Goal: Ask a question: Seek information or help from site administrators or community

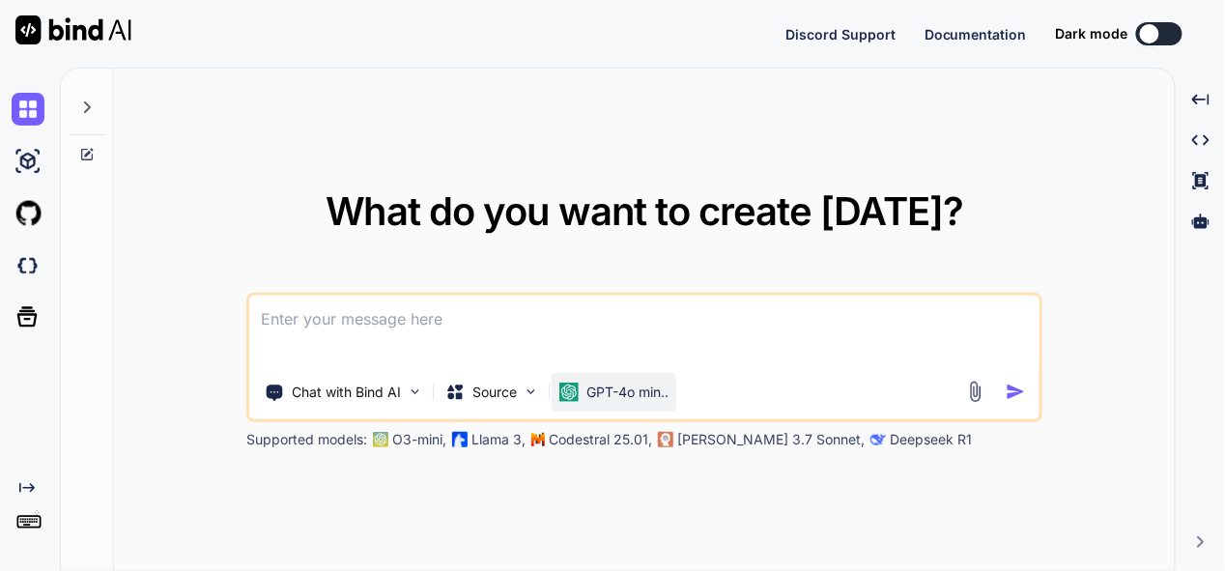
click at [631, 391] on p "GPT-4o min.." at bounding box center [627, 391] width 82 height 19
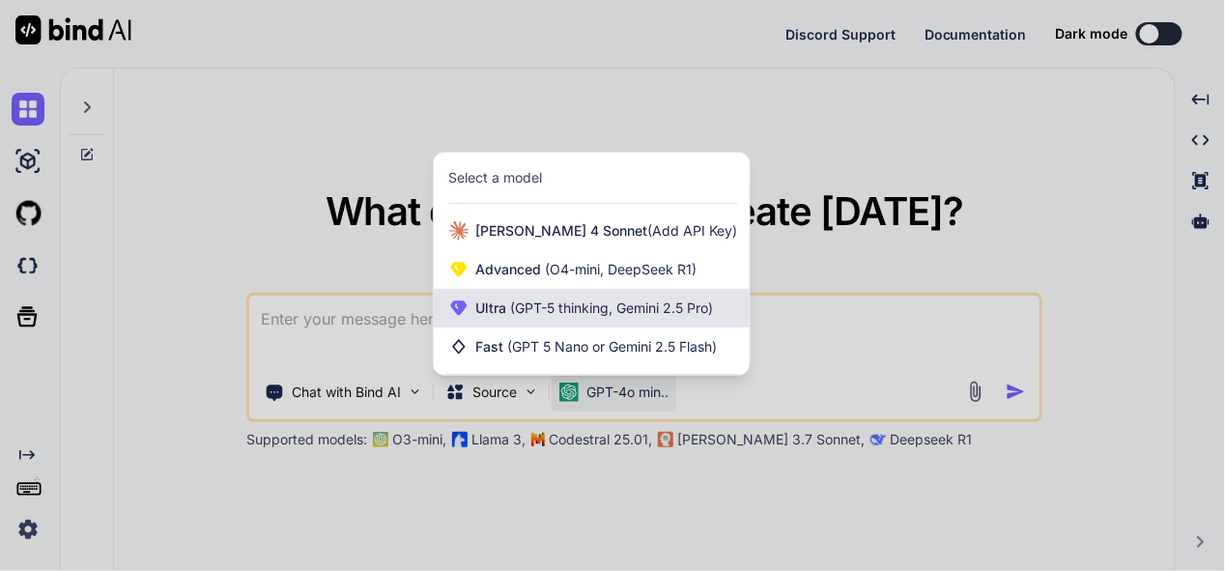
click at [643, 321] on div "Ultra (GPT-5 thinking, Gemini 2.5 Pro)" at bounding box center [592, 308] width 316 height 39
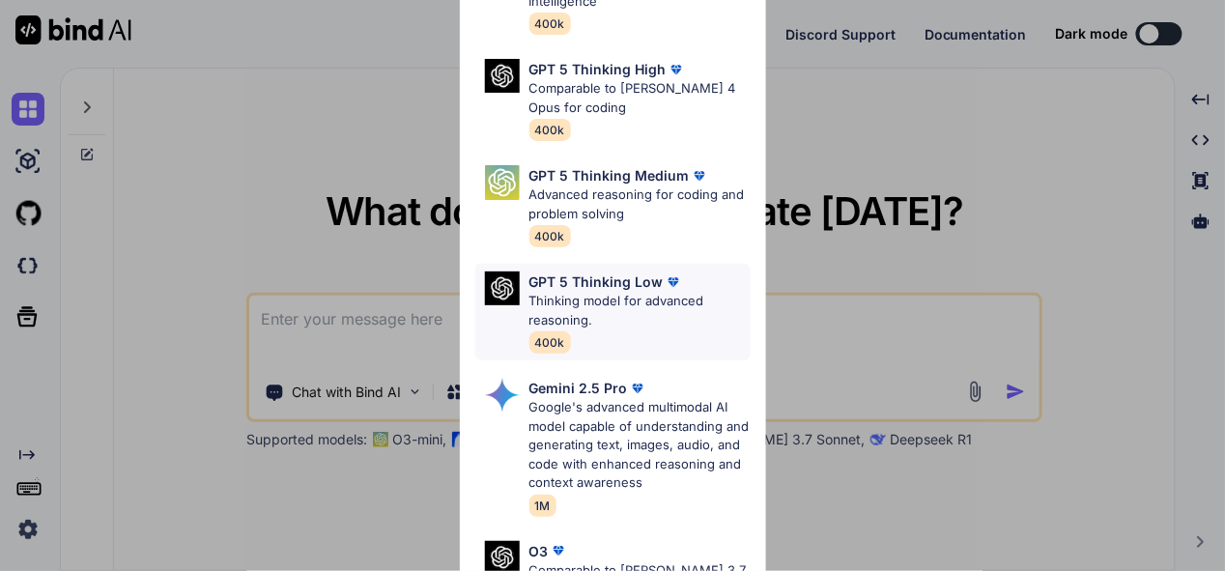
scroll to position [193, 0]
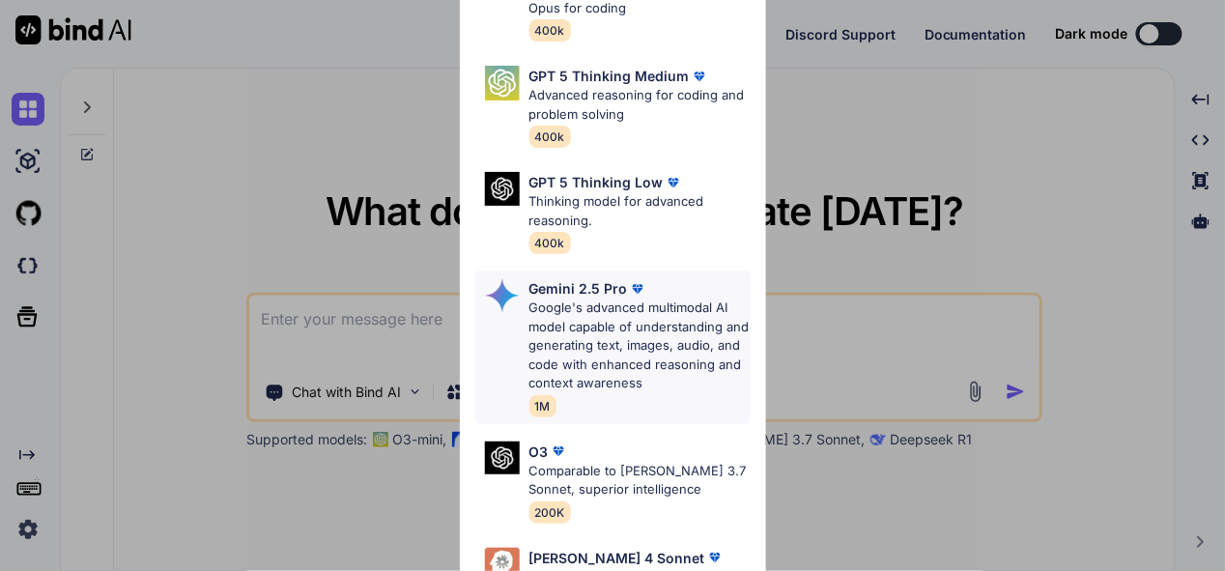
click at [638, 329] on p "Google's advanced multimodal AI model capable of understanding and generating t…" at bounding box center [639, 345] width 221 height 95
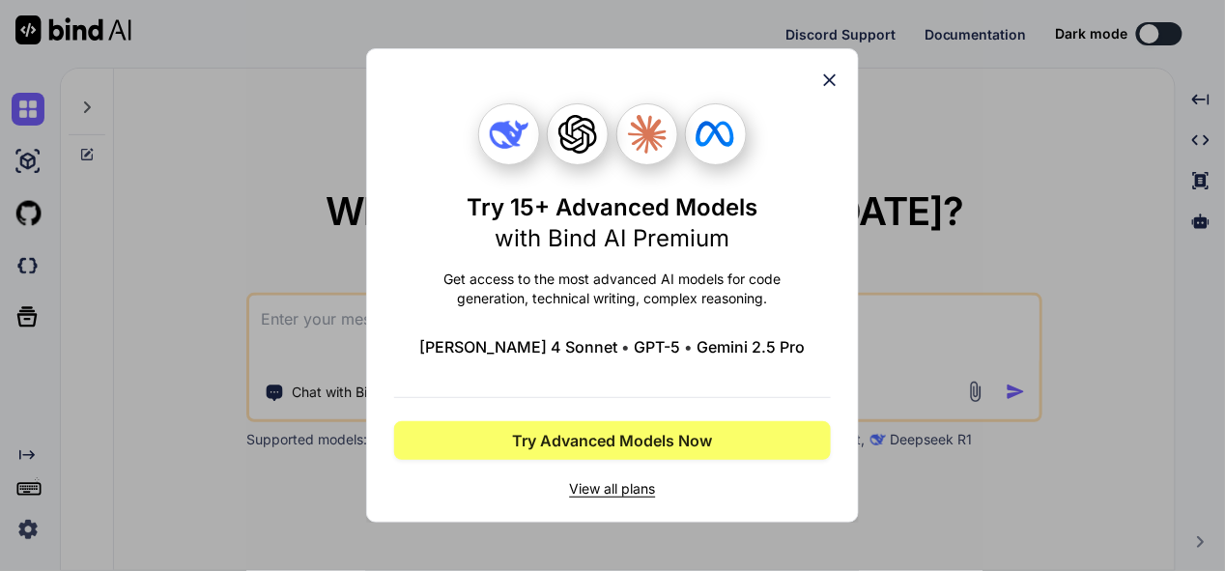
scroll to position [0, 0]
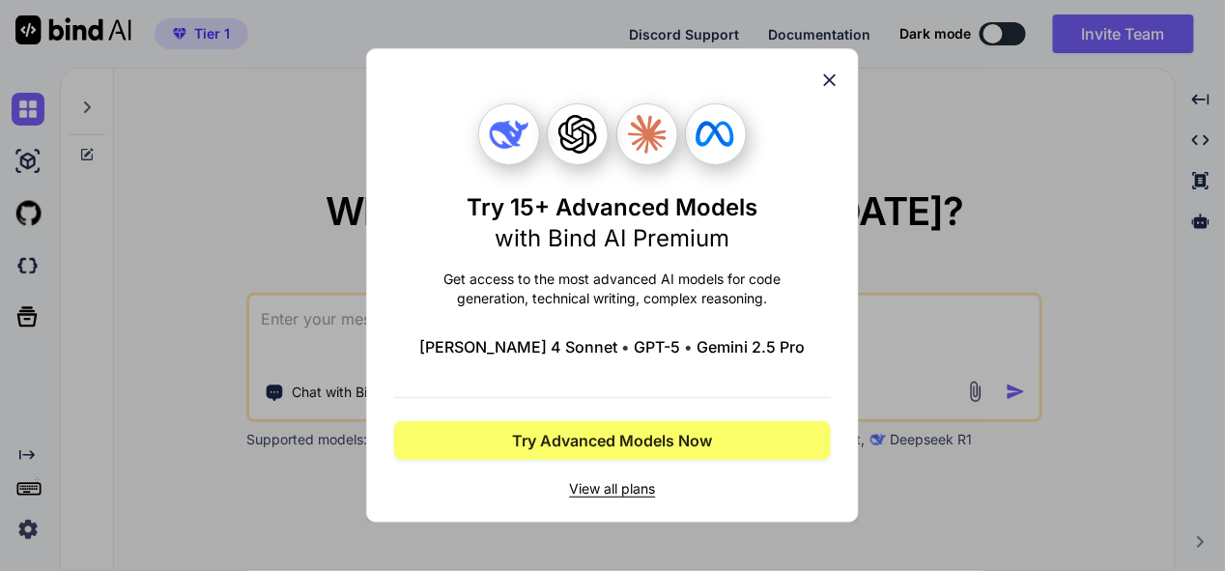
click at [825, 72] on icon at bounding box center [829, 80] width 21 height 21
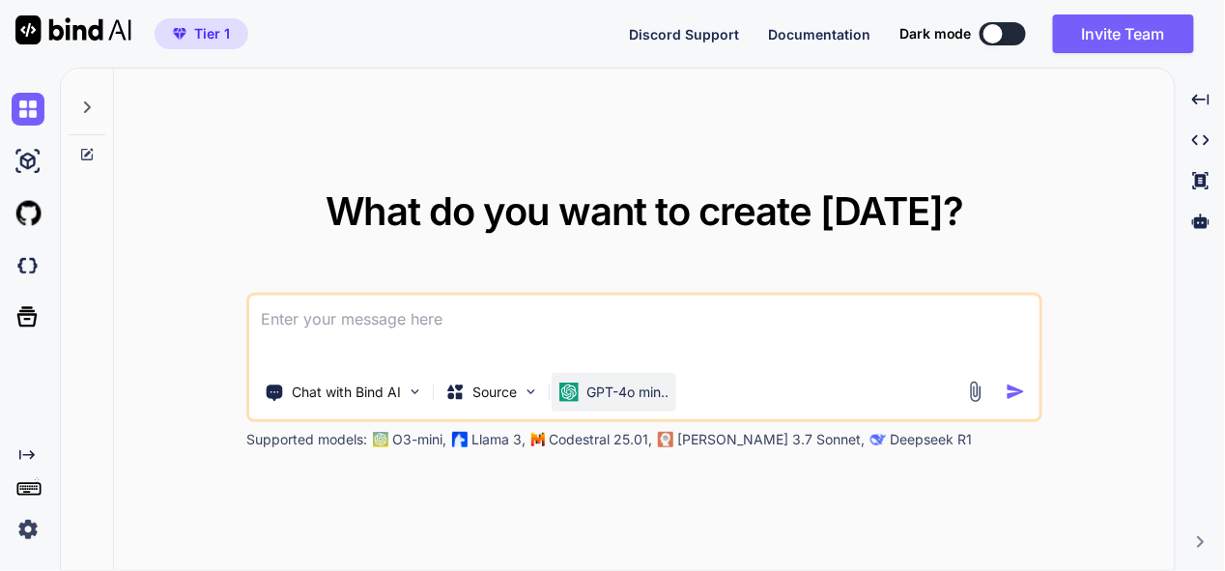
click at [627, 395] on p "GPT-4o min.." at bounding box center [627, 391] width 82 height 19
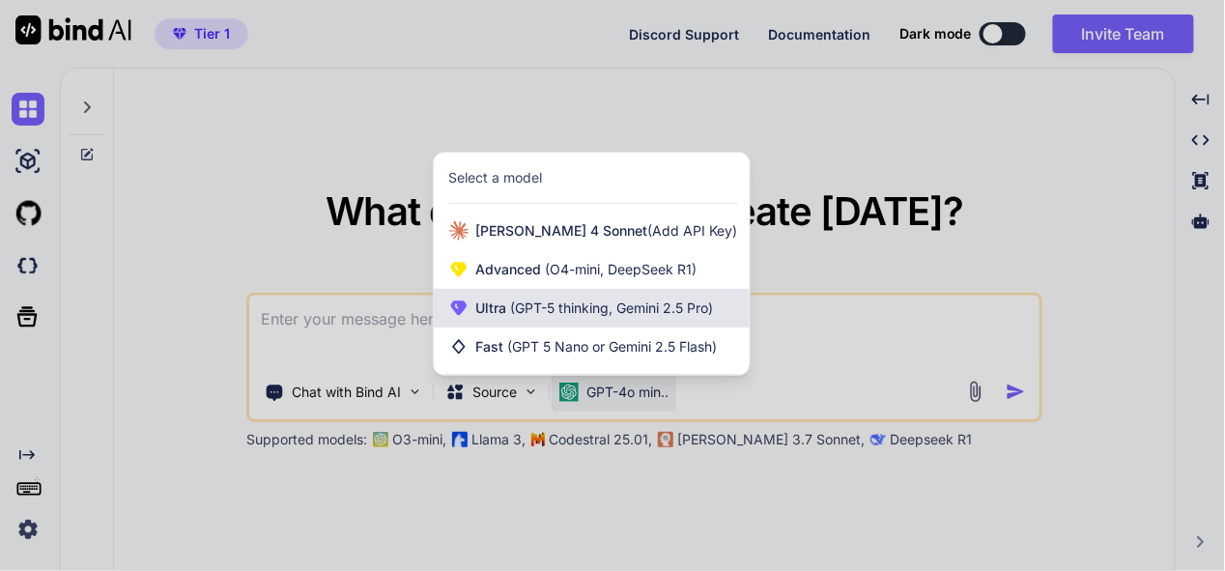
click at [610, 316] on span "Ultra (GPT-5 thinking, Gemini 2.5 Pro)" at bounding box center [595, 307] width 238 height 19
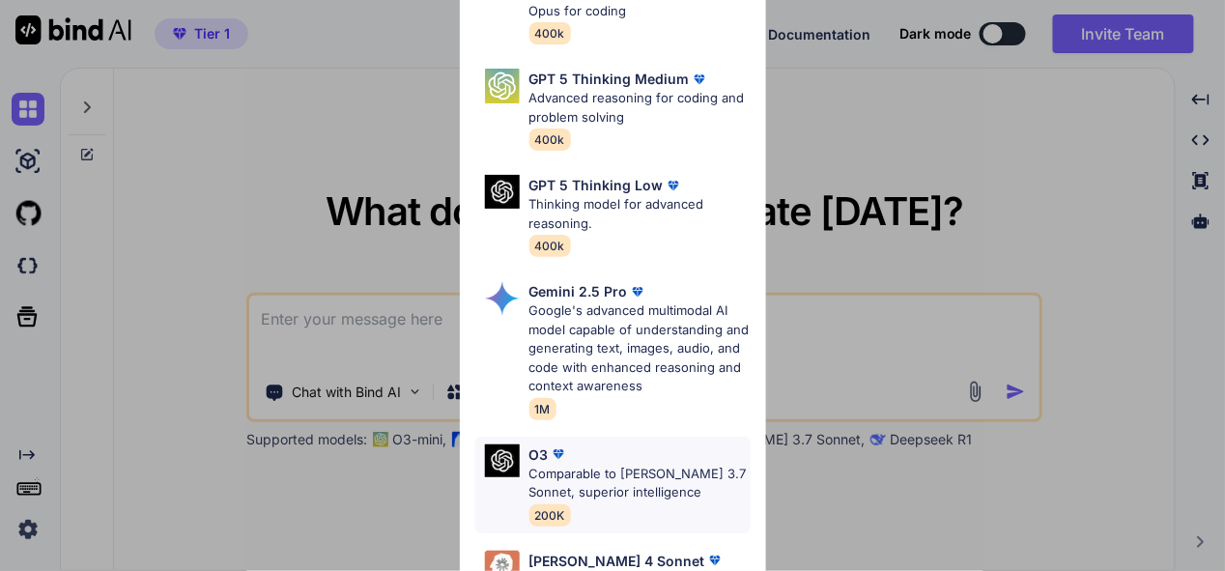
scroll to position [193, 0]
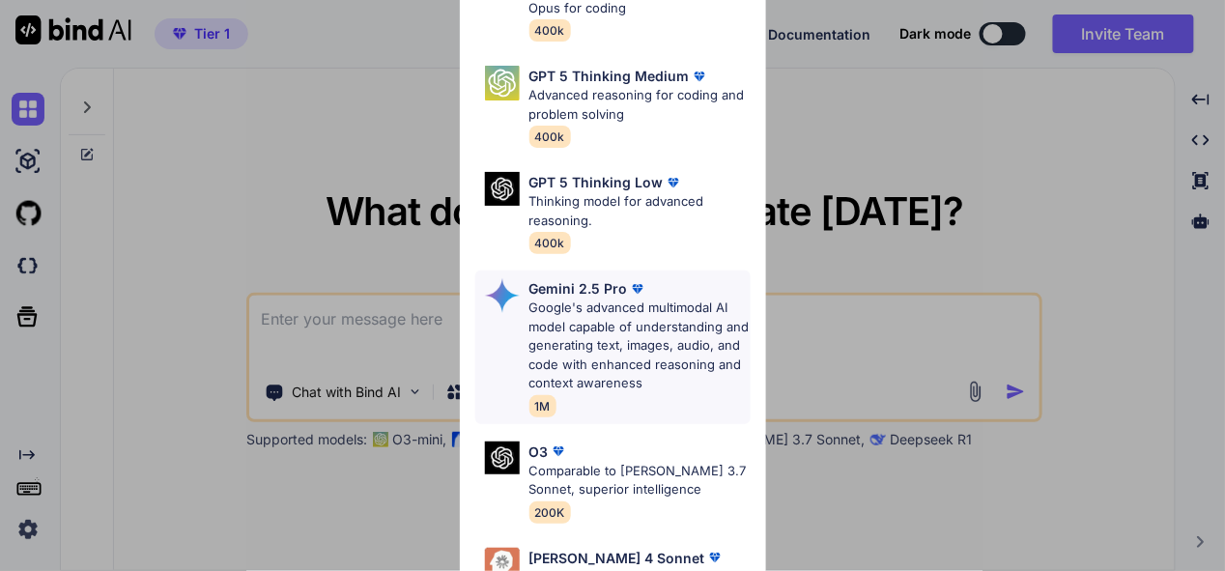
click at [618, 315] on p "Google's advanced multimodal AI model capable of understanding and generating t…" at bounding box center [639, 345] width 221 height 95
type textarea "x"
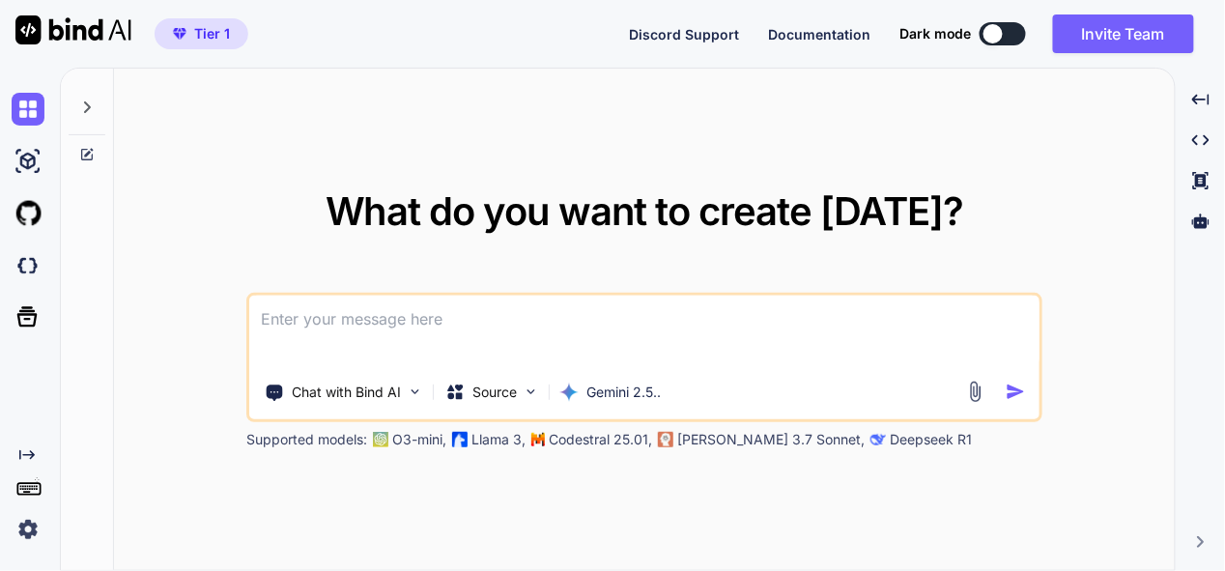
click at [514, 321] on textarea at bounding box center [644, 331] width 790 height 71
type textarea "c"
type textarea "x"
type textarea "cr"
type textarea "x"
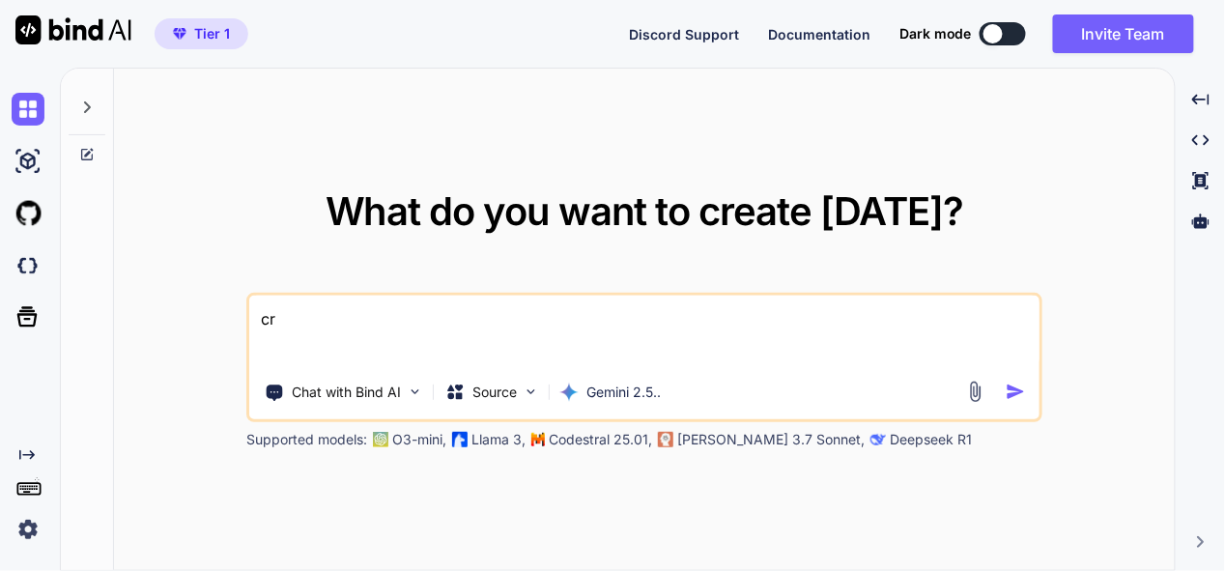
type textarea "cre"
type textarea "x"
type textarea "crea"
type textarea "x"
type textarea "creat"
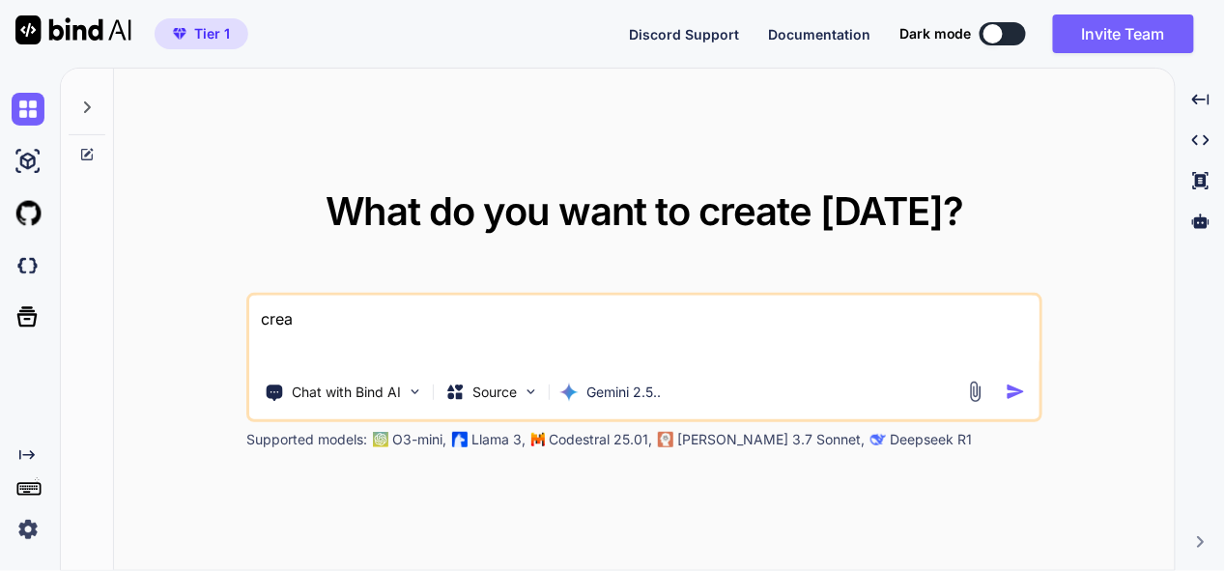
type textarea "x"
type textarea "create"
type textarea "x"
type textarea "create"
type textarea "x"
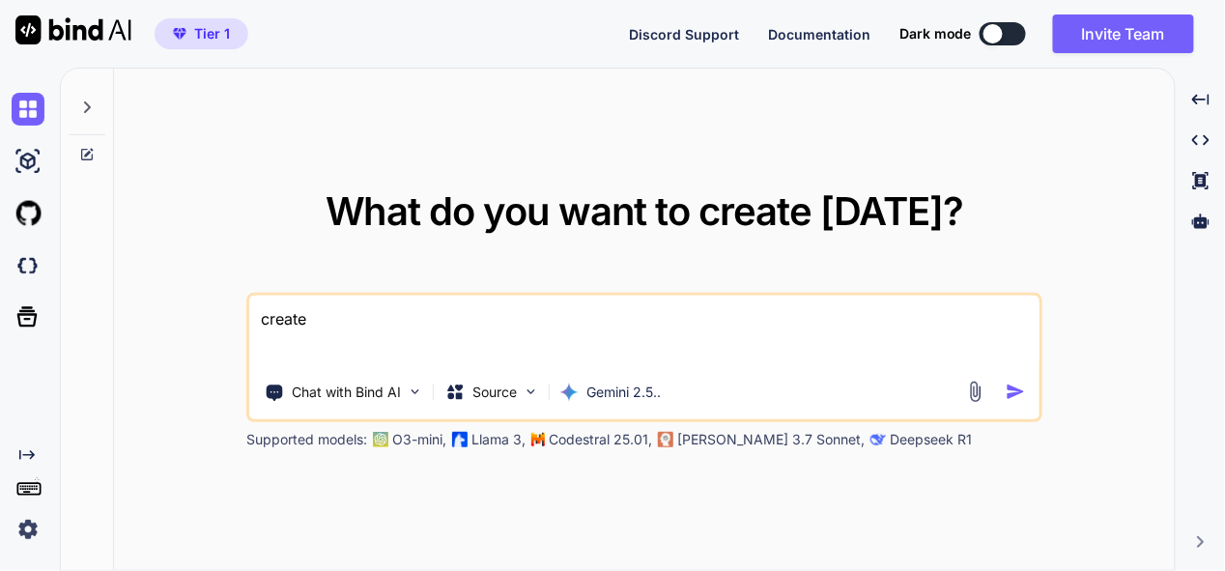
type textarea "create f"
type textarea "x"
type textarea "create fu"
type textarea "x"
type textarea "create ful"
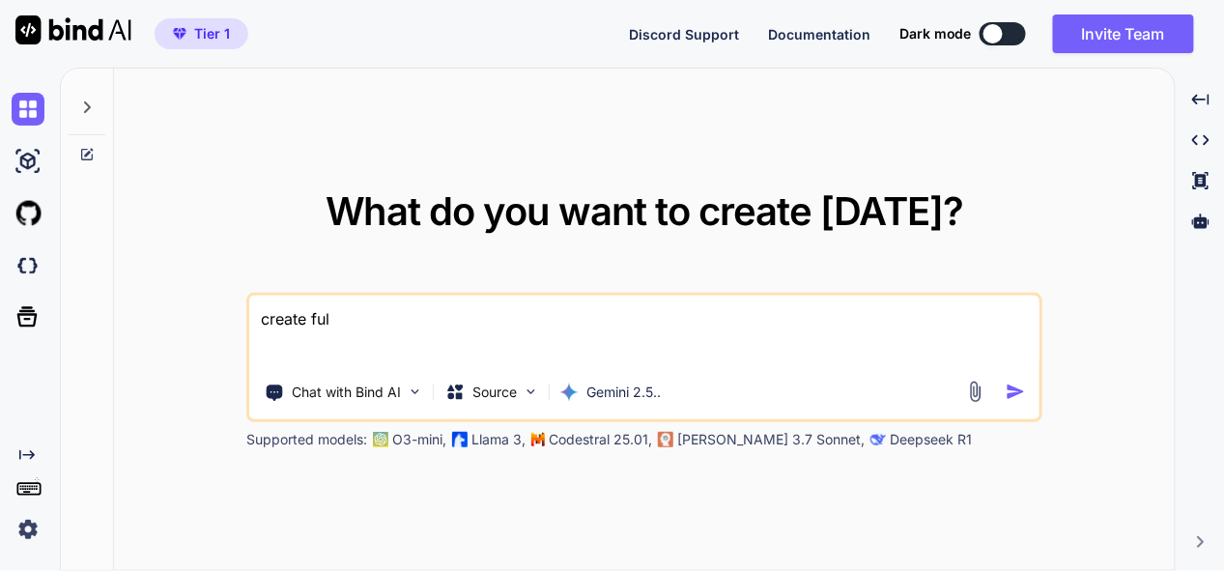
type textarea "x"
type textarea "create full"
type textarea "x"
type textarea "create fully"
type textarea "x"
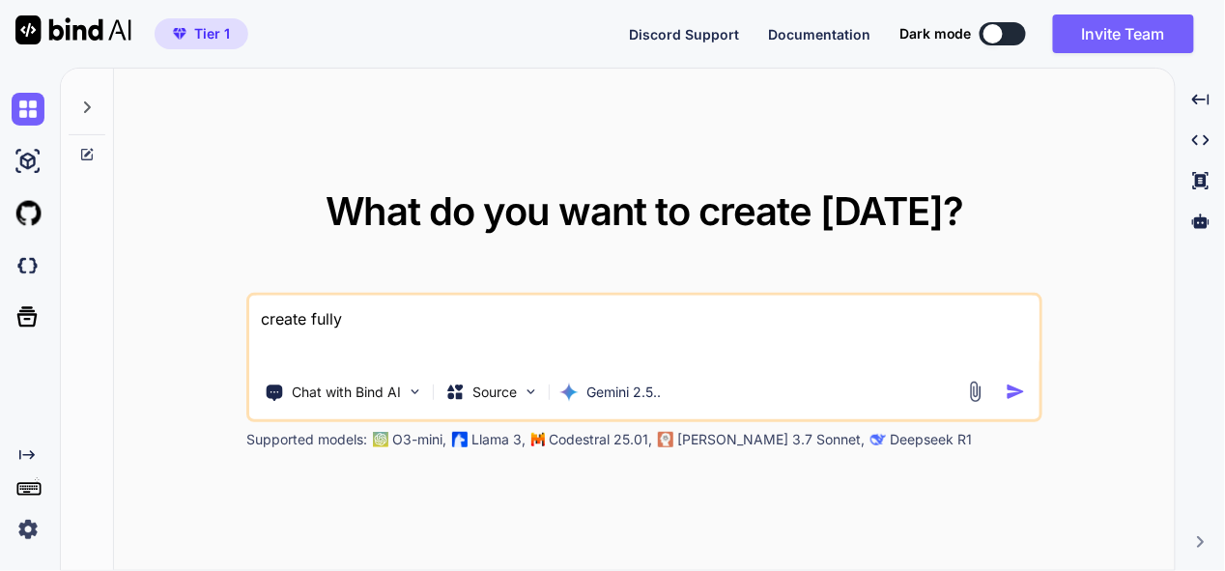
type textarea "create fully"
type textarea "x"
type textarea "create fully p"
type textarea "x"
type textarea "create fully pr"
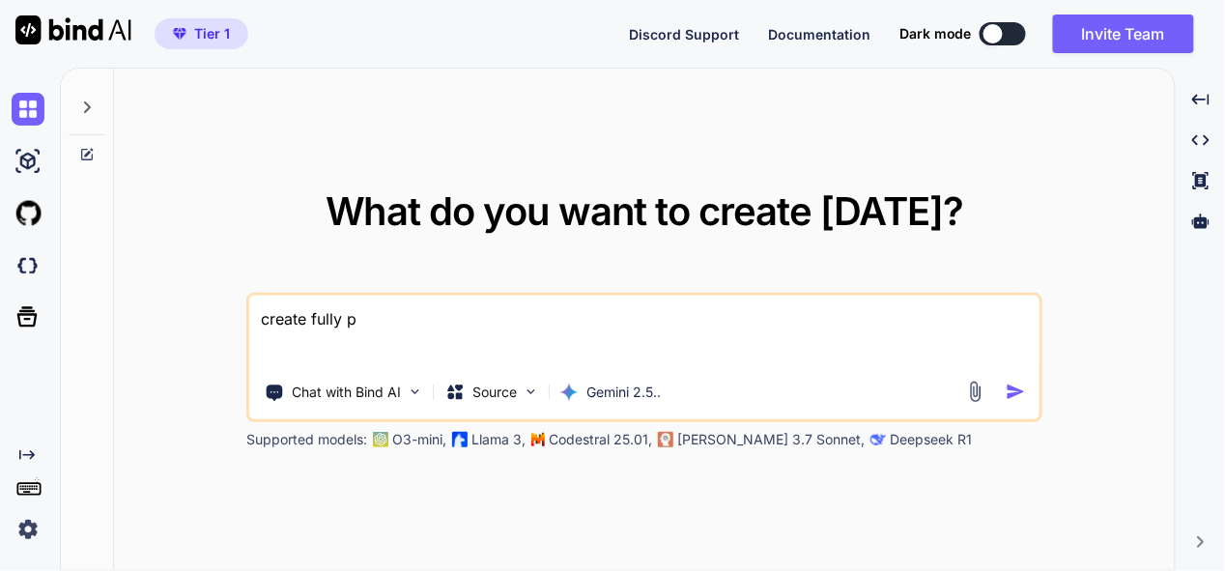
type textarea "x"
type textarea "create fully pro"
type textarea "x"
type textarea "create fully prof"
type textarea "x"
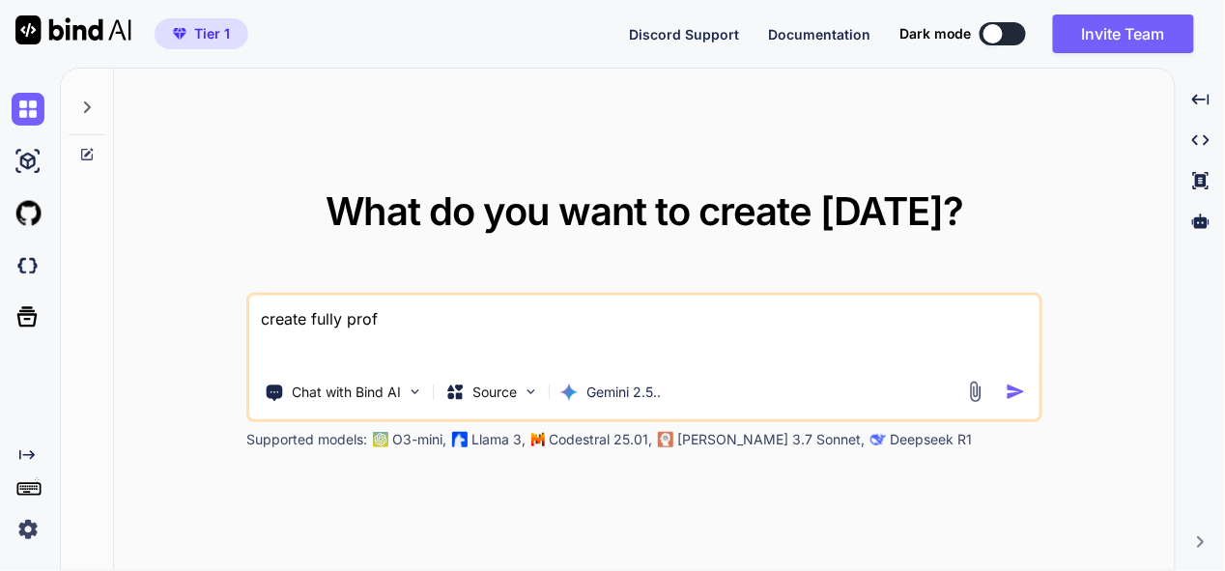
type textarea "create fully profe"
type textarea "x"
type textarea "create fully profes"
type textarea "x"
type textarea "create fully profess"
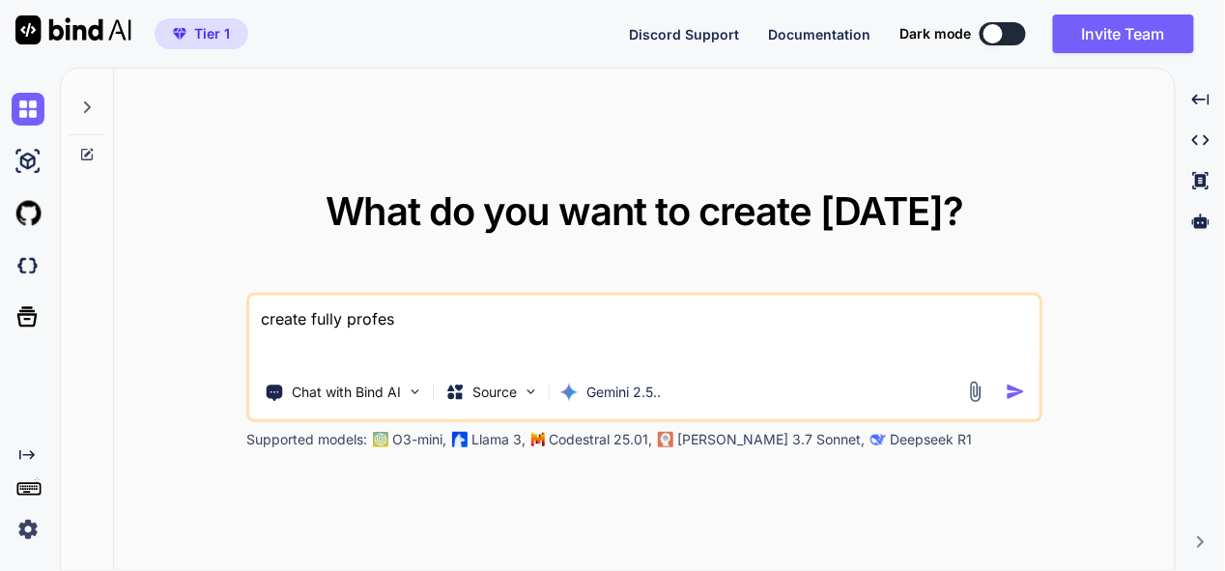
type textarea "x"
type textarea "create fully professi"
type textarea "x"
type textarea "create fully professio"
type textarea "x"
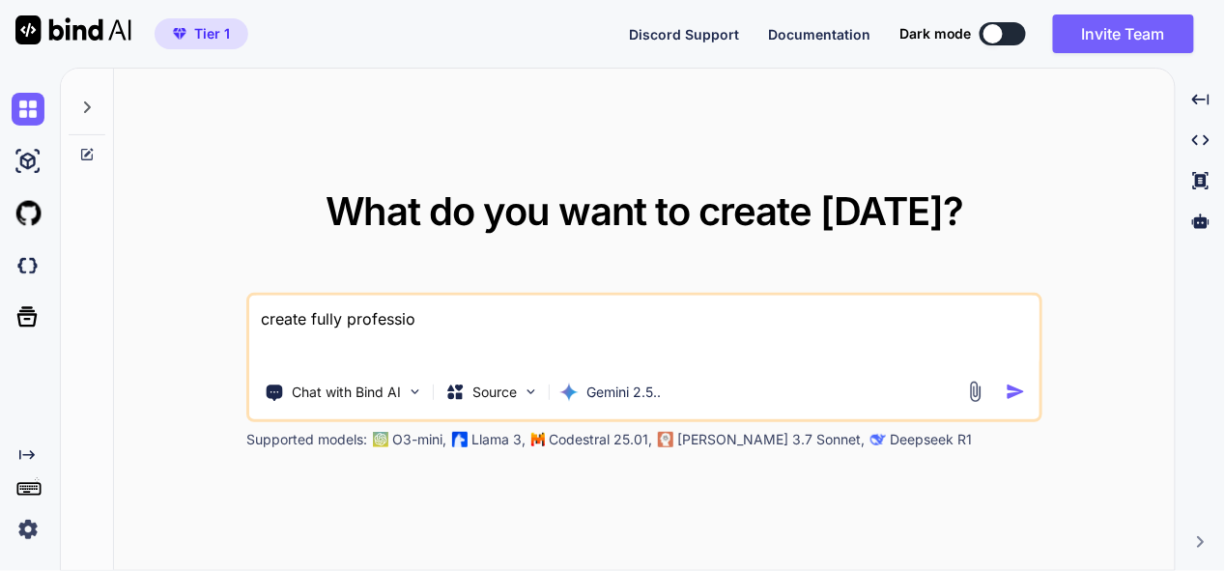
type textarea "create fully profession"
type textarea "x"
type textarea "create fully professiona"
type textarea "x"
type textarea "create fully professional"
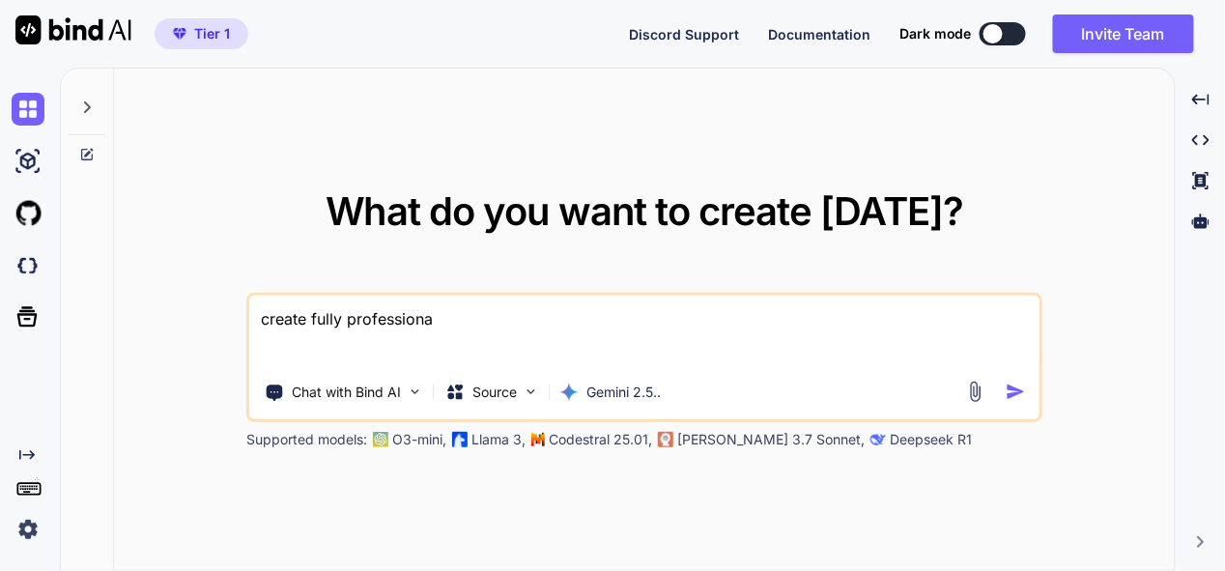
type textarea "x"
type textarea "create fully professional"
type textarea "x"
type textarea "create fully professional t"
type textarea "x"
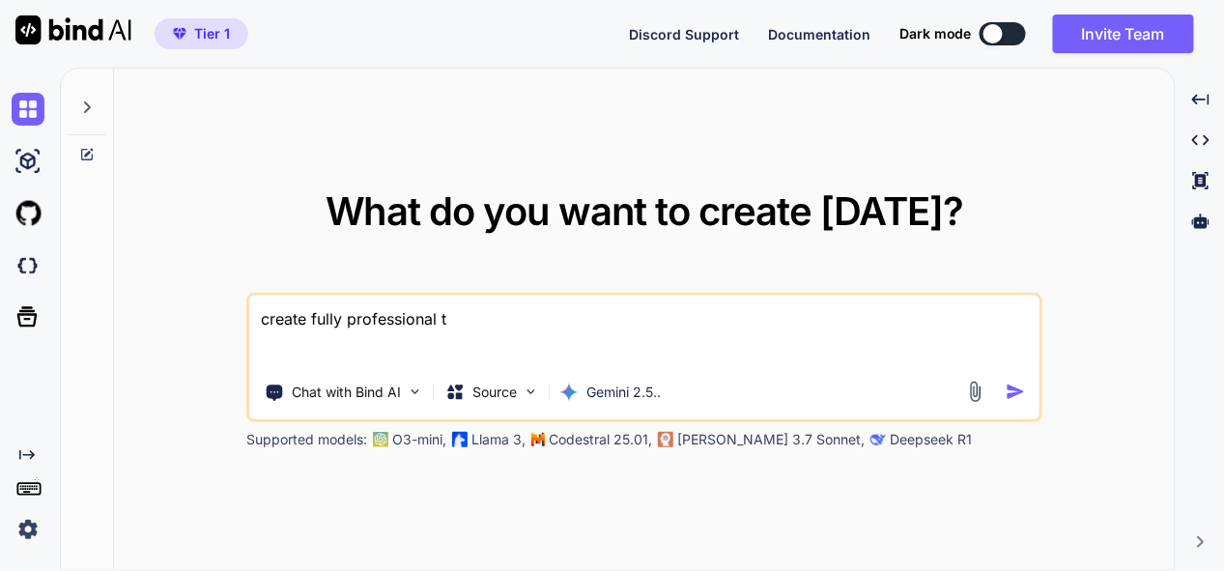
type textarea "create fully professional to"
type textarea "x"
type textarea "create fully professional too"
type textarea "x"
type textarea "create fully professional tool"
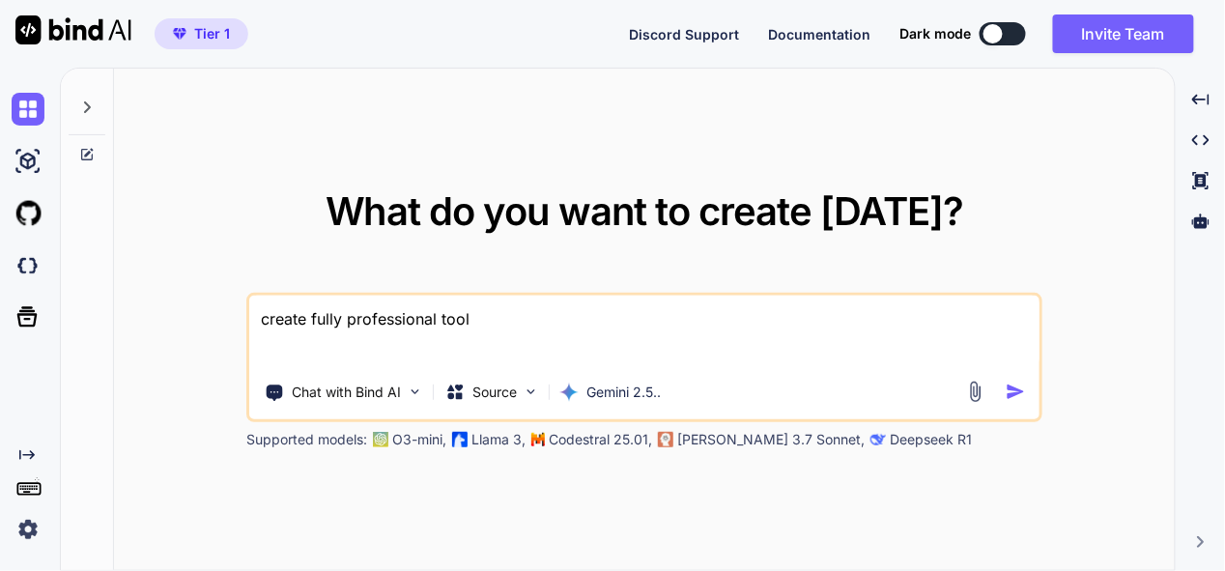
type textarea "x"
type textarea "create fully professional tool"
type textarea "x"
type textarea "create fully professional tool -"
type textarea "x"
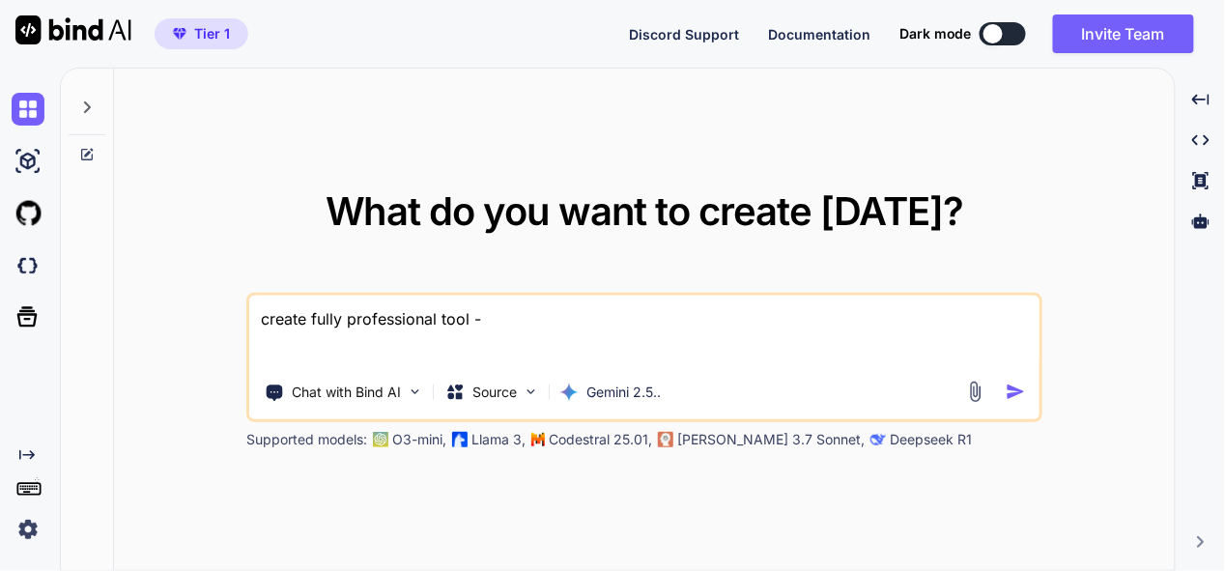
type textarea "create fully professional tool -"
type textarea "x"
type textarea "create fully professional tool - p"
type textarea "x"
type textarea "create fully professional tool - pd"
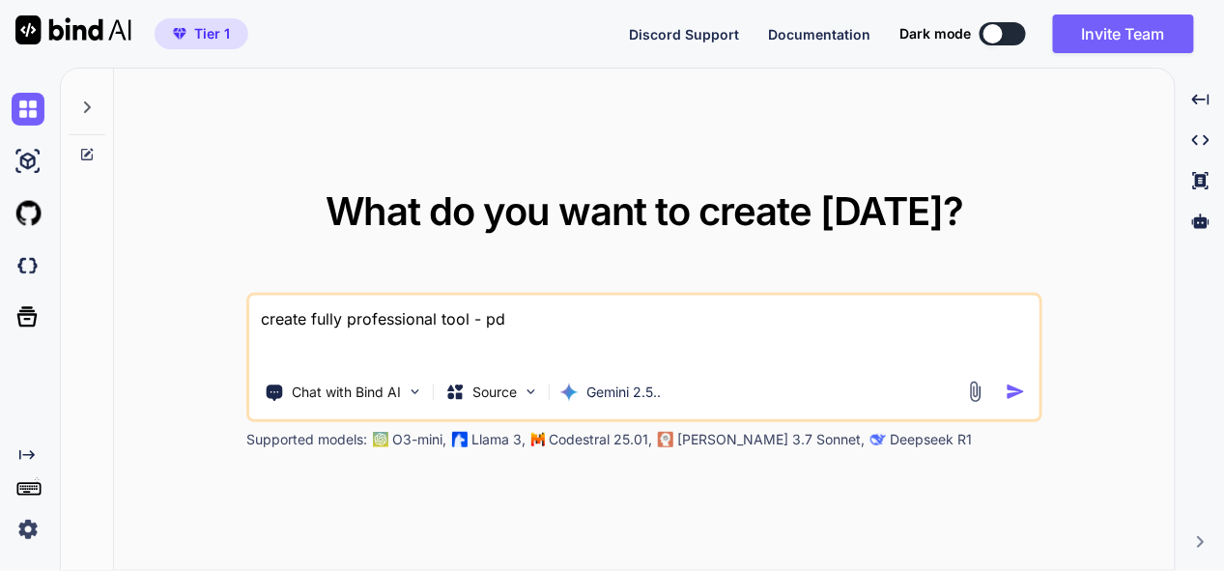
type textarea "x"
type textarea "create fully professional tool - pdf"
type textarea "x"
type textarea "create fully professional tool - pdf"
type textarea "x"
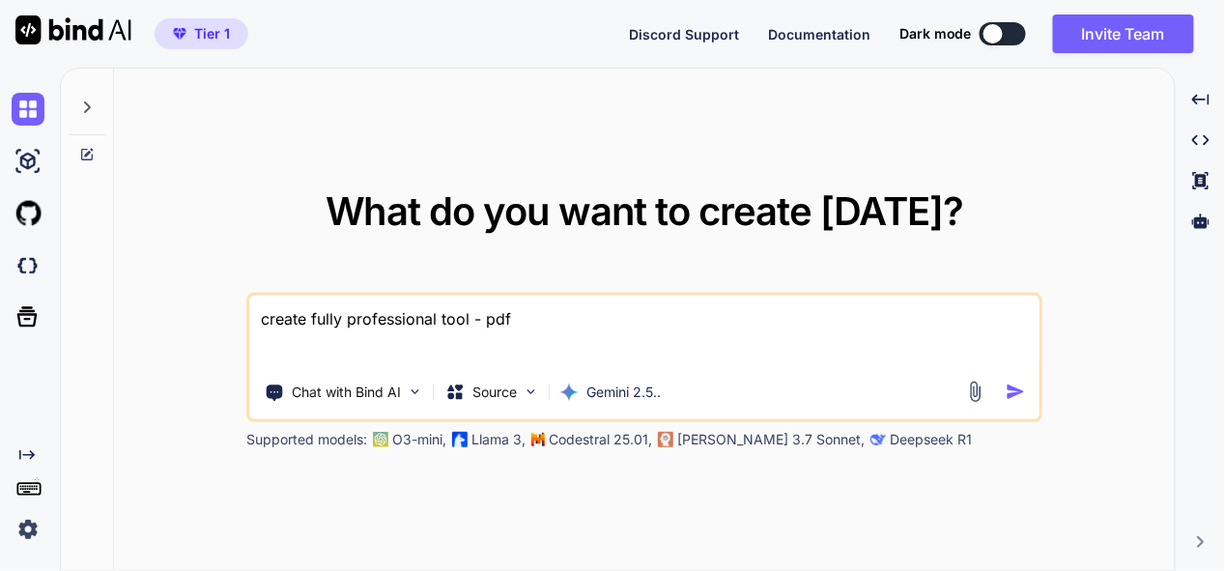
type textarea "create fully professional tool - pdf t"
type textarea "x"
type textarea "create fully professional tool - pdf te"
type textarea "x"
type textarea "create fully professional tool - pdf tex"
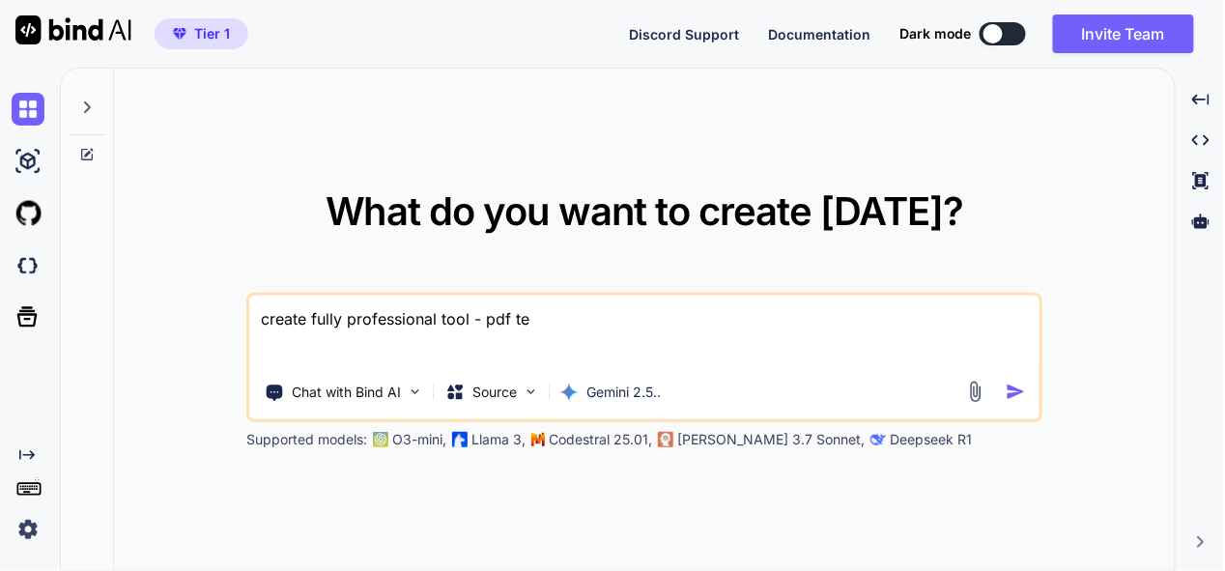
type textarea "x"
type textarea "create fully professional tool - pdf text"
type textarea "x"
type textarea "create fully professional tool - pdf text"
type textarea "x"
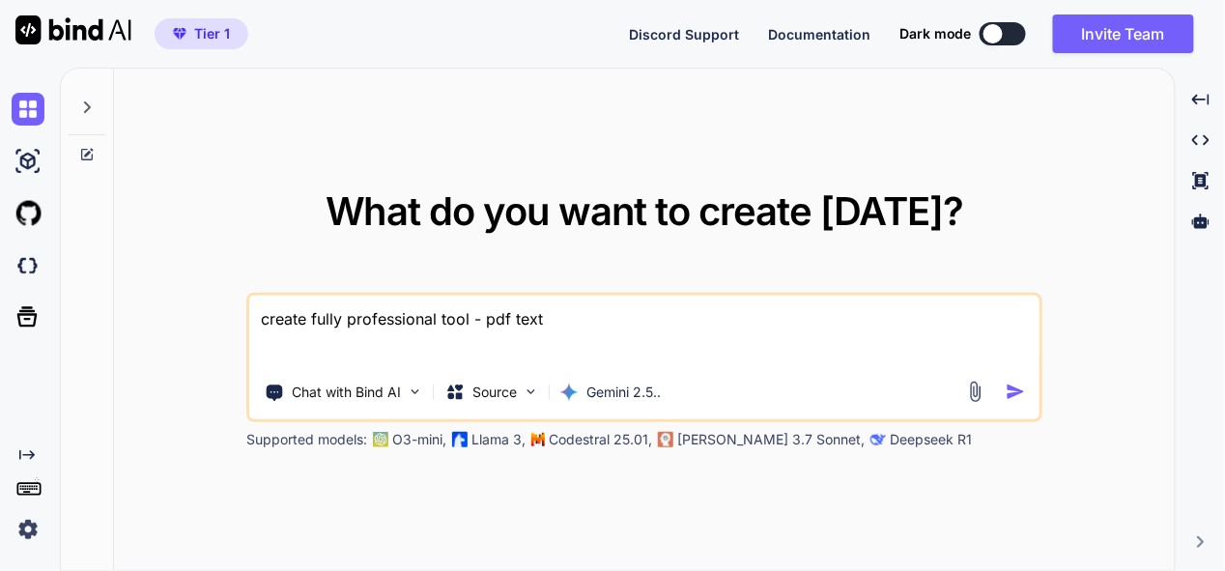
type textarea "create fully professional tool - pdf text e"
type textarea "x"
type textarea "create fully professional tool - pdf text ed"
type textarea "x"
type textarea "create fully professional tool - pdf text edi"
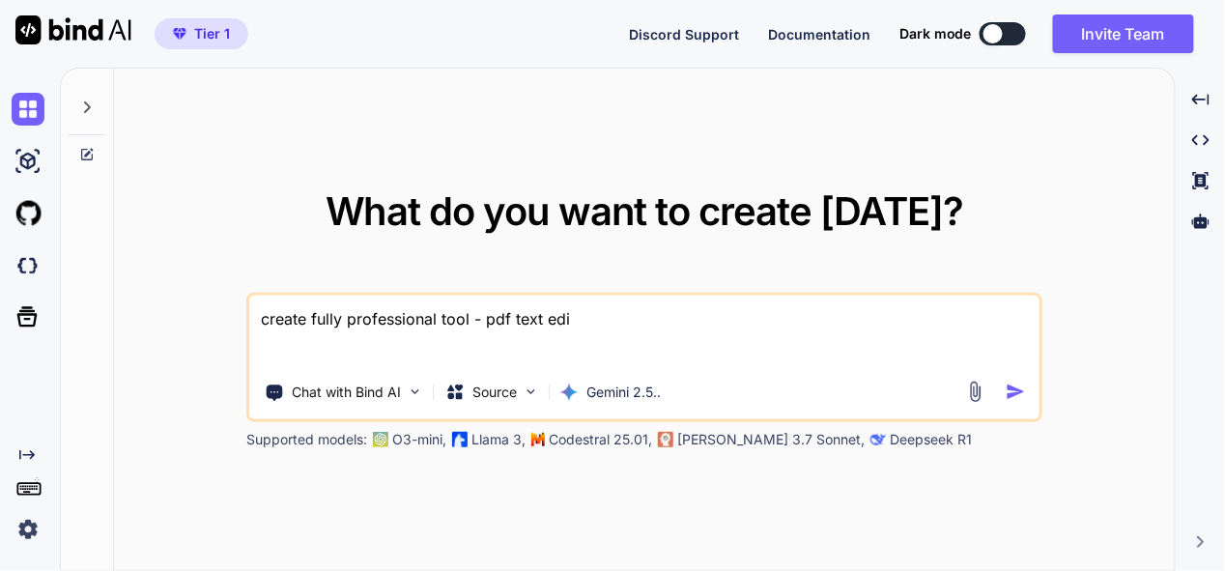
type textarea "x"
type textarea "create fully professional tool - pdf text edit"
type textarea "x"
type textarea "create fully professional tool - pdf text edito"
type textarea "x"
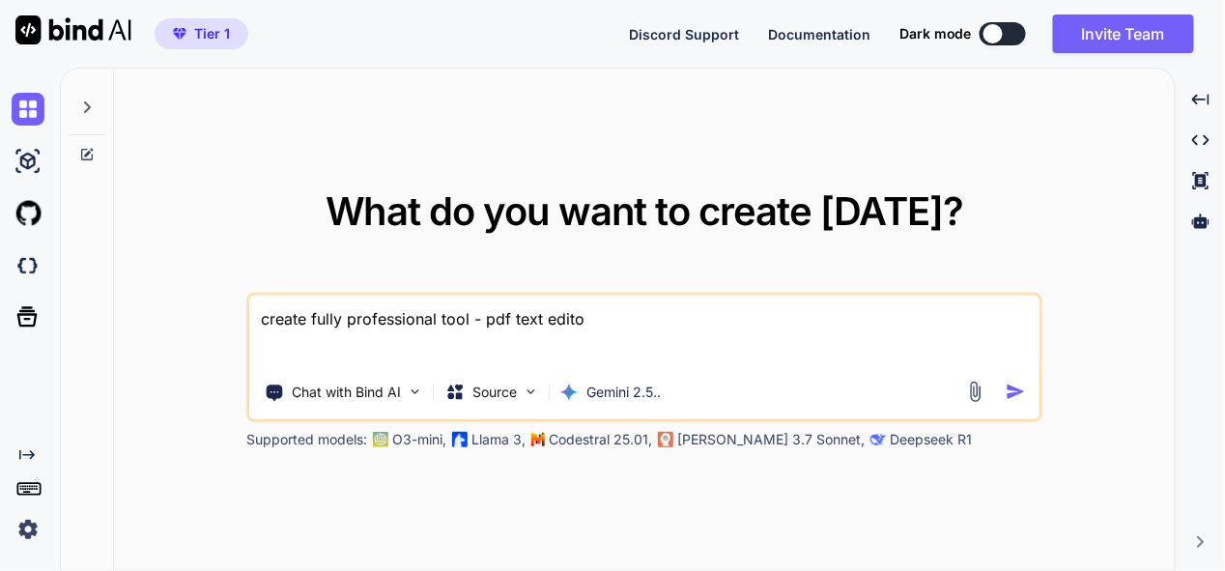
type textarea "create fully professional tool - pdf text editor"
type textarea "x"
type textarea "create fully professional tool - pdf text editor"
type textarea "x"
type textarea "create fully professional tool - pdf text editor t"
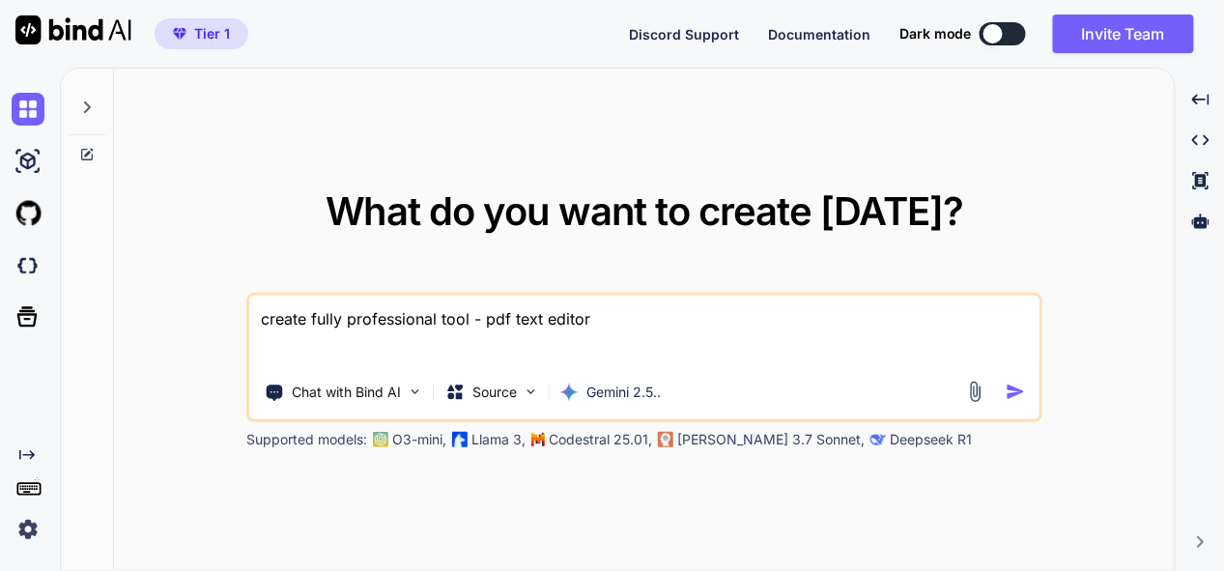
type textarea "x"
type textarea "create fully professional tool - pdf text editor to"
type textarea "x"
type textarea "create fully professional tool - pdf text editor too"
type textarea "x"
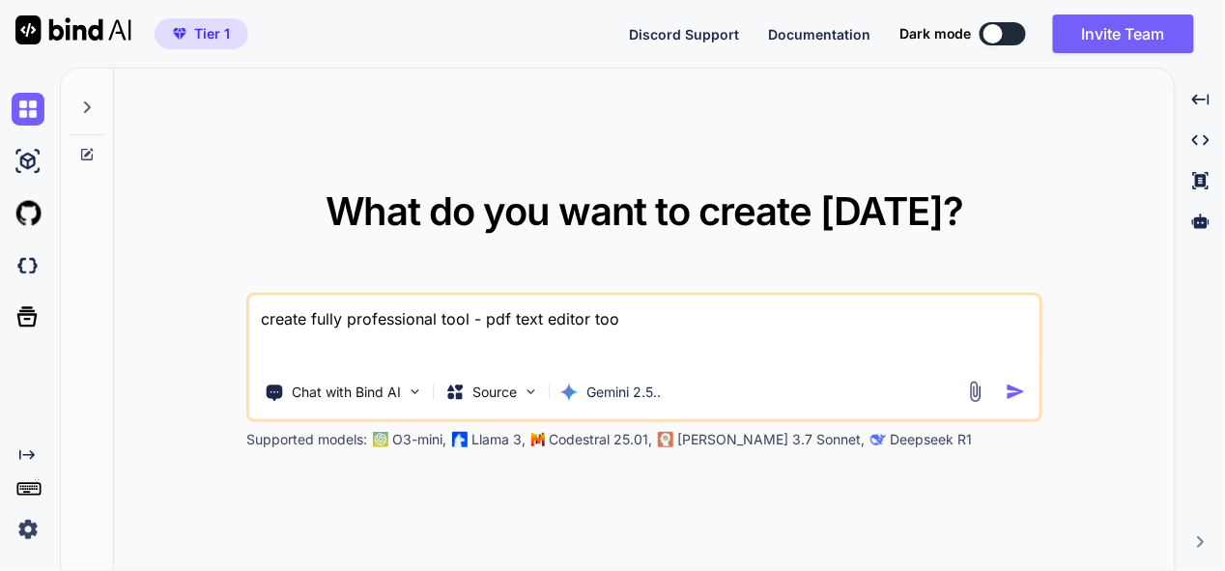
type textarea "create fully professional tool - pdf text editor tool"
type textarea "x"
type textarea "create fully professional tool - pdf text editor tool"
type textarea "x"
type textarea "create fully professional tool - pdf text editor tool ,"
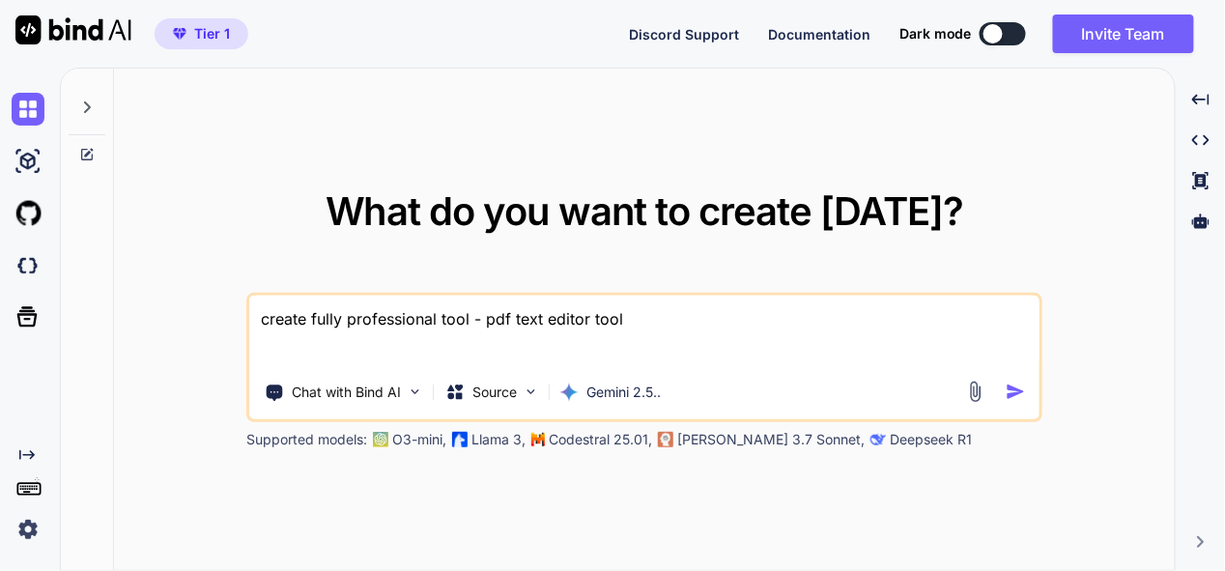
type textarea "x"
type textarea "create fully professional tool - pdf text editor tool ,"
type textarea "x"
type textarea "create fully professional tool - pdf text editor tool , i"
type textarea "x"
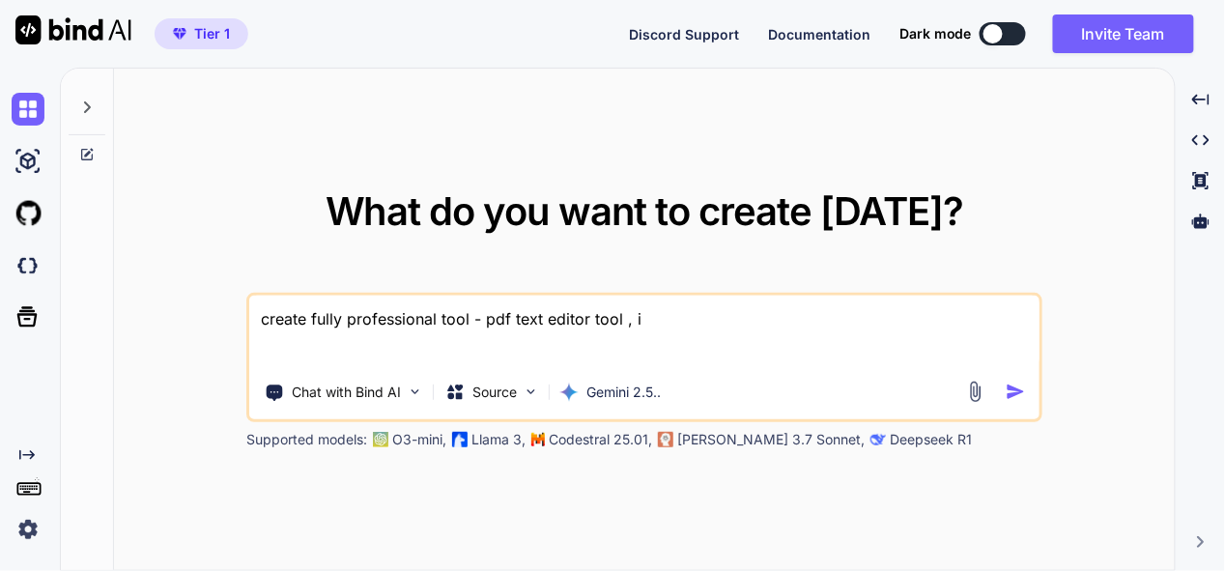
type textarea "create fully professional tool - pdf text editor tool , in"
type textarea "x"
type textarea "create fully professional tool - pdf text editor tool , inc"
type textarea "x"
type textarea "create fully professional tool - pdf text editor tool , incl"
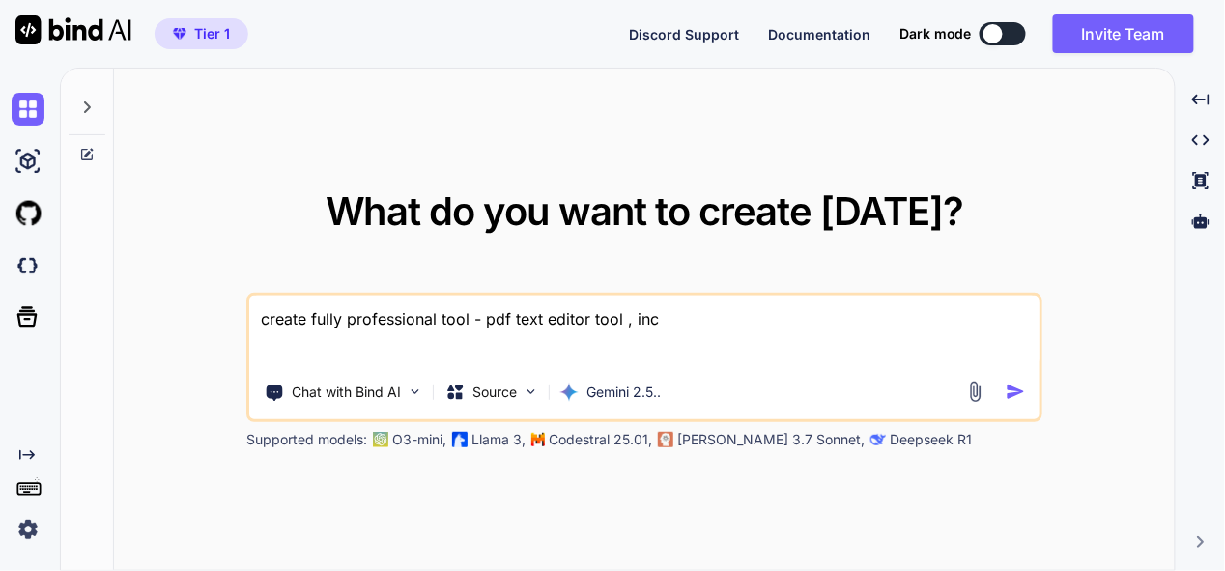
type textarea "x"
type textarea "create fully professional tool - pdf text editor tool , inclu"
type textarea "x"
type textarea "create fully professional tool - pdf text editor tool , includ"
type textarea "x"
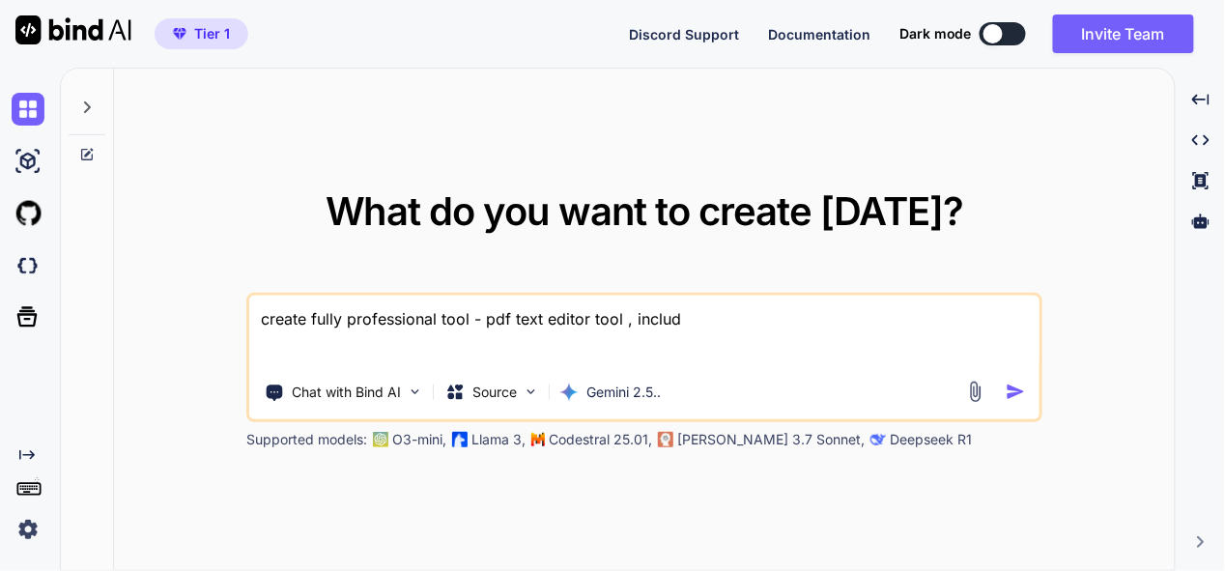
type textarea "create fully professional tool - pdf text editor tool , include"
type textarea "x"
type textarea "create fully professional tool - pdf text editor tool , include"
type textarea "x"
type textarea "create fully professional tool - pdf text editor tool , include e"
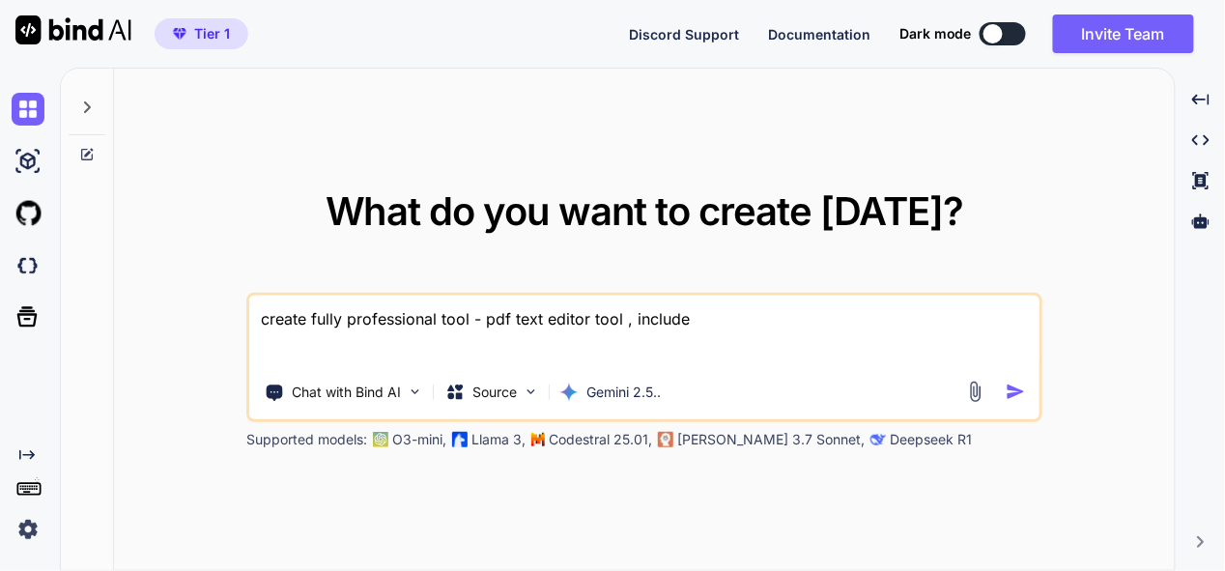
type textarea "x"
type textarea "create fully professional tool - pdf text editor tool , include ev"
type textarea "x"
type textarea "create fully professional tool - pdf text editor tool , include eve"
type textarea "x"
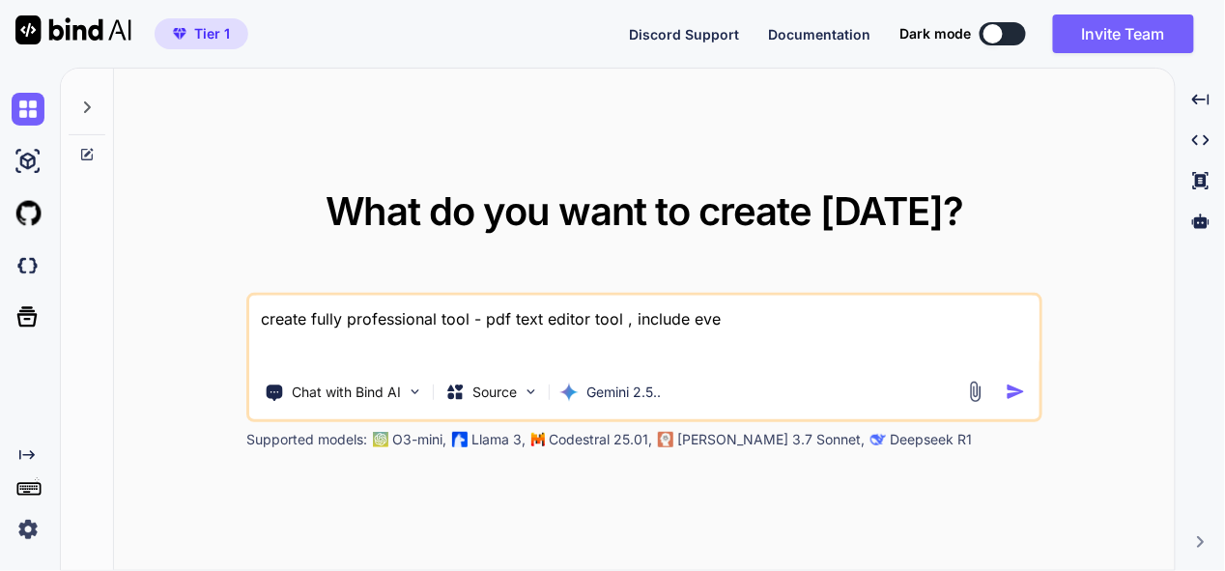
type textarea "create fully professional tool - pdf text editor tool , include ever"
type textarea "x"
type textarea "create fully professional tool - pdf text editor tool , include every"
type textarea "x"
type textarea "create fully professional tool - pdf text editor tool , include everyt"
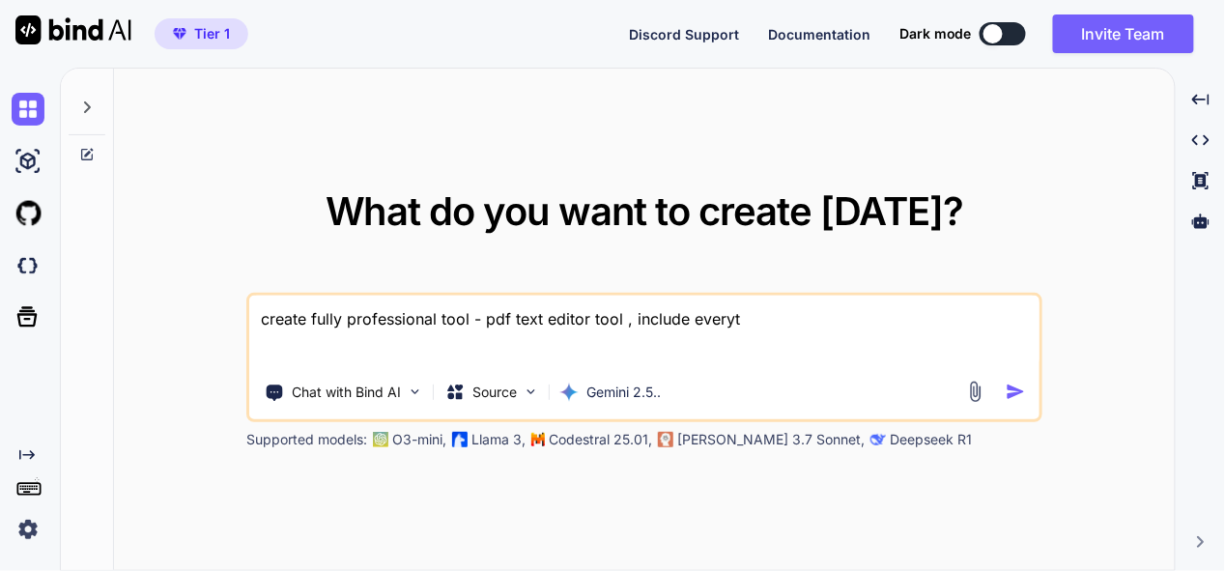
type textarea "x"
type textarea "create fully professional tool - pdf text editor tool , include everyth"
type textarea "x"
type textarea "create fully professional tool - pdf text editor tool , include everythi"
type textarea "x"
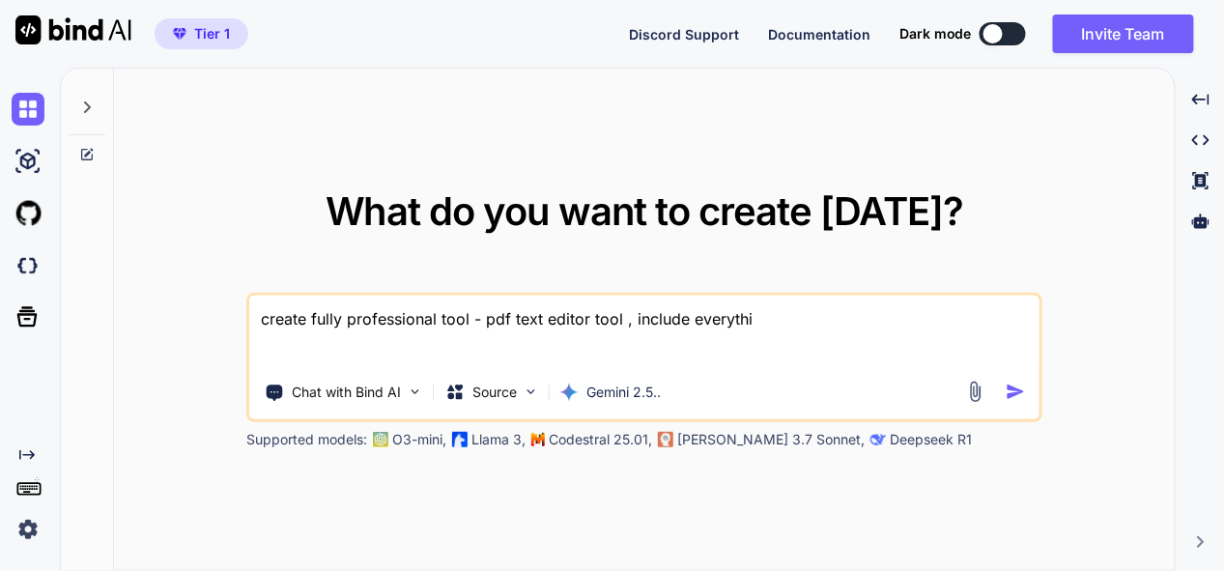
type textarea "create fully professional tool - pdf text editor tool , include everythin"
type textarea "x"
type textarea "create fully professional tool - pdf text editor tool , include everything"
type textarea "x"
type textarea "create fully professional tool - pdf text editor tool , include everything"
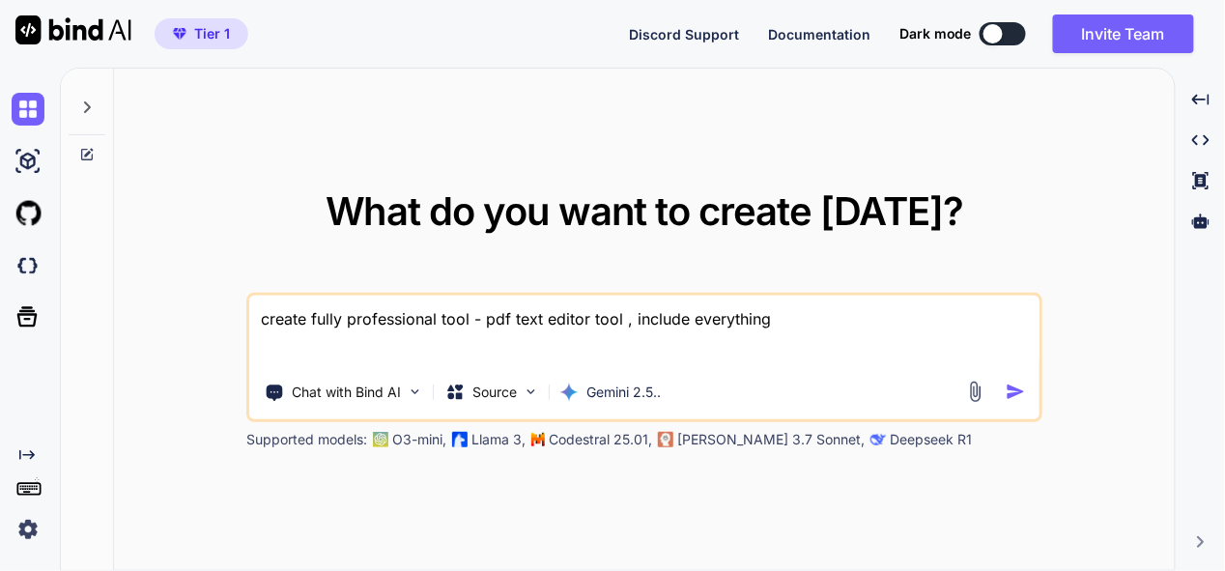
type textarea "x"
type textarea "create fully professional tool - pdf text editor tool , include everything a"
type textarea "x"
type textarea "create fully professional tool - pdf text editor tool , include everything as"
type textarea "x"
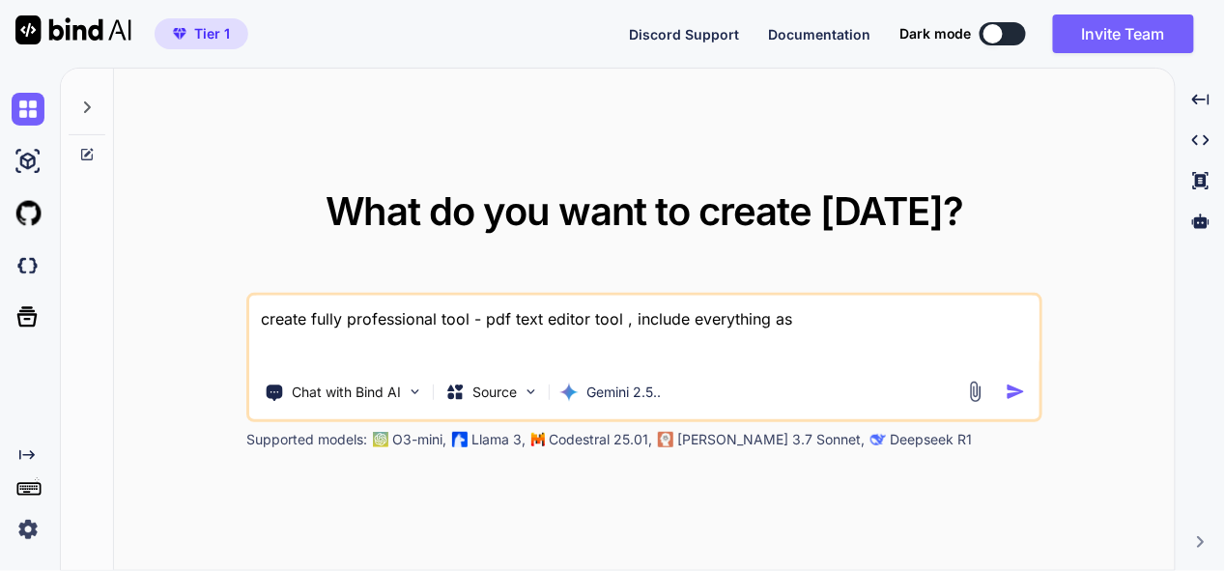
type textarea "create fully professional tool - pdf text editor tool , include everything as"
type textarea "x"
type textarea "create fully professional tool - pdf text editor tool , include everything as p"
type textarea "x"
type textarea "create fully professional tool - pdf text editor tool , include everything as pr"
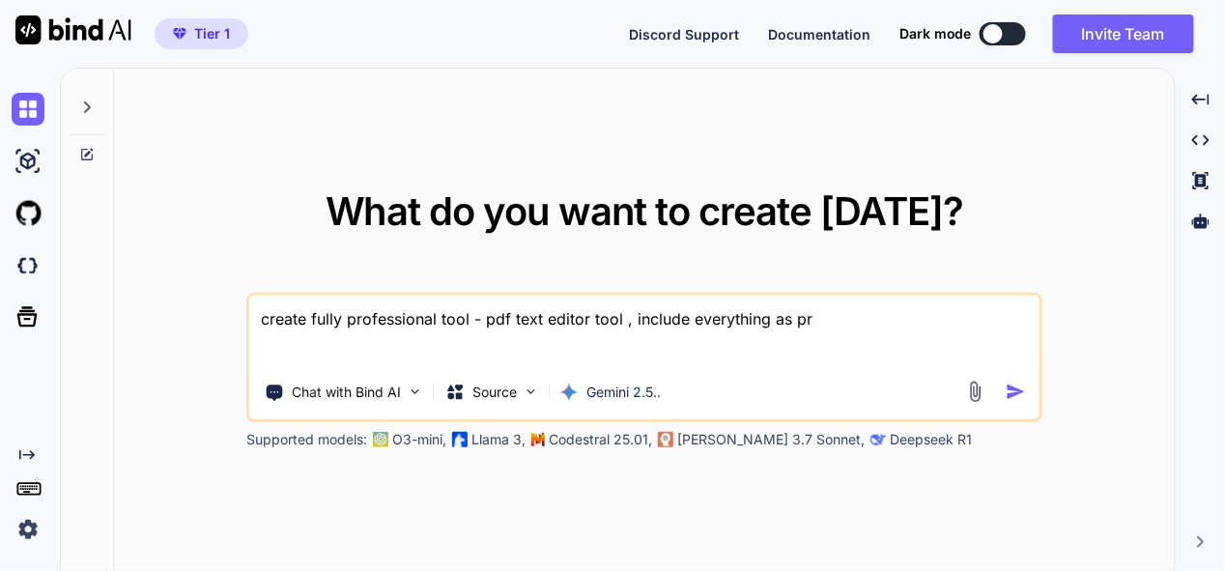
type textarea "x"
type textarea "create fully professional tool - pdf text editor tool , include everything as p…"
type textarea "x"
type textarea "create fully professional tool - pdf text editor tool , include everything as p…"
type textarea "x"
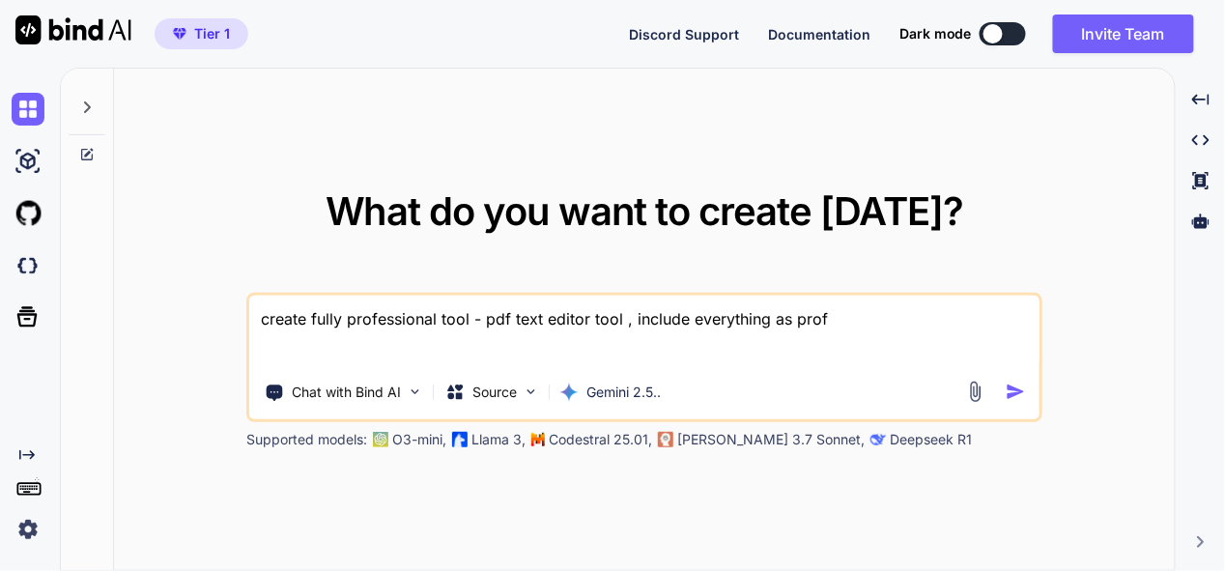
type textarea "create fully professional tool - pdf text editor tool , include everything as p…"
type textarea "x"
type textarea "create fully professional tool - pdf text editor tool , include everything as p…"
type textarea "x"
type textarea "create fully professional tool - pdf text editor tool , include everything as p…"
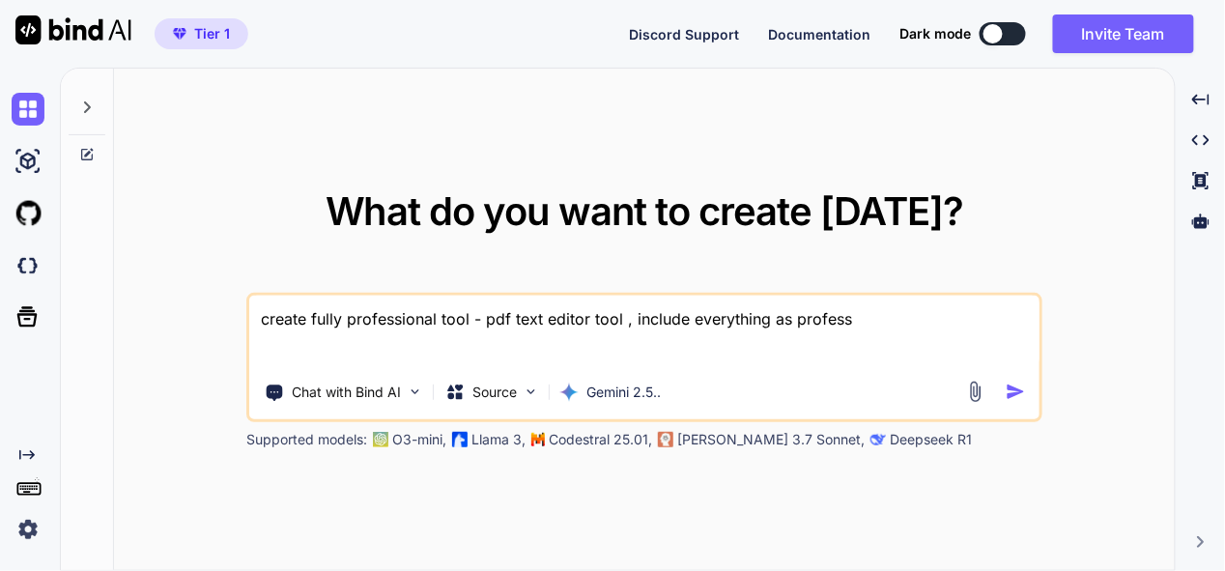
type textarea "x"
type textarea "create fully professional tool - pdf text editor tool , include everything as p…"
type textarea "x"
type textarea "create fully professional tool - pdf text editor tool , include everything as p…"
type textarea "x"
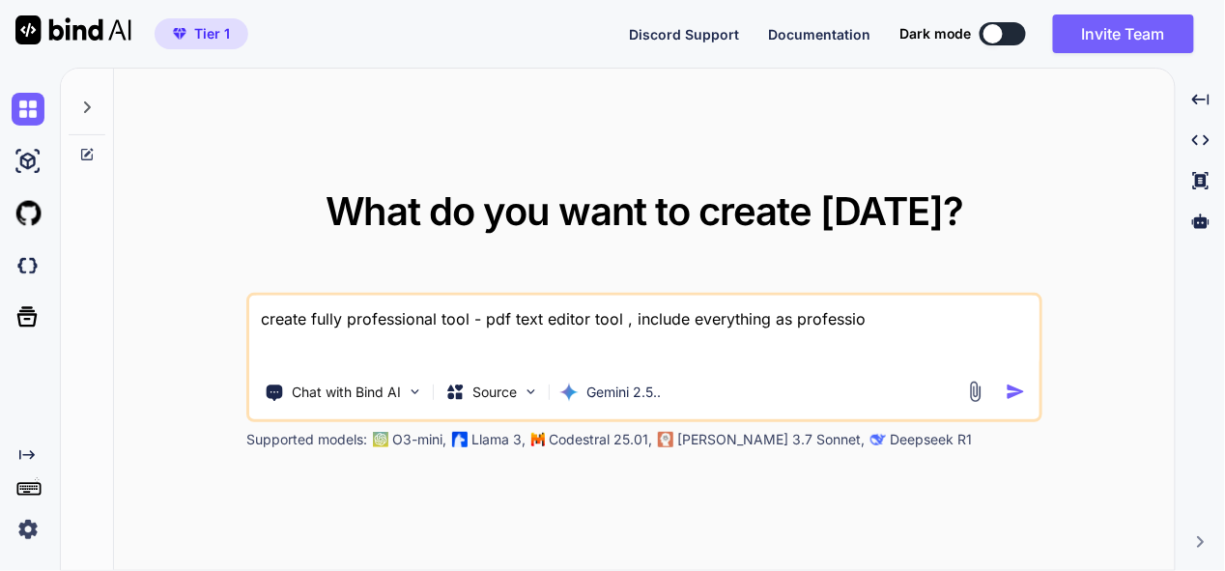
type textarea "create fully professional tool - pdf text editor tool , include everything as p…"
type textarea "x"
type textarea "create fully professional tool - pdf text editor tool , include everything as p…"
type textarea "x"
type textarea "create fully professional tool - pdf text editor tool , include everything as p…"
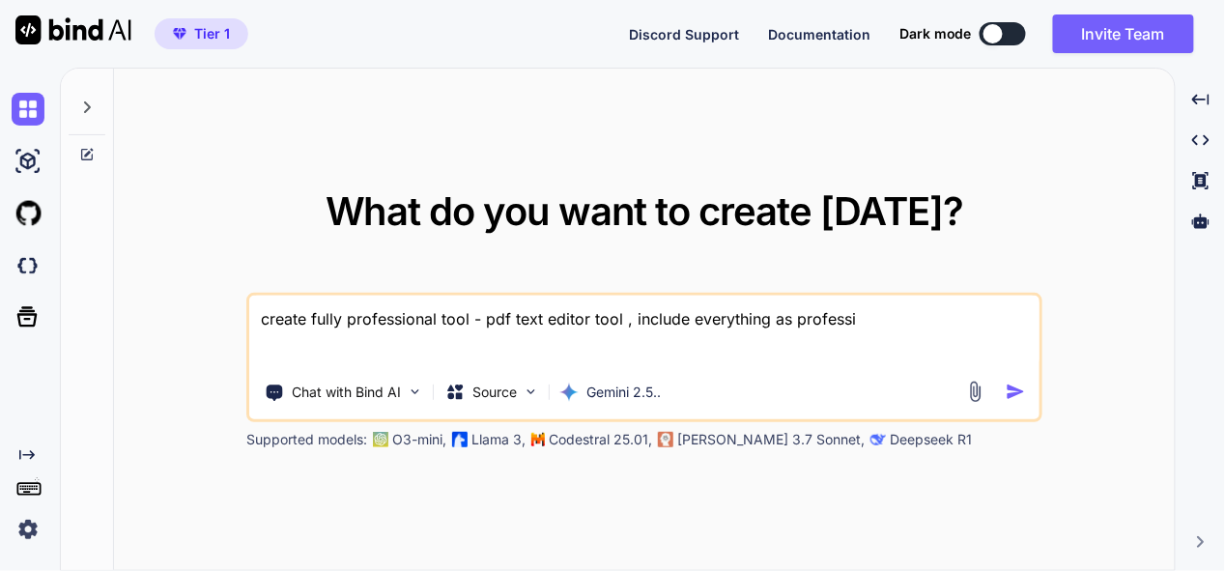
type textarea "x"
type textarea "create fully professional tool - pdf text editor tool , include everything as p…"
type textarea "x"
type textarea "create fully professional tool - pdf text editor tool , include everything as p…"
type textarea "x"
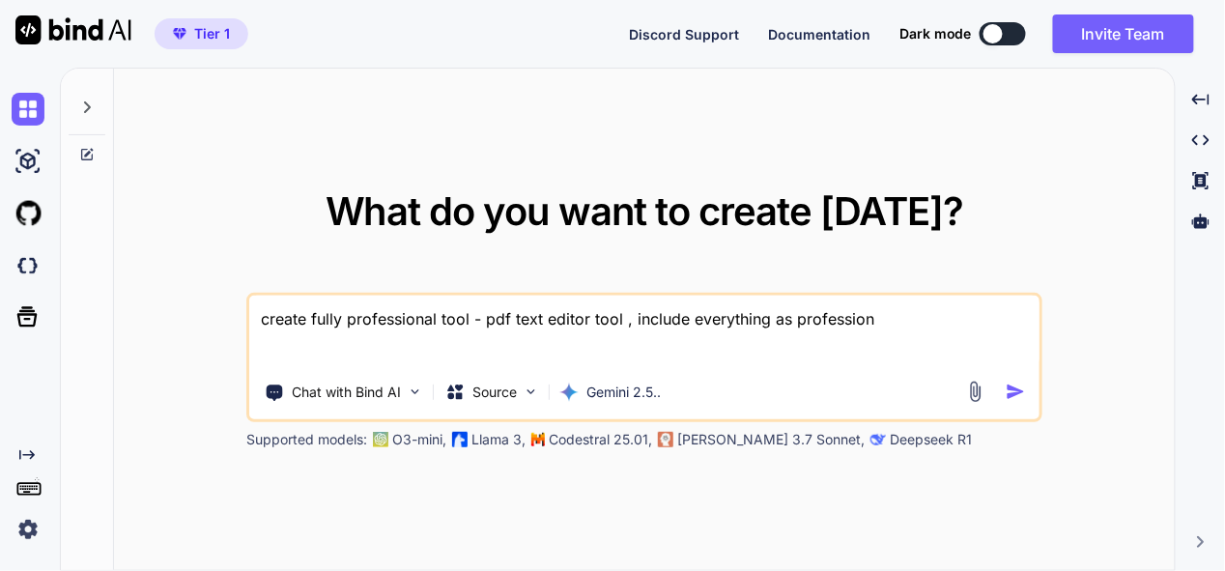
type textarea "create fully professional tool - pdf text editor tool , include everything as p…"
type textarea "x"
type textarea "create fully professional tool - pdf text editor tool , include everything as p…"
type textarea "x"
type textarea "create fully professional tool - pdf text editor tool , include everything as p…"
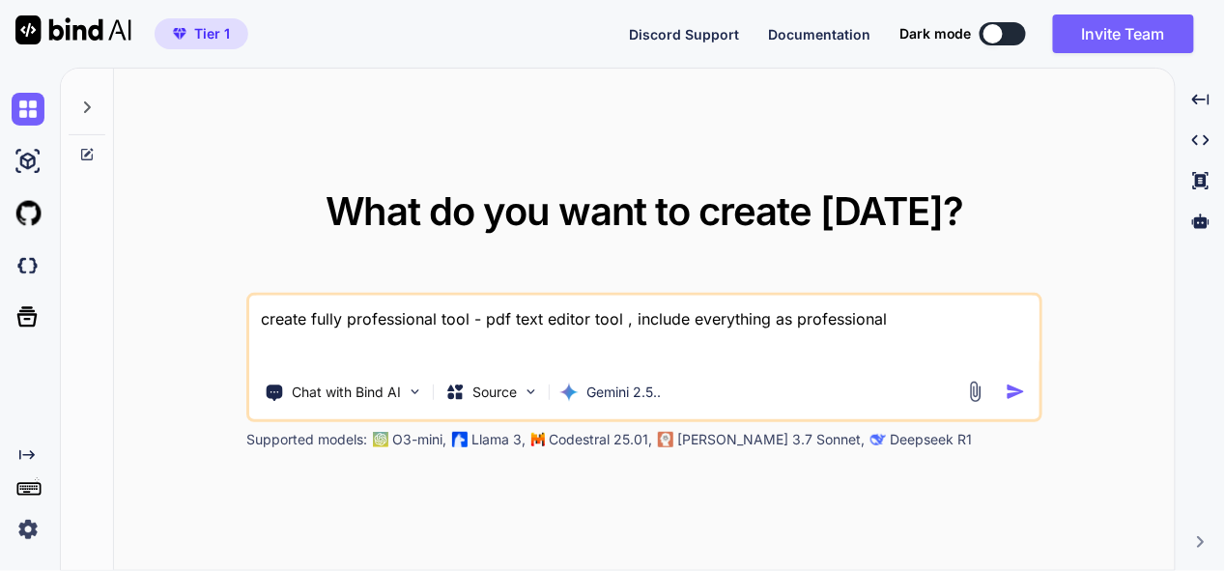
type textarea "x"
type textarea "create fully professional tool - pdf text editor tool , include everything as p…"
type textarea "x"
type textarea "create fully professional tool - pdf text editor tool , include everything as p…"
type textarea "x"
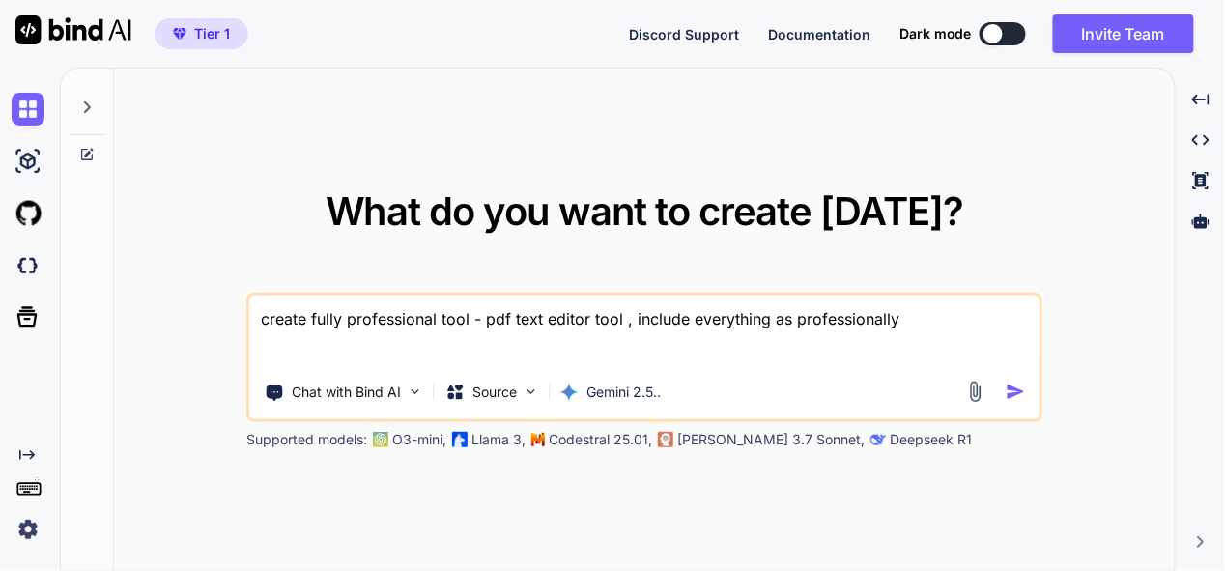
type textarea "create fully professional tool - pdf text editor tool , include everything as p…"
type textarea "x"
type textarea "create fully professional tool - pdf text editor tool , include everything as p…"
type textarea "x"
type textarea "create fully professional tool - pdf text editor tool , include everything as p…"
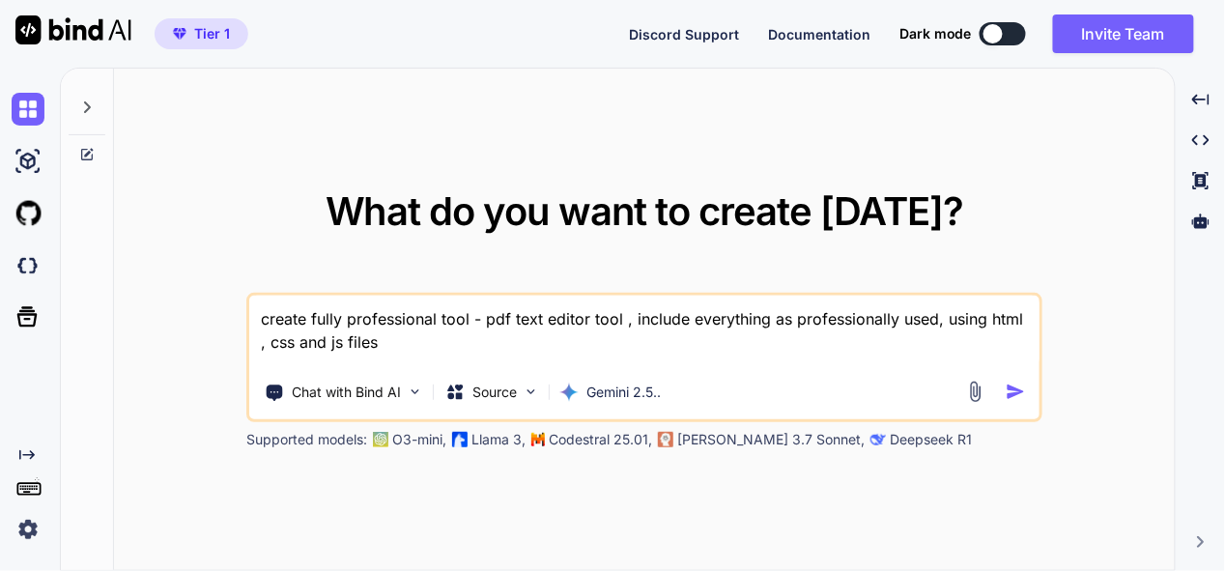
click at [1013, 385] on img "button" at bounding box center [1015, 391] width 20 height 20
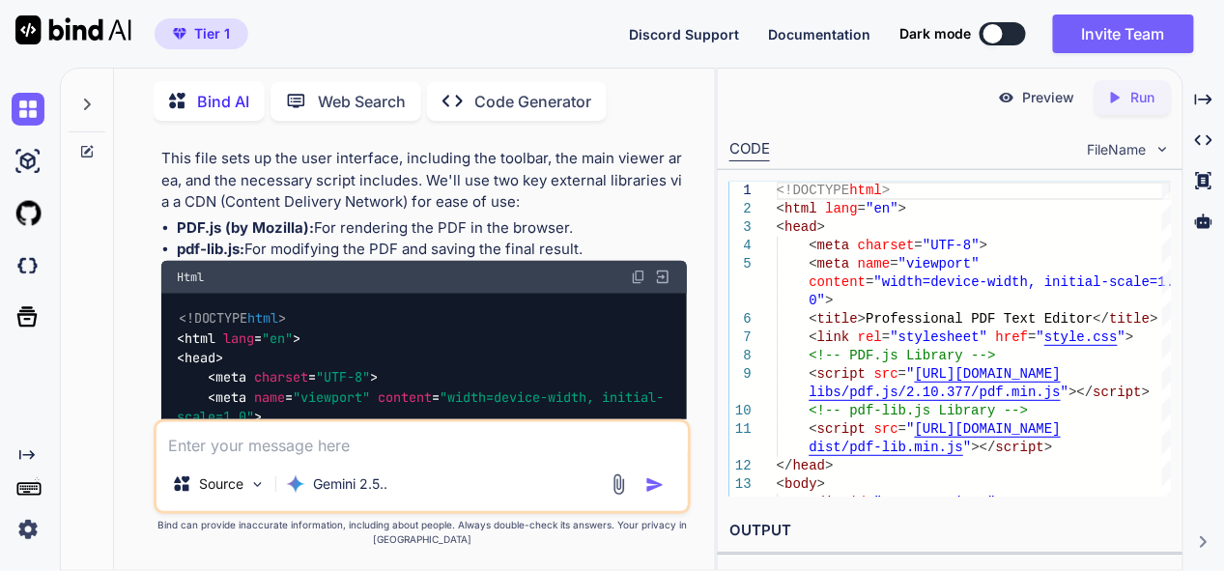
scroll to position [644, 0]
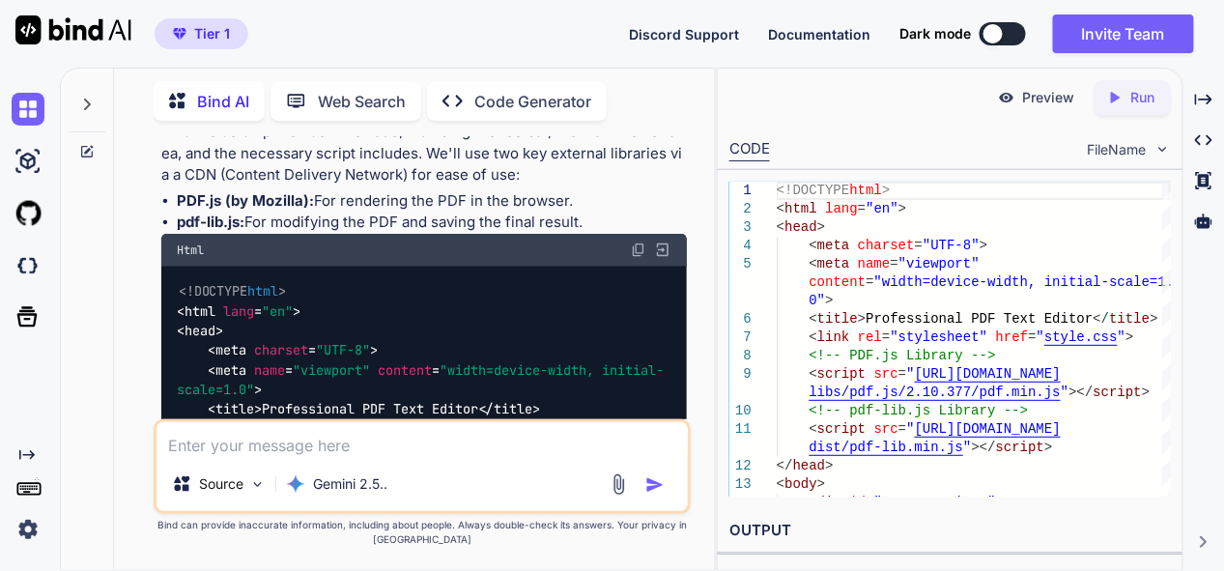
click at [634, 246] on img at bounding box center [638, 249] width 15 height 15
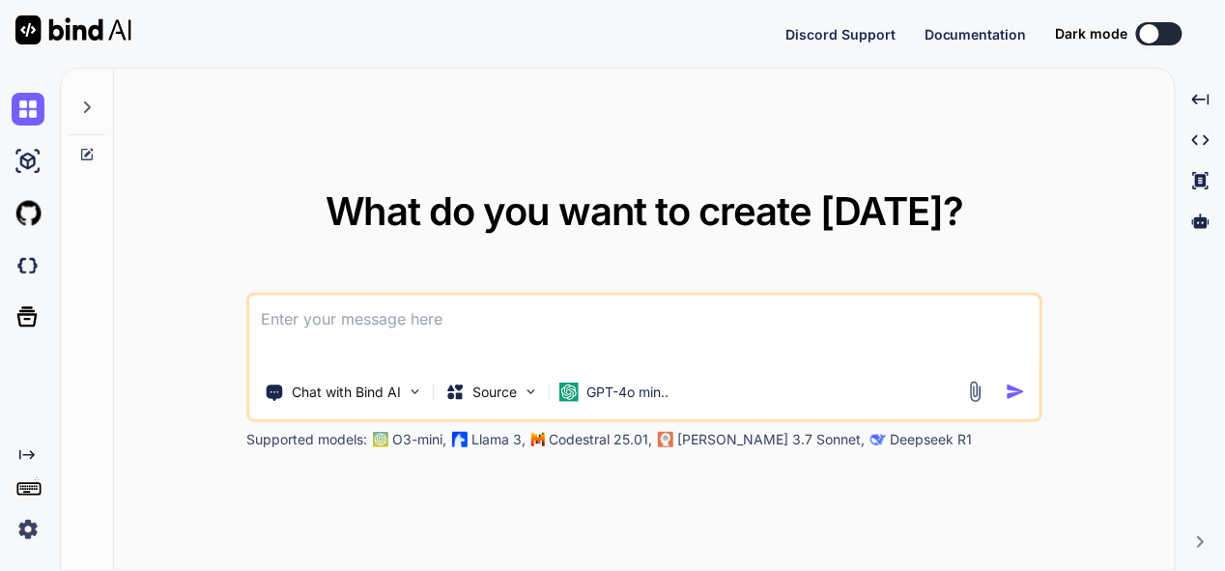
click at [86, 97] on div at bounding box center [87, 102] width 37 height 67
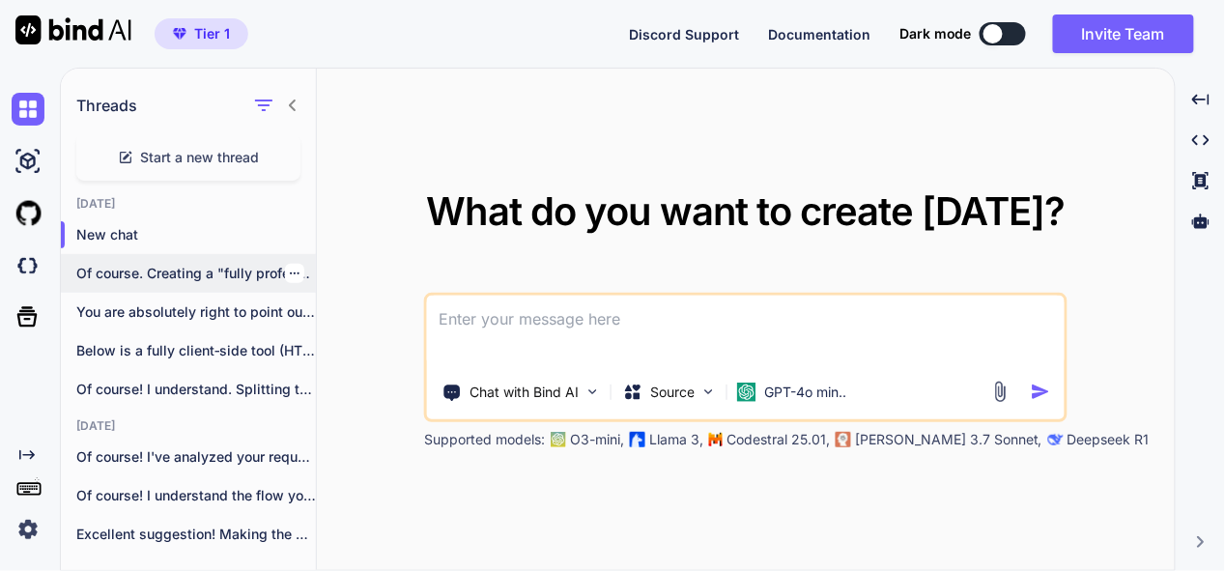
click at [199, 272] on p "Of course. Creating a "fully professional" PDF..." at bounding box center [196, 273] width 240 height 19
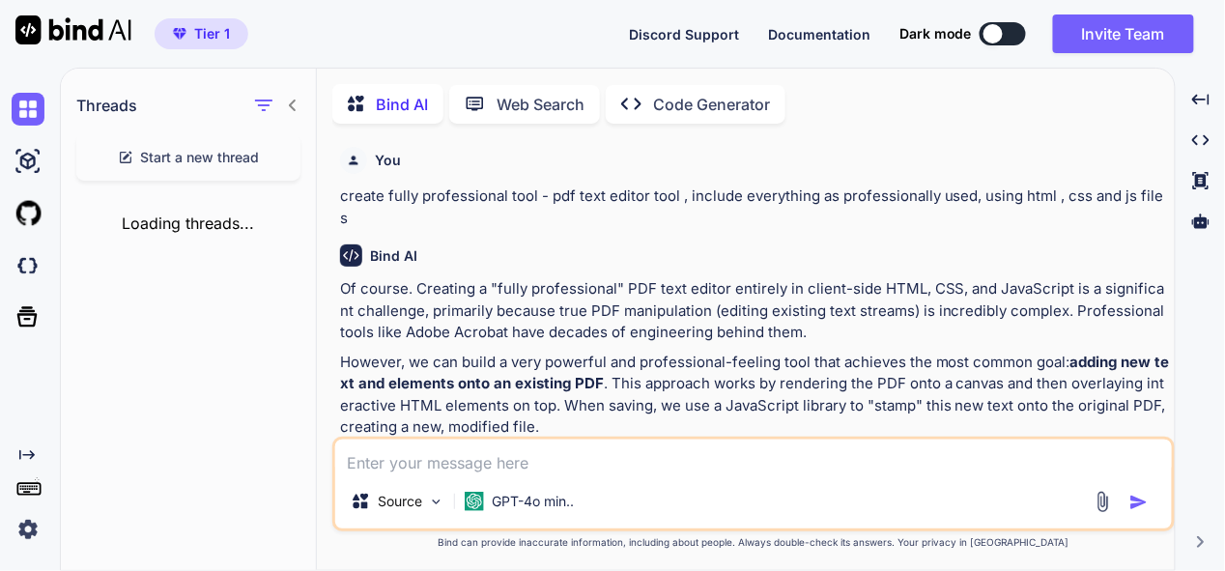
scroll to position [6, 0]
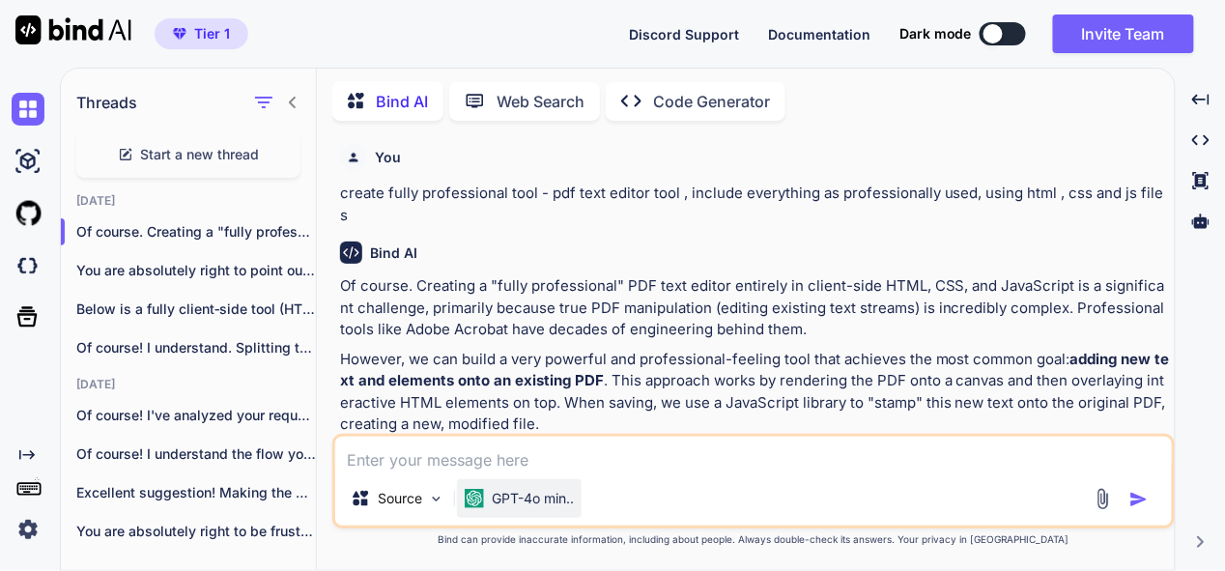
click at [516, 493] on p "GPT-4o min.." at bounding box center [533, 498] width 82 height 19
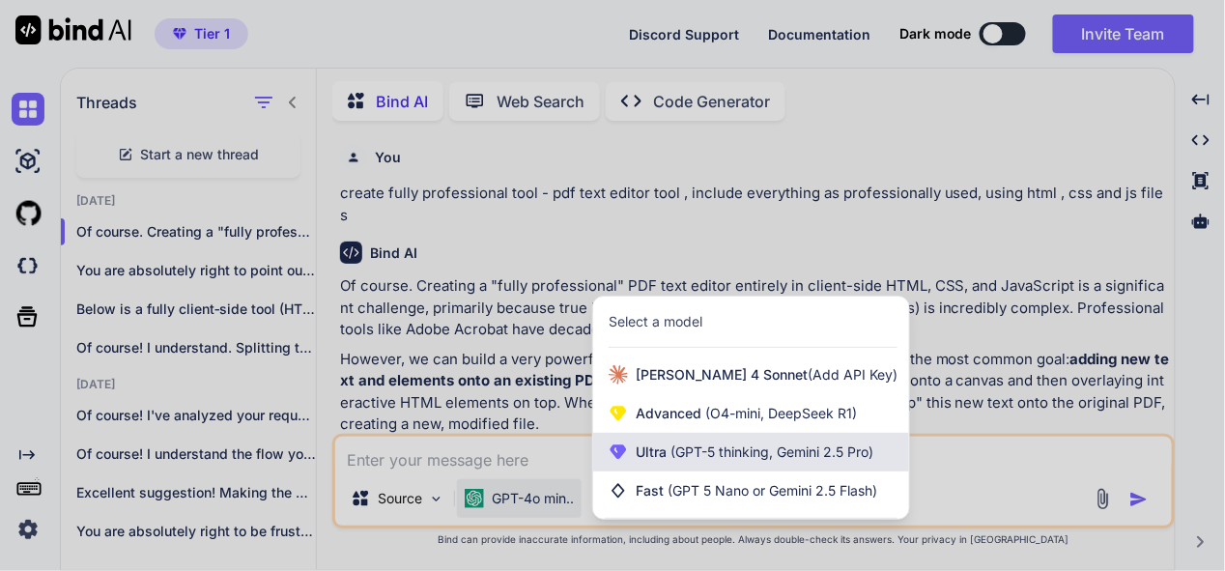
click at [771, 464] on div "Ultra (GPT-5 thinking, Gemini 2.5 Pro)" at bounding box center [751, 452] width 316 height 39
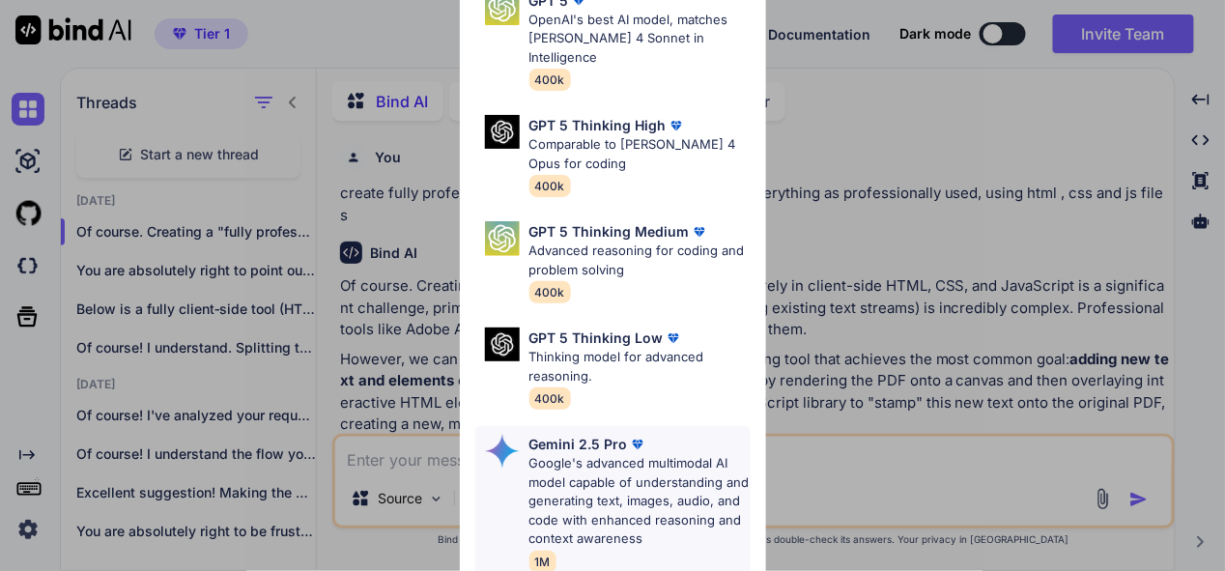
scroll to position [97, 0]
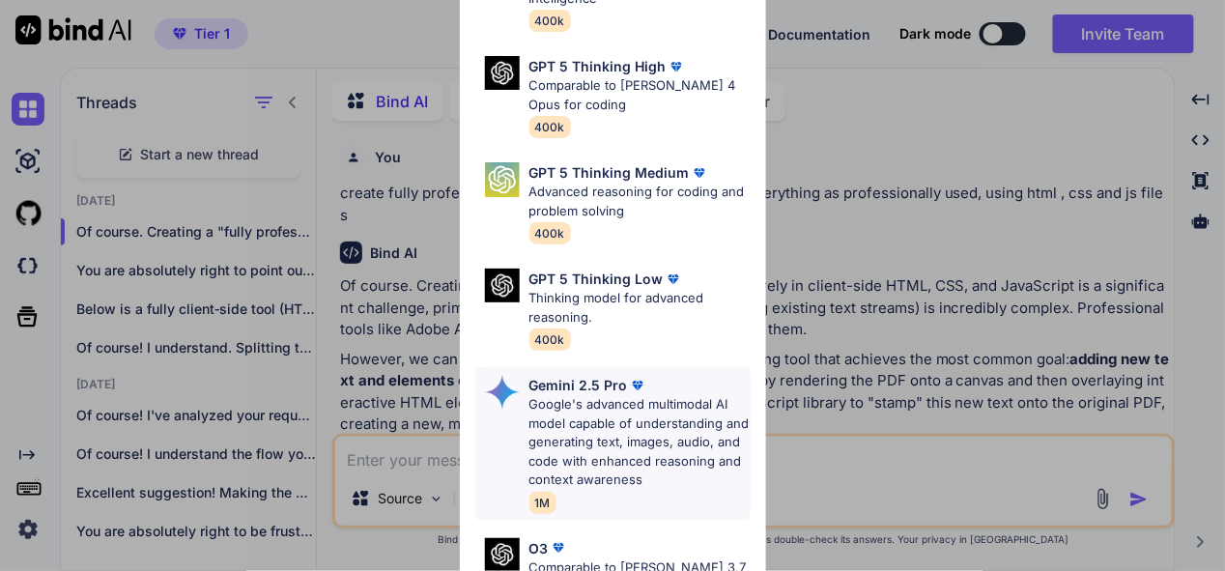
click at [634, 422] on p "Google's advanced multimodal AI model capable of understanding and generating t…" at bounding box center [639, 442] width 221 height 95
type textarea "x"
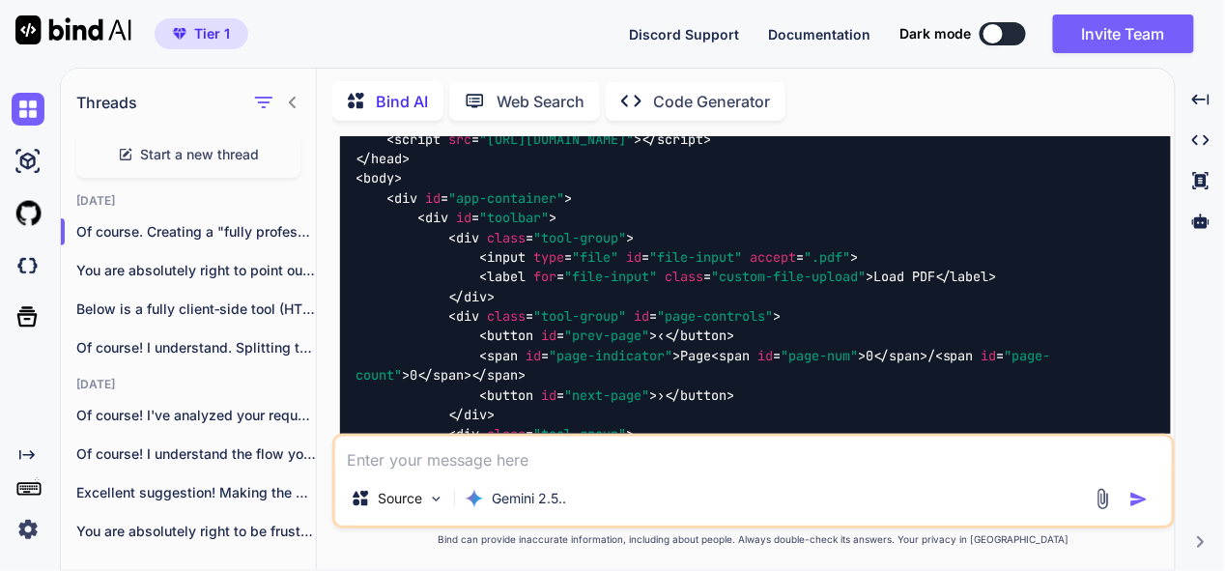
scroll to position [1062, 0]
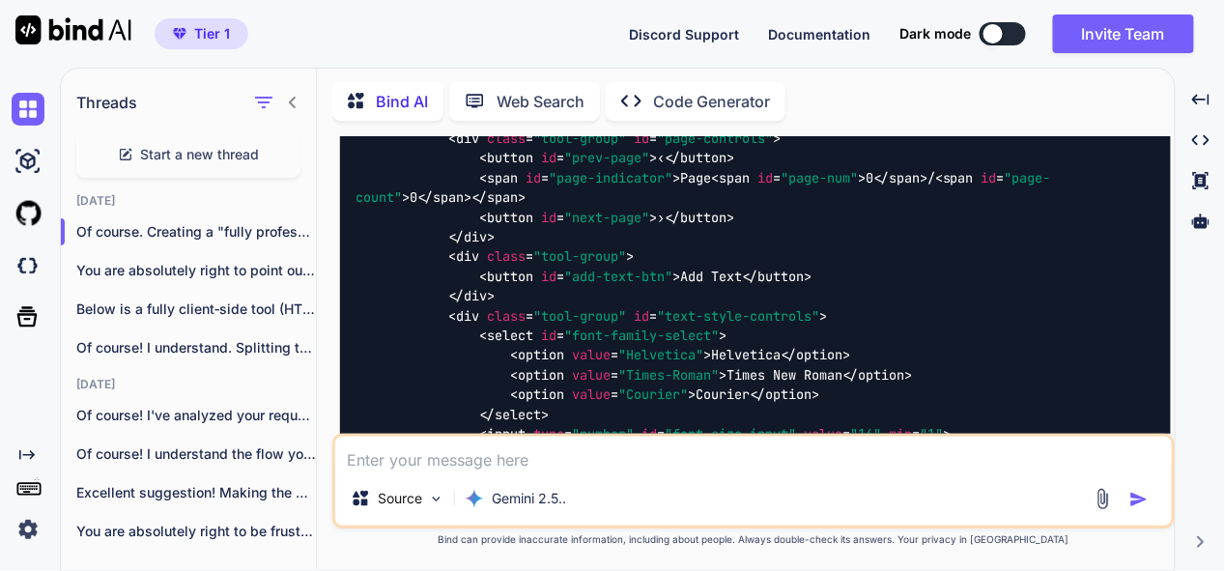
click at [290, 97] on icon at bounding box center [292, 103] width 7 height 12
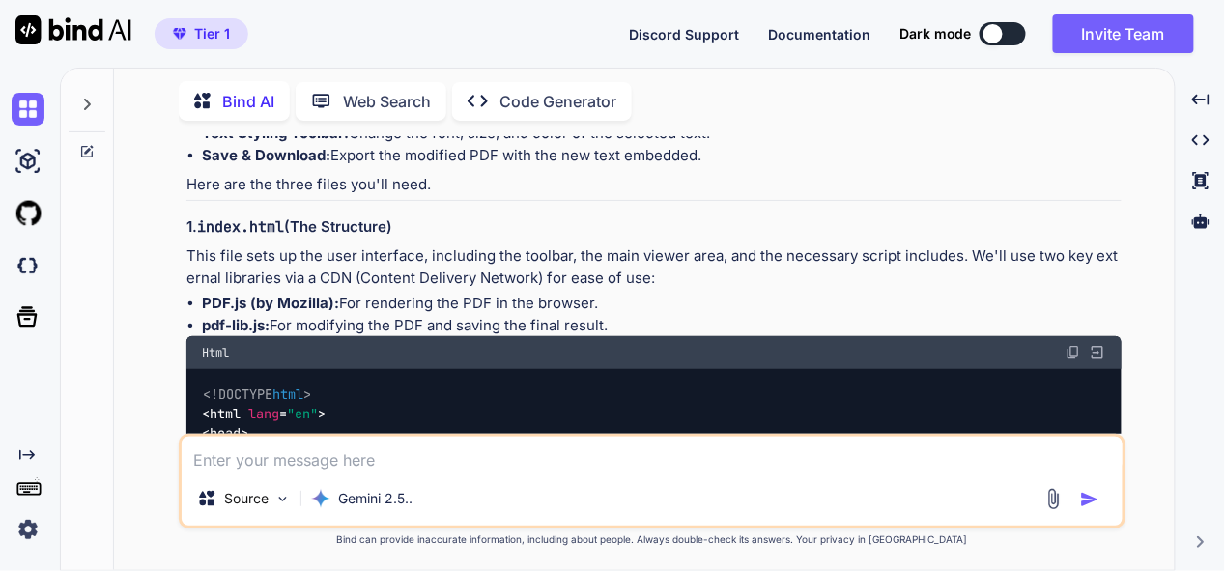
scroll to position [483, 0]
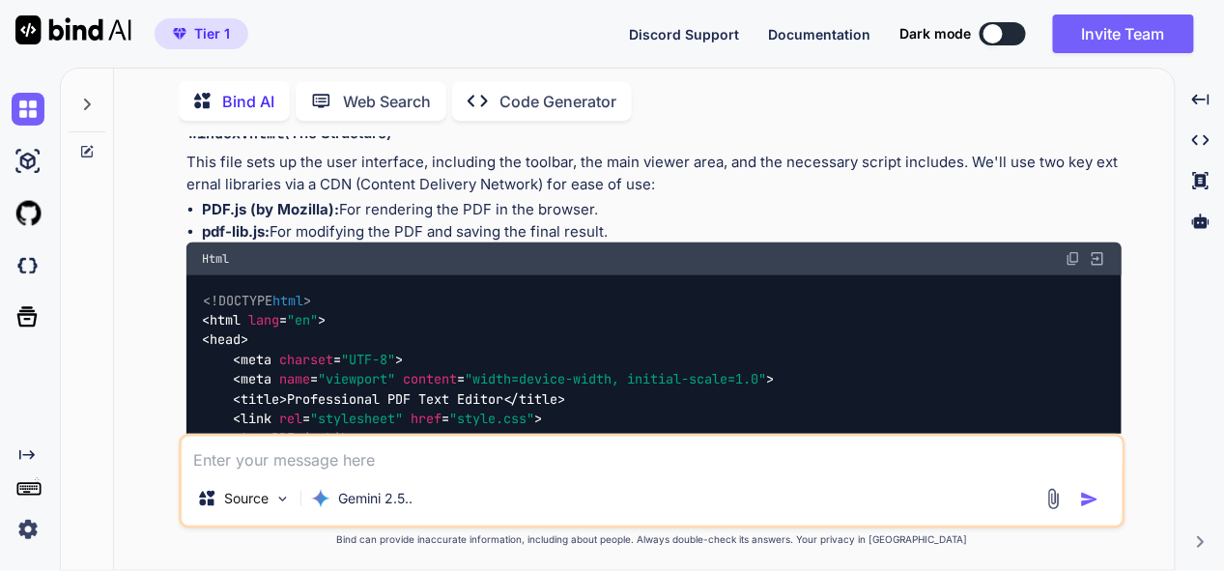
click at [1075, 253] on img at bounding box center [1072, 258] width 15 height 15
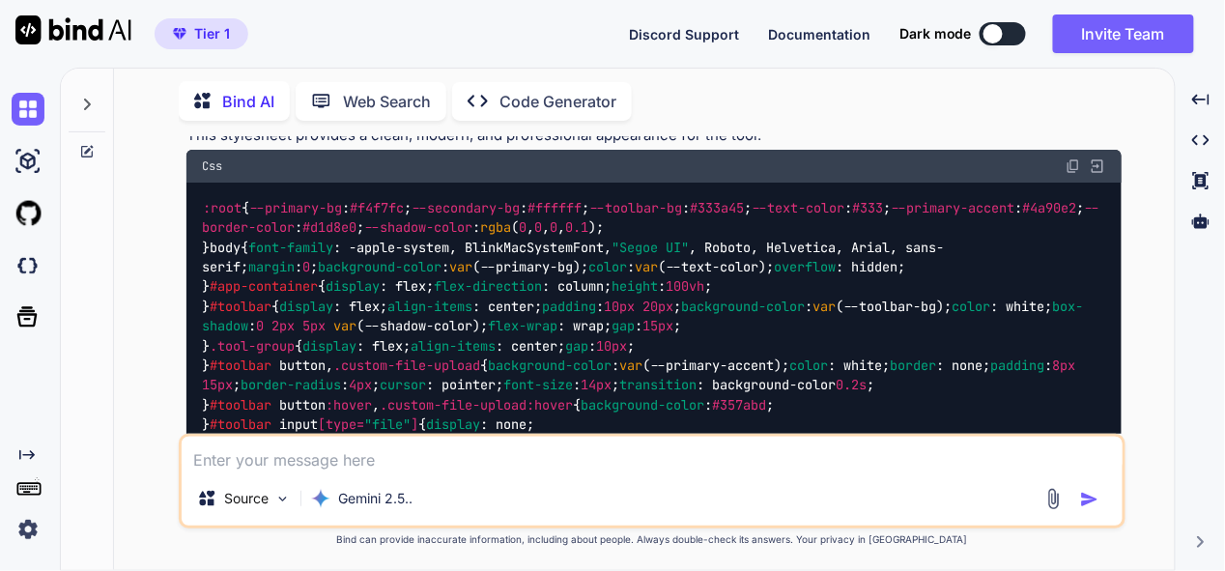
scroll to position [1738, 0]
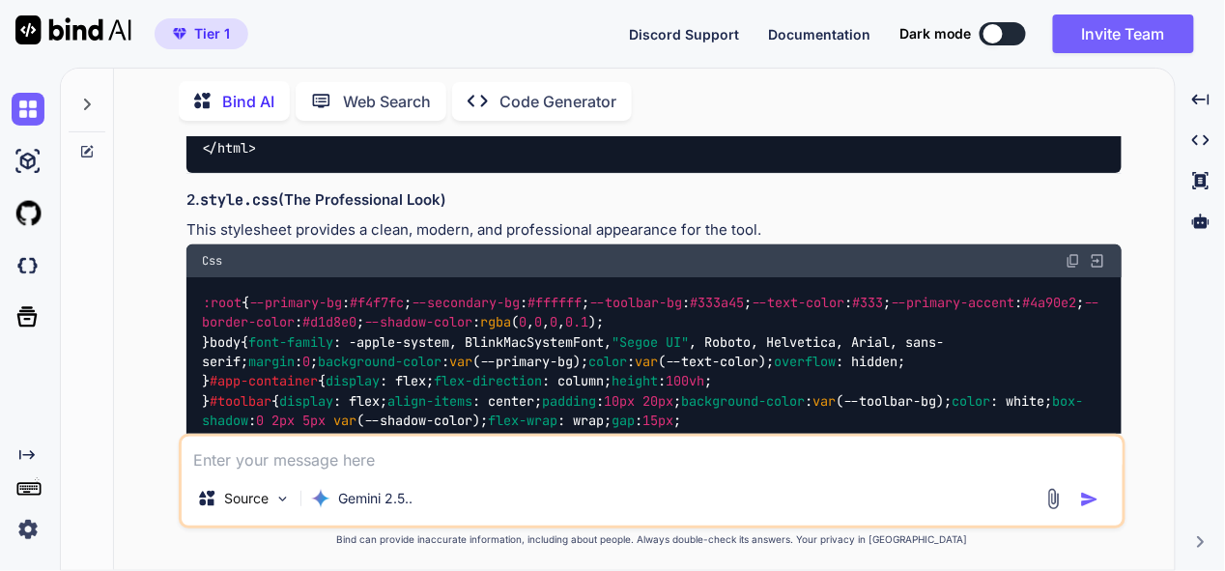
click at [1077, 268] on img at bounding box center [1072, 260] width 15 height 15
click at [1072, 268] on img at bounding box center [1072, 260] width 15 height 15
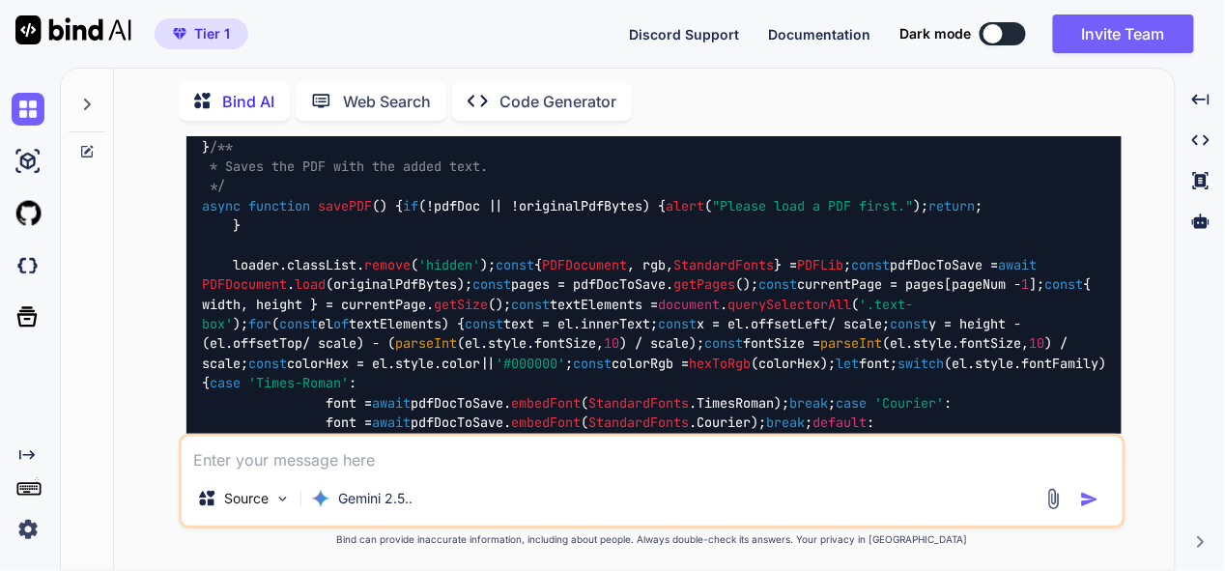
scroll to position [5215, 0]
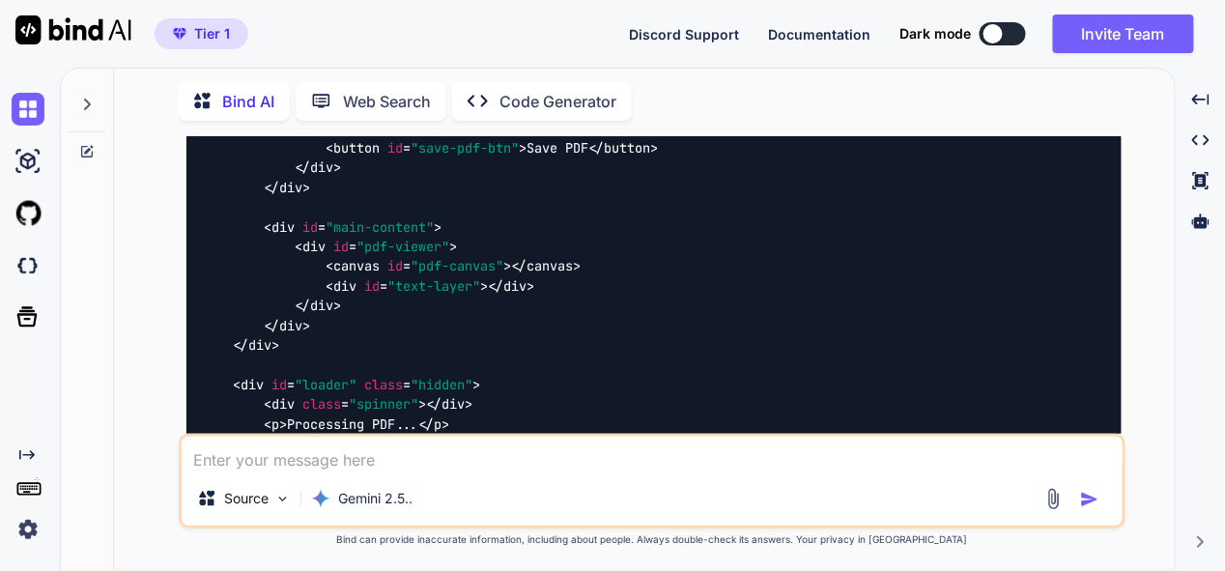
scroll to position [1653, 0]
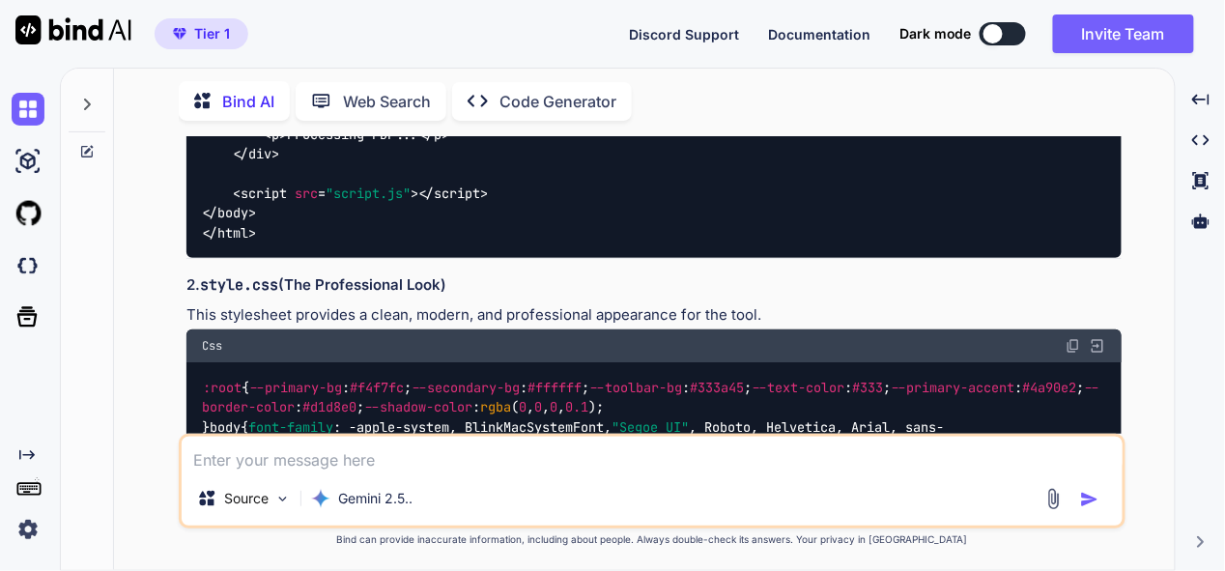
click at [456, 466] on textarea at bounding box center [652, 454] width 941 height 35
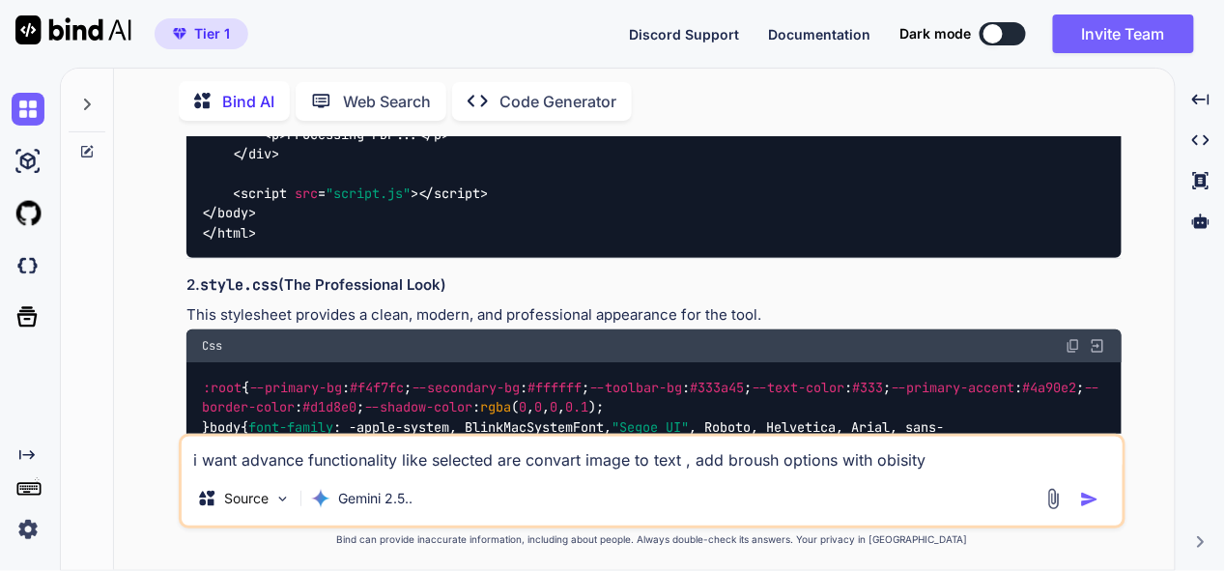
click at [682, 461] on textarea "i want advance functionality like selected are convart image to text , add brou…" at bounding box center [652, 454] width 941 height 35
click at [675, 464] on textarea "i want advance functionality like selected are convart image to text , add brou…" at bounding box center [652, 454] width 941 height 35
click at [680, 463] on textarea "i want advance functionality like selected are convart image to text , add brou…" at bounding box center [652, 454] width 941 height 35
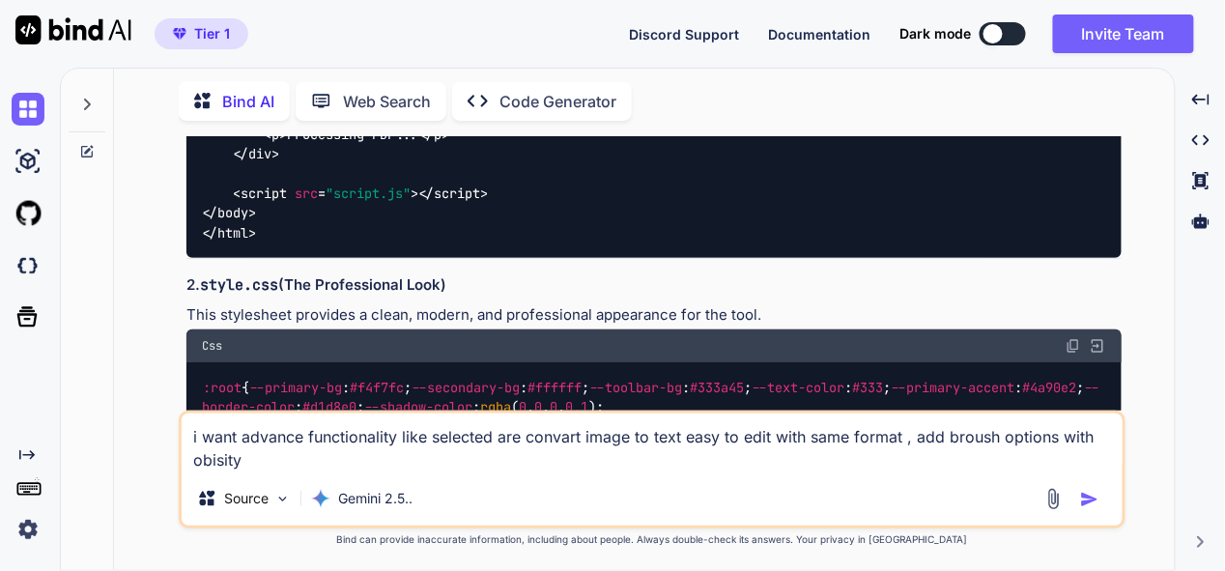
click at [1107, 438] on textarea "i want advance functionality like selected are convart image to text easy to ed…" at bounding box center [652, 442] width 941 height 58
click at [250, 459] on textarea "i want advance functionality like selected are convart image to text easy to ed…" at bounding box center [652, 442] width 941 height 58
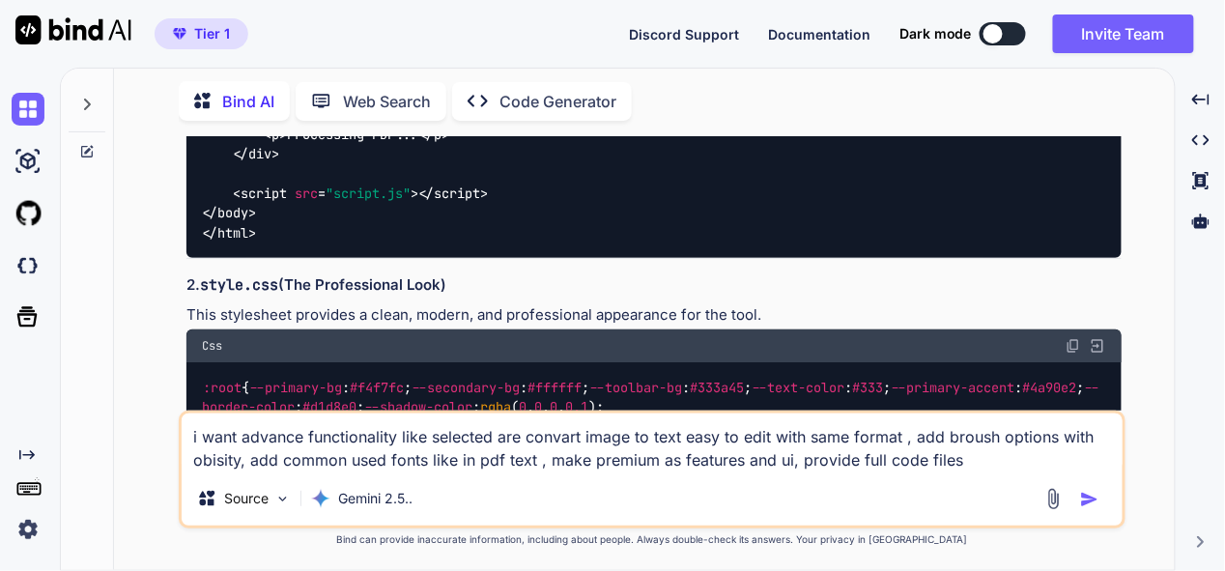
type textarea "i want advance functionality like selected are convart image to text easy to ed…"
click at [1094, 492] on img "button" at bounding box center [1089, 499] width 19 height 19
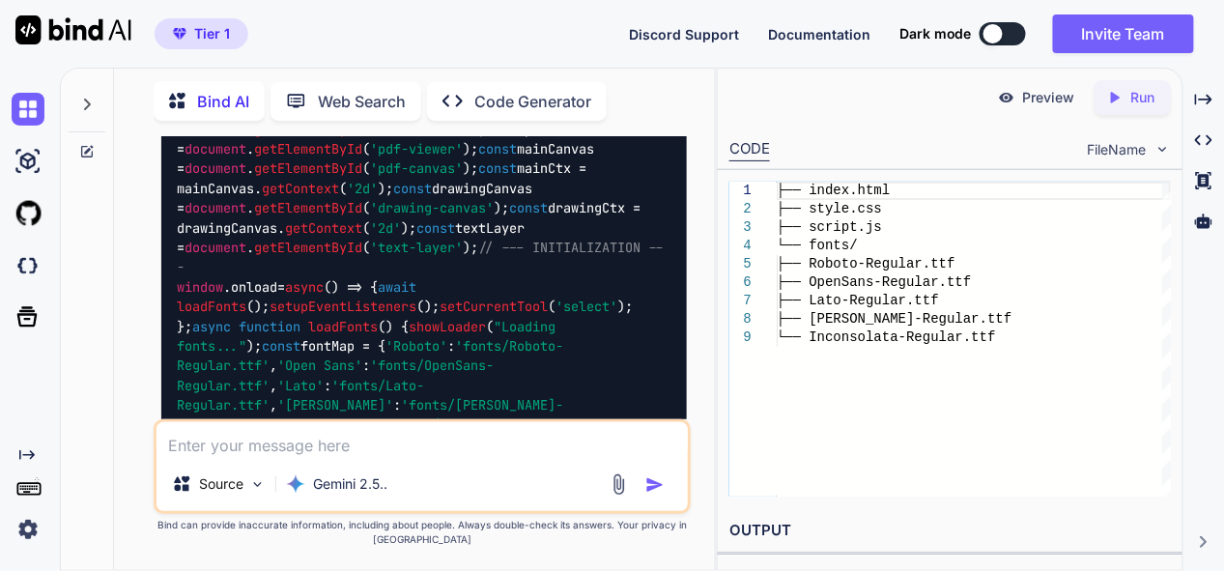
scroll to position [14027, 0]
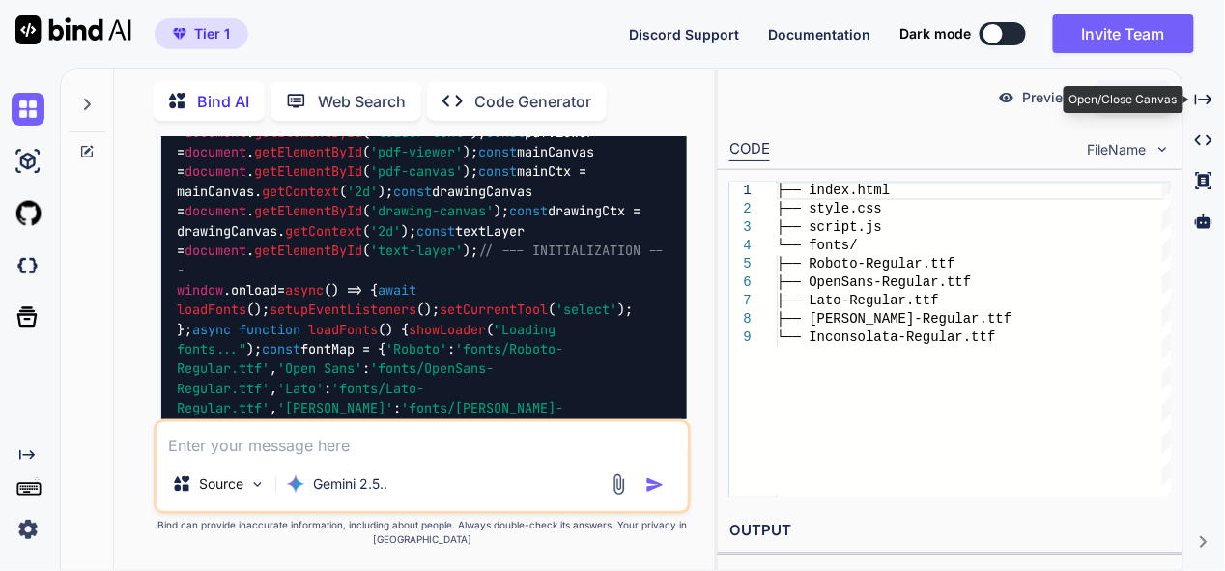
drag, startPoint x: 1201, startPoint y: 85, endPoint x: 795, endPoint y: 278, distance: 450.1
click at [1200, 85] on div "Created with Pixso." at bounding box center [1204, 99] width 26 height 33
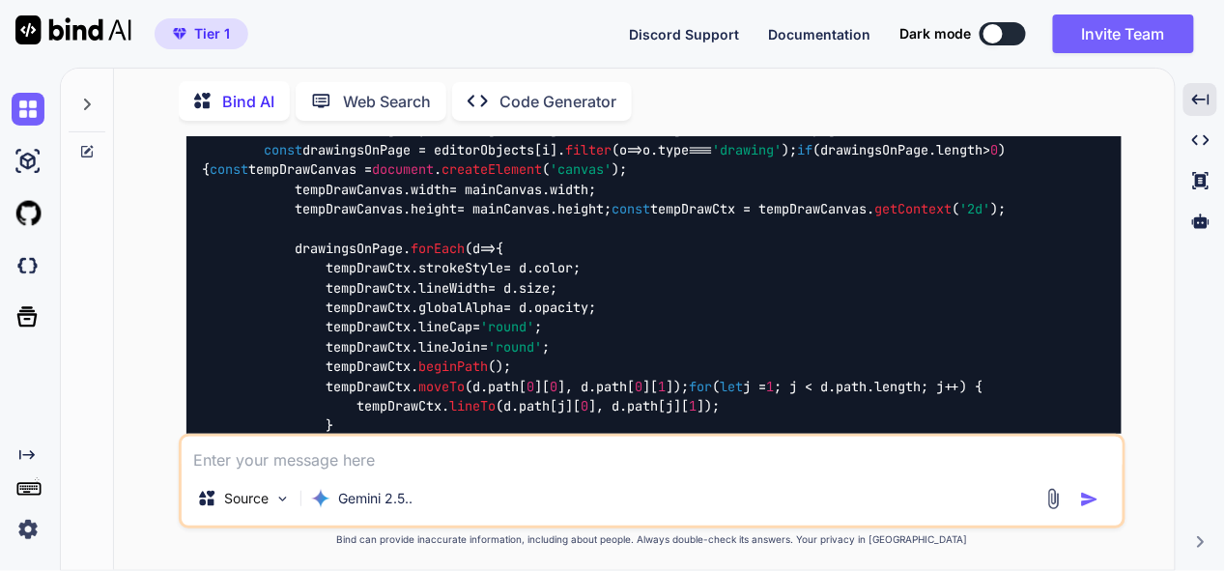
scroll to position [14434, 0]
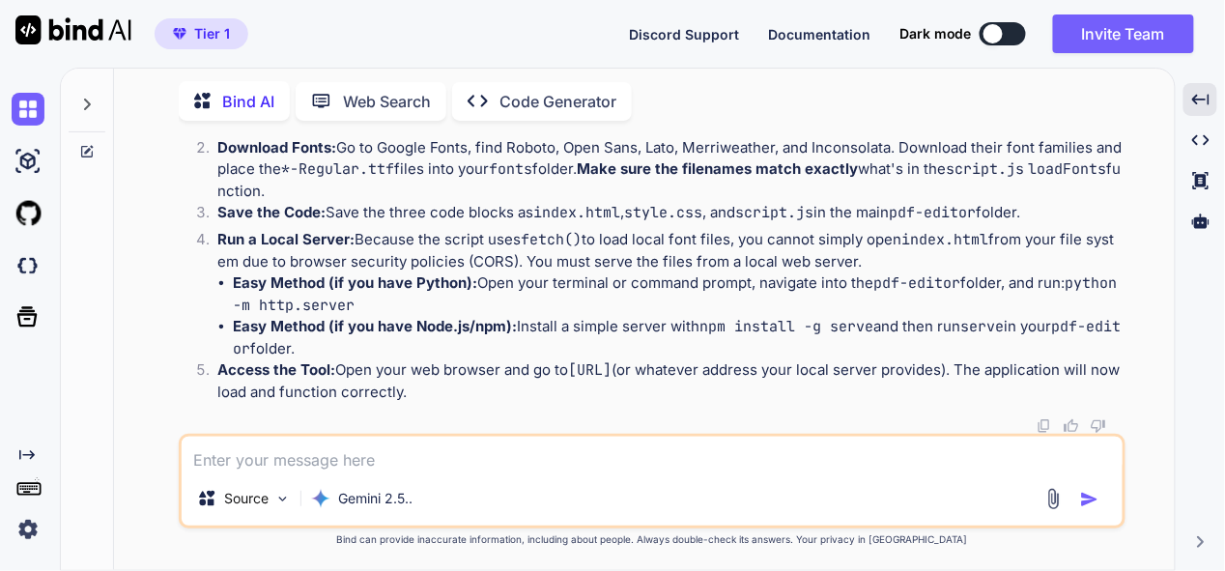
scroll to position [18683, 0]
click at [422, 470] on textarea at bounding box center [652, 454] width 941 height 35
type textarea "show loading processing of fonts fix this error"
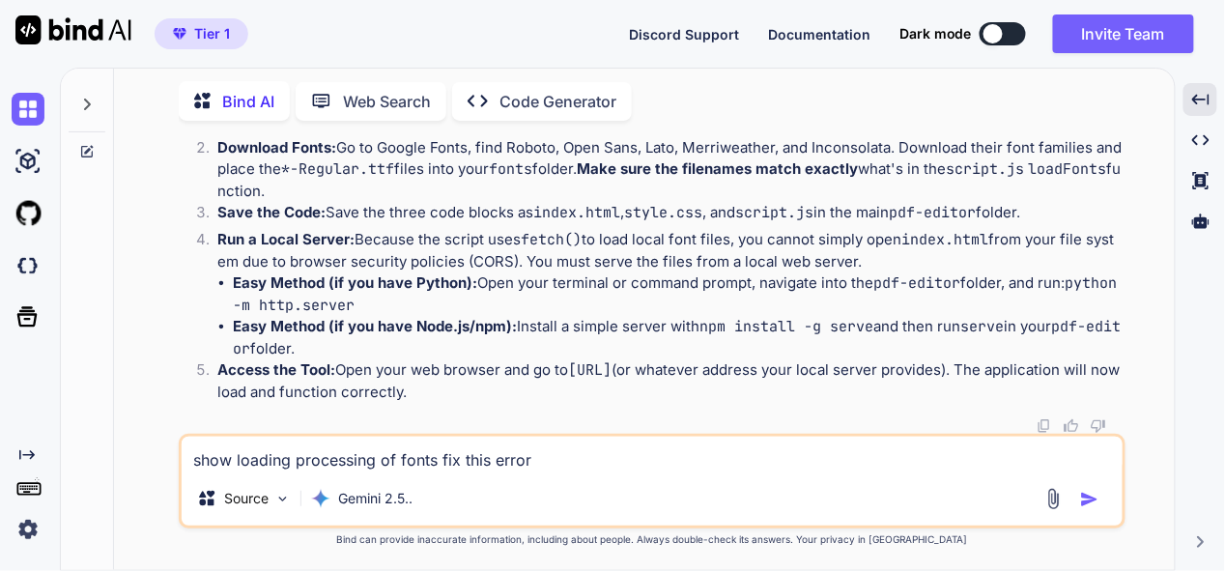
click at [1087, 493] on img "button" at bounding box center [1089, 499] width 19 height 19
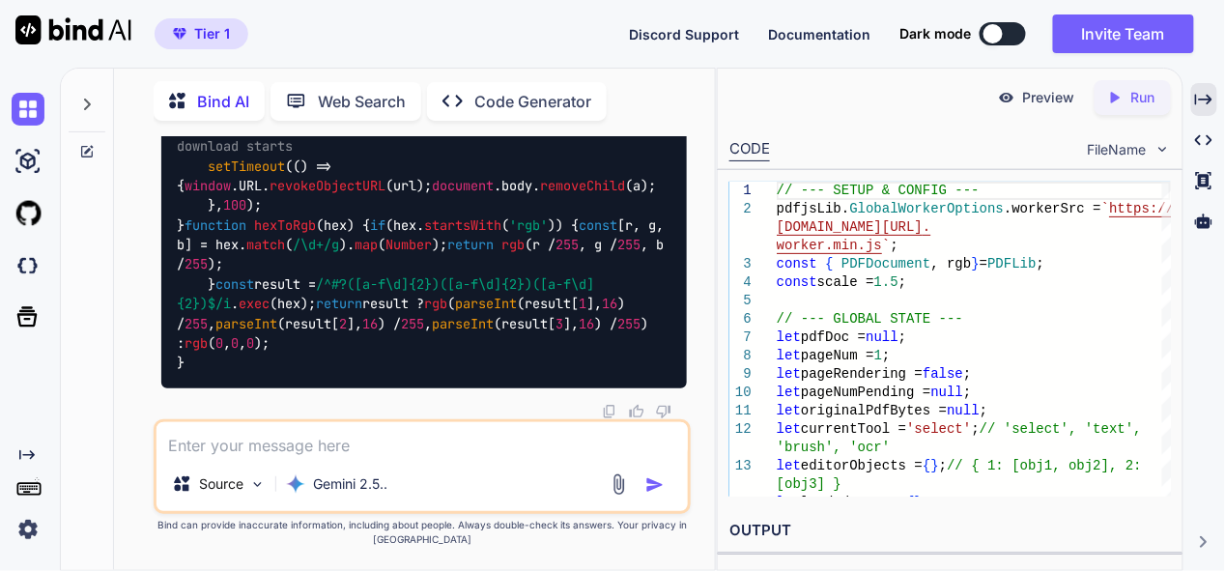
scroll to position [33598, 0]
click at [389, 438] on textarea at bounding box center [421, 439] width 530 height 35
paste textarea "Loading font: Roboto..."
click at [525, 444] on textarea "Loading font: Roboto... now show this , i want preadded" at bounding box center [421, 439] width 530 height 35
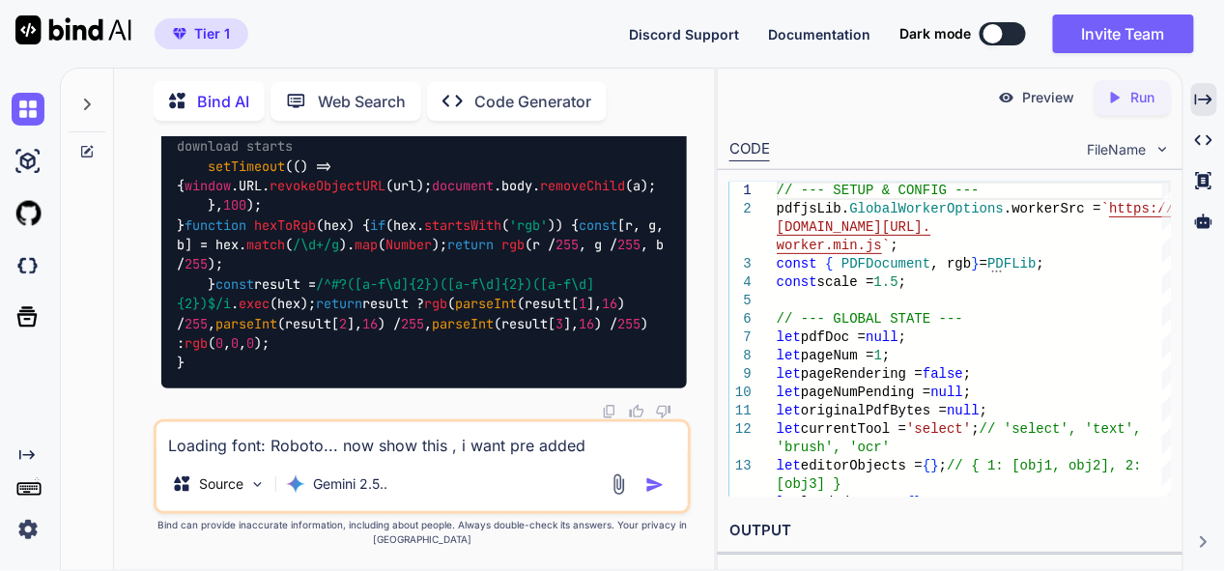
click at [604, 430] on textarea "Loading font: Roboto... now show this , i want pre added" at bounding box center [421, 439] width 530 height 35
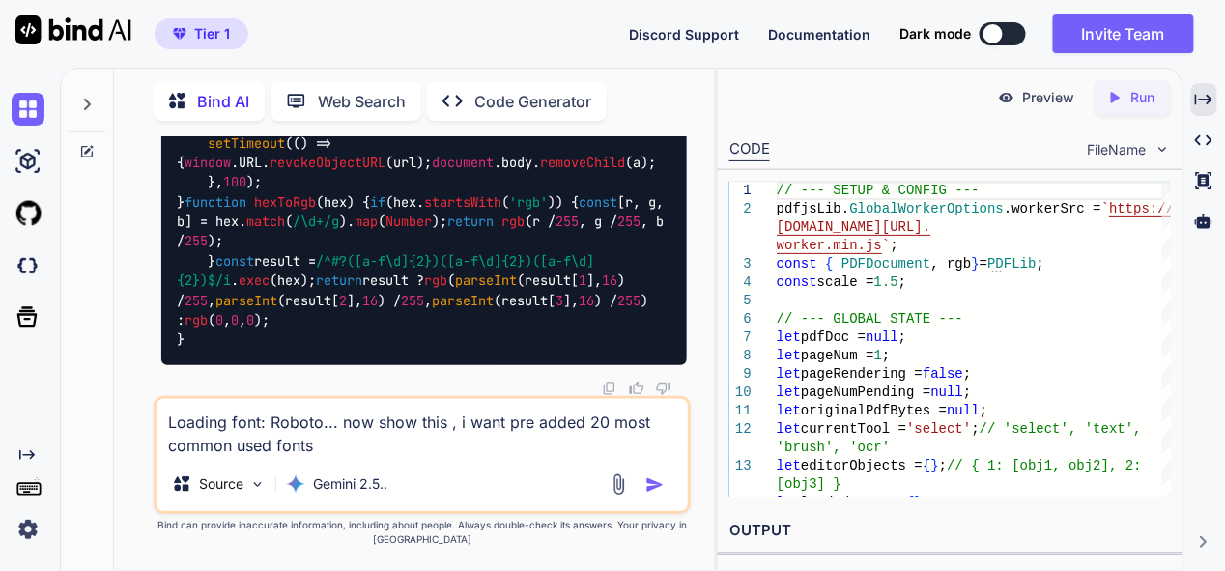
click at [361, 451] on textarea "Loading font: Roboto... now show this , i want pre added 20 most common used fo…" at bounding box center [421, 428] width 530 height 58
type textarea "Loading font: Roboto... now show this , i want pre added 20 most common used fo…"
click at [648, 487] on img "button" at bounding box center [654, 484] width 19 height 19
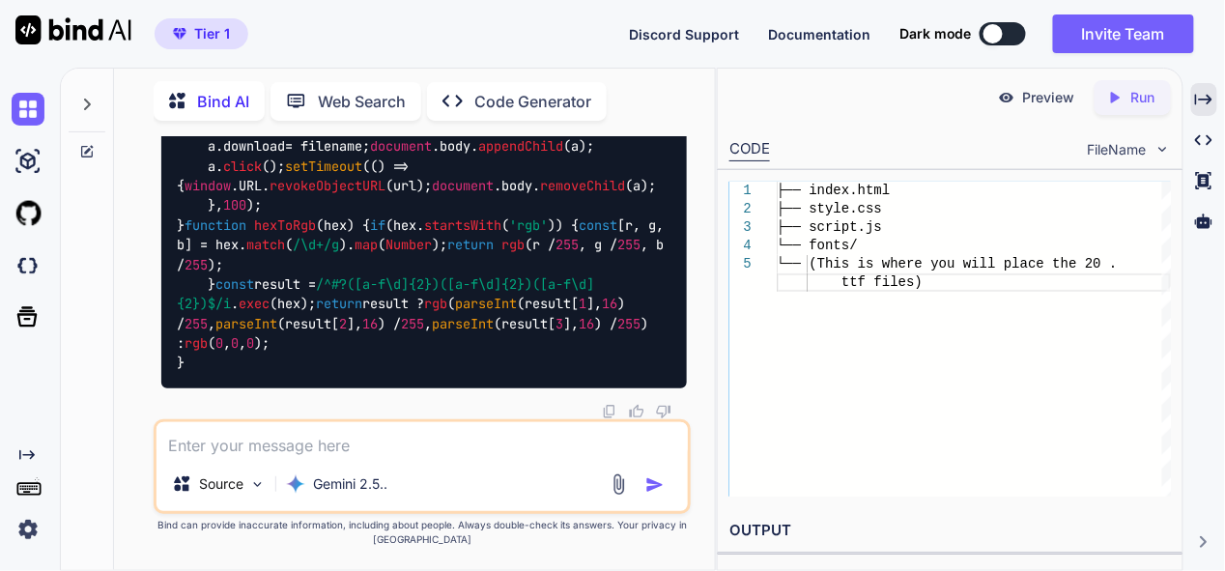
scroll to position [46527, 0]
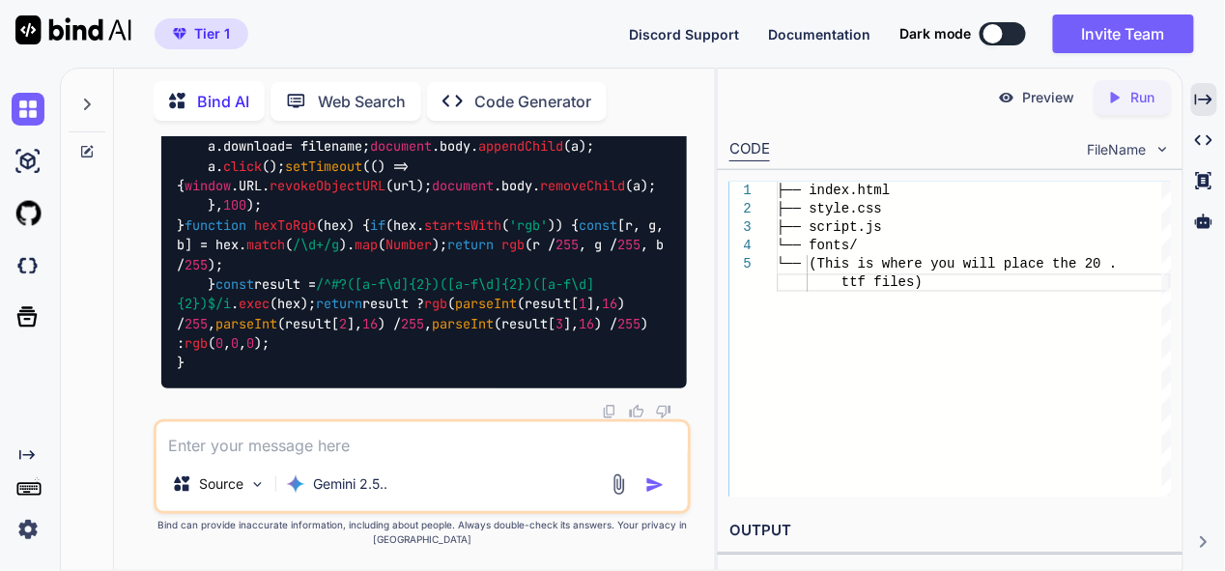
click at [403, 445] on textarea at bounding box center [421, 439] width 530 height 35
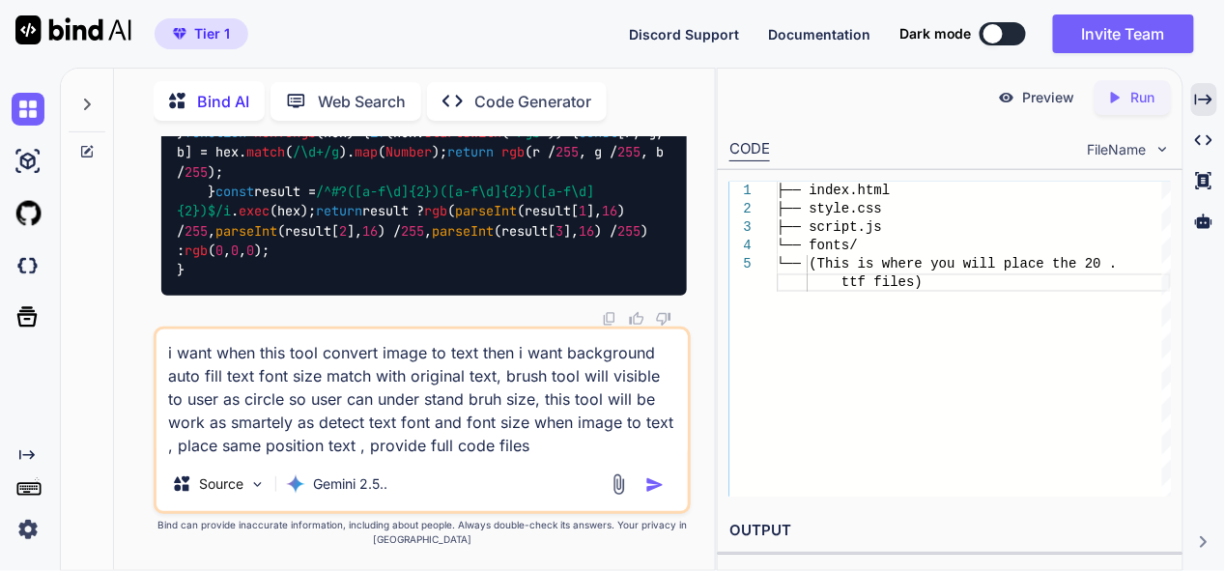
type textarea "i want when this tool convert image to text then i want background auto fill te…"
click at [652, 482] on img "button" at bounding box center [654, 484] width 19 height 19
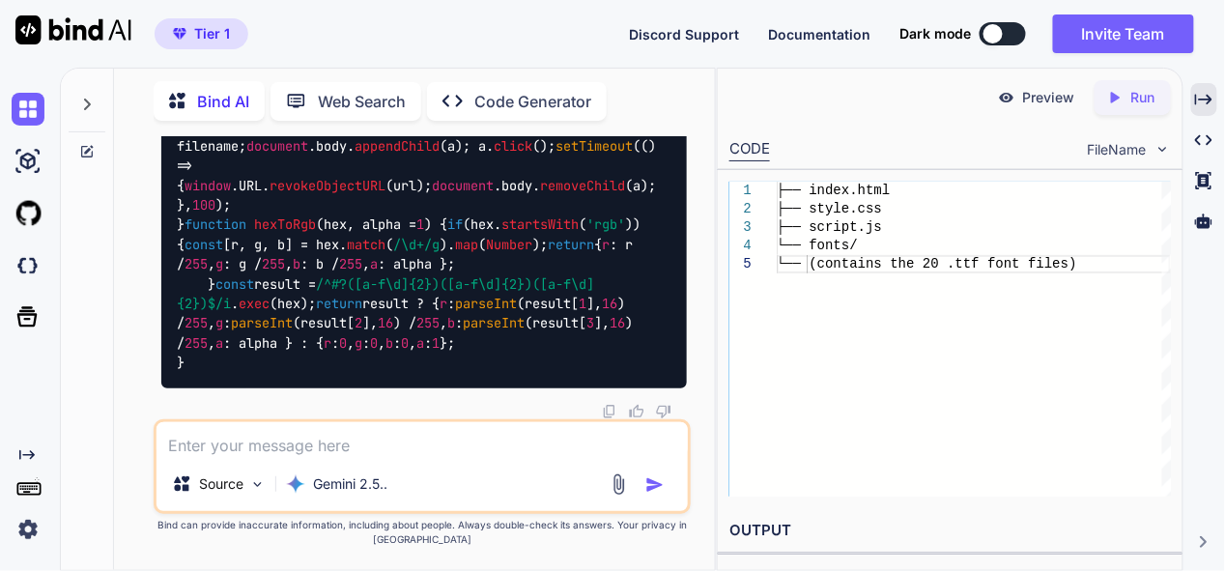
scroll to position [67385, 0]
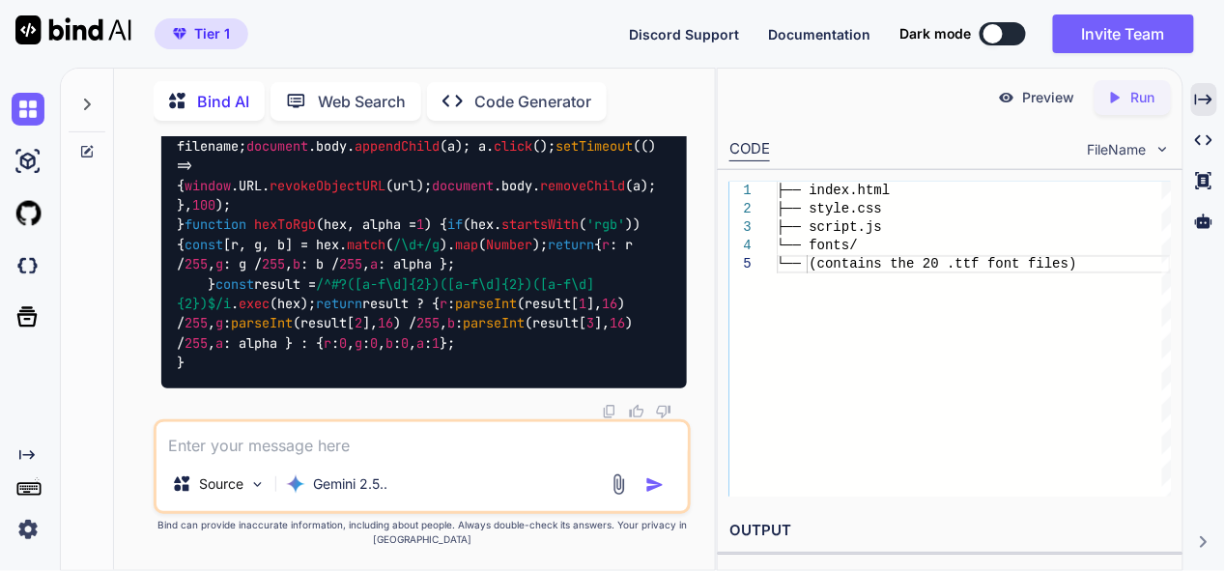
click at [317, 448] on textarea at bounding box center [421, 439] width 530 height 35
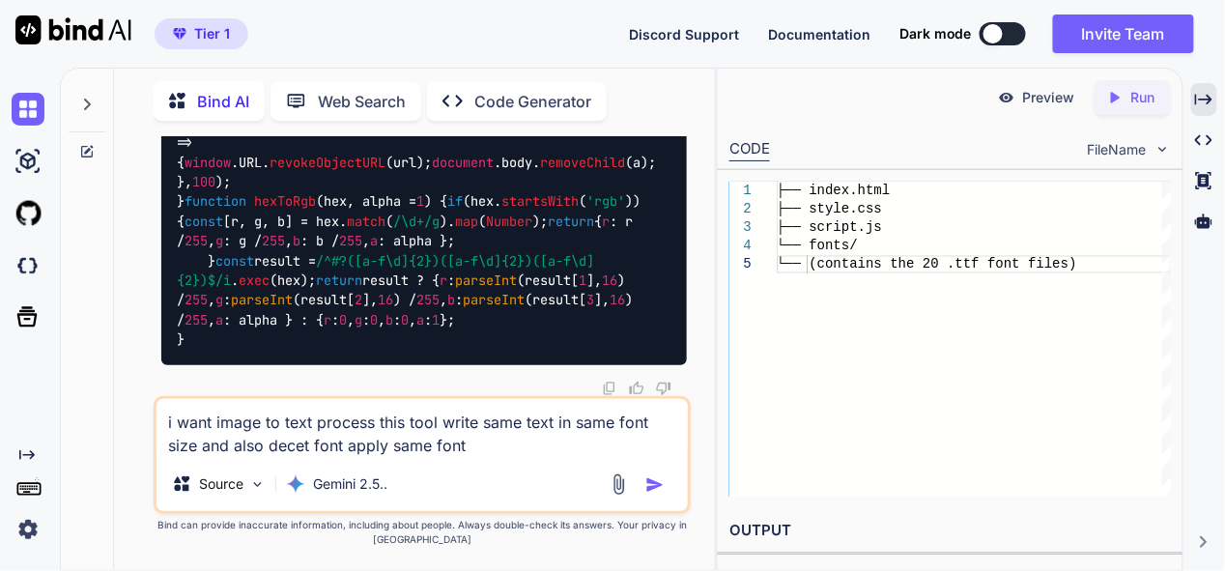
click at [605, 426] on textarea "i want image to text process this tool write same text in same font size and al…" at bounding box center [421, 428] width 530 height 58
click at [614, 423] on textarea "i want image to text process this tool write same text in same font size and al…" at bounding box center [421, 428] width 530 height 58
click at [243, 445] on textarea "i want image to text process this tool write same text in same color same font …" at bounding box center [421, 428] width 530 height 58
click at [594, 450] on textarea "i want image to text process this tool write same text in same color same font …" at bounding box center [421, 428] width 530 height 58
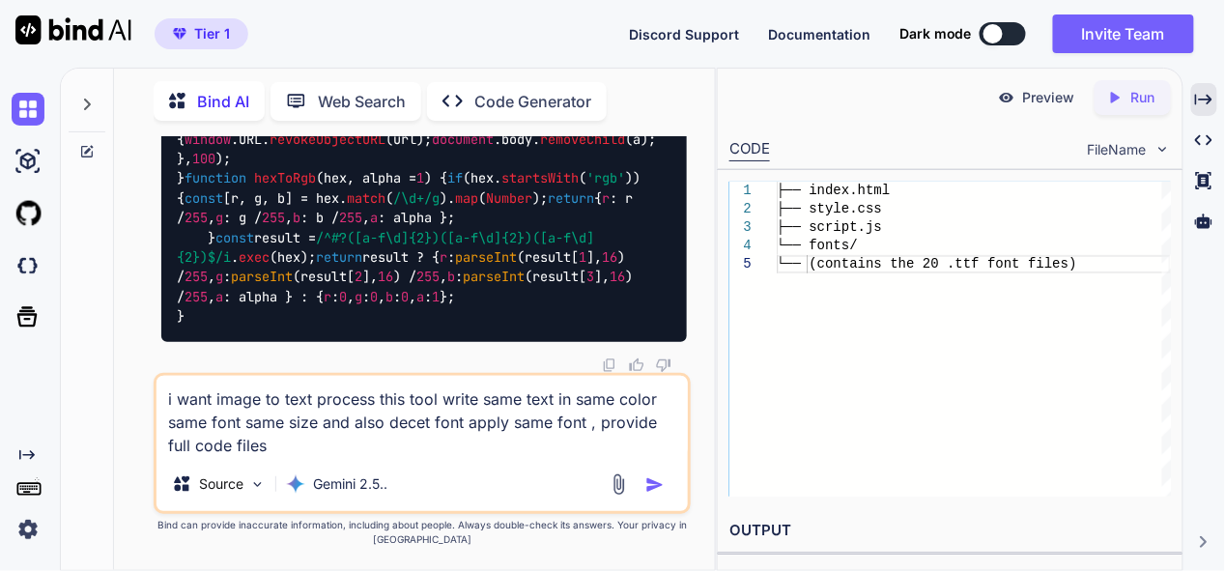
type textarea "i want image to text process this tool write same text in same color same font …"
click at [654, 486] on img "button" at bounding box center [654, 484] width 19 height 19
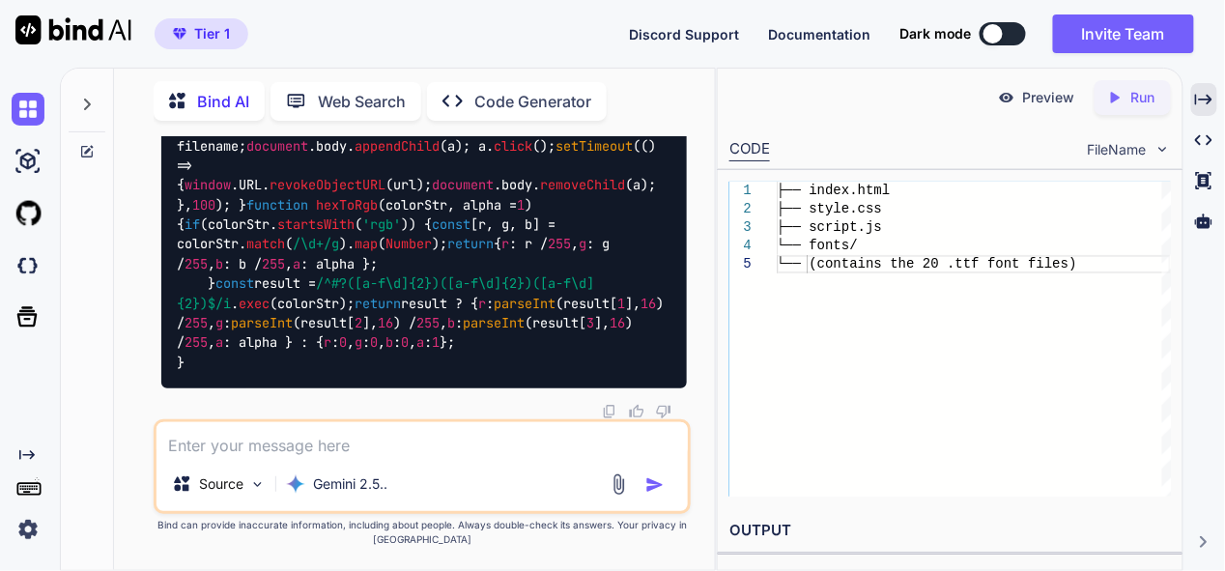
scroll to position [95221, 0]
click at [381, 443] on textarea at bounding box center [421, 439] width 530 height 35
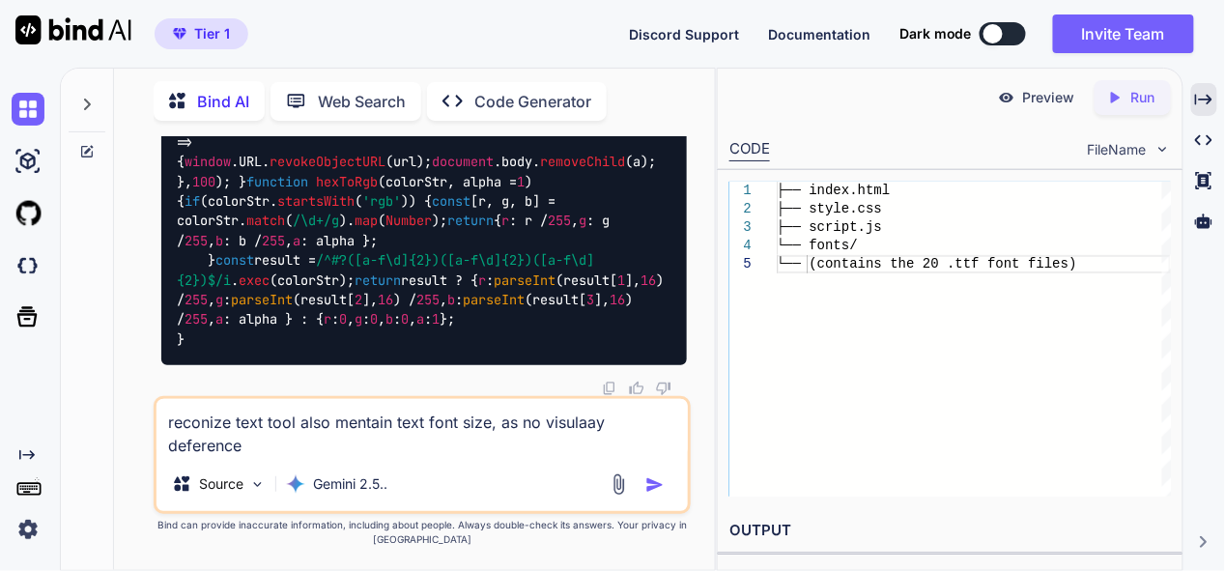
click at [575, 425] on textarea "reconize text tool also mentain text font size, as no visulaay deference" at bounding box center [421, 428] width 530 height 58
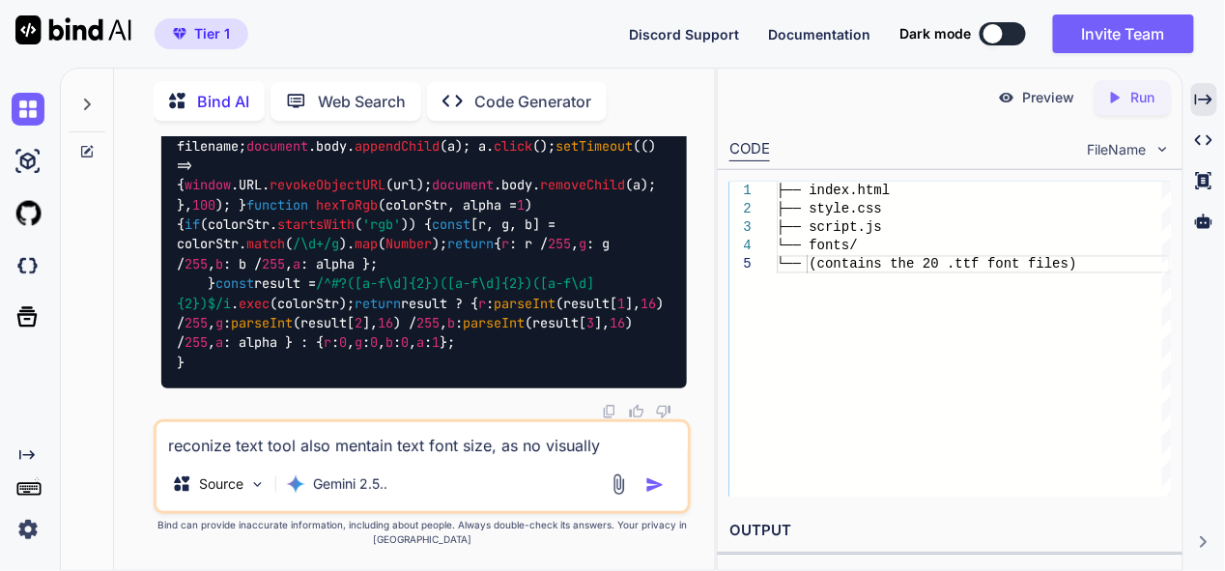
click at [681, 448] on textarea "reconize text tool also mentain text font size, as no visually deference" at bounding box center [421, 439] width 530 height 35
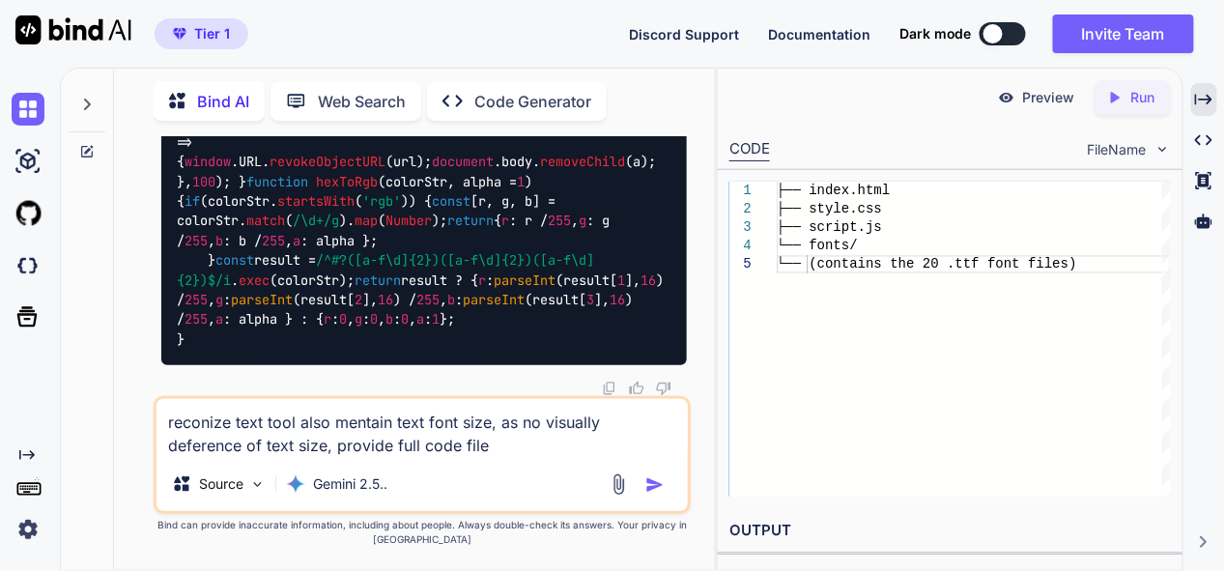
click at [343, 447] on textarea "reconize text tool also mentain text font size, as no visually deference of tex…" at bounding box center [421, 428] width 530 height 58
type textarea "reconize text tool also mentain text font size, as no visually deference of tex…"
click at [656, 487] on img "button" at bounding box center [654, 484] width 19 height 19
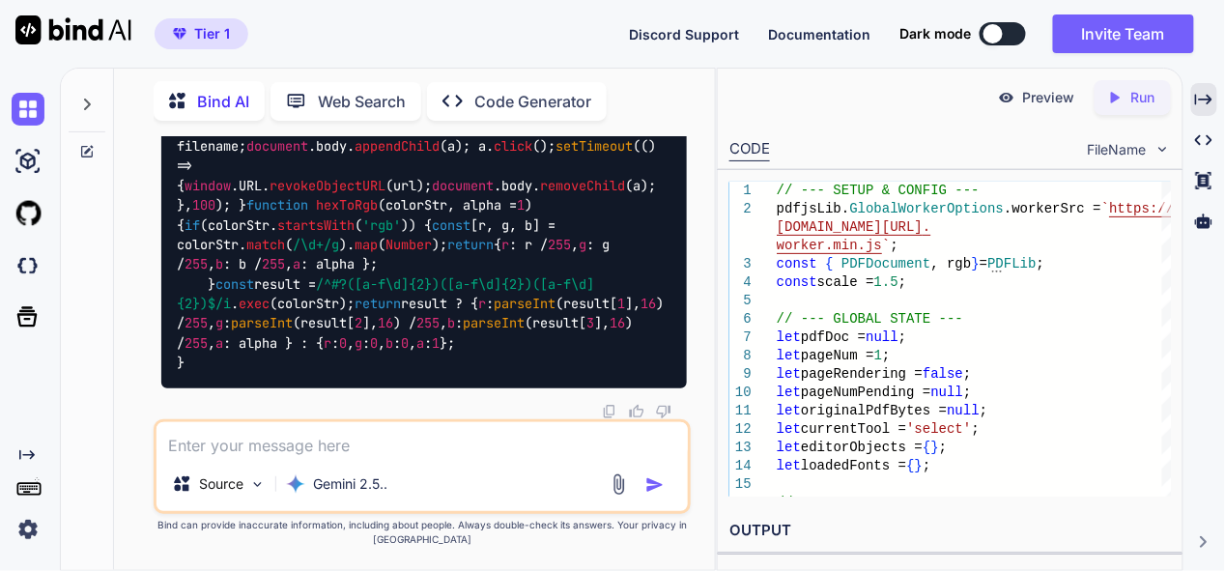
scroll to position [107055, 0]
click at [371, 433] on textarea at bounding box center [421, 439] width 530 height 35
click at [356, 438] on textarea at bounding box center [421, 439] width 530 height 35
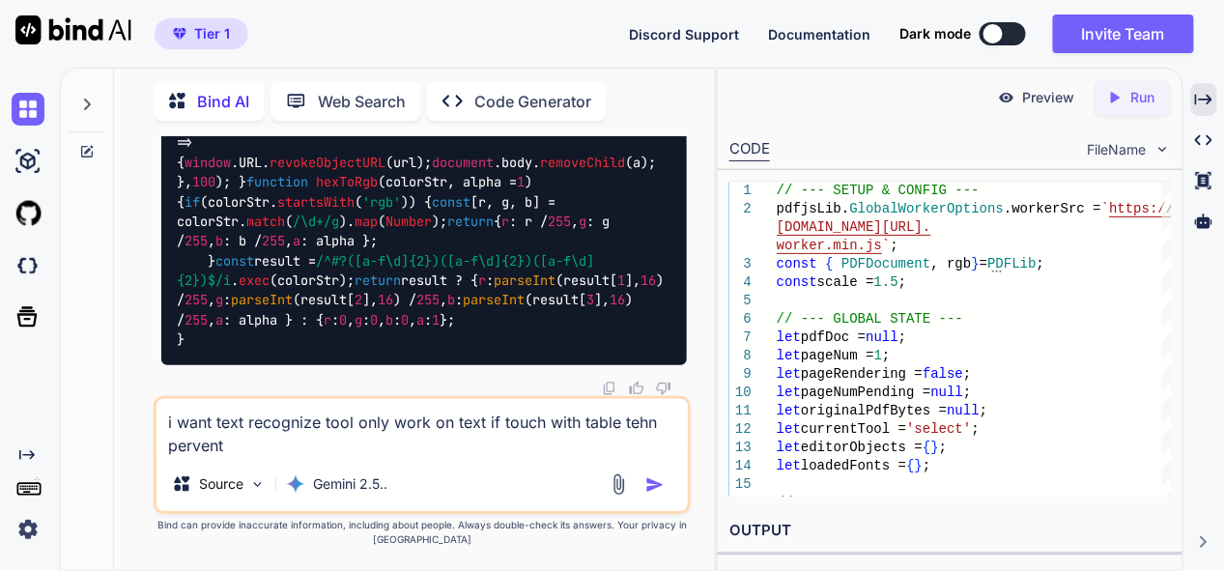
drag, startPoint x: 357, startPoint y: 425, endPoint x: 379, endPoint y: 447, distance: 30.7
click at [379, 447] on textarea "i want text recognize tool only work on text if touch with table tehn pervent" at bounding box center [421, 428] width 530 height 58
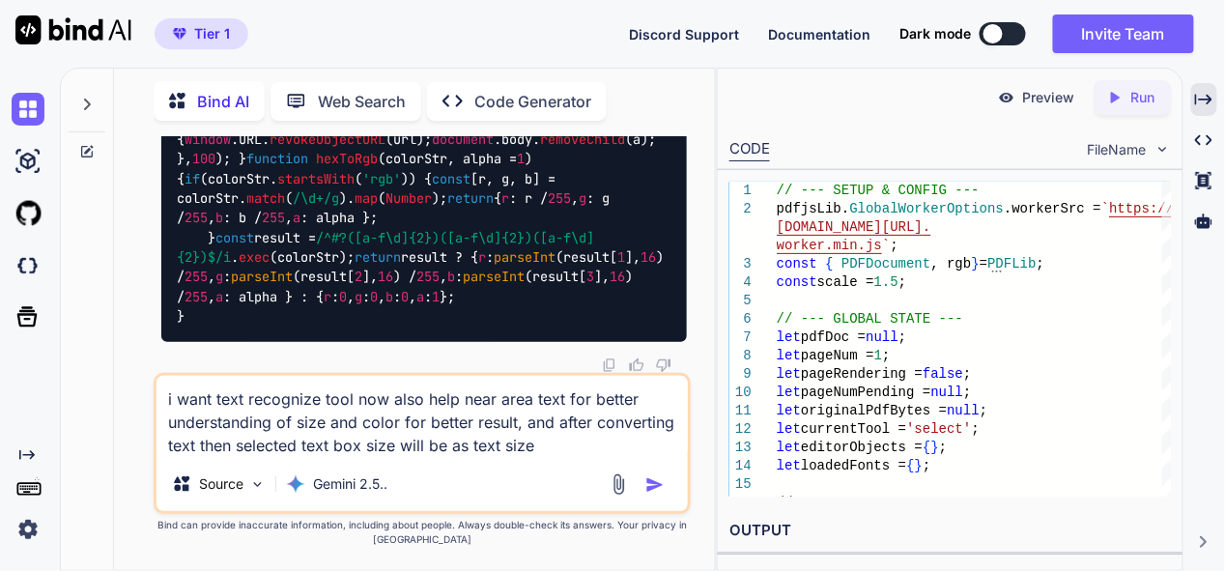
drag, startPoint x: 544, startPoint y: 445, endPoint x: 198, endPoint y: 458, distance: 346.0
click at [198, 457] on textarea "i want text recognize tool now also help near area text for better understandin…" at bounding box center [421, 416] width 530 height 81
click at [582, 453] on textarea "i want text recognize tool now also help near area text for better understandin…" at bounding box center [421, 416] width 530 height 81
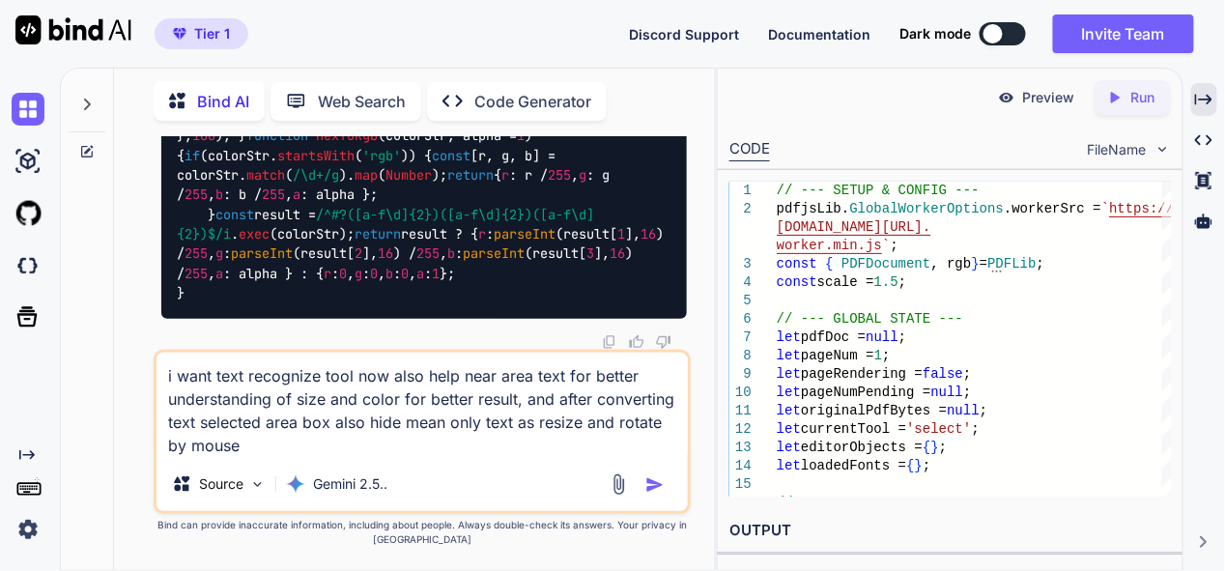
click at [282, 451] on textarea "i want text recognize tool now also help near area text for better understandin…" at bounding box center [421, 405] width 530 height 104
click at [258, 439] on textarea "i want text recognize tool now also help near area text for better understandin…" at bounding box center [421, 405] width 530 height 104
type textarea "i want text recognize tool now also help near area text for better understandin…"
click at [652, 481] on img "button" at bounding box center [654, 484] width 19 height 19
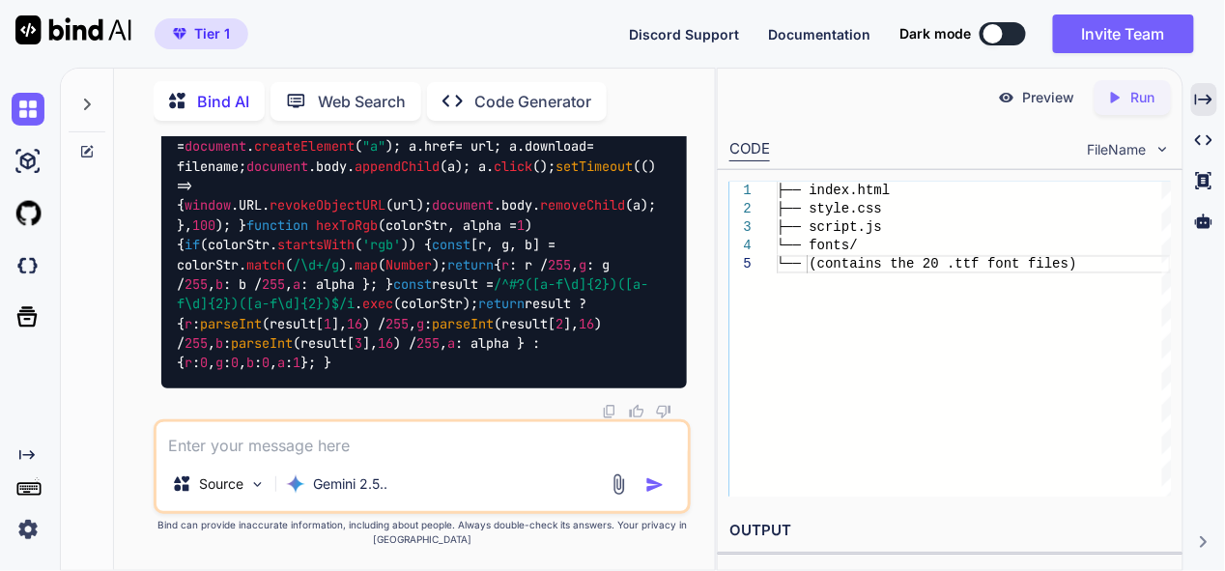
scroll to position [119252, 0]
click at [805, 375] on div "├── index.html ├── style.css ├── script.js └── fonts/ └── (contains the 20 .ttf…" at bounding box center [973, 339] width 394 height 315
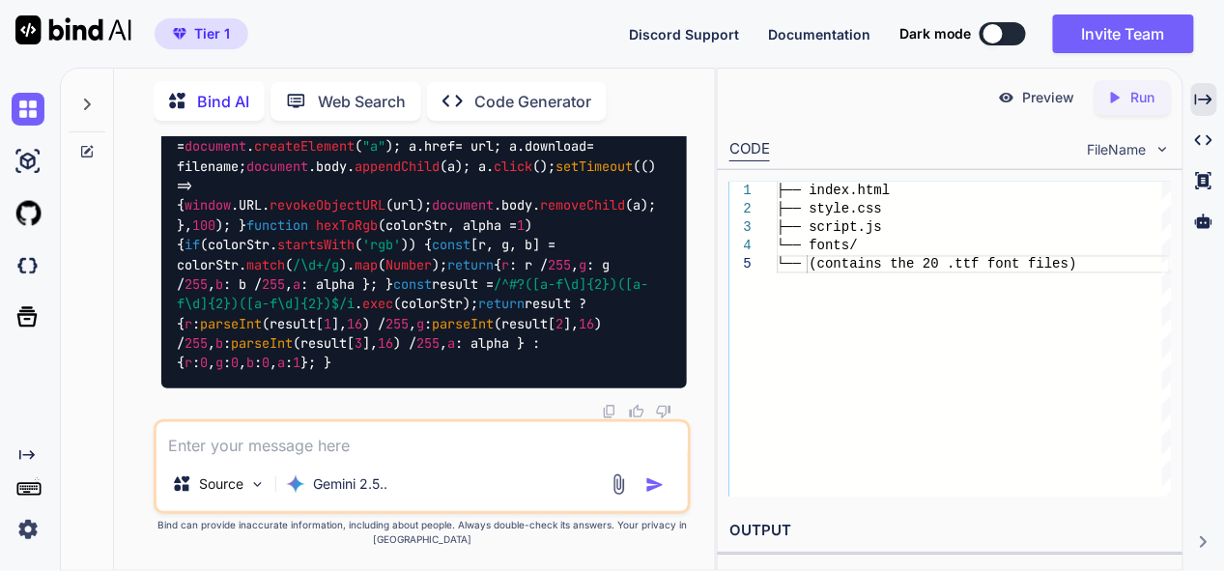
scroll to position [127847, 0]
click at [21, 111] on img at bounding box center [28, 109] width 33 height 33
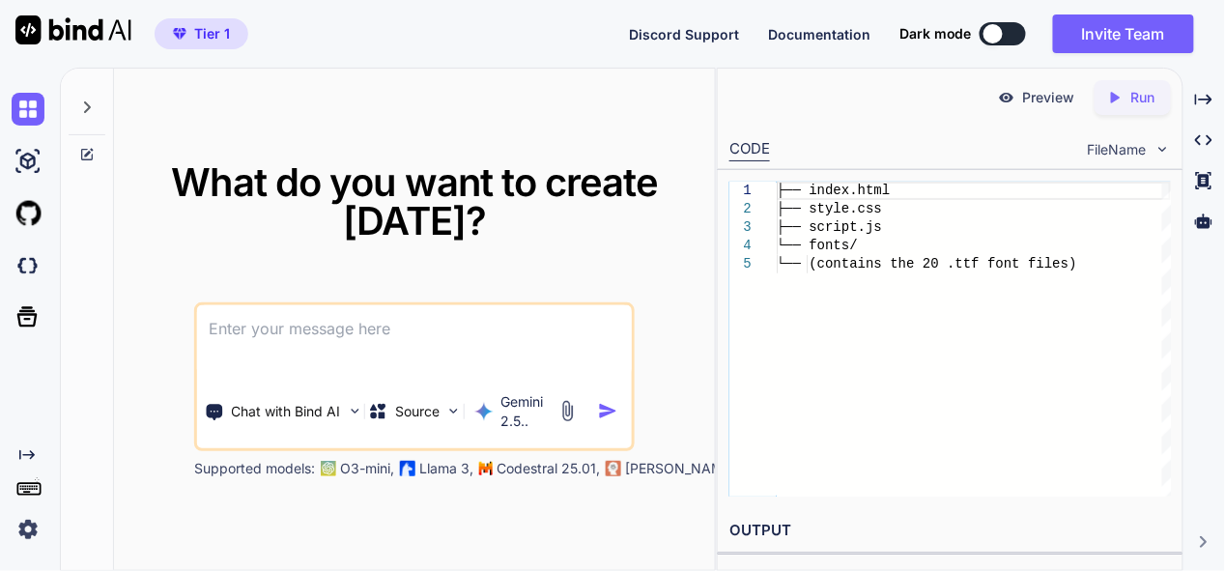
click at [396, 342] on textarea at bounding box center [414, 340] width 435 height 71
paste textarea "here is css code - style.css ":root { --sidebar-bg: #2c3e50; --main-bg: #ecf0f1…"
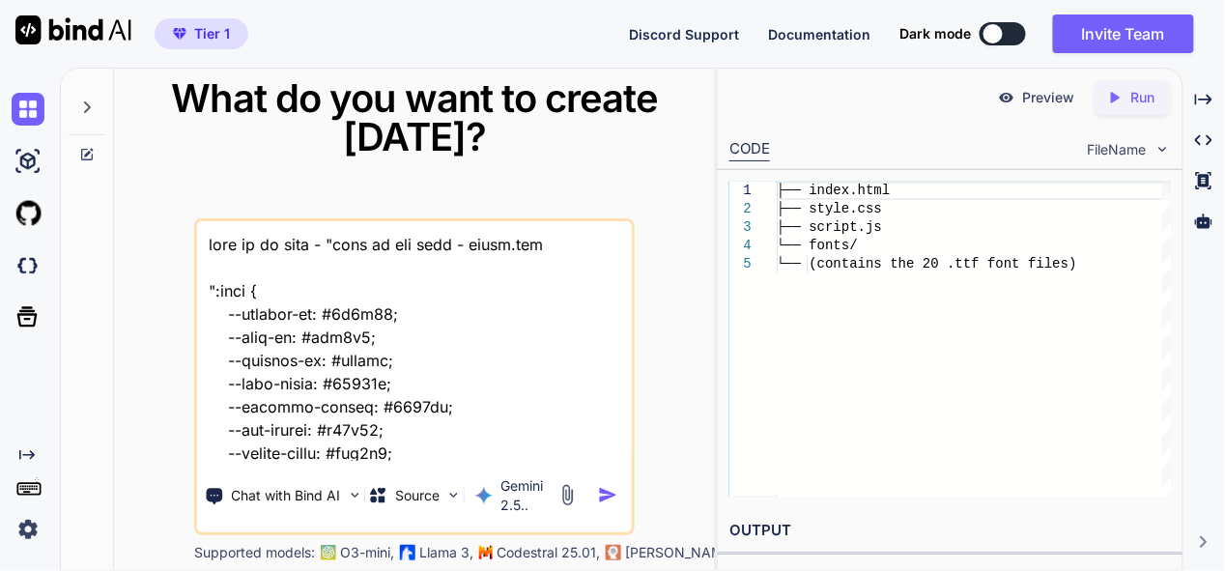
scroll to position [23123, 0]
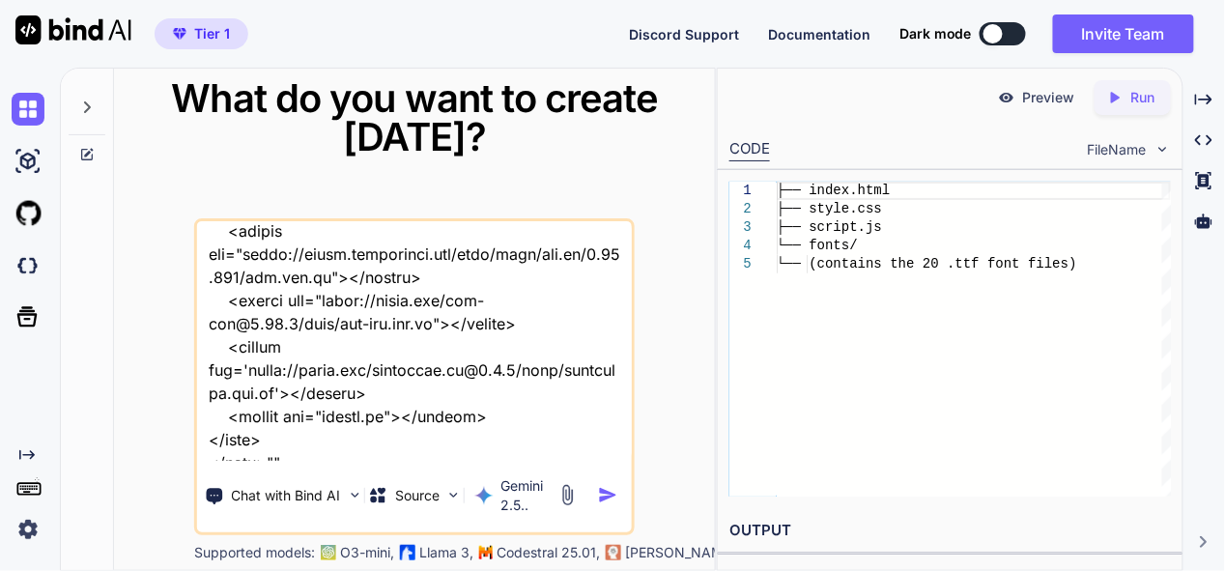
click at [321, 439] on textarea at bounding box center [414, 341] width 435 height 240
click at [345, 463] on div "Chat with Bind AI Source Gemini 2.5.." at bounding box center [414, 376] width 440 height 317
click at [317, 458] on textarea at bounding box center [414, 341] width 435 height 240
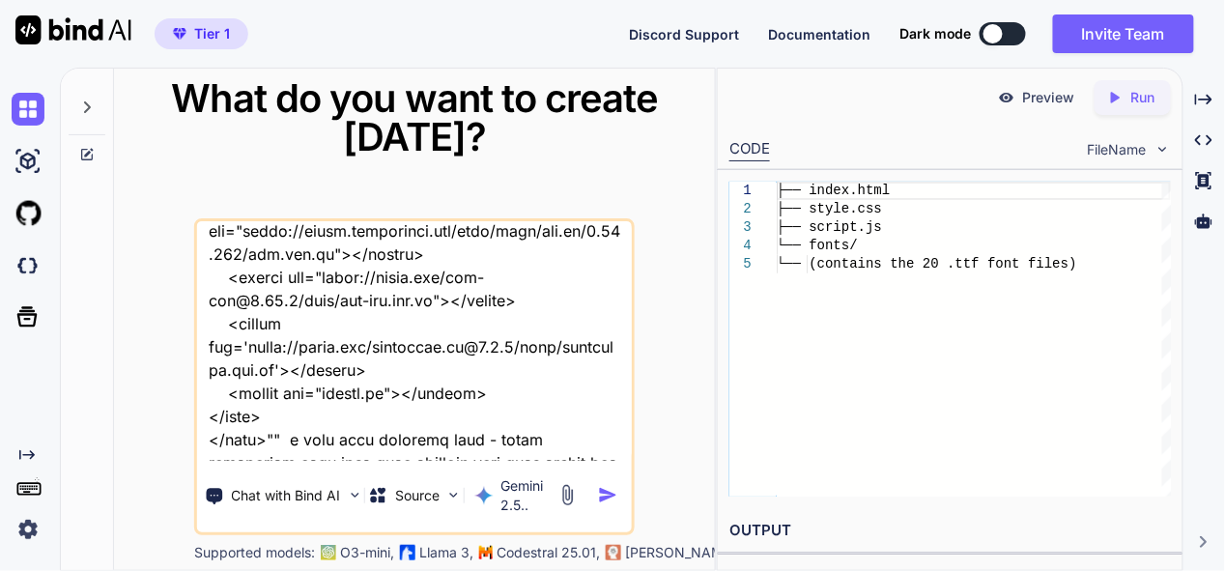
scroll to position [23169, 0]
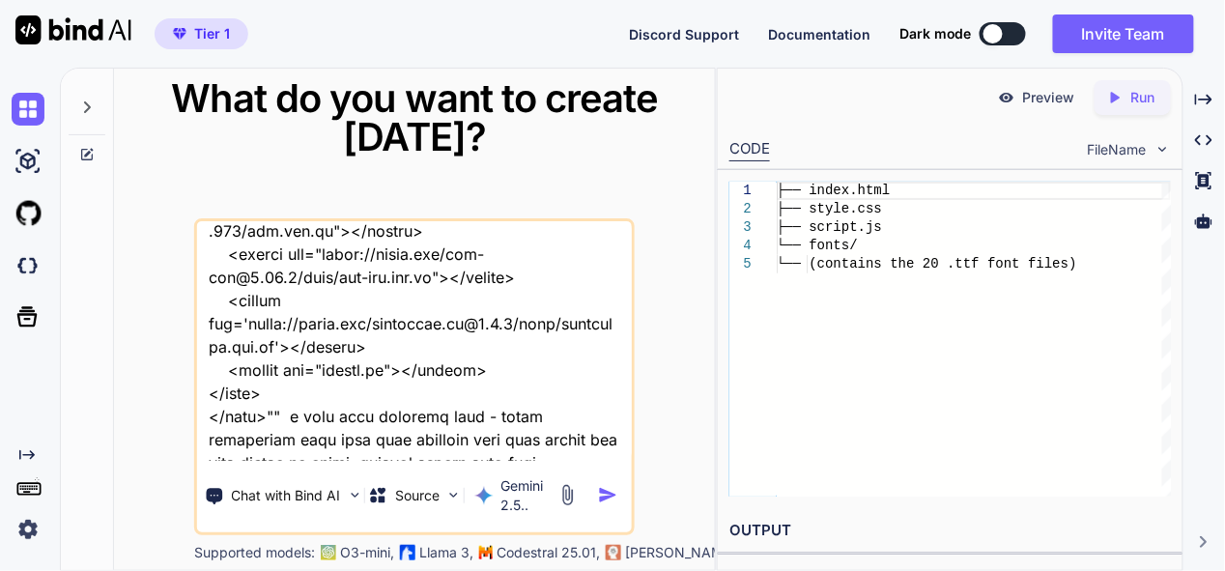
type textarea "this is my tool - "here is css code - style.css ":root { --sidebar-bg: #2c3e50;…"
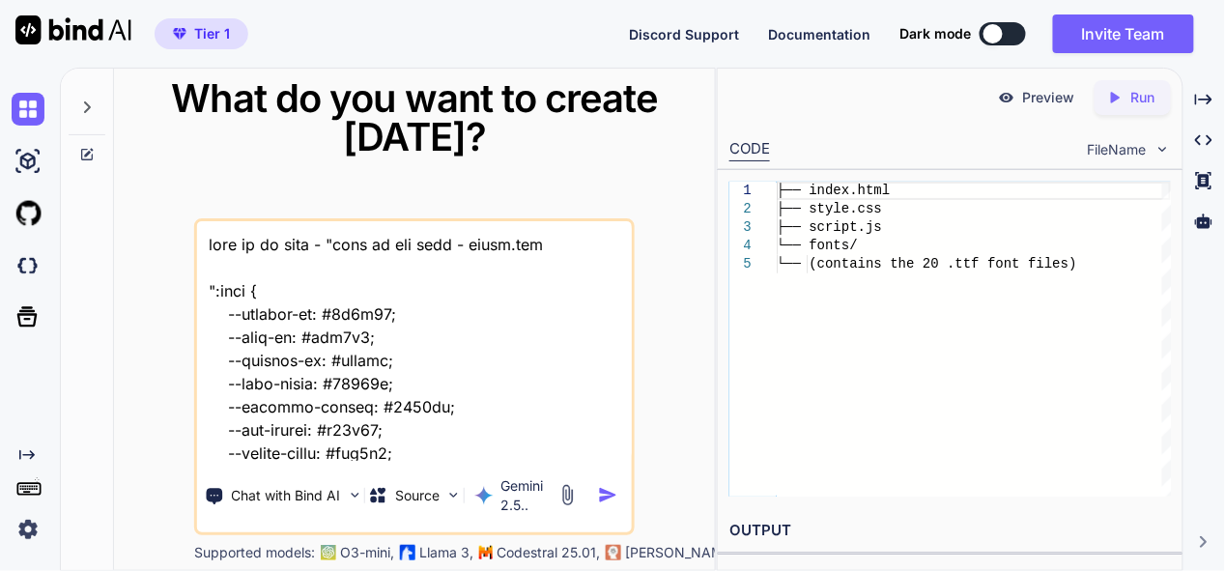
scroll to position [23169, 0]
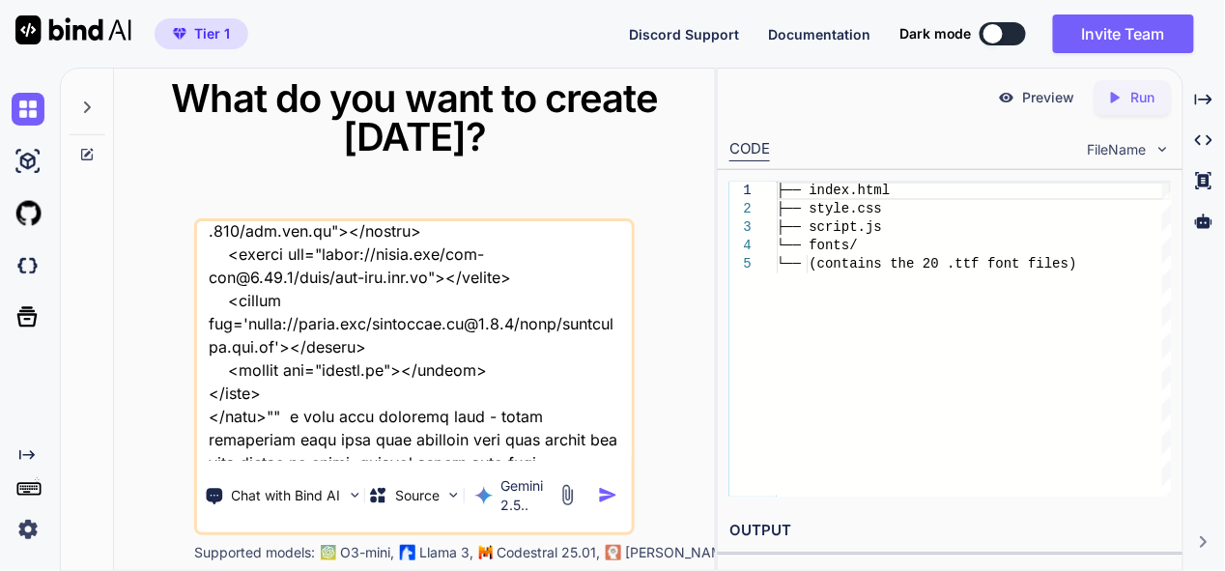
type textarea "this is my tool - "here is css code - style.css ":root { --sidebar-bg: #2c3e50;…"
type textarea "x"
type textarea "this is my tool - "here is css code - style.css ":root { --sidebar-bg: #2c3e50;…"
type textarea "x"
type textarea "this is my tool - "here is css code - style.css ":root { --sidebar-bg: #2c3e50;…"
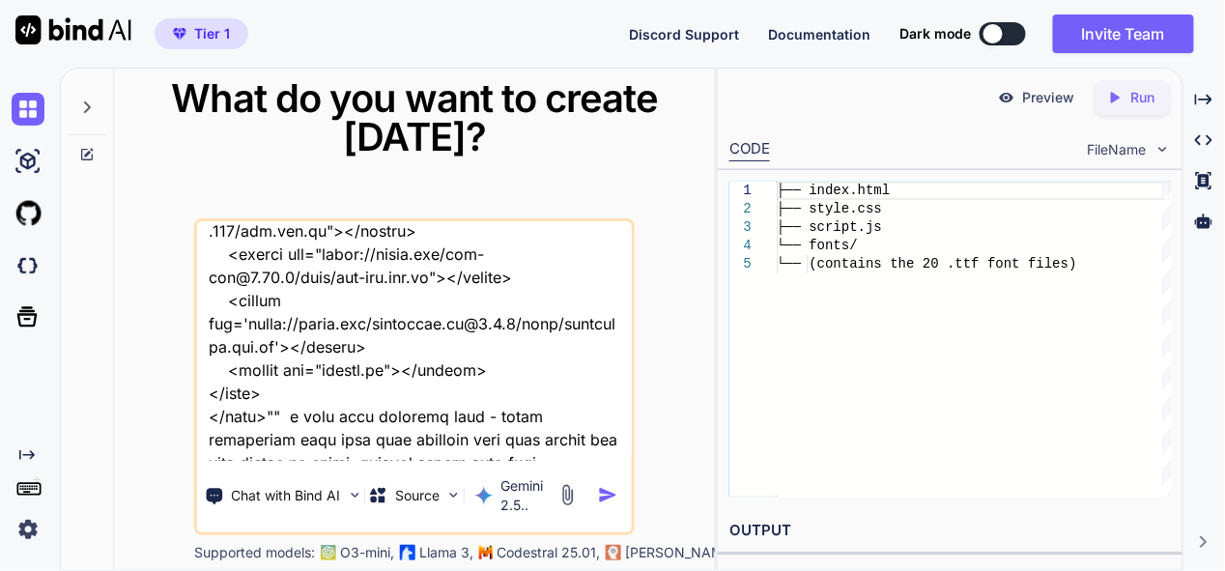
type textarea "x"
type textarea "this is my tool - "here is css code - style.css ":root { --sidebar-bg: #2c3e50;…"
type textarea "x"
type textarea "this is my tool - "here is css code - style.css ":root { --sidebar-bg: #2c3e50;…"
type textarea "x"
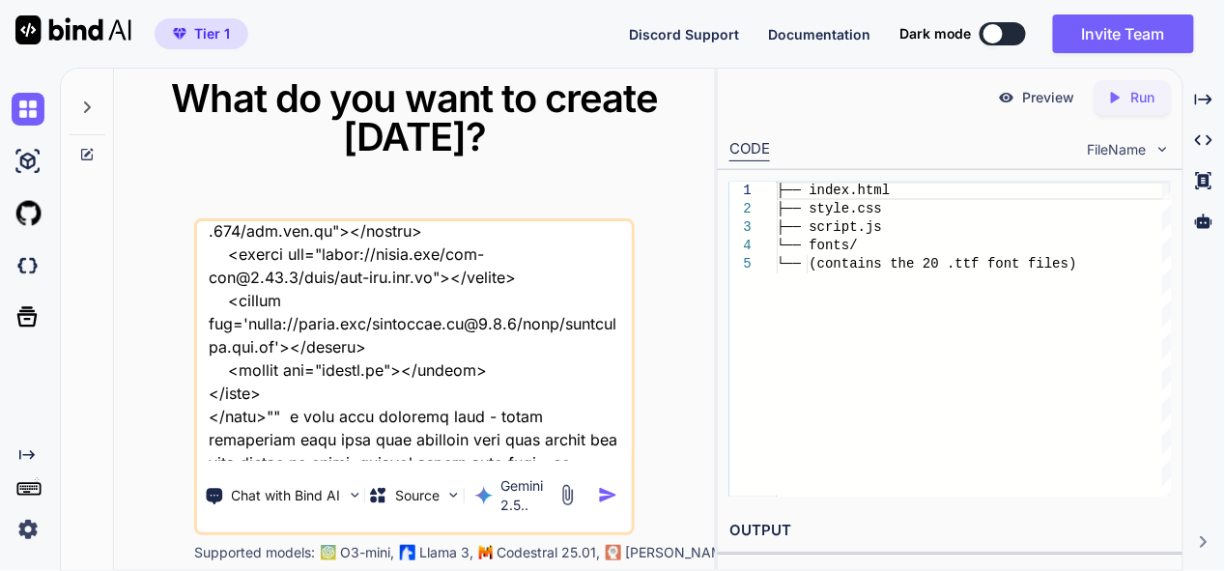
type textarea "this is my tool - "here is css code - style.css ":root { --sidebar-bg: #2c3e50;…"
type textarea "x"
type textarea "this is my tool - "here is css code - style.css ":root { --sidebar-bg: #2c3e50;…"
type textarea "x"
type textarea "this is my tool - "here is css code - style.css ":root { --sidebar-bg: #2c3e50;…"
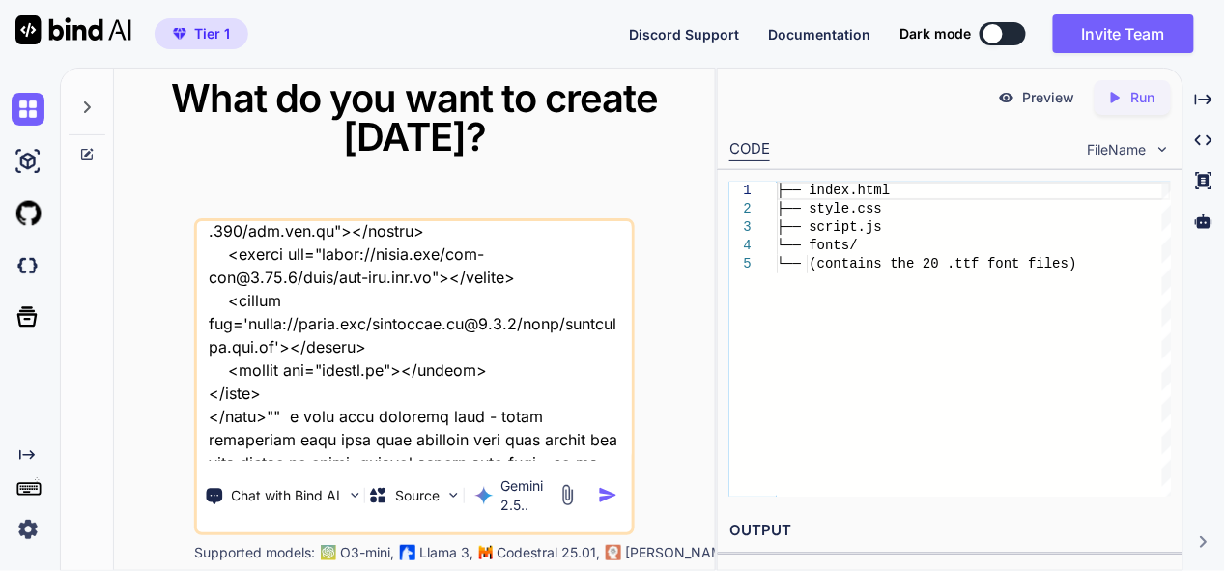
type textarea "x"
type textarea "this is my tool - "here is css code - style.css ":root { --sidebar-bg: #2c3e50;…"
type textarea "x"
type textarea "this is my tool - "here is css code - style.css ":root { --sidebar-bg: #2c3e50;…"
type textarea "x"
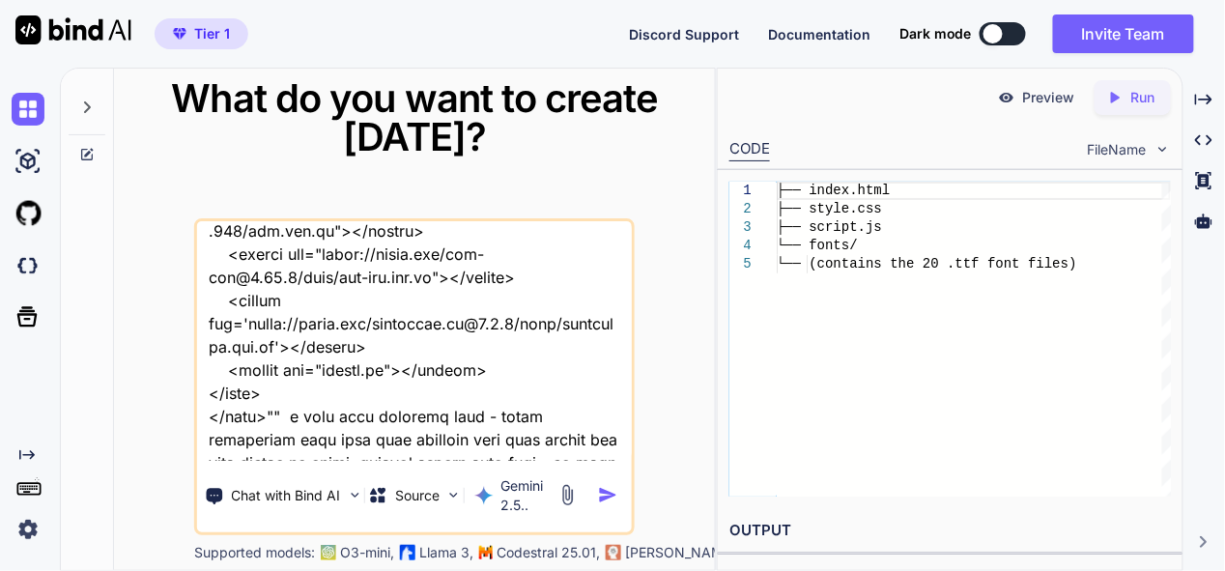
type textarea "this is my tool - "here is css code - style.css ":root { --sidebar-bg: #2c3e50;…"
type textarea "x"
type textarea "this is my tool - "here is css code - style.css ":root { --sidebar-bg: #2c3e50;…"
type textarea "x"
type textarea "this is my tool - "here is css code - style.css ":root { --sidebar-bg: #2c3e50;…"
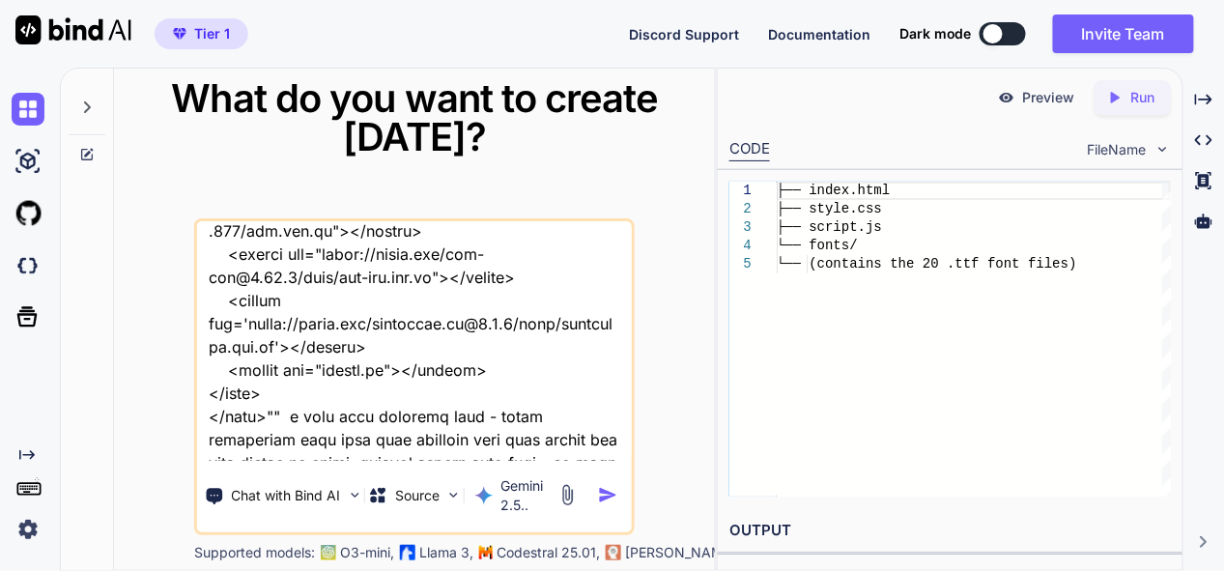
type textarea "x"
type textarea "this is my tool - "here is css code - style.css ":root { --sidebar-bg: #2c3e50;…"
type textarea "x"
type textarea "this is my tool - "here is css code - style.css ":root { --sidebar-bg: #2c3e50;…"
type textarea "x"
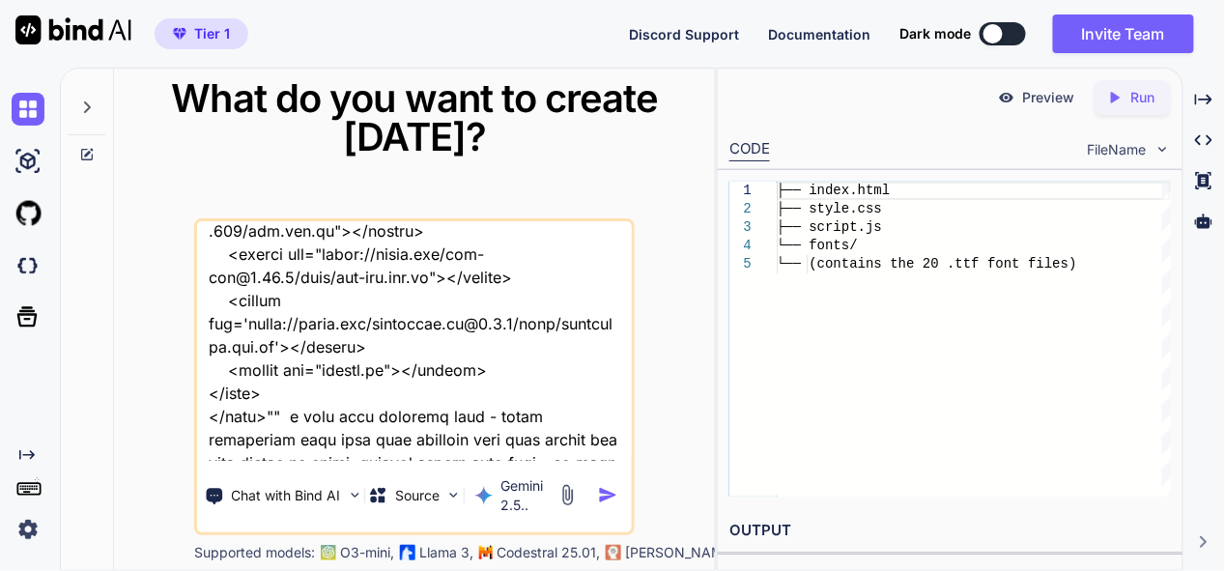
type textarea "this is my tool - "here is css code - style.css ":root { --sidebar-bg: #2c3e50;…"
type textarea "x"
type textarea "this is my tool - "here is css code - style.css ":root { --sidebar-bg: #2c3e50;…"
type textarea "x"
type textarea "this is my tool - "here is css code - style.css ":root { --sidebar-bg: #2c3e50;…"
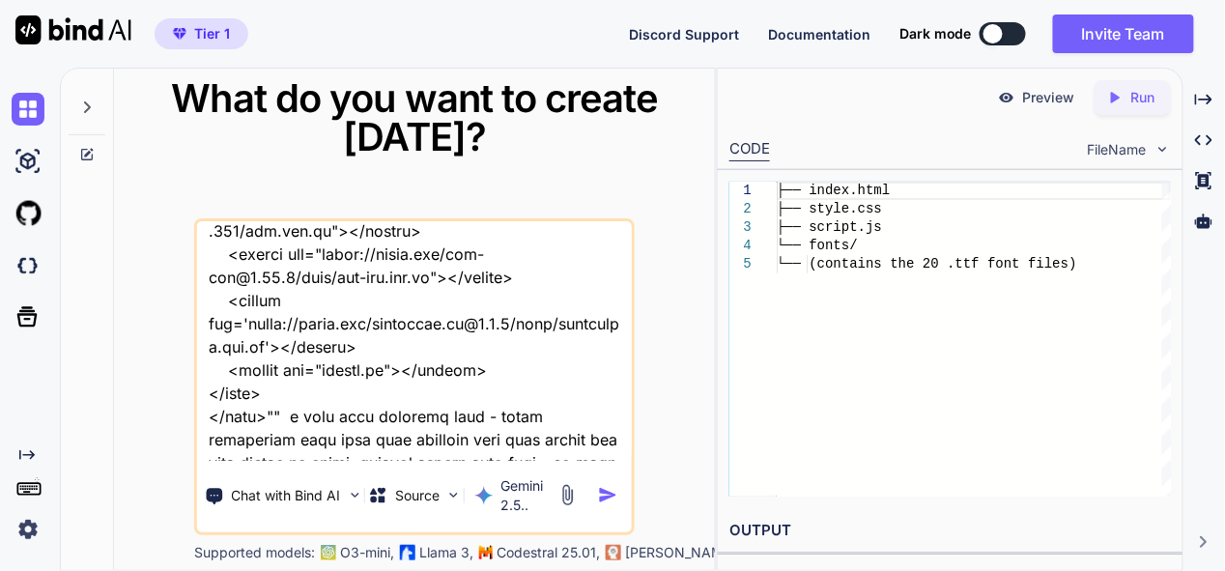
type textarea "x"
type textarea "this is my tool - "here is css code - style.css ":root { --sidebar-bg: #2c3e50;…"
type textarea "x"
type textarea "this is my tool - "here is css code - style.css ":root { --sidebar-bg: #2c3e50;…"
type textarea "x"
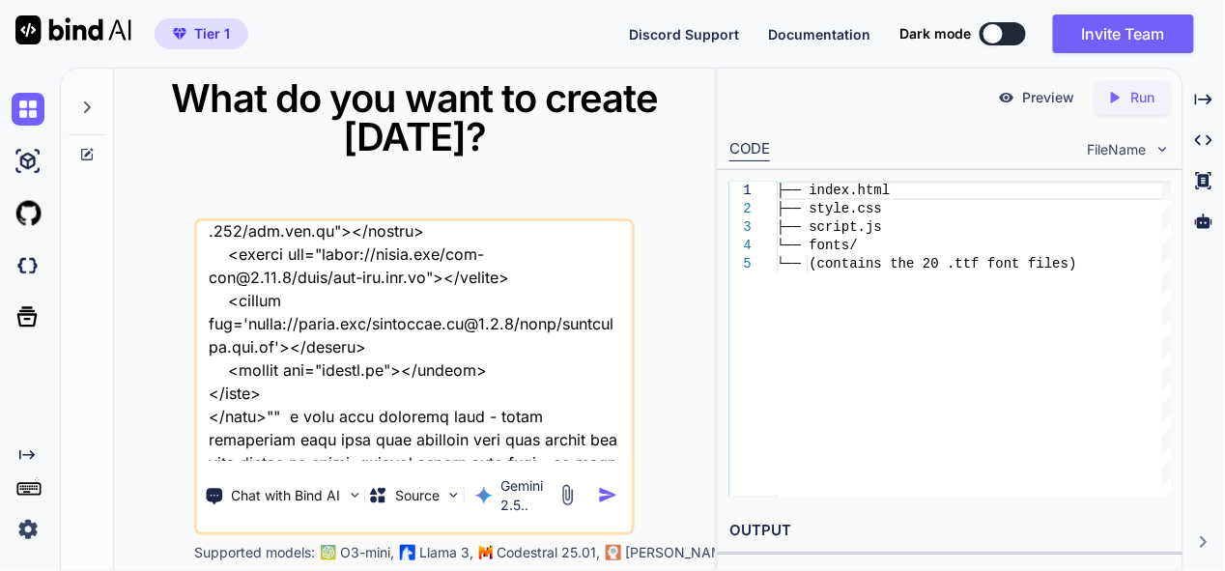
type textarea "this is my tool - "here is css code - style.css ":root { --sidebar-bg: #2c3e50;…"
type textarea "x"
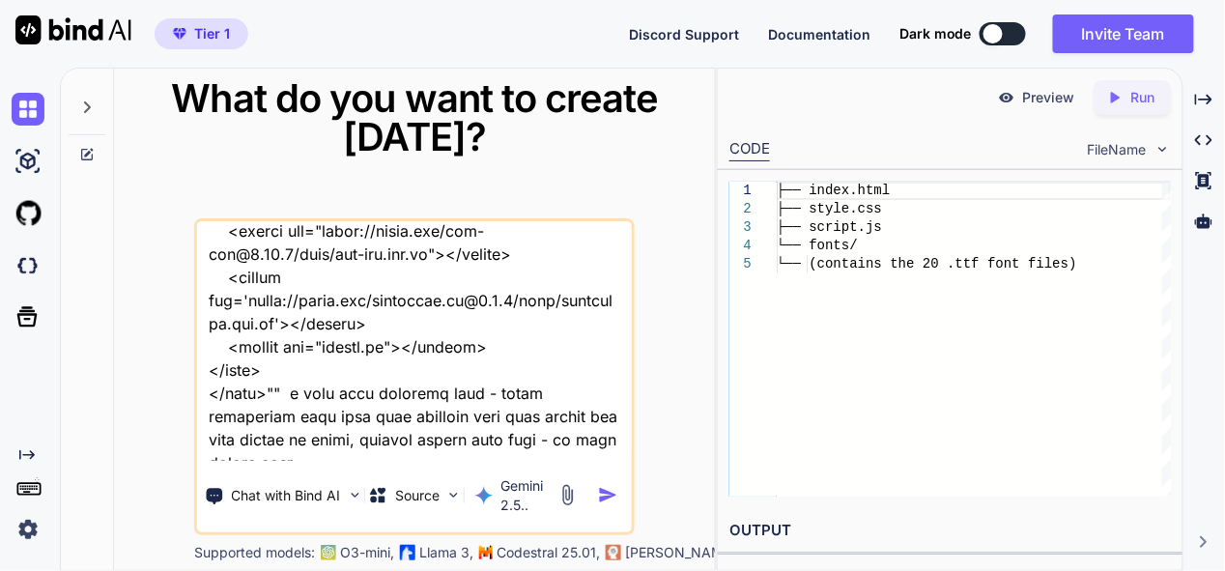
type textarea "this is my tool - "here is css code - style.css ":root { --sidebar-bg: #2c3e50;…"
type textarea "x"
type textarea "this is my tool - "here is css code - style.css ":root { --sidebar-bg: #2c3e50;…"
type textarea "x"
type textarea "this is my tool - "here is css code - style.css ":root { --sidebar-bg: #2c3e50;…"
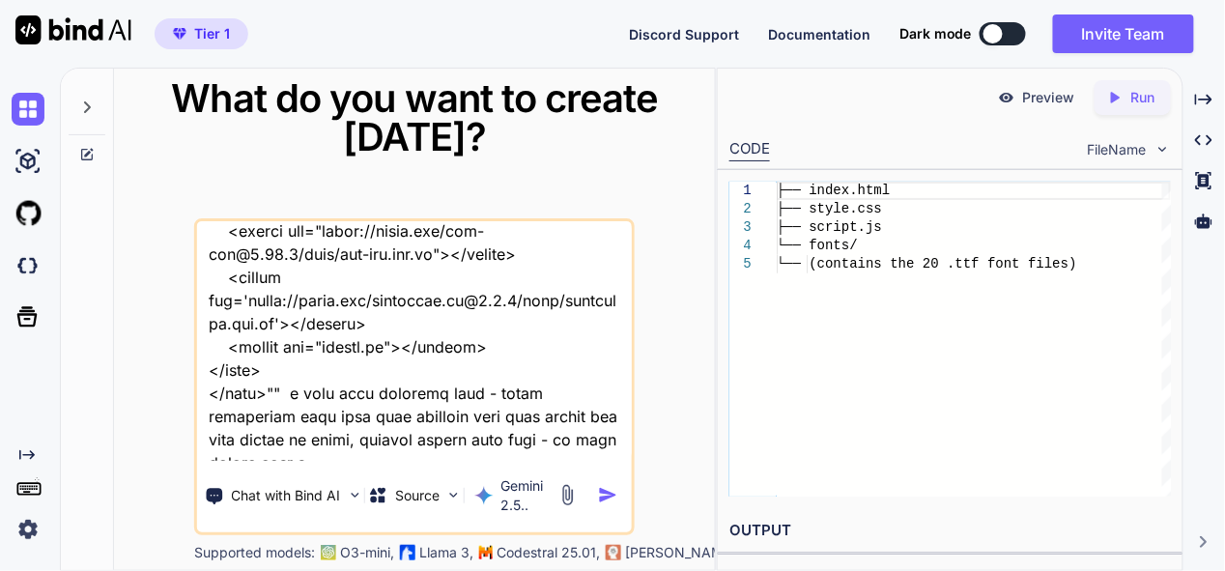
type textarea "x"
type textarea "this is my tool - "here is css code - style.css ":root { --sidebar-bg: #2c3e50;…"
type textarea "x"
type textarea "this is my tool - "here is css code - style.css ":root { --sidebar-bg: #2c3e50;…"
type textarea "x"
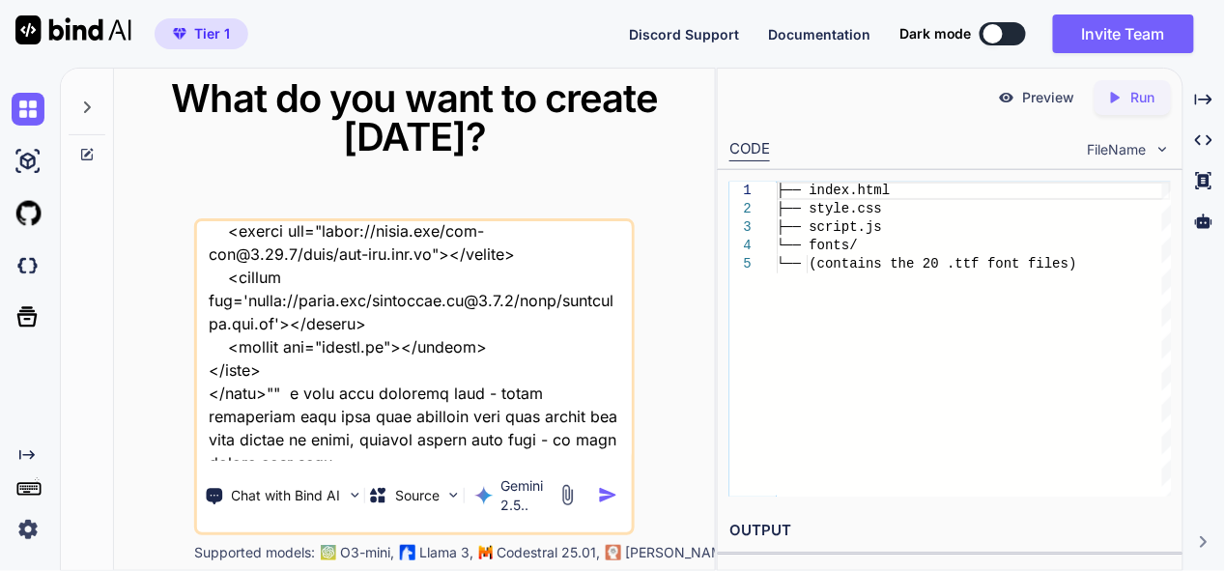
type textarea "this is my tool - "here is css code - style.css ":root { --sidebar-bg: #2c3e50;…"
type textarea "x"
type textarea "this is my tool - "here is css code - style.css ":root { --sidebar-bg: #2c3e50;…"
type textarea "x"
type textarea "this is my tool - "here is css code - style.css ":root { --sidebar-bg: #2c3e50;…"
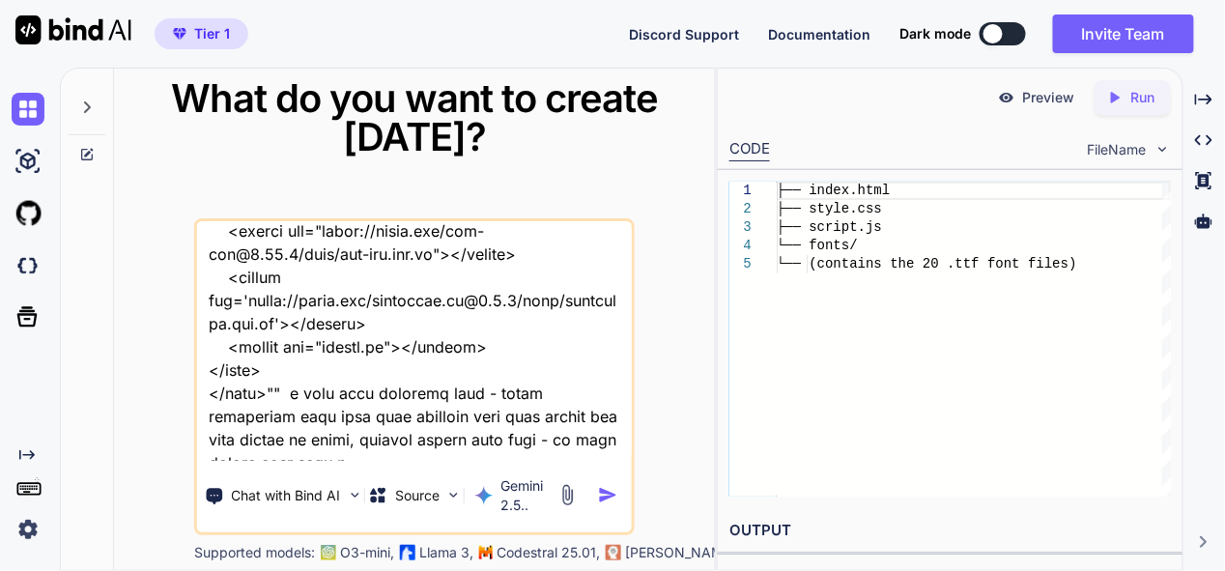
type textarea "x"
type textarea "this is my tool - "here is css code - style.css ":root { --sidebar-bg: #2c3e50;…"
type textarea "x"
type textarea "this is my tool - "here is css code - style.css ":root { --sidebar-bg: #2c3e50;…"
type textarea "x"
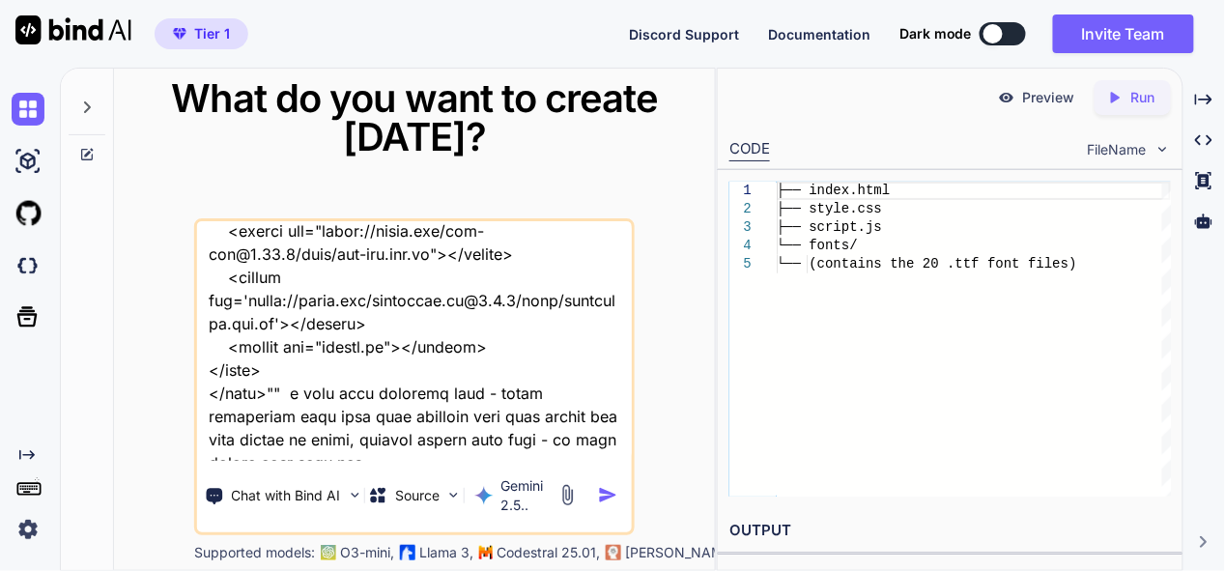
type textarea "this is my tool - "here is css code - style.css ":root { --sidebar-bg: #2c3e50;…"
type textarea "x"
type textarea "this is my tool - "here is css code - style.css ":root { --sidebar-bg: #2c3e50;…"
type textarea "x"
type textarea "this is my tool - "here is css code - style.css ":root { --sidebar-bg: #2c3e50;…"
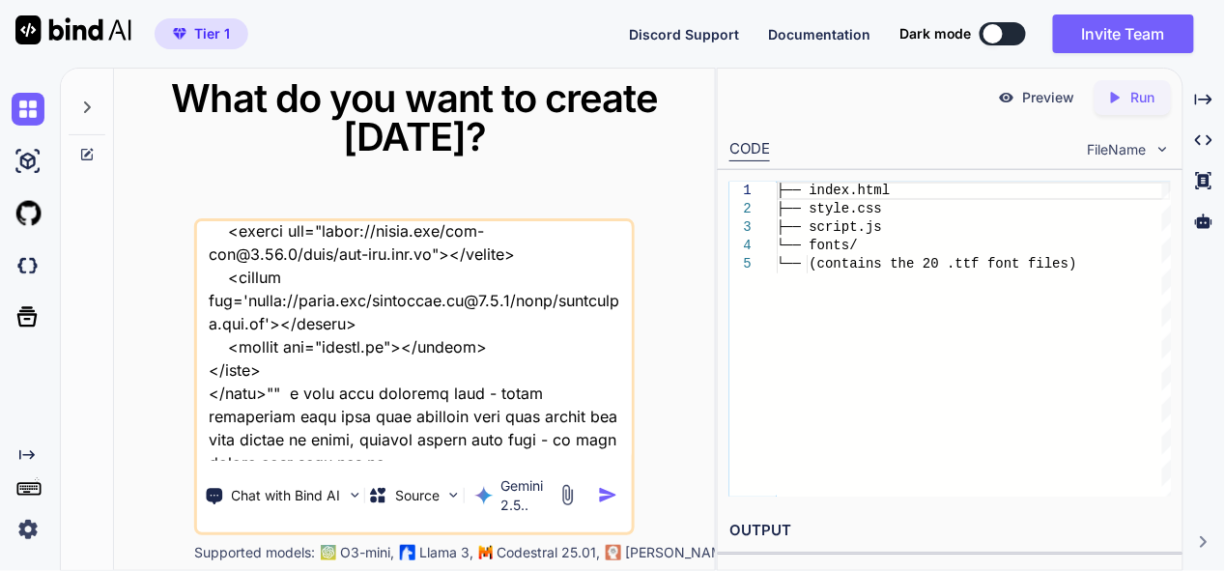
type textarea "x"
type textarea "this is my tool - "here is css code - style.css ":root { --sidebar-bg: #2c3e50;…"
type textarea "x"
type textarea "this is my tool - "here is css code - style.css ":root { --sidebar-bg: #2c3e50;…"
type textarea "x"
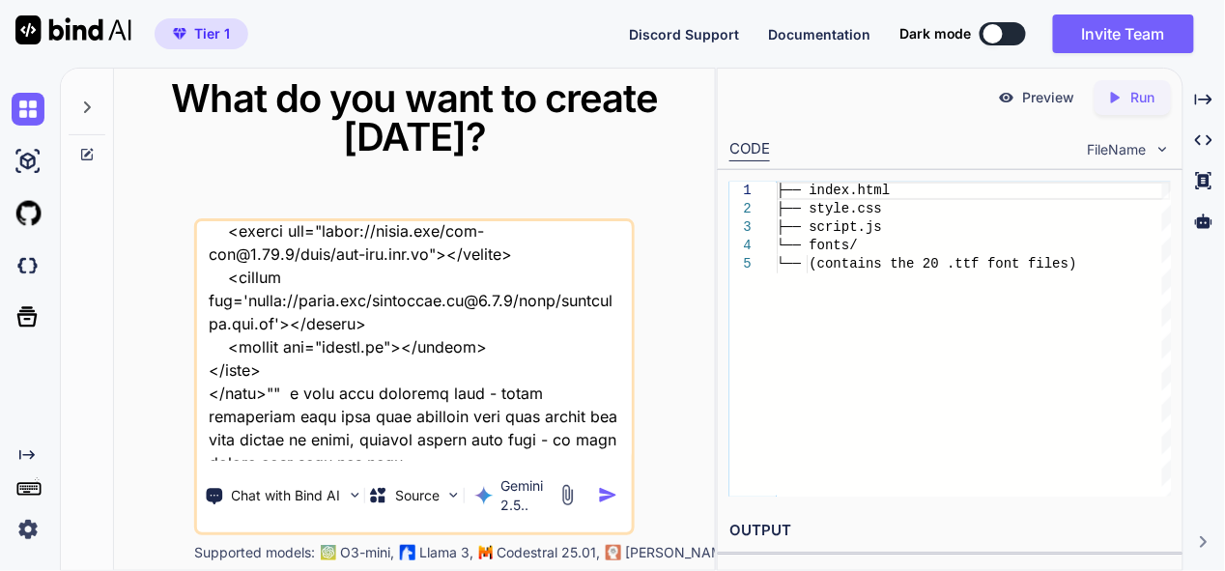
scroll to position [23196, 0]
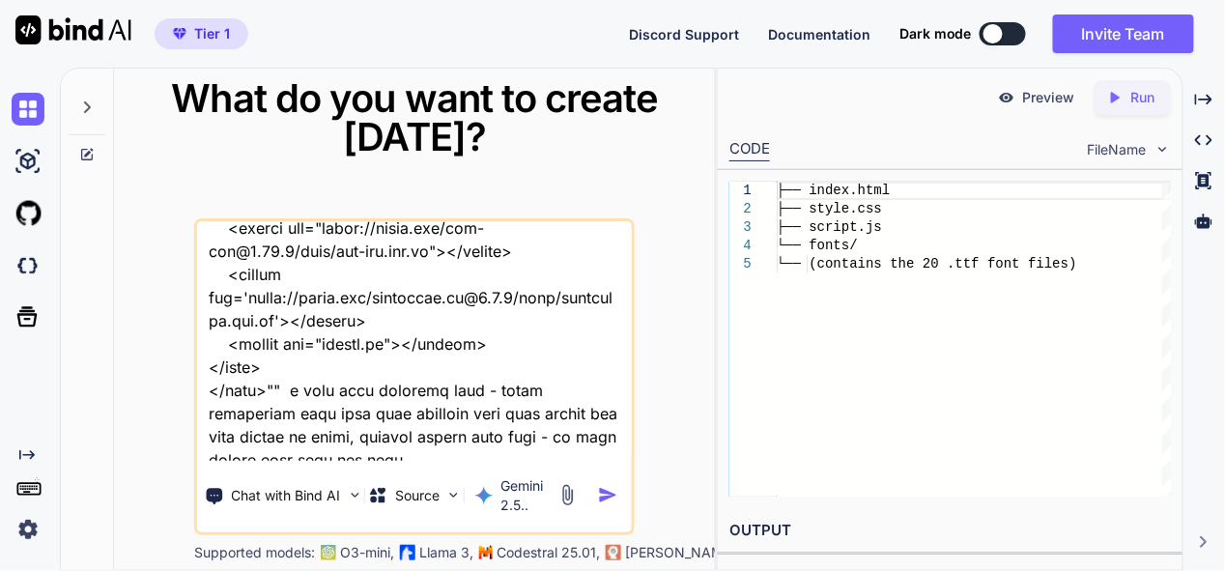
drag, startPoint x: 485, startPoint y: 432, endPoint x: 531, endPoint y: 461, distance: 54.7
click at [531, 461] on div "Chat with Bind AI Source Gemini 2.5.." at bounding box center [414, 376] width 440 height 317
type textarea "this is my tool - "here is css code - style.css ":root { --sidebar-bg: #2c3e50;…"
type textarea "x"
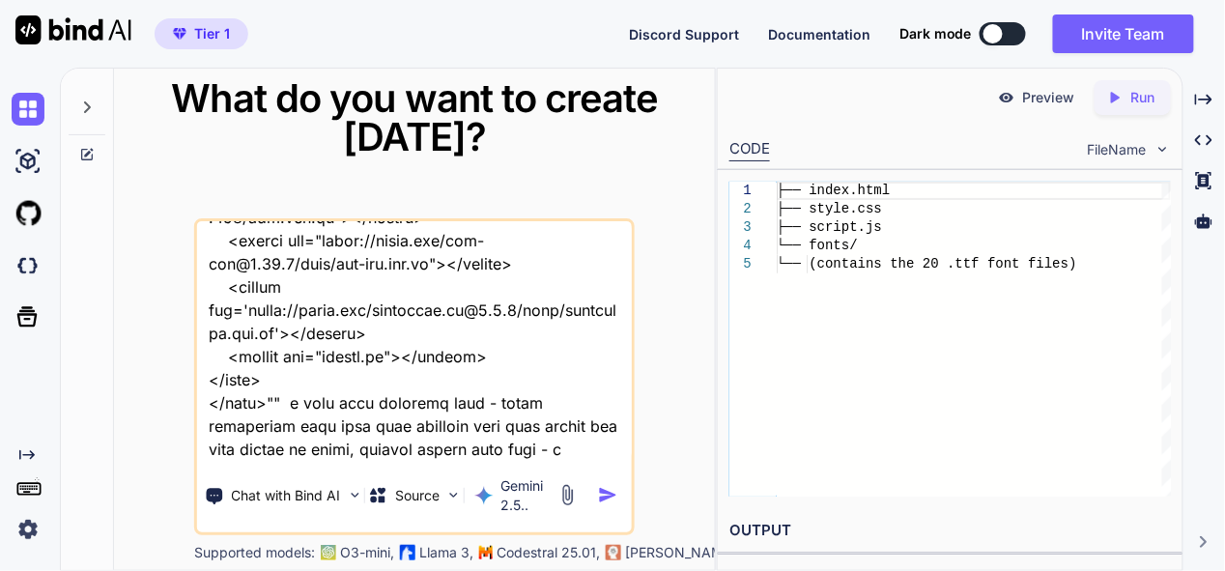
scroll to position [23171, 0]
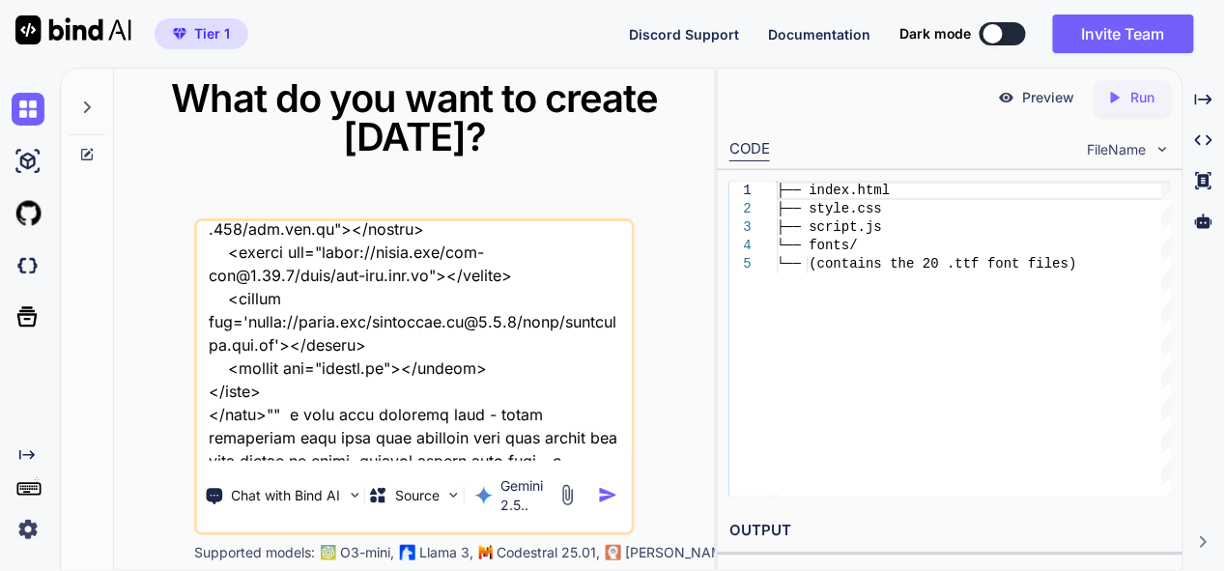
type textarea "this is my tool - "here is css code - style.css ":root { --sidebar-bg: #2c3e50;…"
type textarea "x"
type textarea "this is my tool - "here is css code - style.css ":root { --sidebar-bg: #2c3e50;…"
type textarea "x"
type textarea "this is my tool - "here is css code - style.css ":root { --sidebar-bg: #2c3e50;…"
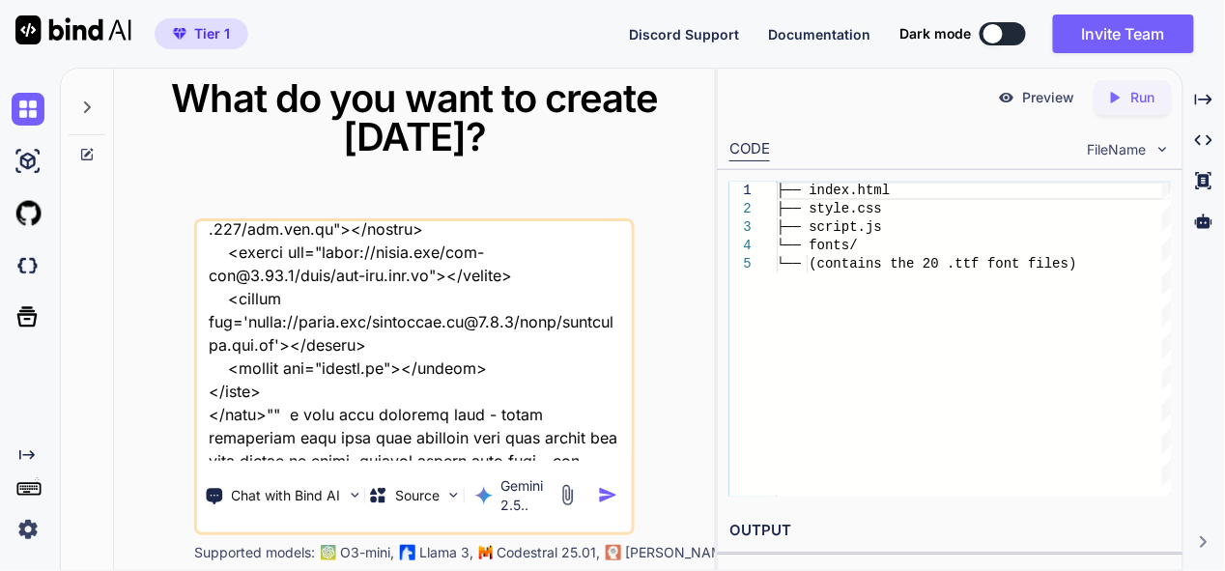
type textarea "x"
type textarea "this is my tool - "here is css code - style.css ":root { --sidebar-bg: #2c3e50;…"
type textarea "x"
type textarea "this is my tool - "here is css code - style.css ":root { --sidebar-bg: #2c3e50;…"
type textarea "x"
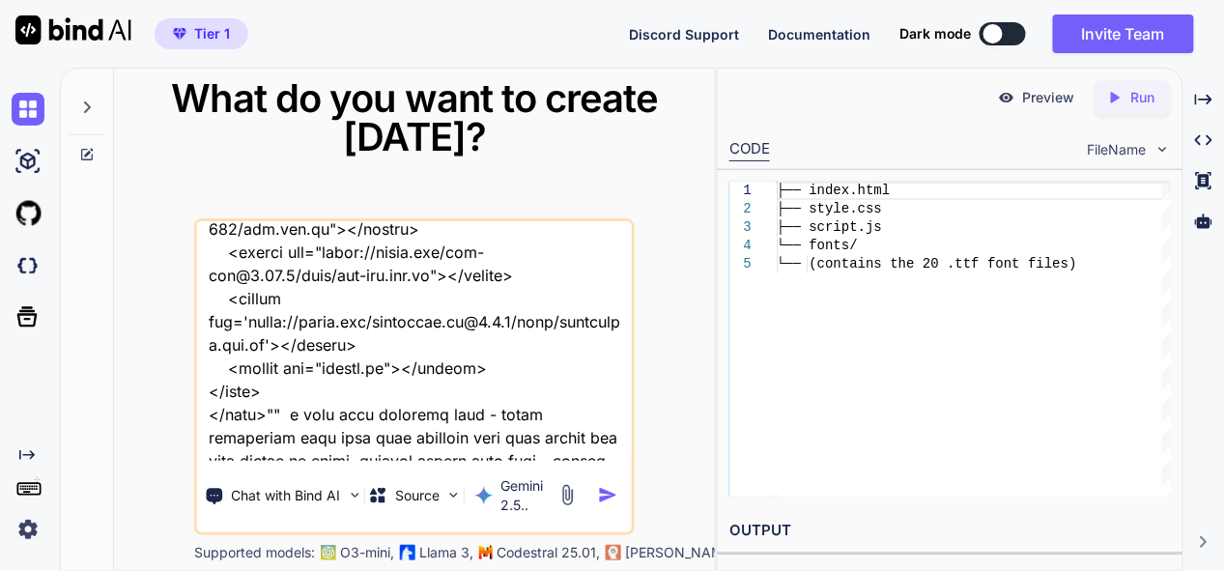
type textarea "this is my tool - "here is css code - style.css ":root { --sidebar-bg: #2c3e50;…"
type textarea "x"
type textarea "this is my tool - "here is css code - style.css ":root { --sidebar-bg: #2c3e50;…"
type textarea "x"
type textarea "this is my tool - "here is css code - style.css ":root { --sidebar-bg: #2c3e50;…"
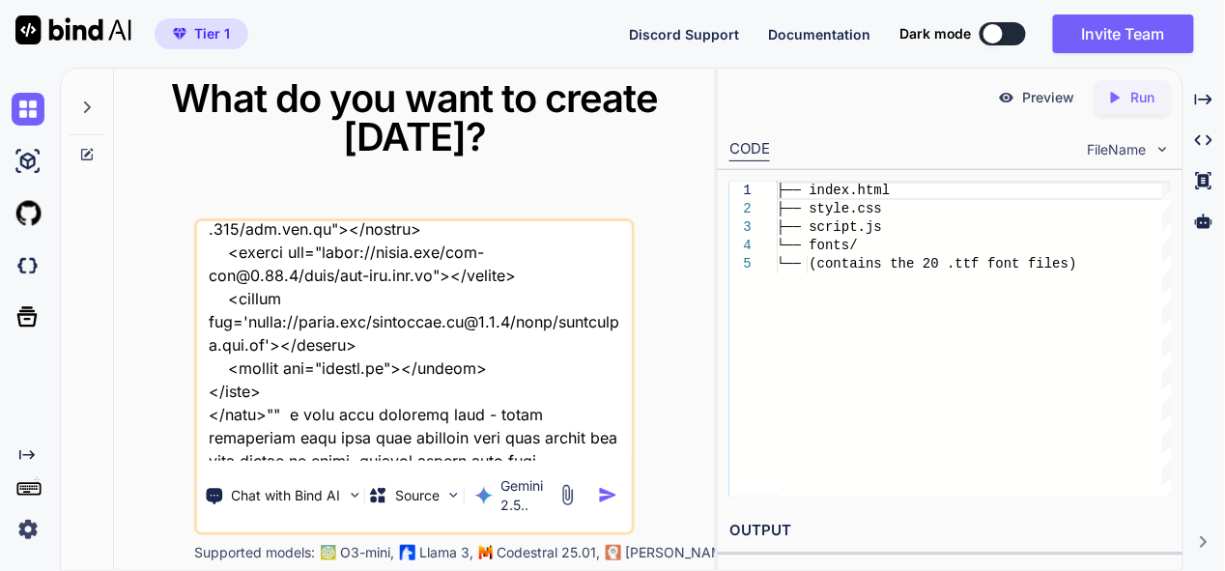
type textarea "x"
type textarea "this is my tool - "here is css code - style.css ":root { --sidebar-bg: #2c3e50;…"
type textarea "x"
type textarea "this is my tool - "here is css code - style.css ":root { --sidebar-bg: #2c3e50;…"
type textarea "x"
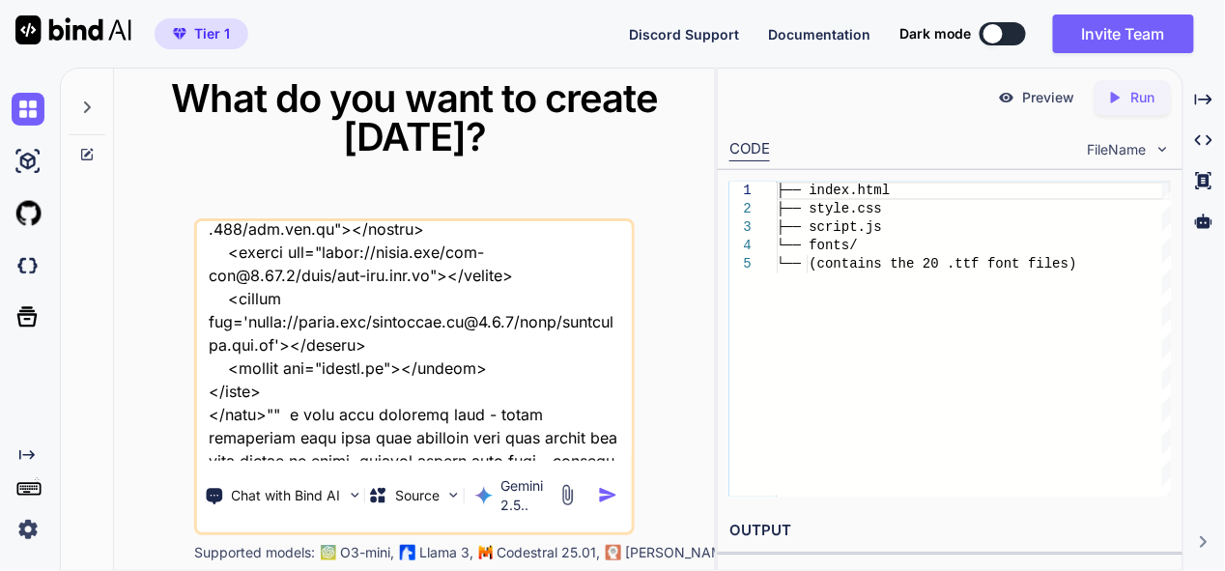
type textarea "this is my tool - "here is css code - style.css ":root { --sidebar-bg: #2c3e50;…"
type textarea "x"
type textarea "this is my tool - "here is css code - style.css ":root { --sidebar-bg: #2c3e50;…"
type textarea "x"
type textarea "this is my tool - "here is css code - style.css ":root { --sidebar-bg: #2c3e50;…"
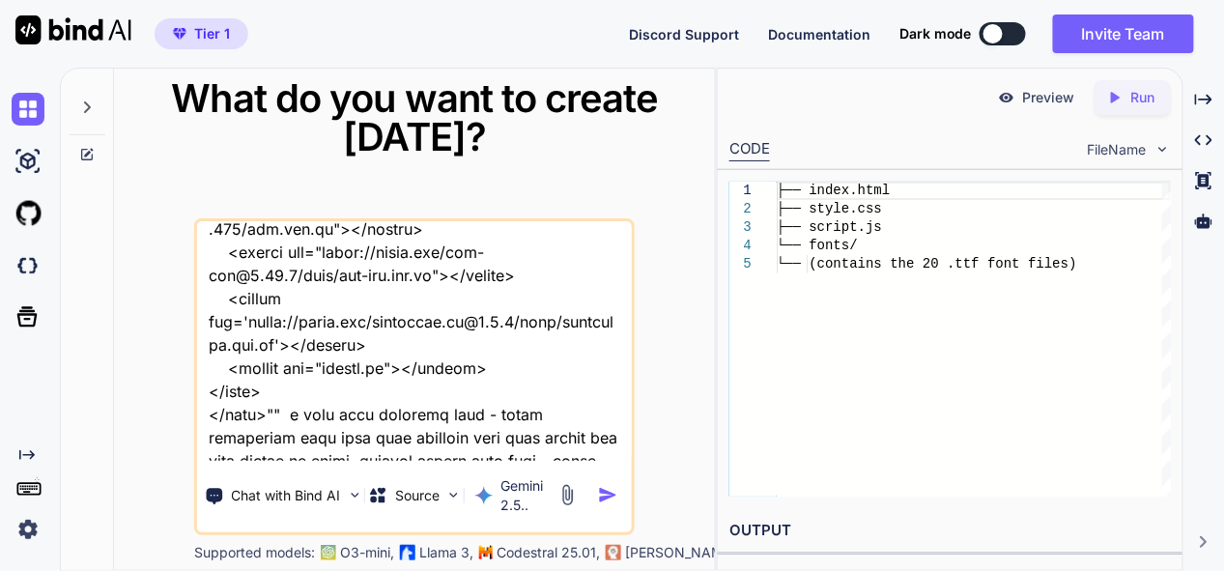
type textarea "x"
type textarea "this is my tool - "here is css code - style.css ":root { --sidebar-bg: #2c3e50;…"
type textarea "x"
type textarea "this is my tool - "here is css code - style.css ":root { --sidebar-bg: #2c3e50;…"
type textarea "x"
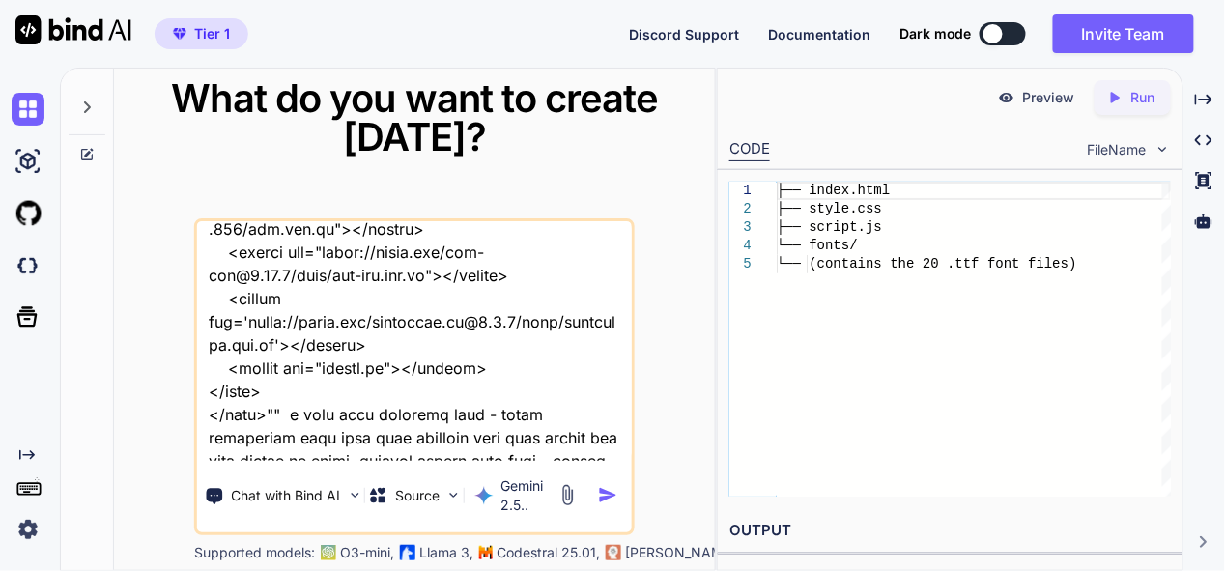
type textarea "this is my tool - "here is css code - style.css ":root { --sidebar-bg: #2c3e50;…"
type textarea "x"
type textarea "this is my tool - "here is css code - style.css ":root { --sidebar-bg: #2c3e50;…"
type textarea "x"
type textarea "this is my tool - "here is css code - style.css ":root { --sidebar-bg: #2c3e50;…"
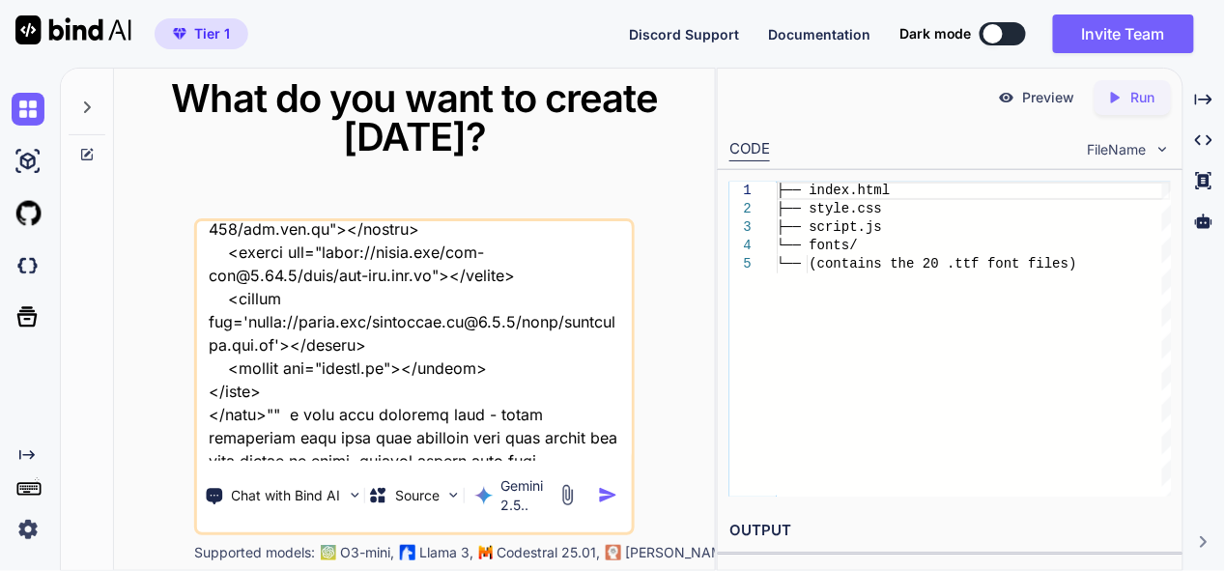
type textarea "x"
type textarea "this is my tool - "here is css code - style.css ":root { --sidebar-bg: #2c3e50;…"
type textarea "x"
type textarea "this is my tool - "here is css code - style.css ":root { --sidebar-bg: #2c3e50;…"
type textarea "x"
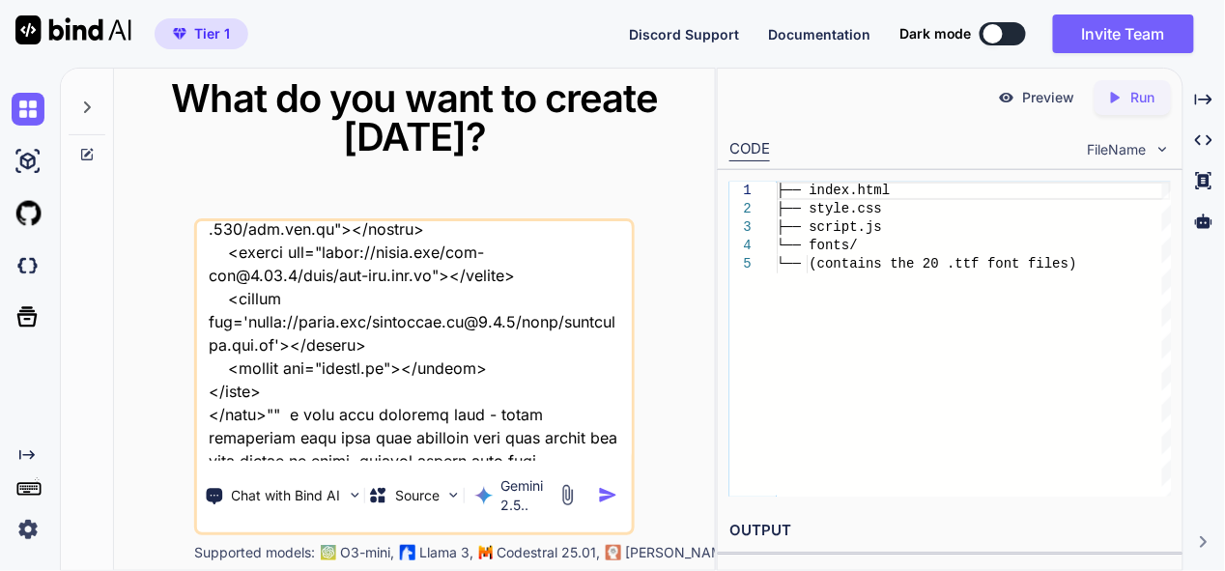
type textarea "this is my tool - "here is css code - style.css ":root { --sidebar-bg: #2c3e50;…"
type textarea "x"
type textarea "this is my tool - "here is css code - style.css ":root { --sidebar-bg: #2c3e50;…"
type textarea "x"
type textarea "this is my tool - "here is css code - style.css ":root { --sidebar-bg: #2c3e50;…"
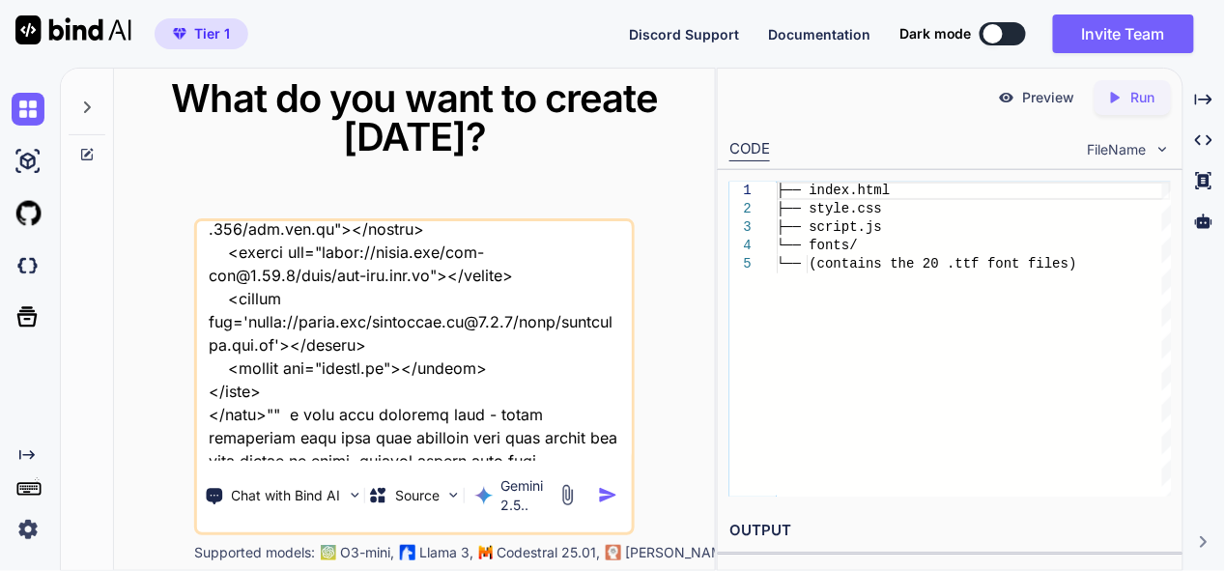
type textarea "x"
type textarea "this is my tool - "here is css code - style.css ":root { --sidebar-bg: #2c3e50;…"
type textarea "x"
type textarea "this is my tool - "here is css code - style.css ":root { --sidebar-bg: #2c3e50;…"
type textarea "x"
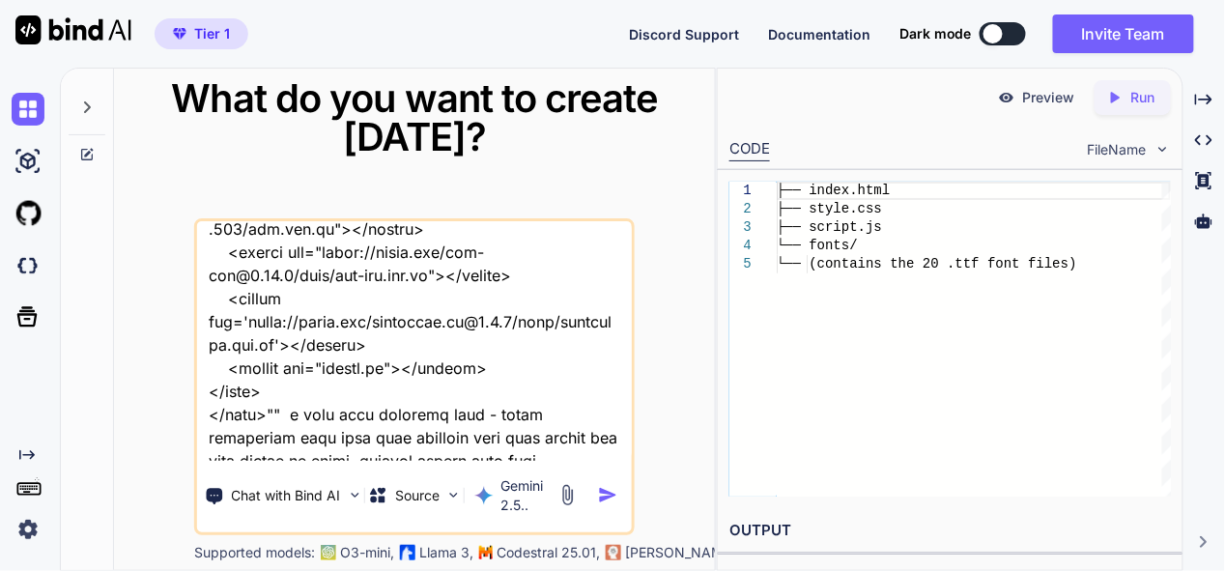
type textarea "this is my tool - "here is css code - style.css ":root { --sidebar-bg: #2c3e50;…"
type textarea "x"
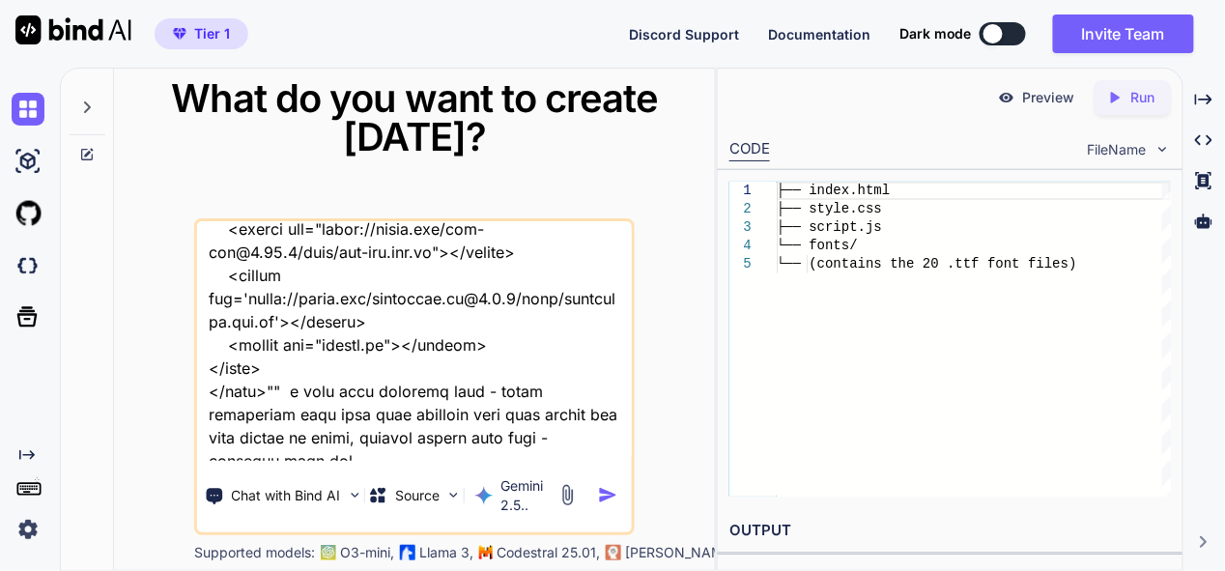
type textarea "this is my tool - "here is css code - style.css ":root { --sidebar-bg: #2c3e50;…"
type textarea "x"
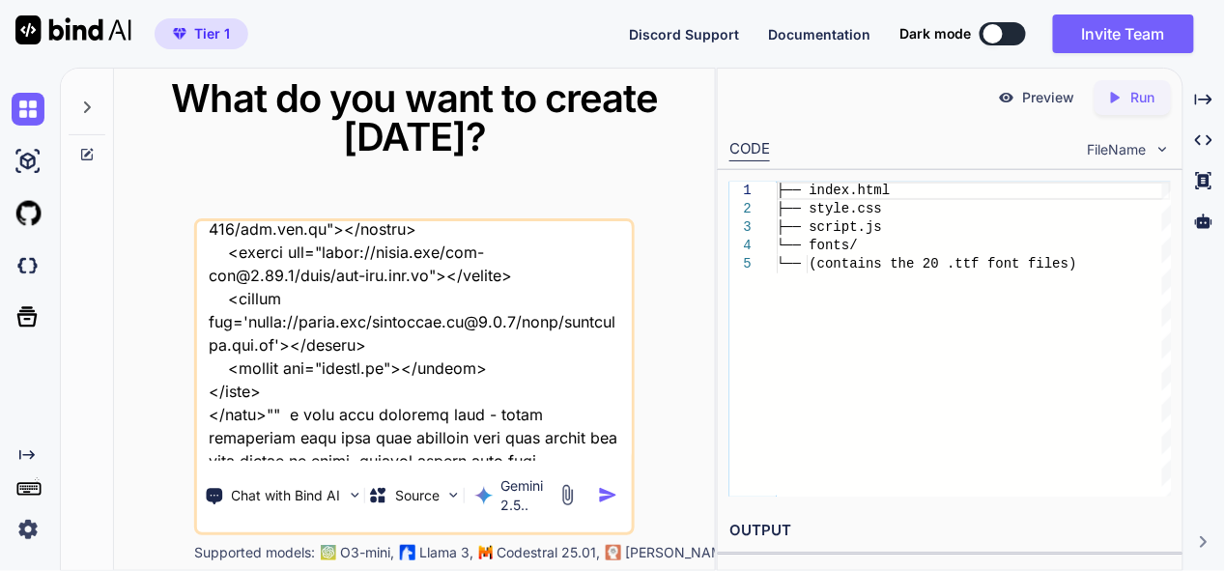
scroll to position [23193, 0]
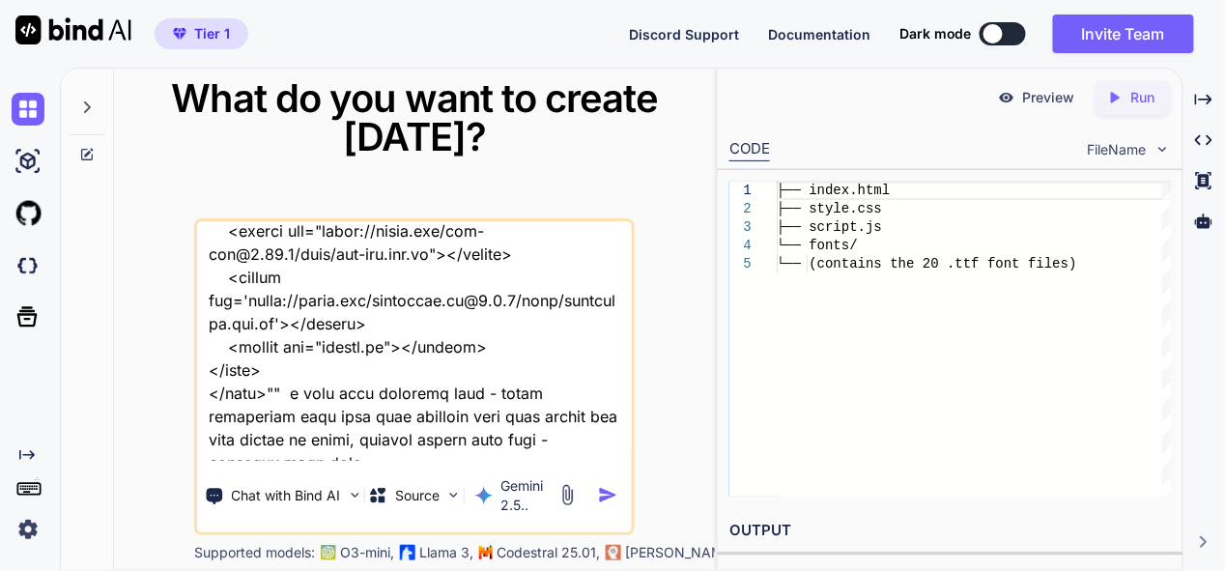
type textarea "this is my tool - "here is css code - style.css ":root { --sidebar-bg: #2c3e50;…"
type textarea "x"
type textarea "this is my tool - "here is css code - style.css ":root { --sidebar-bg: #2c3e50;…"
type textarea "x"
type textarea "this is my tool - "here is css code - style.css ":root { --sidebar-bg: #2c3e50;…"
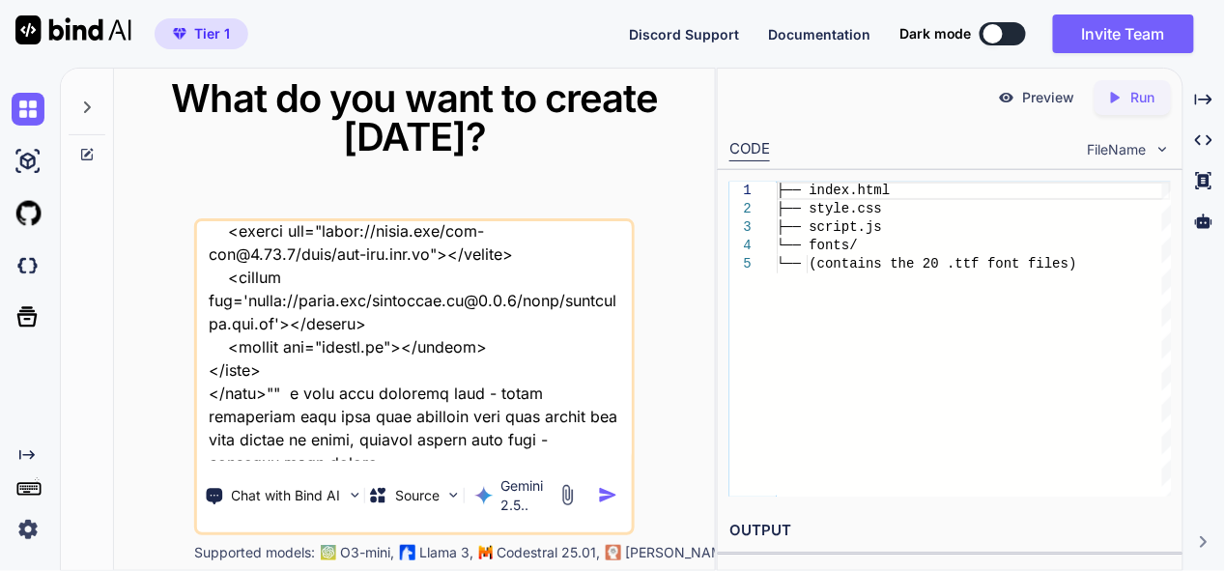
type textarea "x"
type textarea "this is my tool - "here is css code - style.css ":root { --sidebar-bg: #2c3e50;…"
type textarea "x"
type textarea "this is my tool - "here is css code - style.css ":root { --sidebar-bg: #2c3e50;…"
type textarea "x"
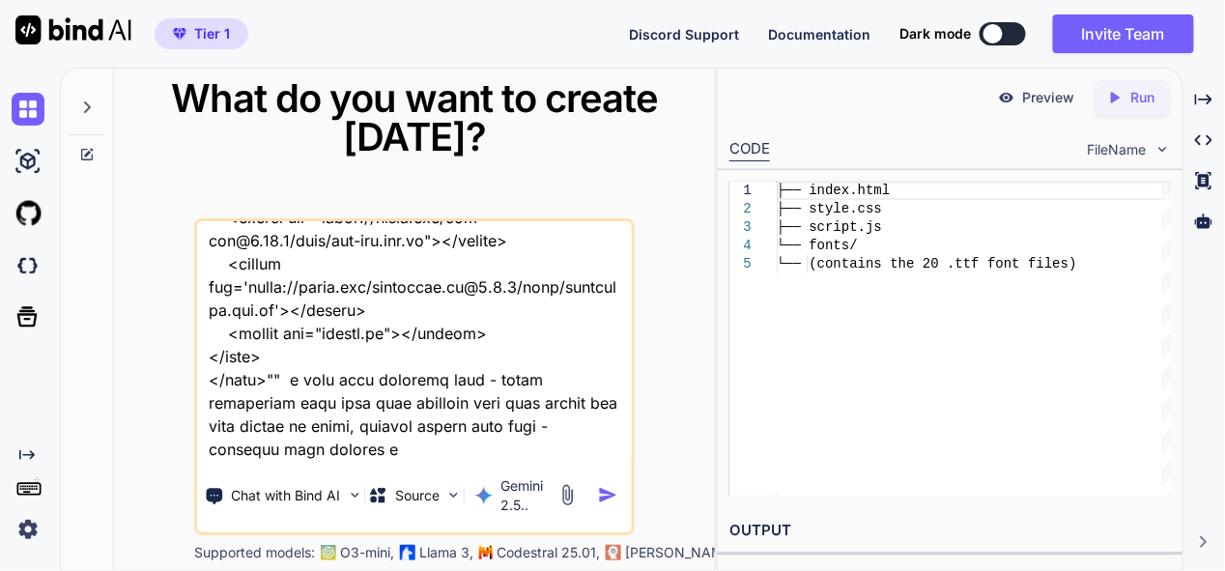
type textarea "this is my tool - "here is css code - style.css ":root { --sidebar-bg: #2c3e50;…"
type textarea "x"
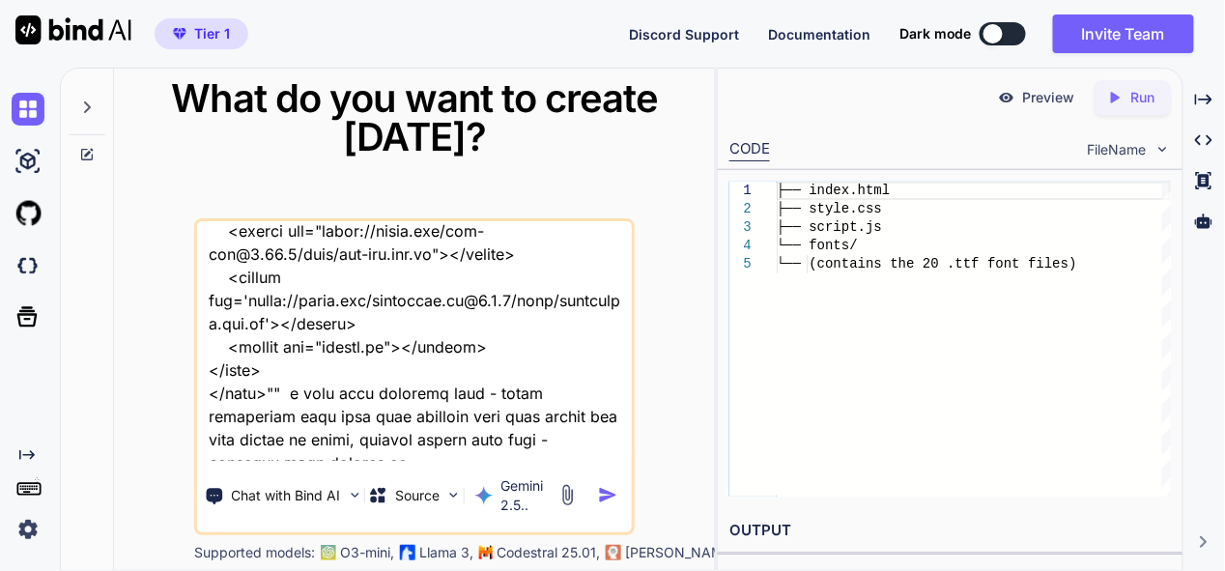
type textarea "this is my tool - "here is css code - style.css ":root { --sidebar-bg: #2c3e50;…"
type textarea "x"
type textarea "this is my tool - "here is css code - style.css ":root { --sidebar-bg: #2c3e50;…"
type textarea "x"
type textarea "this is my tool - "here is css code - style.css ":root { --sidebar-bg: #2c3e50;…"
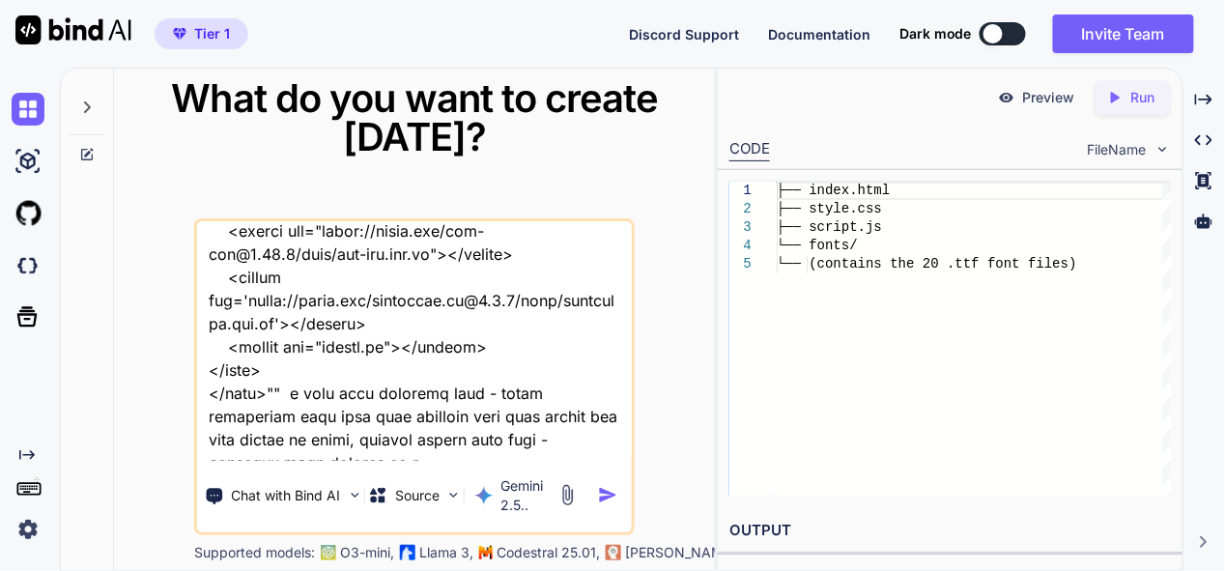
type textarea "x"
type textarea "this is my tool - "here is css code - style.css ":root { --sidebar-bg: #2c3e50;…"
type textarea "x"
type textarea "this is my tool - "here is css code - style.css ":root { --sidebar-bg: #2c3e50;…"
type textarea "x"
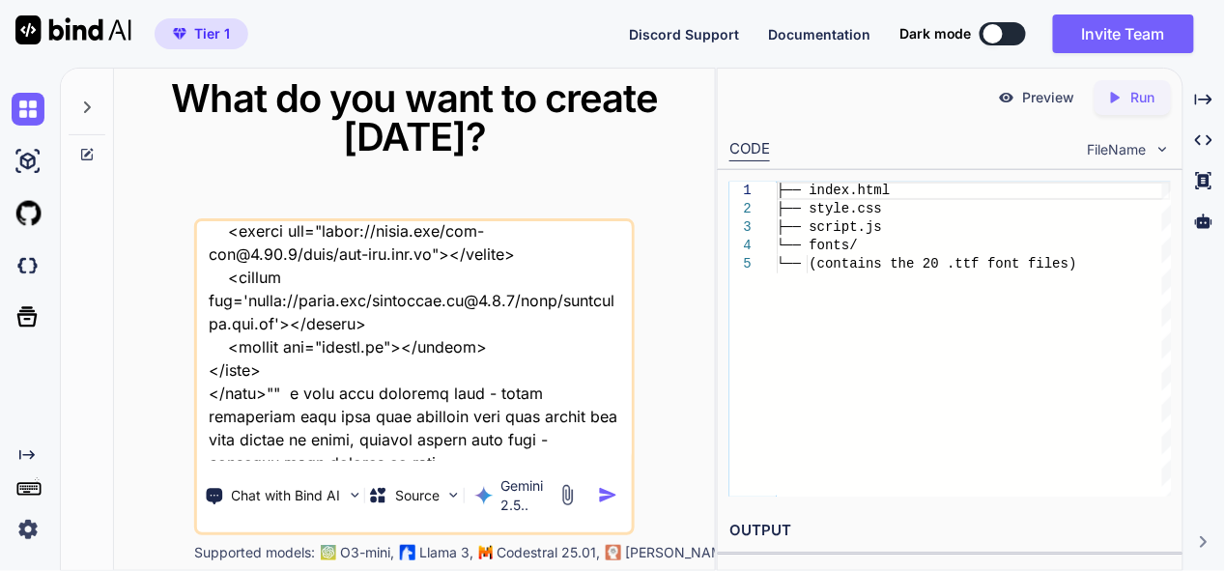
type textarea "this is my tool - "here is css code - style.css ":root { --sidebar-bg: #2c3e50;…"
type textarea "x"
type textarea "this is my tool - "here is css code - style.css ":root { --sidebar-bg: #2c3e50;…"
type textarea "x"
type textarea "this is my tool - "here is css code - style.css ":root { --sidebar-bg: #2c3e50;…"
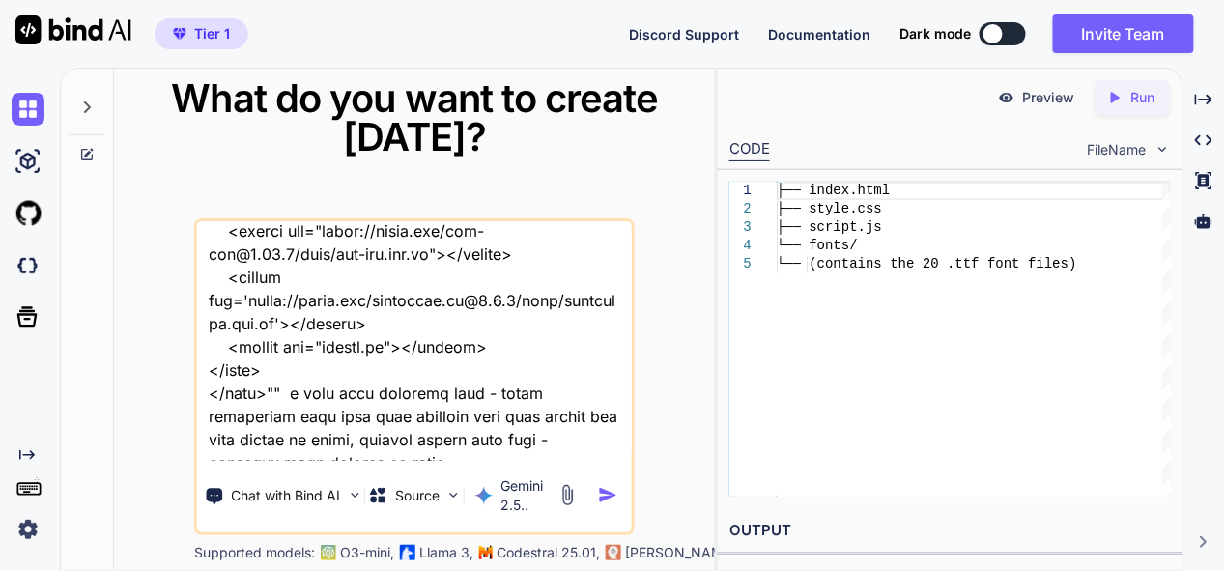
type textarea "x"
type textarea "this is my tool - "here is css code - style.css ":root { --sidebar-bg: #2c3e50;…"
type textarea "x"
type textarea "this is my tool - "here is css code - style.css ":root { --sidebar-bg: #2c3e50;…"
type textarea "x"
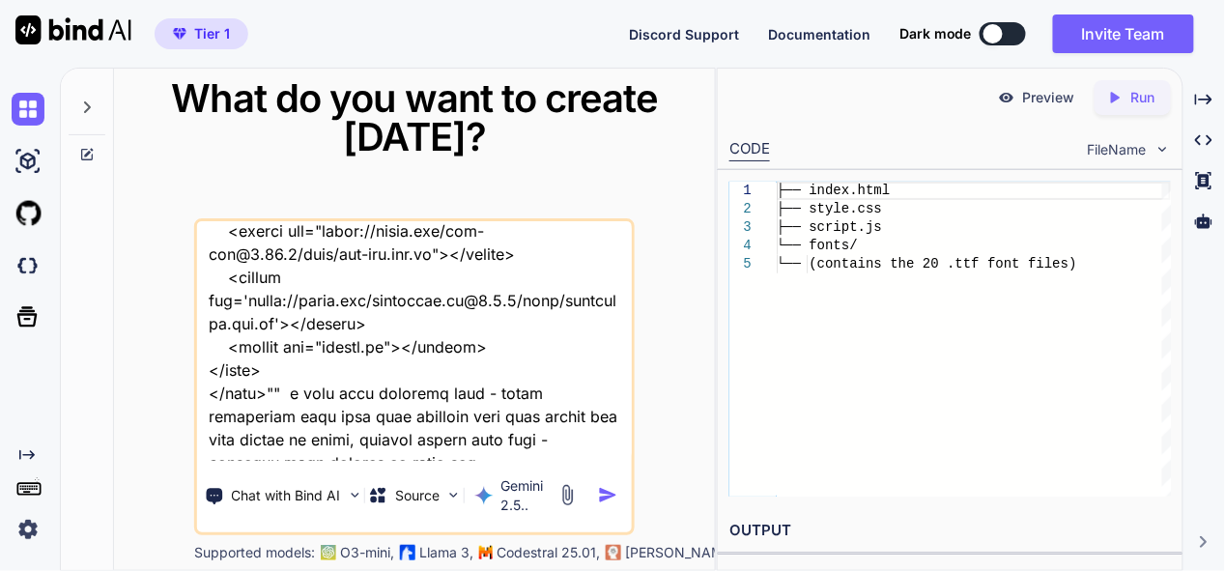
type textarea "this is my tool - "here is css code - style.css ":root { --sidebar-bg: #2c3e50;…"
type textarea "x"
type textarea "this is my tool - "here is css code - style.css ":root { --sidebar-bg: #2c3e50;…"
type textarea "x"
type textarea "this is my tool - "here is css code - style.css ":root { --sidebar-bg: #2c3e50;…"
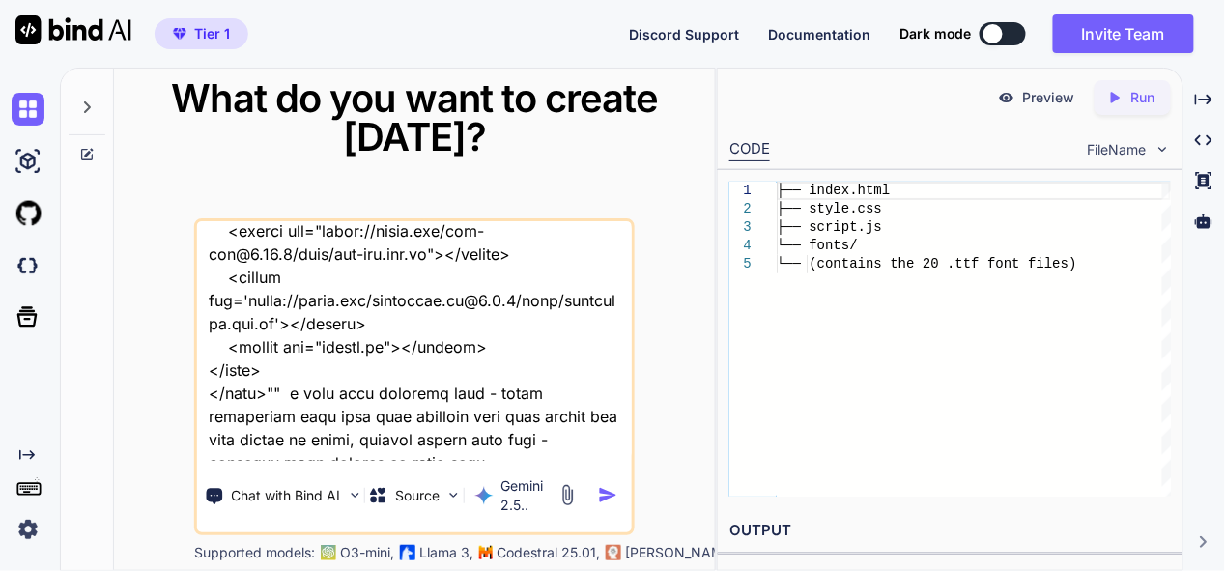
type textarea "x"
type textarea "this is my tool - "here is css code - style.css ":root { --sidebar-bg: #2c3e50;…"
type textarea "x"
type textarea "this is my tool - "here is css code - style.css ":root { --sidebar-bg: #2c3e50;…"
type textarea "x"
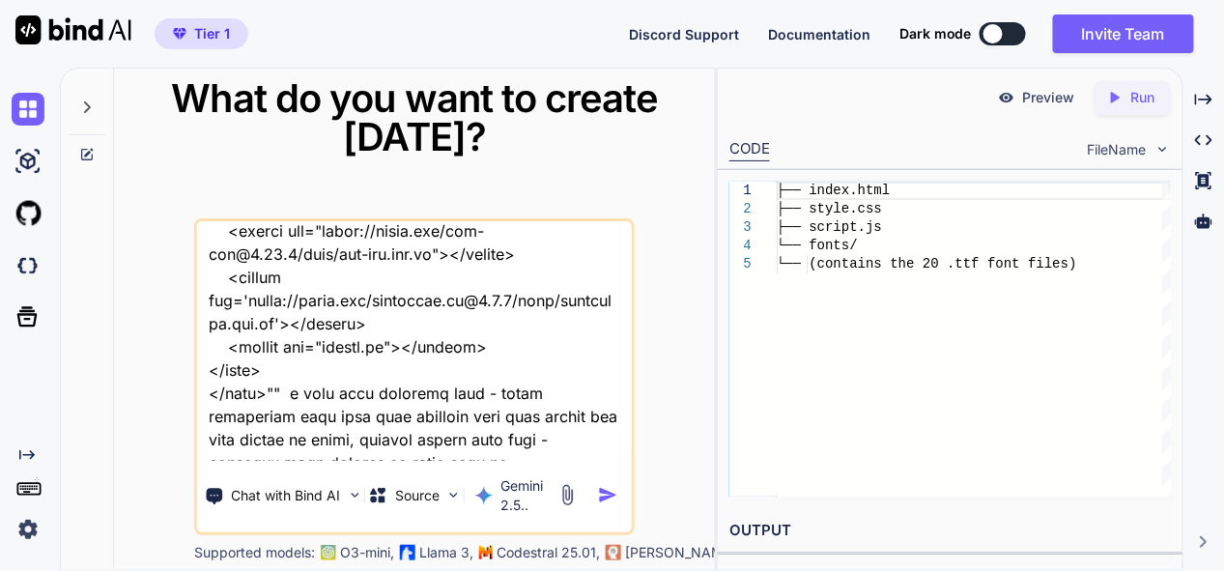
type textarea "this is my tool - "here is css code - style.css ":root { --sidebar-bg: #2c3e50;…"
type textarea "x"
type textarea "this is my tool - "here is css code - style.css ":root { --sidebar-bg: #2c3e50;…"
type textarea "x"
type textarea "this is my tool - "here is css code - style.css ":root { --sidebar-bg: #2c3e50;…"
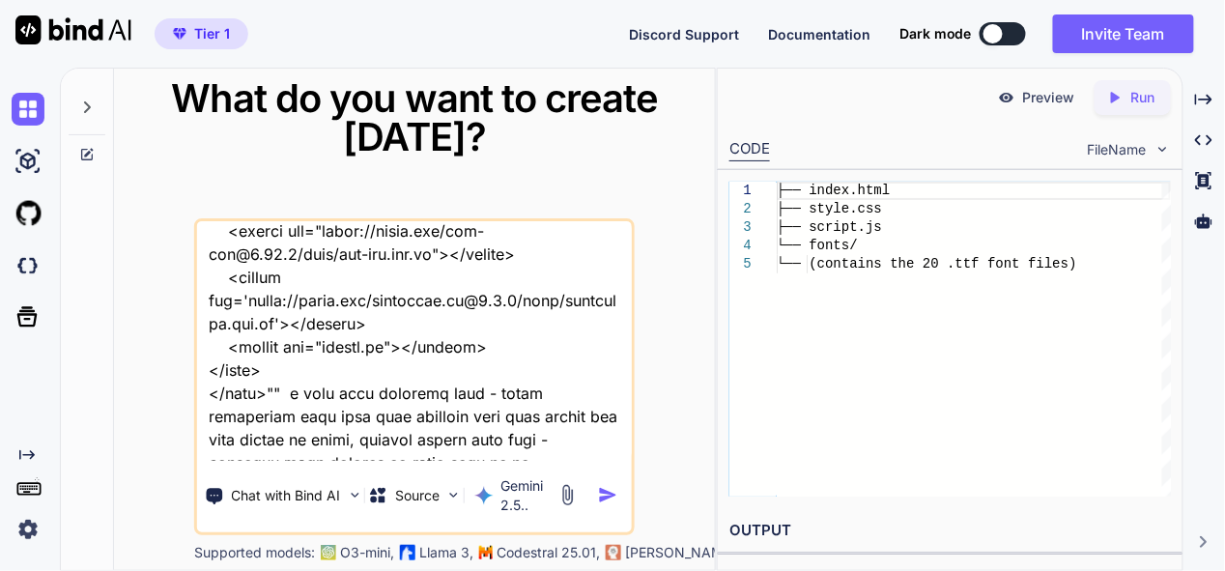
type textarea "x"
type textarea "this is my tool - "here is css code - style.css ":root { --sidebar-bg: #2c3e50;…"
type textarea "x"
type textarea "this is my tool - "here is css code - style.css ":root { --sidebar-bg: #2c3e50;…"
type textarea "x"
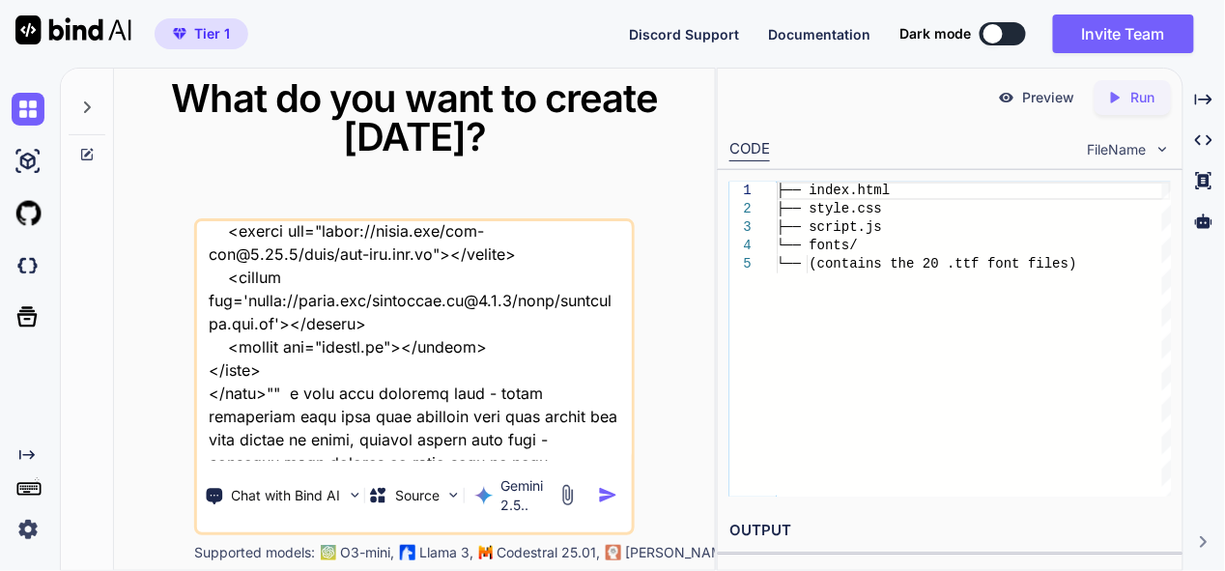
type textarea "this is my tool - "here is css code - style.css ":root { --sidebar-bg: #2c3e50;…"
type textarea "x"
type textarea "this is my tool - "here is css code - style.css ":root { --sidebar-bg: #2c3e50;…"
type textarea "x"
type textarea "this is my tool - "here is css code - style.css ":root { --sidebar-bg: #2c3e50;…"
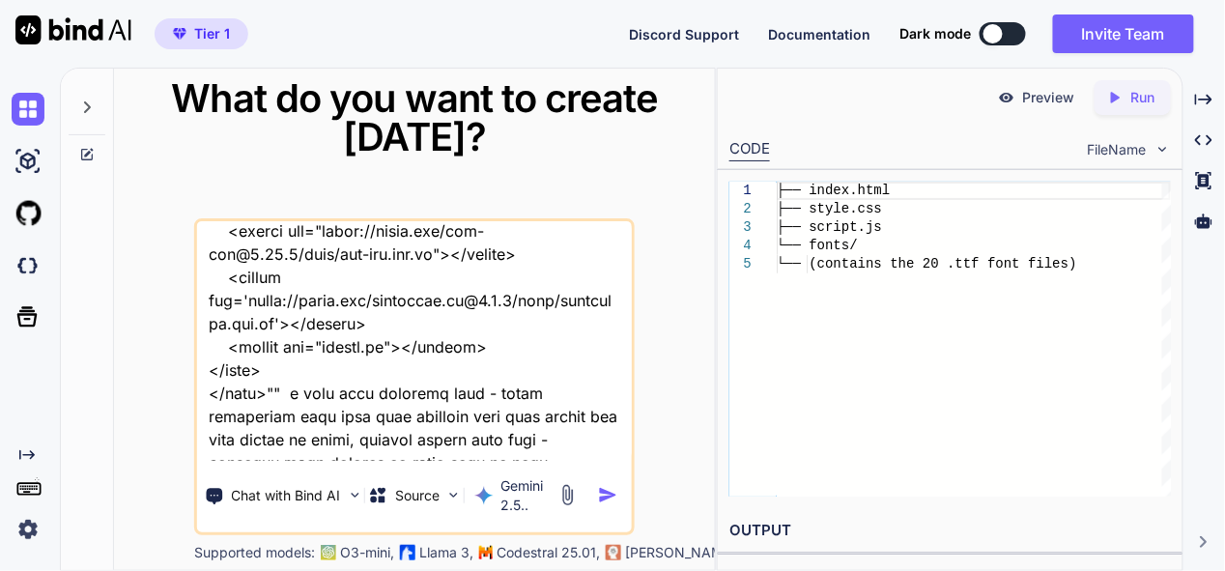
type textarea "x"
type textarea "this is my tool - "here is css code - style.css ":root { --sidebar-bg: #2c3e50;…"
type textarea "x"
type textarea "this is my tool - "here is css code - style.css ":root { --sidebar-bg: #2c3e50;…"
type textarea "x"
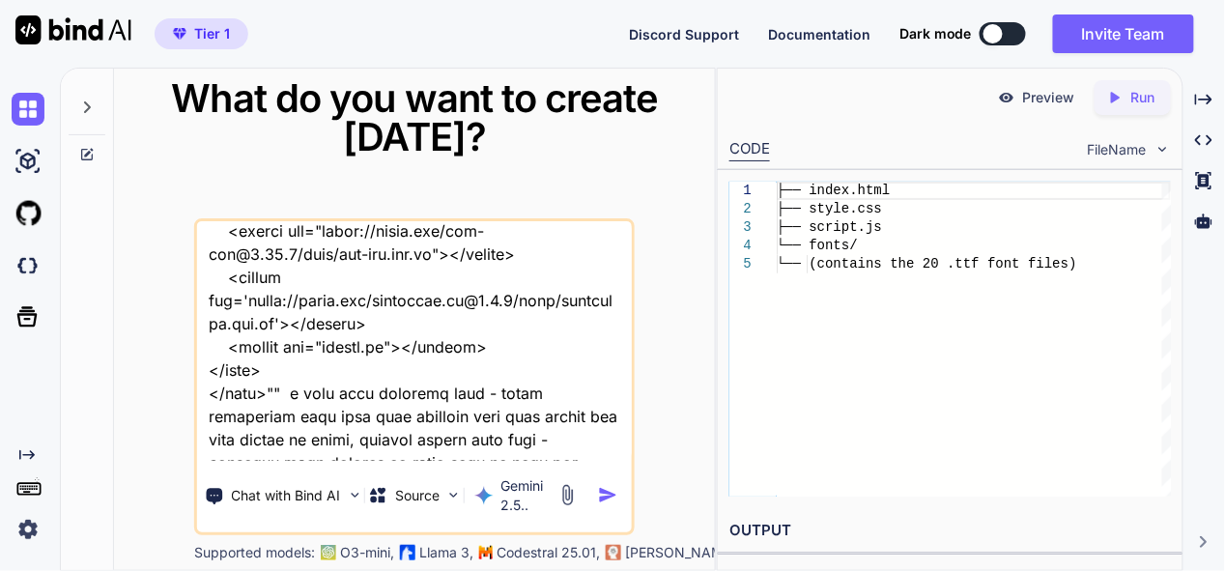
type textarea "this is my tool - "here is css code - style.css ":root { --sidebar-bg: #2c3e50;…"
type textarea "x"
type textarea "this is my tool - "here is css code - style.css ":root { --sidebar-bg: #2c3e50;…"
type textarea "x"
type textarea "this is my tool - "here is css code - style.css ":root { --sidebar-bg: #2c3e50;…"
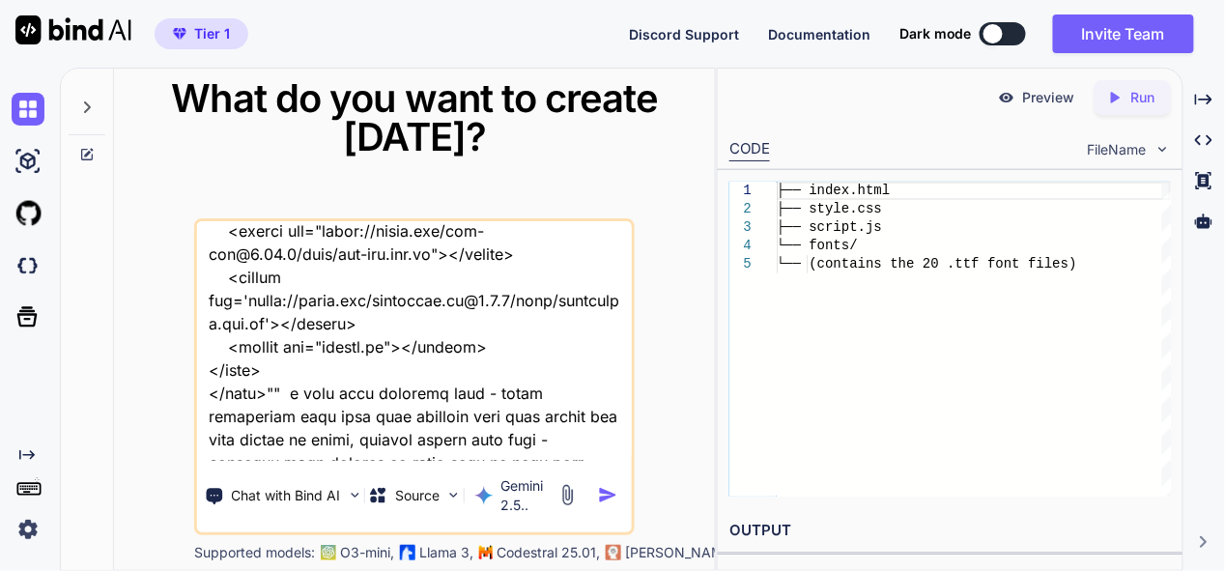
type textarea "x"
type textarea "this is my tool - "here is css code - style.css ":root { --sidebar-bg: #2c3e50;…"
type textarea "x"
type textarea "this is my tool - "here is css code - style.css ":root { --sidebar-bg: #2c3e50;…"
type textarea "x"
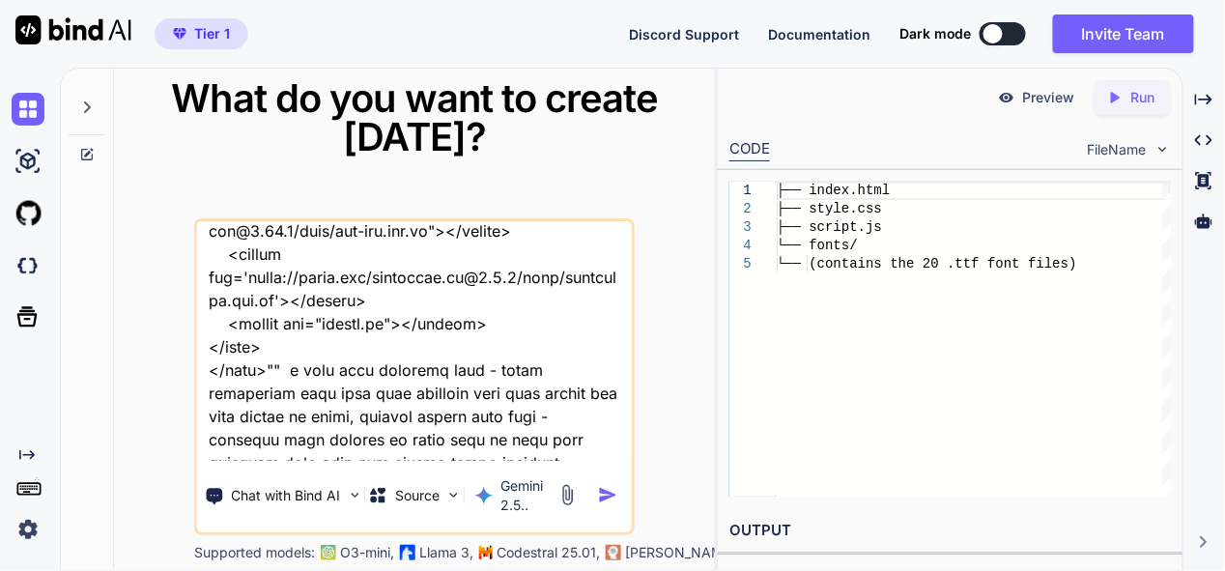
scroll to position [23239, 0]
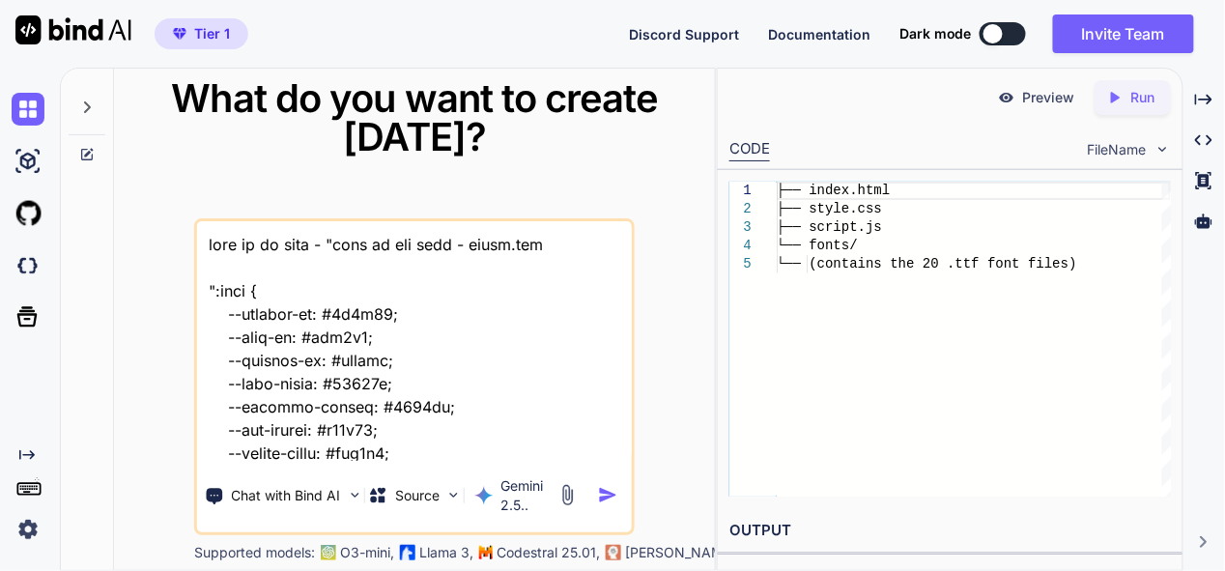
scroll to position [23285, 0]
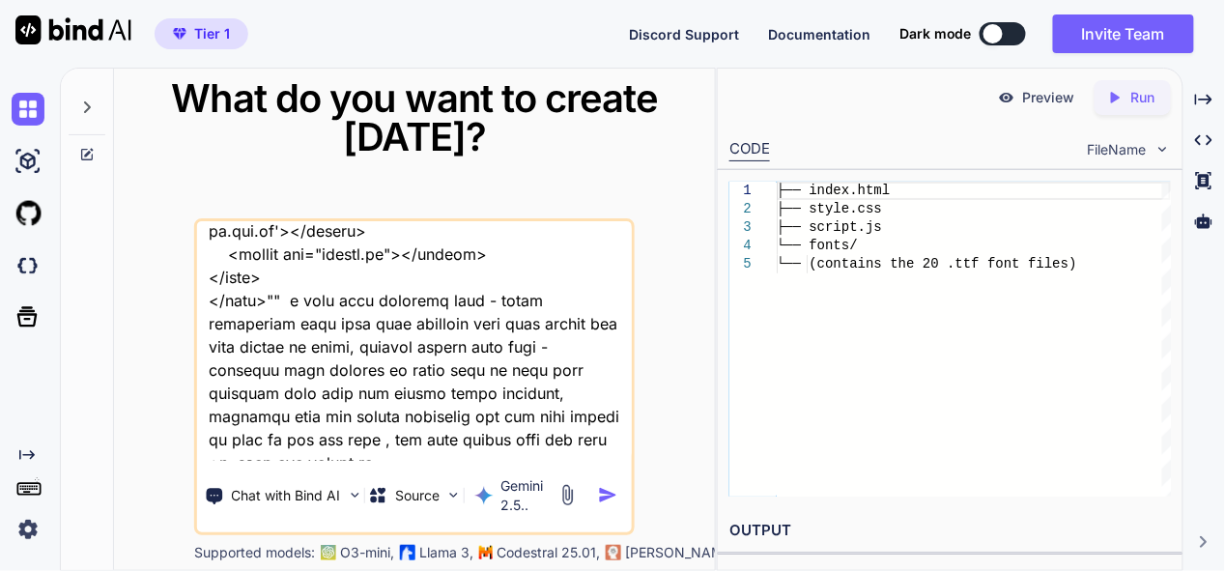
type textarea "this is my tool - "here is css code - style.css ":root { --sidebar-bg: #2c3e50;…"
type textarea "x"
type textarea "this is my tool - "here is css code - style.css ":root { --sidebar-bg: #2c3e50;…"
type textarea "x"
type textarea "this is my tool - "here is css code - style.css ":root { --sidebar-bg: #2c3e50;…"
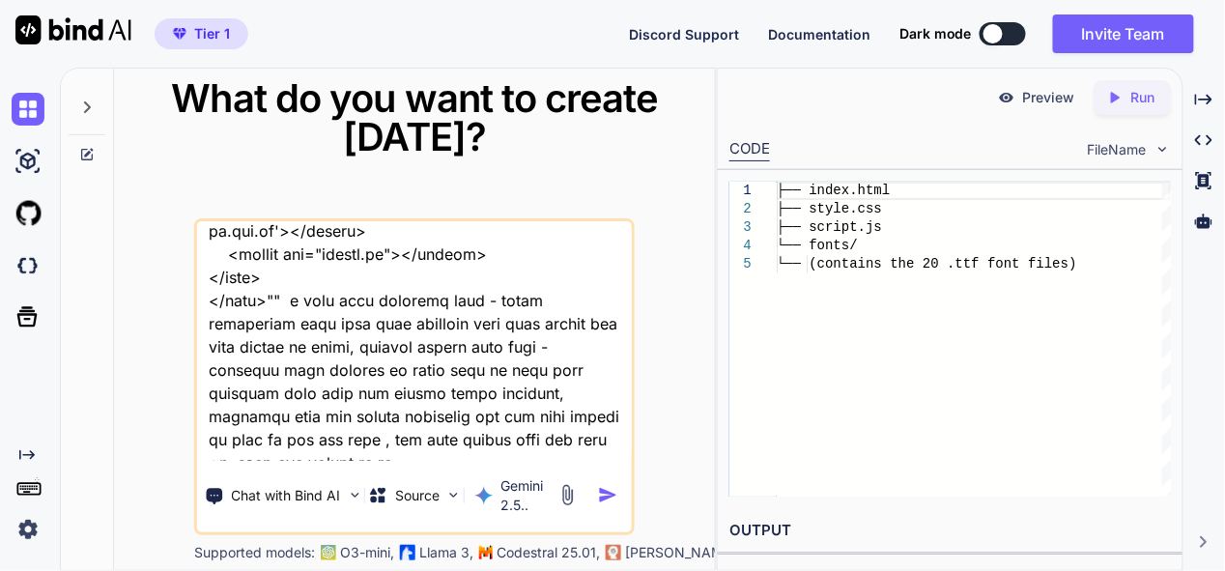
type textarea "x"
type textarea "this is my tool - "here is css code - style.css ":root { --sidebar-bg: #2c3e50;…"
type textarea "x"
type textarea "this is my tool - "here is css code - style.css ":root { --sidebar-bg: #2c3e50;…"
type textarea "x"
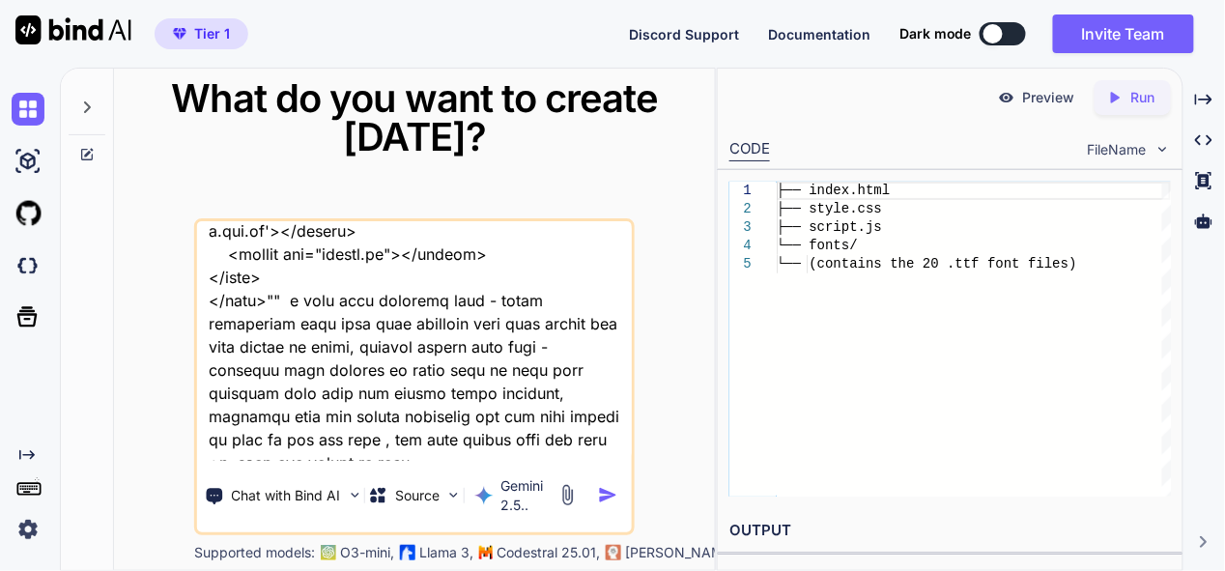
type textarea "this is my tool - "here is css code - style.css ":root { --sidebar-bg: #2c3e50;…"
type textarea "x"
type textarea "this is my tool - "here is css code - style.css ":root { --sidebar-bg: #2c3e50;…"
type textarea "x"
type textarea "this is my tool - "here is css code - style.css ":root { --sidebar-bg: #2c3e50;…"
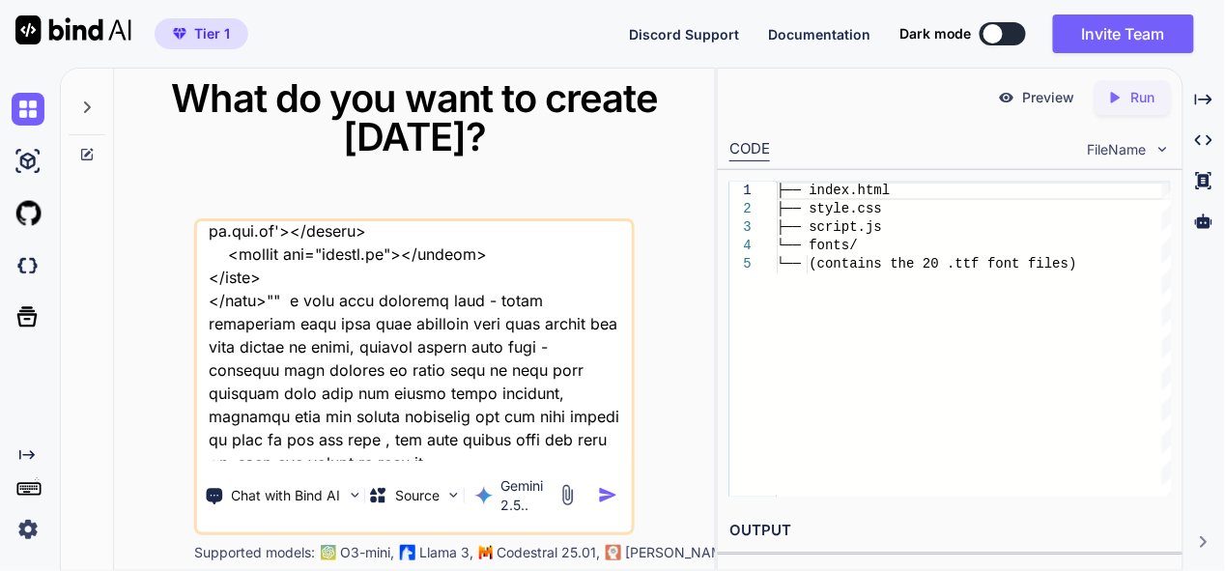
type textarea "x"
type textarea "this is my tool - "here is css code - style.css ":root { --sidebar-bg: #2c3e50;…"
type textarea "x"
type textarea "this is my tool - "here is css code - style.css ":root { --sidebar-bg: #2c3e50;…"
type textarea "x"
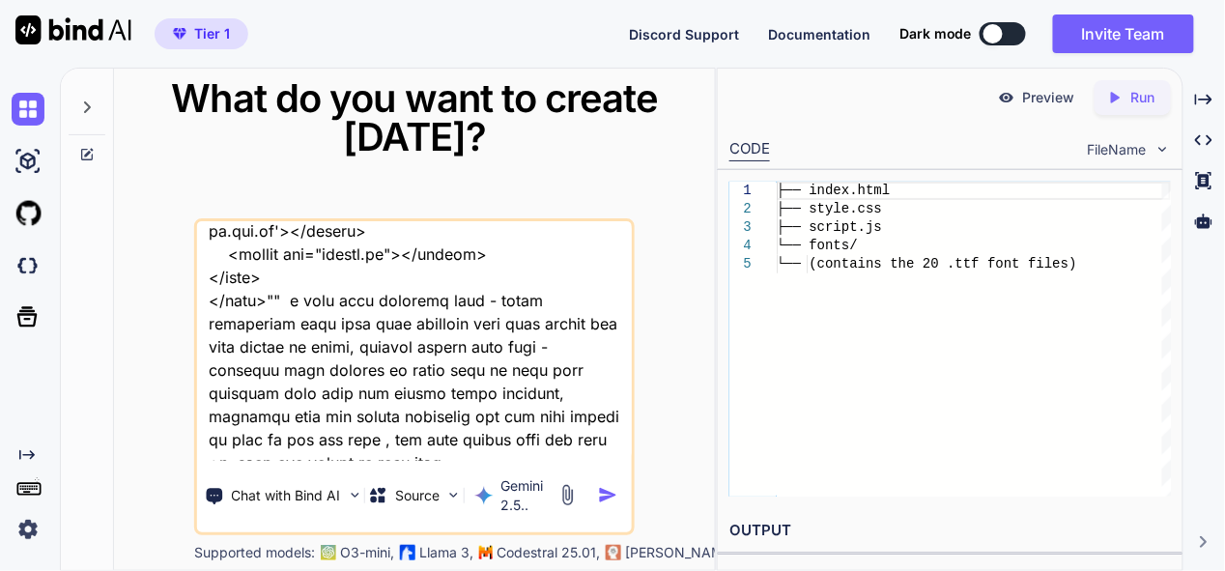
type textarea "this is my tool - "here is css code - style.css ":root { --sidebar-bg: #2c3e50;…"
type textarea "x"
type textarea "this is my tool - "here is css code - style.css ":root { --sidebar-bg: #2c3e50;…"
type textarea "x"
type textarea "this is my tool - "here is css code - style.css ":root { --sidebar-bg: #2c3e50;…"
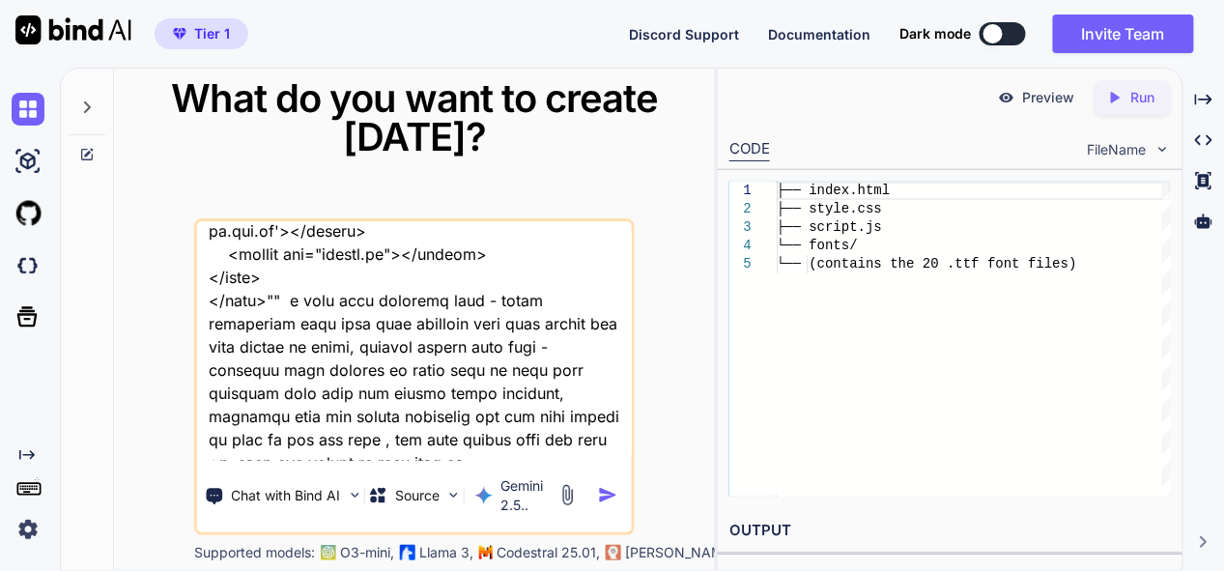
type textarea "x"
type textarea "this is my tool - "here is css code - style.css ":root { --sidebar-bg: #2c3e50;…"
type textarea "x"
type textarea "this is my tool - "here is css code - style.css ":root { --sidebar-bg: #2c3e50;…"
type textarea "x"
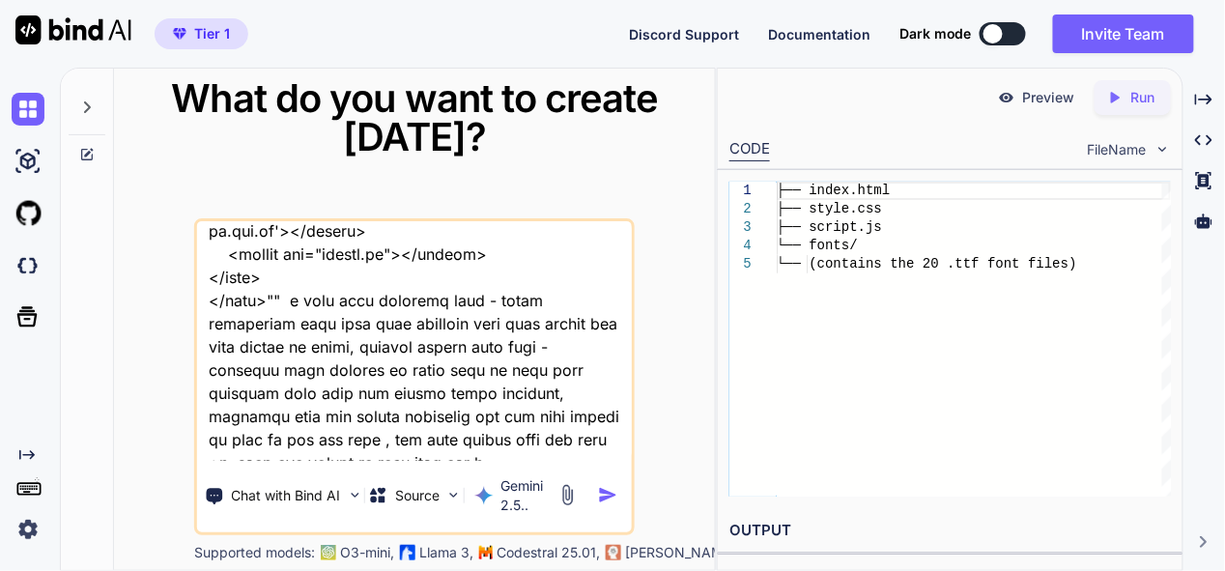
type textarea "this is my tool - "here is css code - style.css ":root { --sidebar-bg: #2c3e50;…"
type textarea "x"
type textarea "this is my tool - "here is css code - style.css ":root { --sidebar-bg: #2c3e50;…"
type textarea "x"
type textarea "this is my tool - "here is css code - style.css ":root { --sidebar-bg: #2c3e50;…"
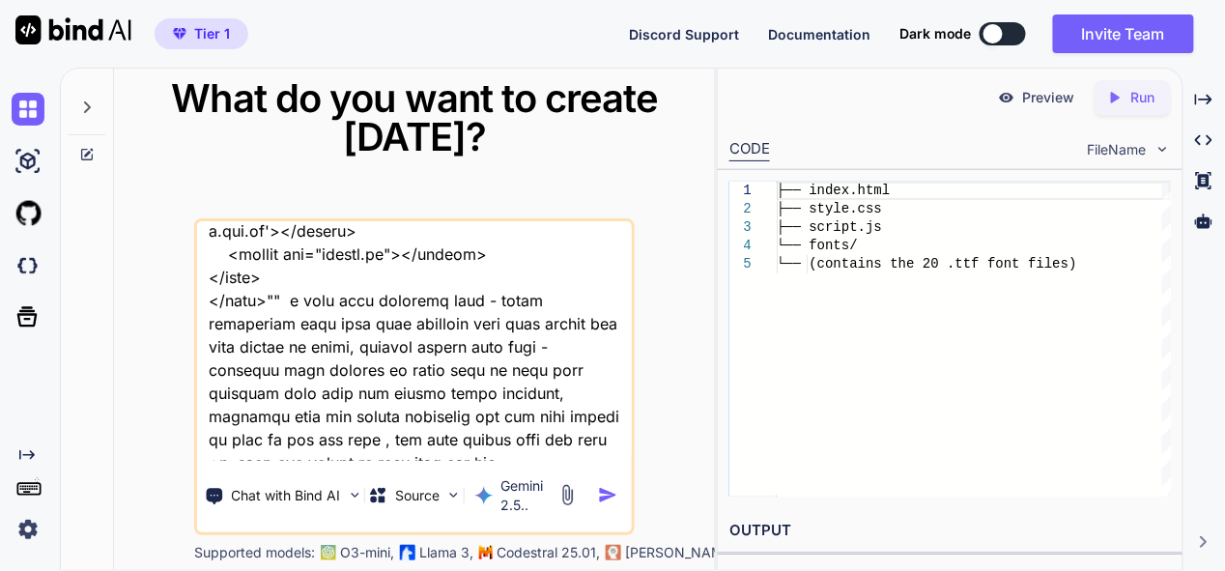
type textarea "x"
type textarea "this is my tool - "here is css code - style.css ":root { --sidebar-bg: #2c3e50;…"
type textarea "x"
type textarea "this is my tool - "here is css code - style.css ":root { --sidebar-bg: #2c3e50;…"
type textarea "x"
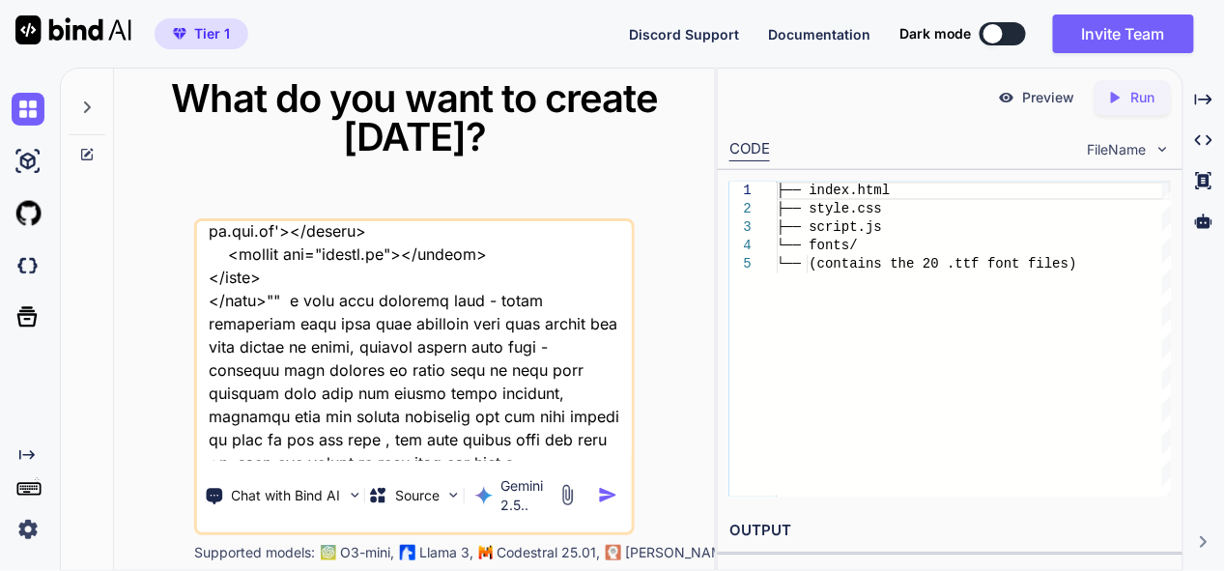
type textarea "this is my tool - "here is css code - style.css ":root { --sidebar-bg: #2c3e50;…"
type textarea "x"
type textarea "this is my tool - "here is css code - style.css ":root { --sidebar-bg: #2c3e50;…"
type textarea "x"
type textarea "this is my tool - "here is css code - style.css ":root { --sidebar-bg: #2c3e50;…"
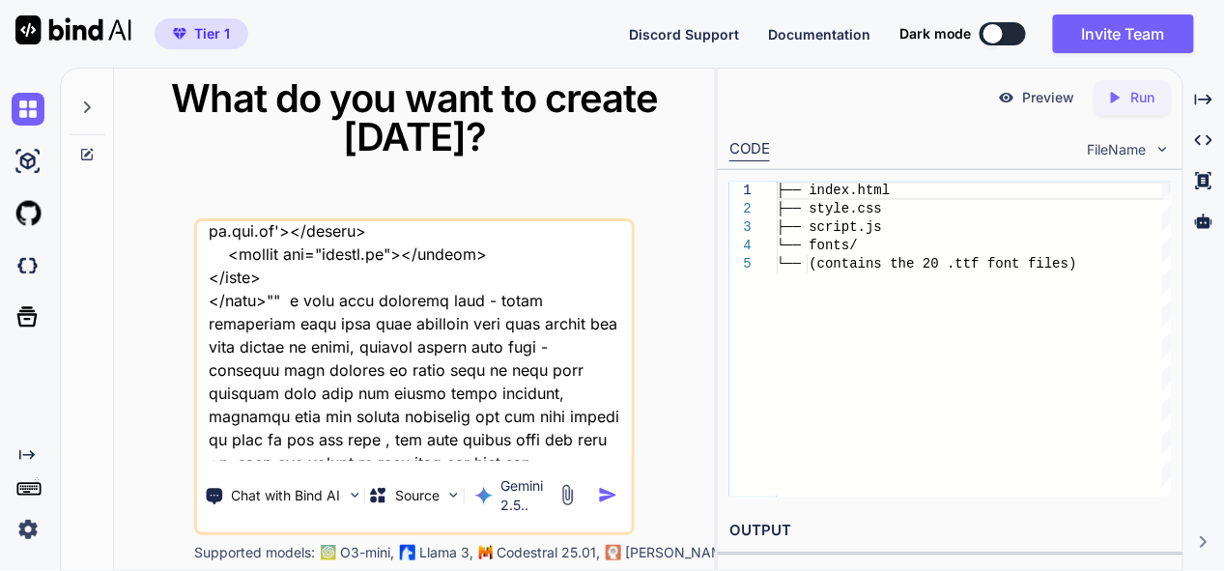
type textarea "x"
type textarea "this is my tool - "here is css code - style.css ":root { --sidebar-bg: #2c3e50;…"
type textarea "x"
type textarea "this is my tool - "here is css code - style.css ":root { --sidebar-bg: #2c3e50;…"
type textarea "x"
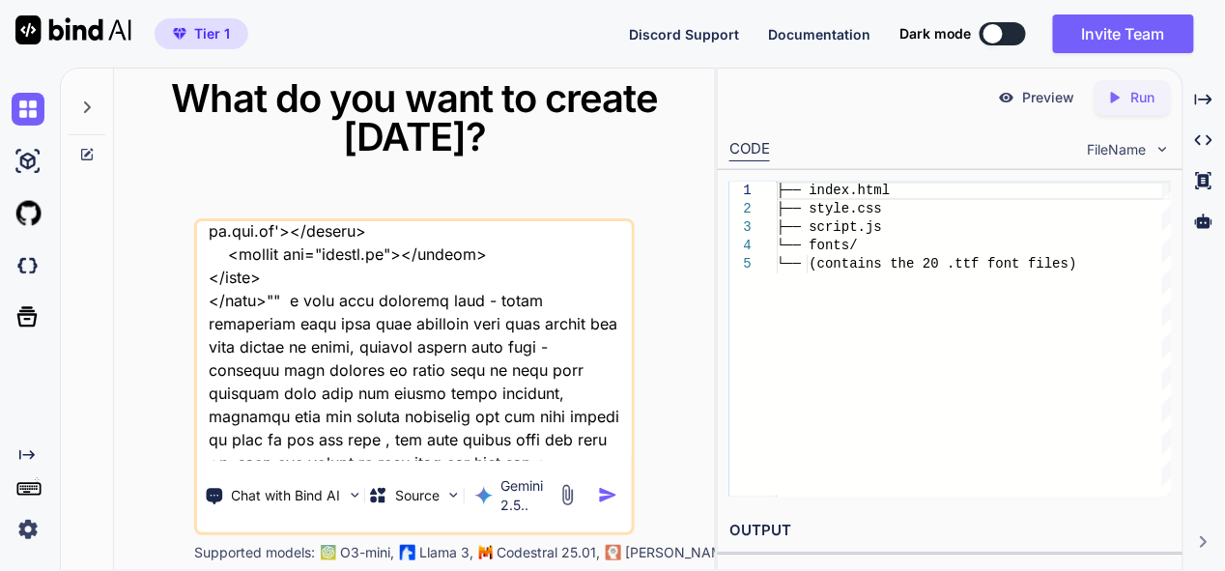
type textarea "this is my tool - "here is css code - style.css ":root { --sidebar-bg: #2c3e50;…"
type textarea "x"
type textarea "this is my tool - "here is css code - style.css ":root { --sidebar-bg: #2c3e50;…"
type textarea "x"
type textarea "this is my tool - "here is css code - style.css ":root { --sidebar-bg: #2c3e50;…"
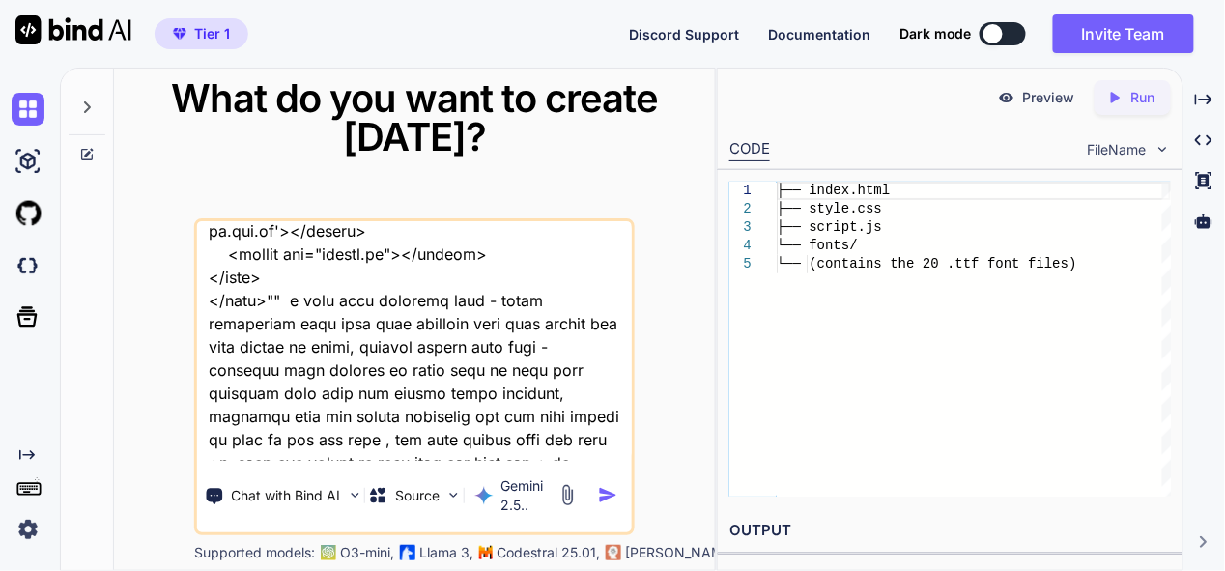
type textarea "x"
type textarea "this is my tool - "here is css code - style.css ":root { --sidebar-bg: #2c3e50;…"
type textarea "x"
type textarea "this is my tool - "here is css code - style.css ":root { --sidebar-bg: #2c3e50;…"
type textarea "x"
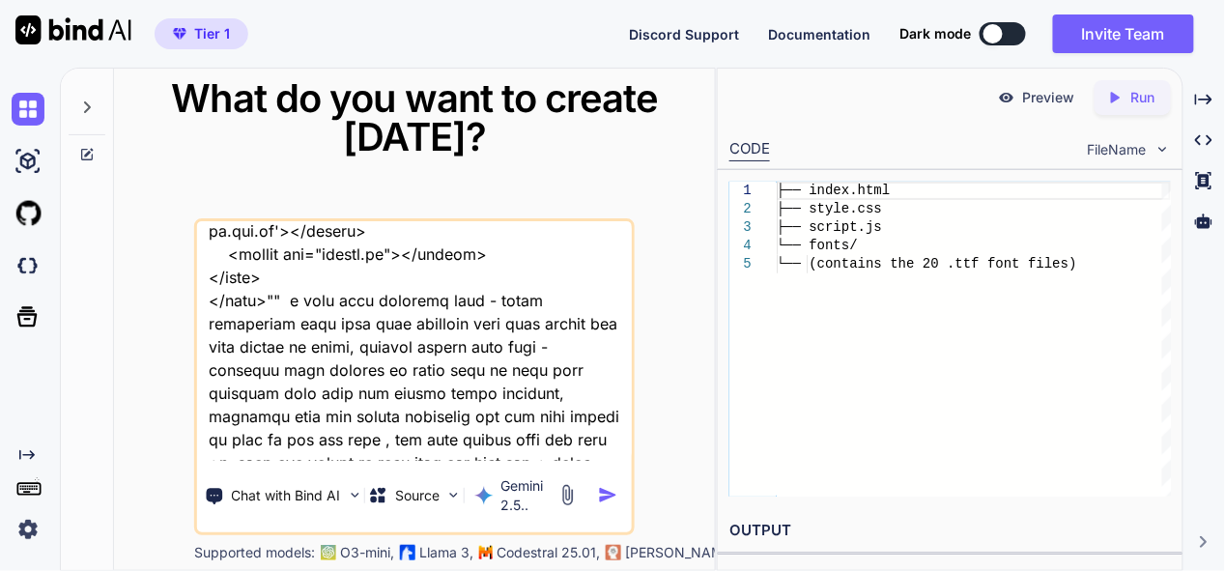
type textarea "this is my tool - "here is css code - style.css ":root { --sidebar-bg: #2c3e50;…"
type textarea "x"
type textarea "this is my tool - "here is css code - style.css ":root { --sidebar-bg: #2c3e50;…"
type textarea "x"
type textarea "this is my tool - "here is css code - style.css ":root { --sidebar-bg: #2c3e50;…"
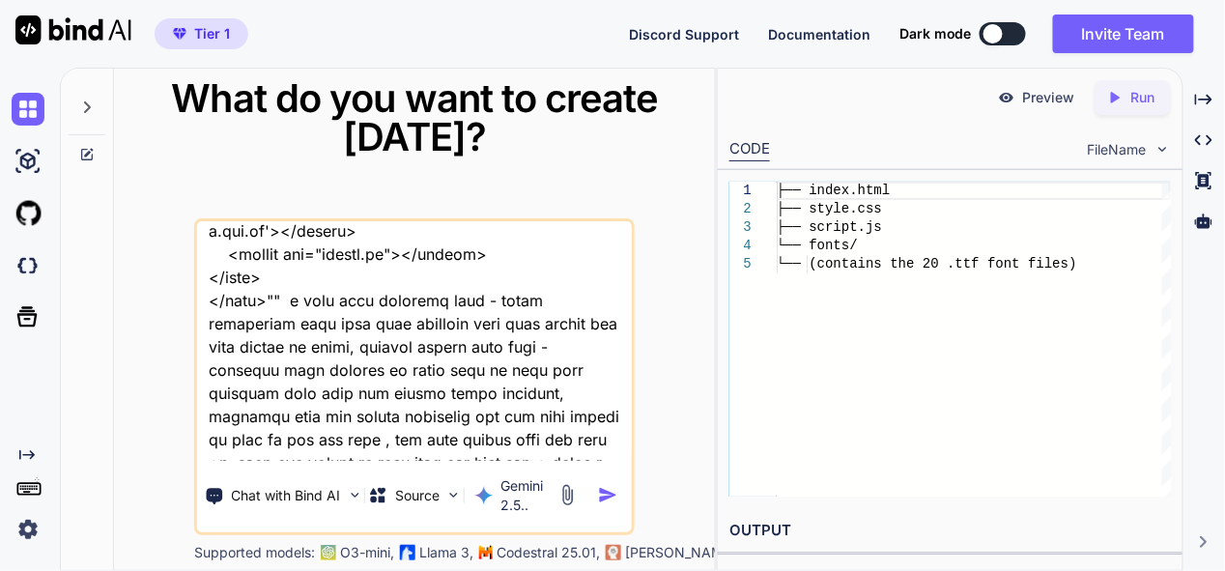
type textarea "x"
type textarea "this is my tool - "here is css code - style.css ":root { --sidebar-bg: #2c3e50;…"
type textarea "x"
type textarea "this is my tool - "here is css code - style.css ":root { --sidebar-bg: #2c3e50;…"
type textarea "x"
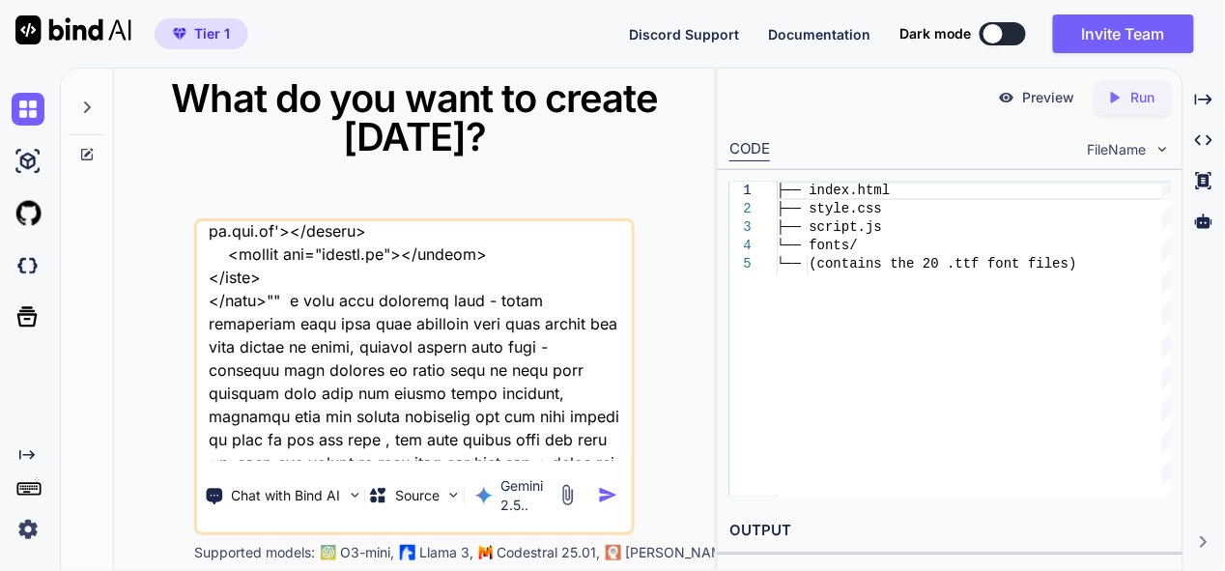
type textarea "this is my tool - "here is css code - style.css ":root { --sidebar-bg: #2c3e50;…"
type textarea "x"
click at [548, 384] on textarea at bounding box center [414, 341] width 435 height 240
type textarea "this is my tool - "here is css code - style.css ":root { --sidebar-bg: #2c3e50;…"
type textarea "x"
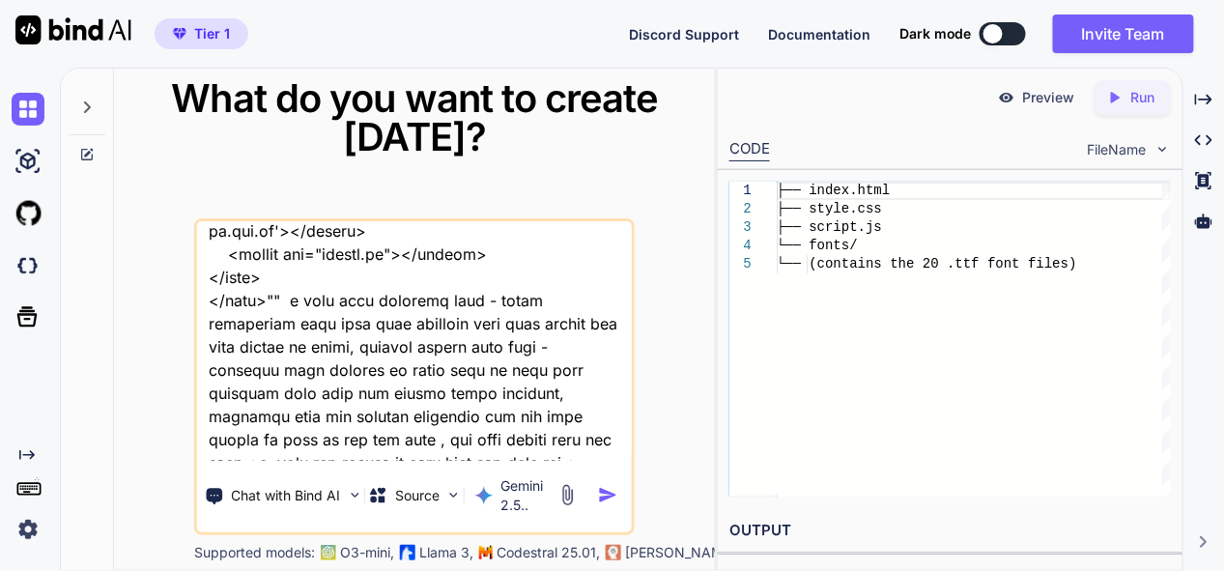
type textarea "this is my tool - "here is css code - style.css ":root { --sidebar-bg: #2c3e50;…"
type textarea "x"
type textarea "this is my tool - "here is css code - style.css ":root { --sidebar-bg: #2c3e50;…"
type textarea "x"
type textarea "this is my tool - "here is css code - style.css ":root { --sidebar-bg: #2c3e50;…"
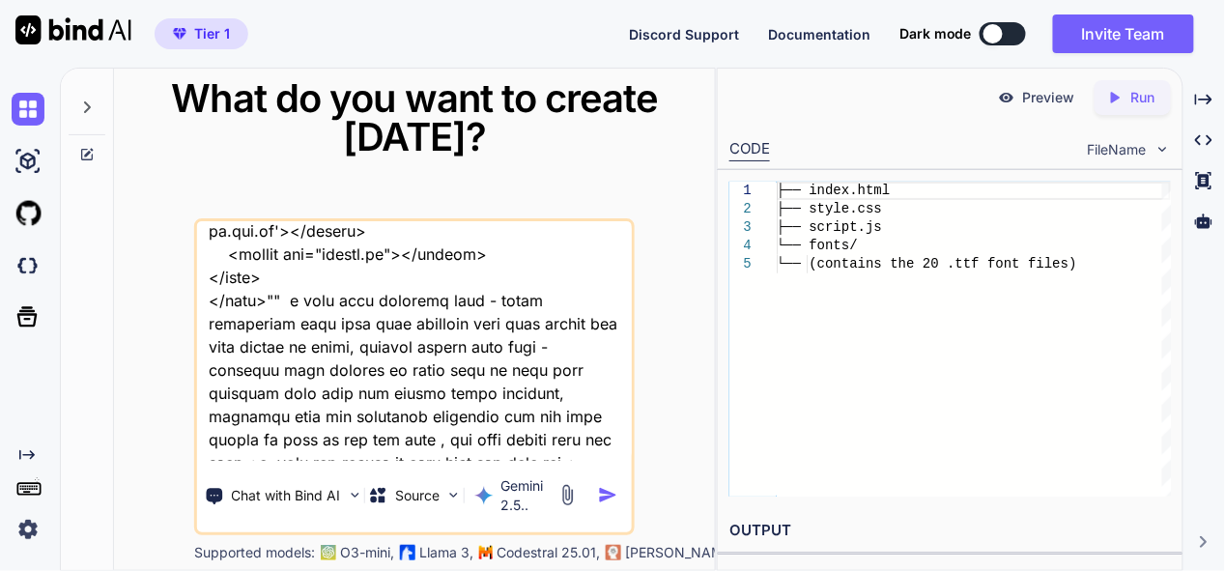
type textarea "x"
type textarea "this is my tool - "here is css code - style.css ":root { --sidebar-bg: #2c3e50;…"
type textarea "x"
type textarea "this is my tool - "here is css code - style.css ":root { --sidebar-bg: #2c3e50;…"
type textarea "x"
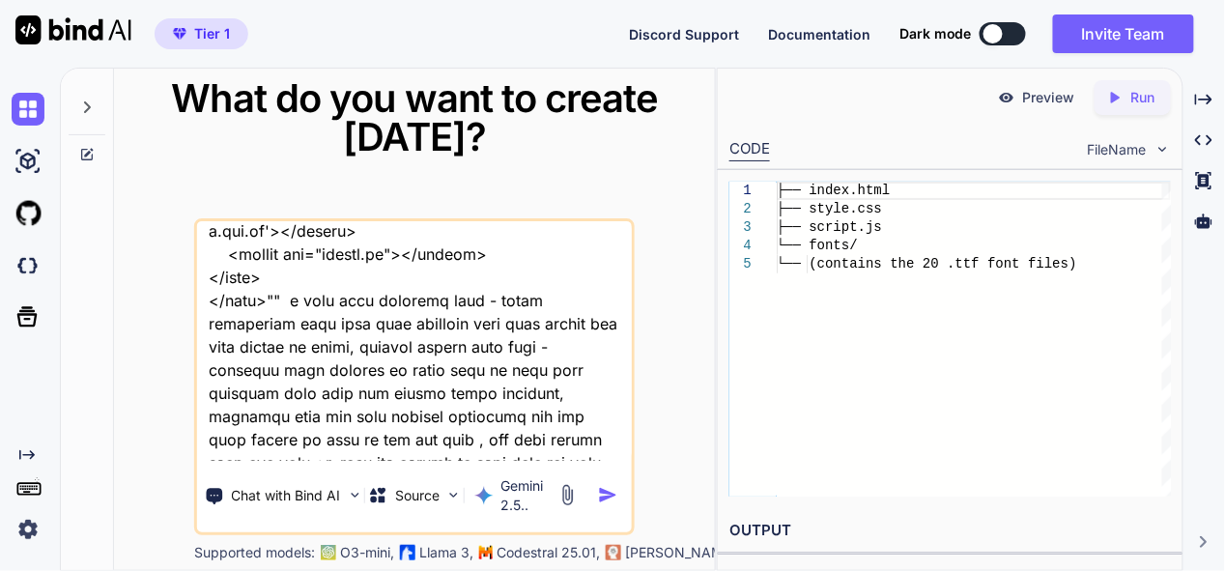
type textarea "this is my tool - "here is css code - style.css ":root { --sidebar-bg: #2c3e50;…"
type textarea "x"
type textarea "this is my tool - "here is css code - style.css ":root { --sidebar-bg: #2c3e50;…"
type textarea "x"
type textarea "this is my tool - "here is css code - style.css ":root { --sidebar-bg: #2c3e50;…"
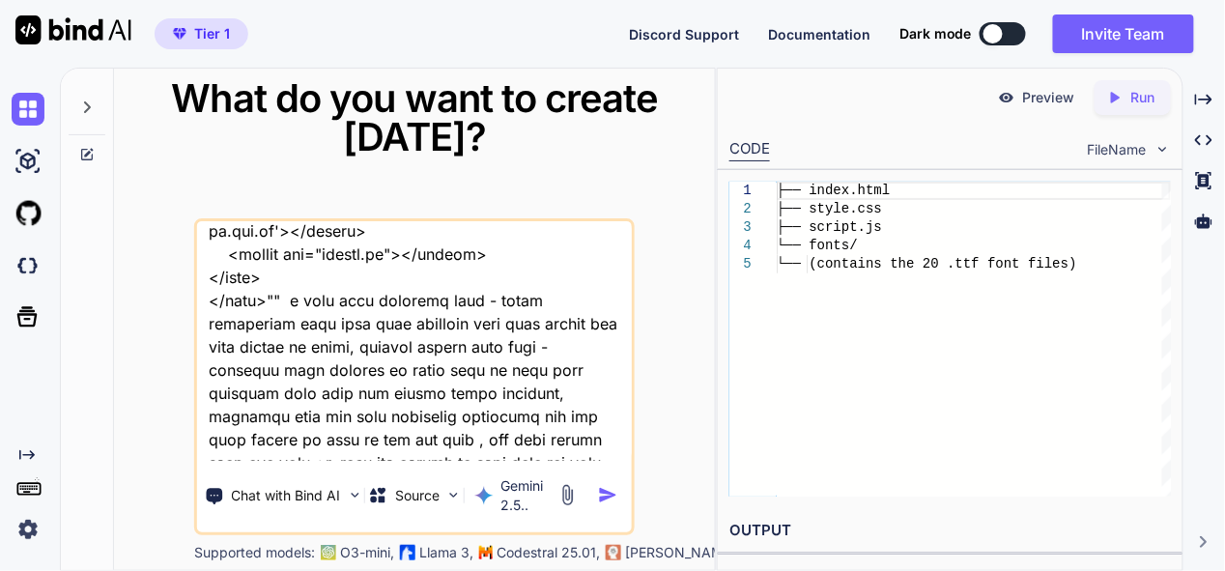
type textarea "x"
type textarea "this is my tool - "here is css code - style.css ":root { --sidebar-bg: #2c3e50;…"
type textarea "x"
type textarea "this is my tool - "here is css code - style.css ":root { --sidebar-bg: #2c3e50;…"
type textarea "x"
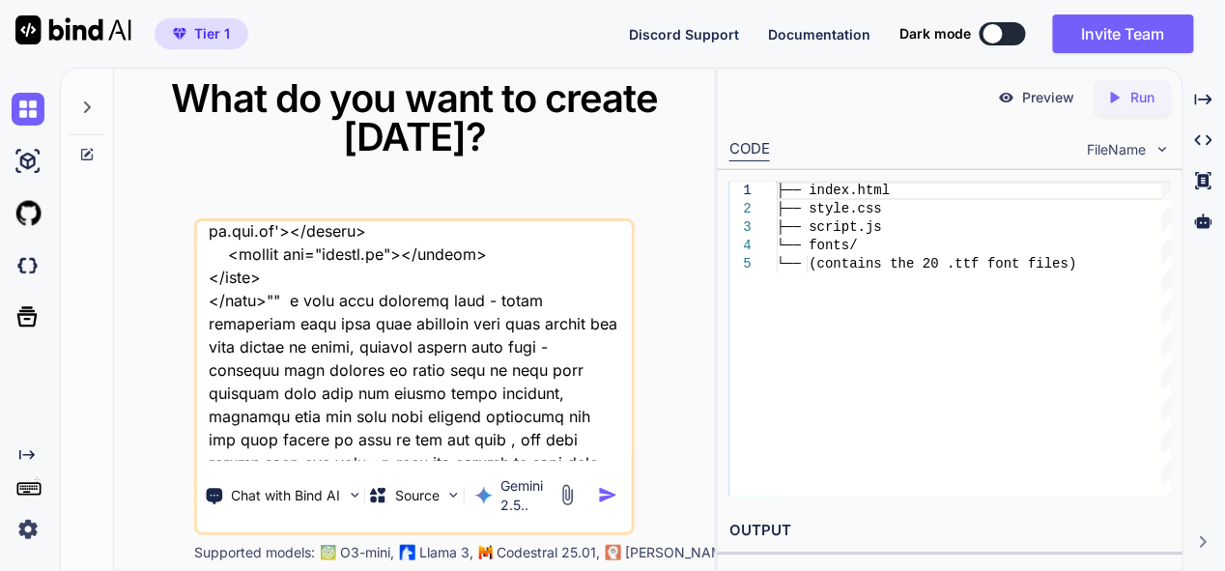
type textarea "this is my tool - "here is css code - style.css ":root { --sidebar-bg: #2c3e50;…"
type textarea "x"
type textarea "this is my tool - "here is css code - style.css ":root { --sidebar-bg: #2c3e50;…"
type textarea "x"
type textarea "this is my tool - "here is css code - style.css ":root { --sidebar-bg: #2c3e50;…"
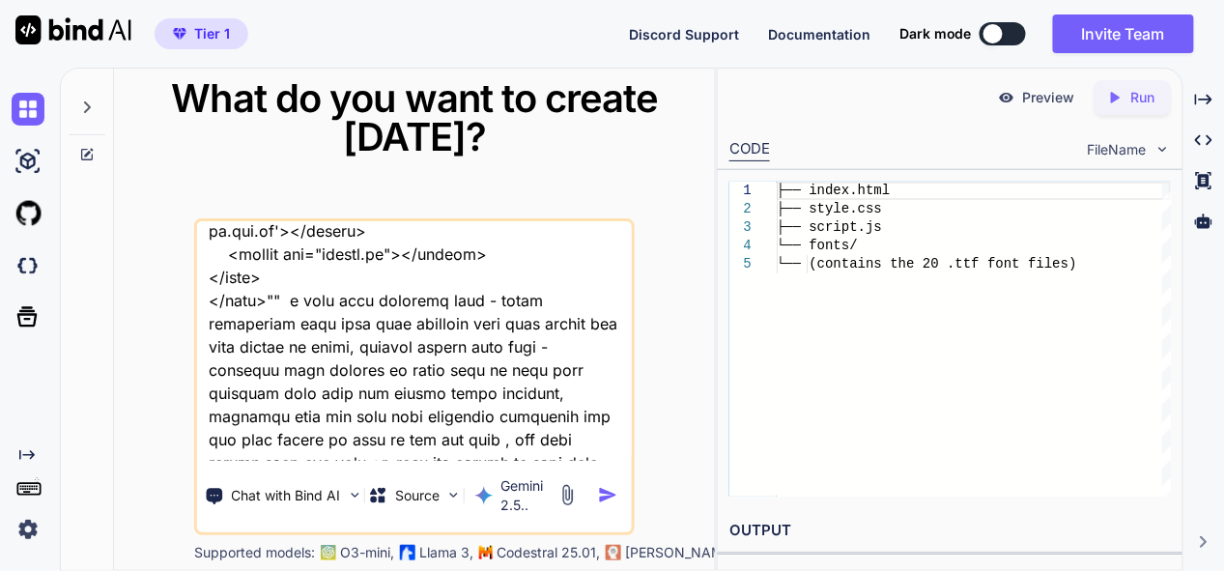
type textarea "x"
type textarea "this is my tool - "here is css code - style.css ":root { --sidebar-bg: #2c3e50;…"
type textarea "x"
type textarea "this is my tool - "here is css code - style.css ":root { --sidebar-bg: #2c3e50;…"
type textarea "x"
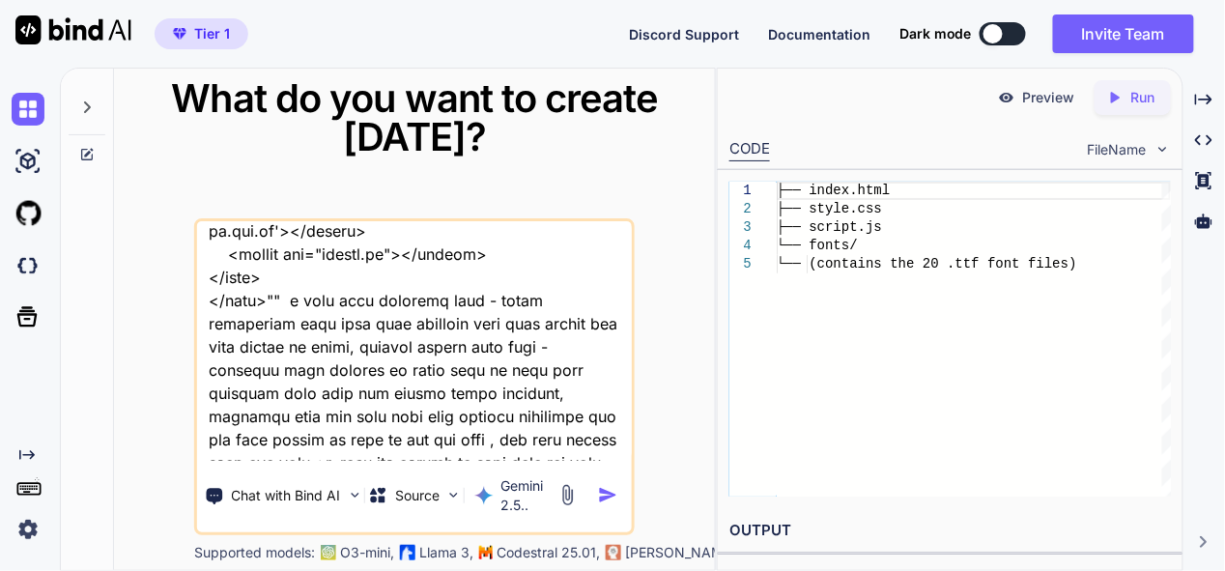
type textarea "this is my tool - "here is css code - style.css ":root { --sidebar-bg: #2c3e50;…"
type textarea "x"
type textarea "this is my tool - "here is css code - style.css ":root { --sidebar-bg: #2c3e50;…"
type textarea "x"
type textarea "this is my tool - "here is css code - style.css ":root { --sidebar-bg: #2c3e50;…"
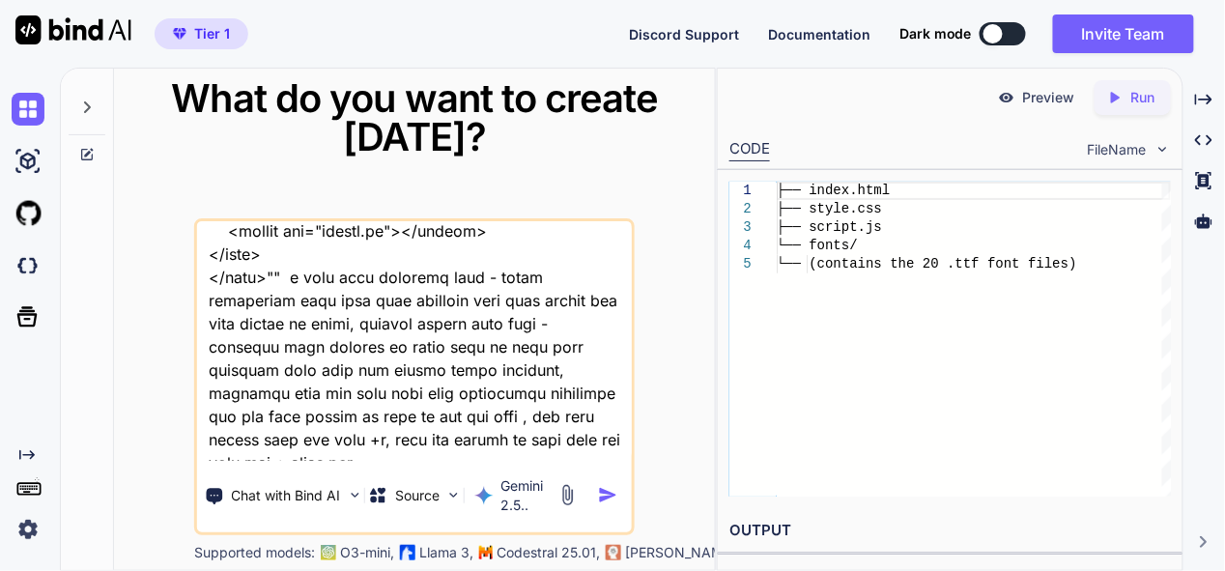
type textarea "x"
type textarea "this is my tool - "here is css code - style.css ":root { --sidebar-bg: #2c3e50;…"
type textarea "x"
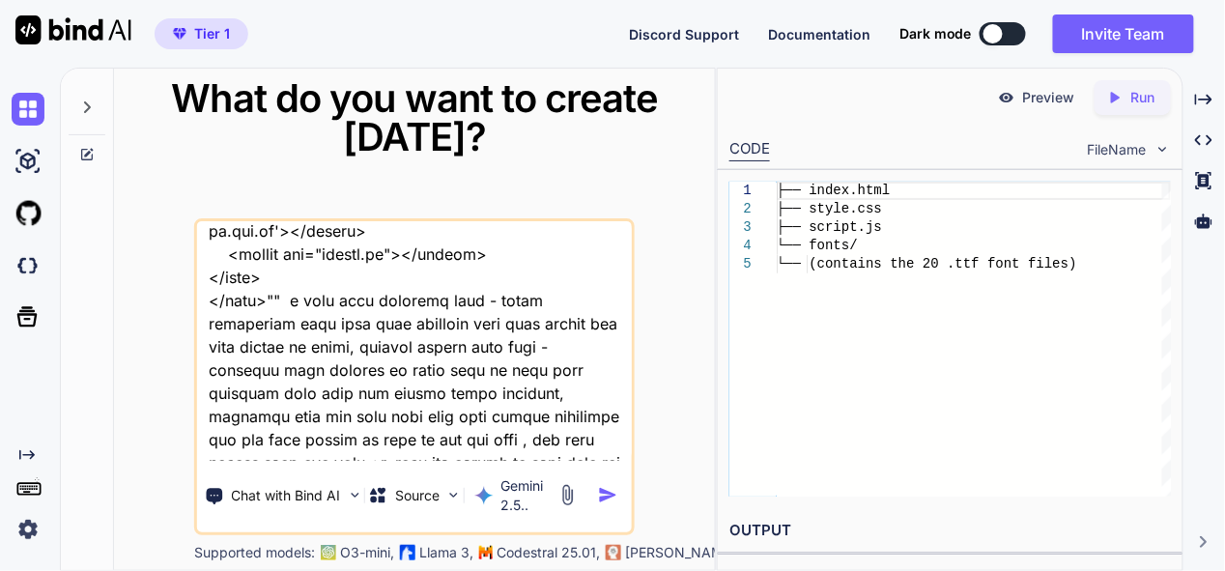
scroll to position [23310, 0]
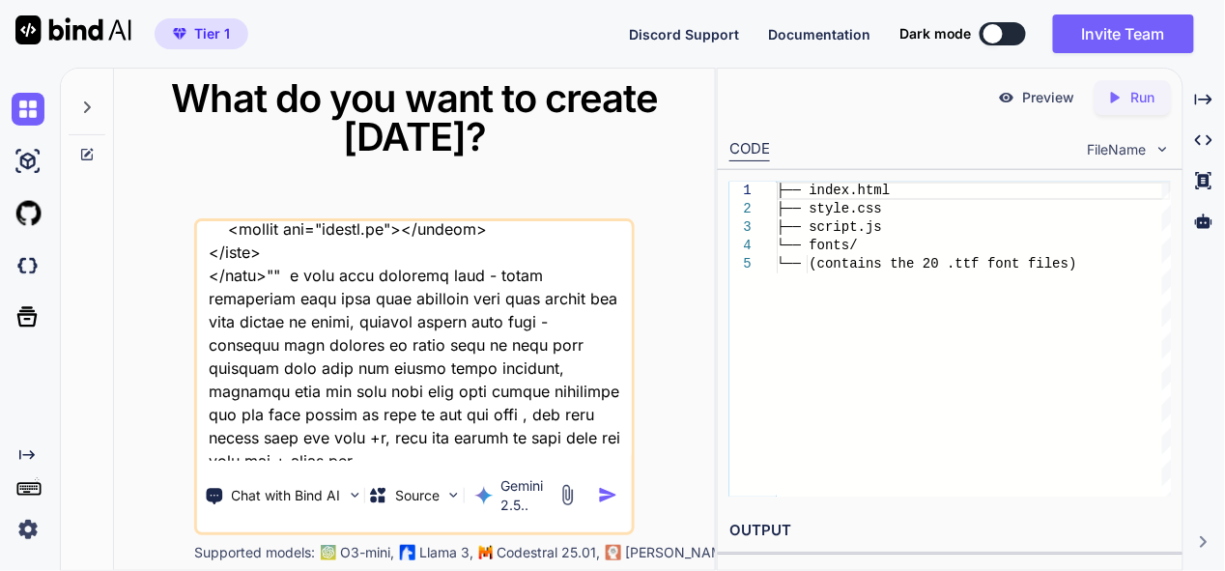
click at [262, 450] on textarea at bounding box center [414, 341] width 435 height 240
type textarea "this is my tool - "here is css code - style.css ":root { --sidebar-bg: #2c3e50;…"
type textarea "x"
type textarea "this is my tool - "here is css code - style.css ":root { --sidebar-bg: #2c3e50;…"
type textarea "x"
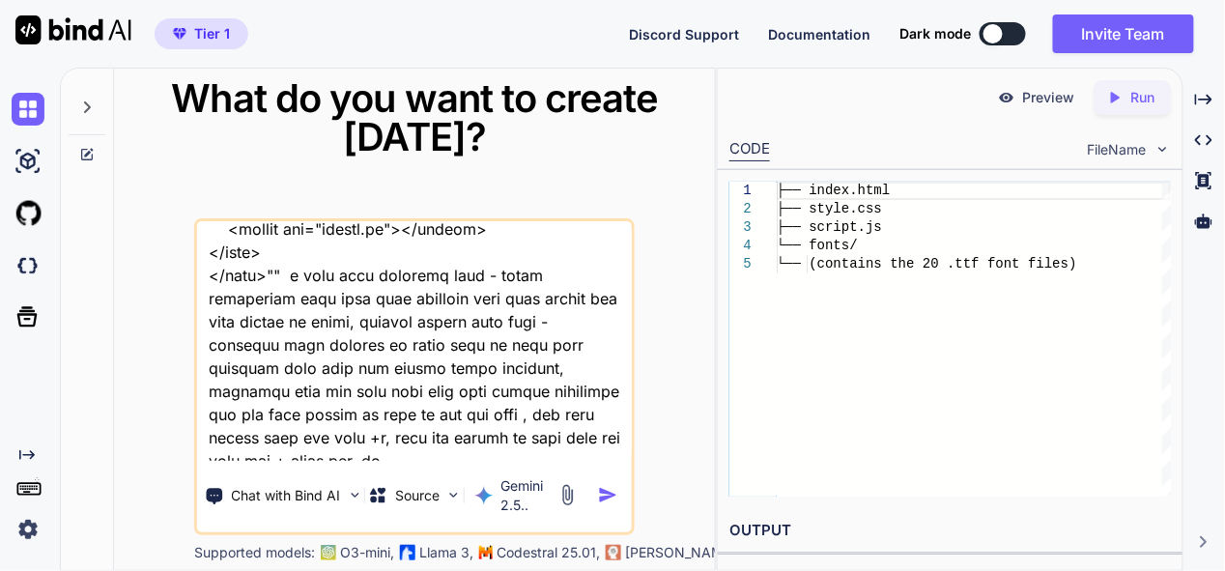
type textarea "this is my tool - "here is css code - style.css ":root { --sidebar-bg: #2c3e50;…"
type textarea "x"
type textarea "this is my tool - "here is css code - style.css ":root { --sidebar-bg: #2c3e50;…"
type textarea "x"
type textarea "this is my tool - "here is css code - style.css ":root { --sidebar-bg: #2c3e50;…"
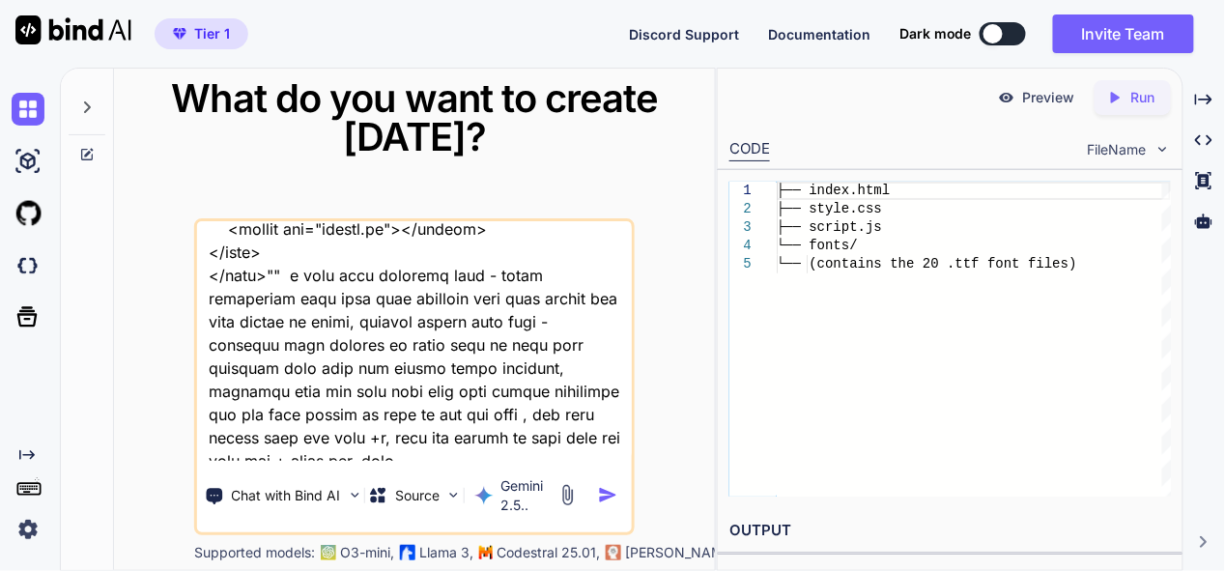
type textarea "x"
type textarea "this is my tool - "here is css code - style.css ":root { --sidebar-bg: #2c3e50;…"
type textarea "x"
type textarea "this is my tool - "here is css code - style.css ":root { --sidebar-bg: #2c3e50;…"
type textarea "x"
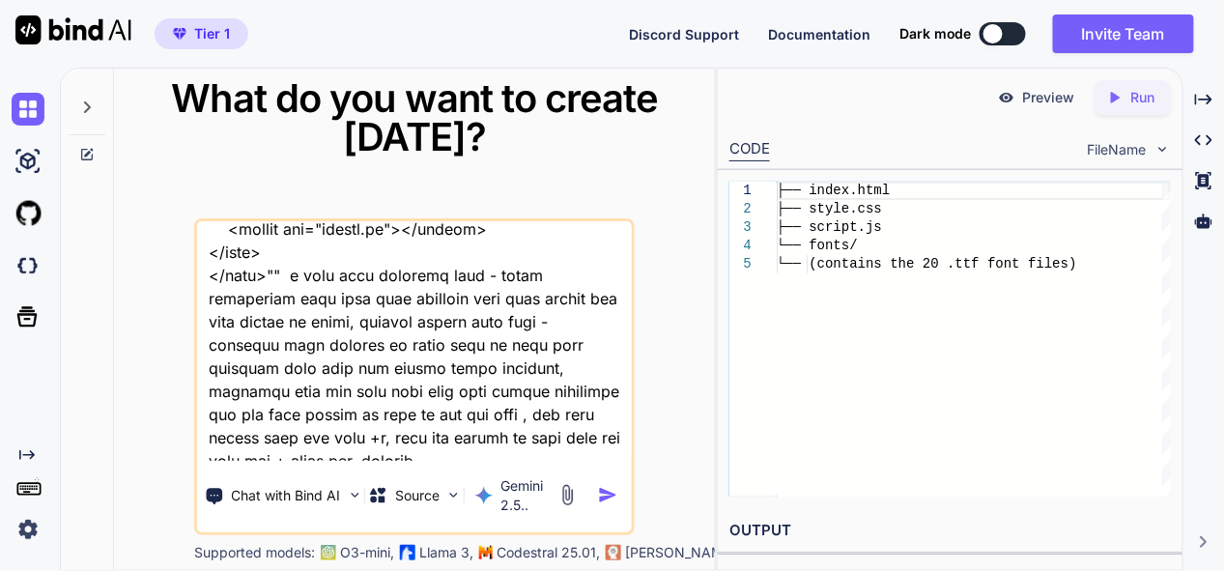
type textarea "this is my tool - "here is css code - style.css ":root { --sidebar-bg: #2c3e50;…"
type textarea "x"
type textarea "this is my tool - "here is css code - style.css ":root { --sidebar-bg: #2c3e50;…"
type textarea "x"
type textarea "this is my tool - "here is css code - style.css ":root { --sidebar-bg: #2c3e50;…"
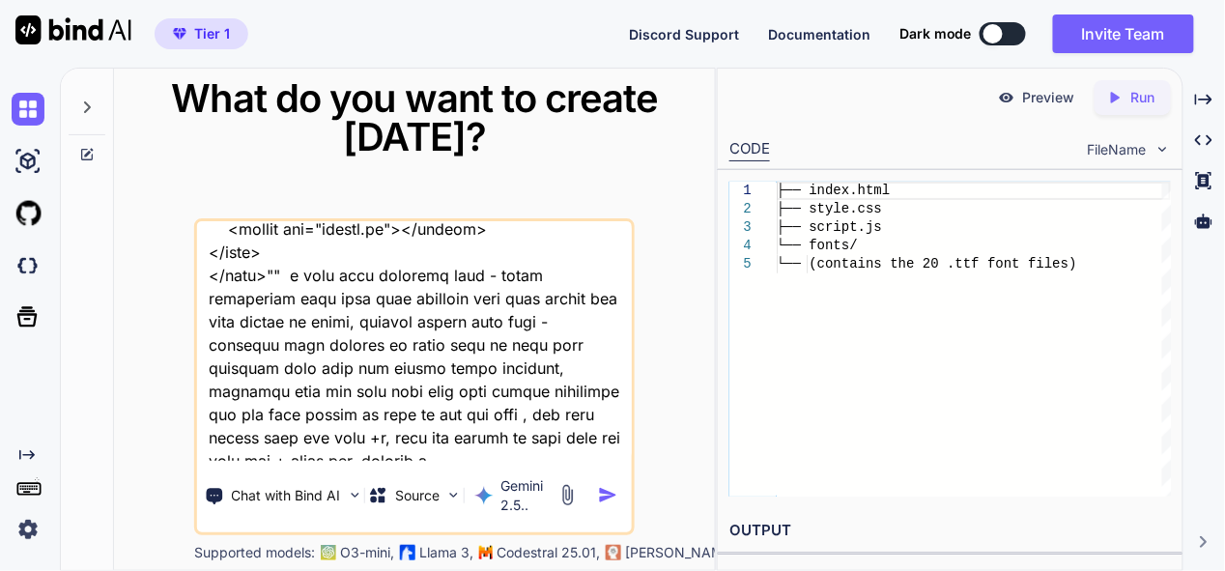
type textarea "x"
type textarea "this is my tool - "here is css code - style.css ":root { --sidebar-bg: #2c3e50;…"
type textarea "x"
type textarea "this is my tool - "here is css code - style.css ":root { --sidebar-bg: #2c3e50;…"
type textarea "x"
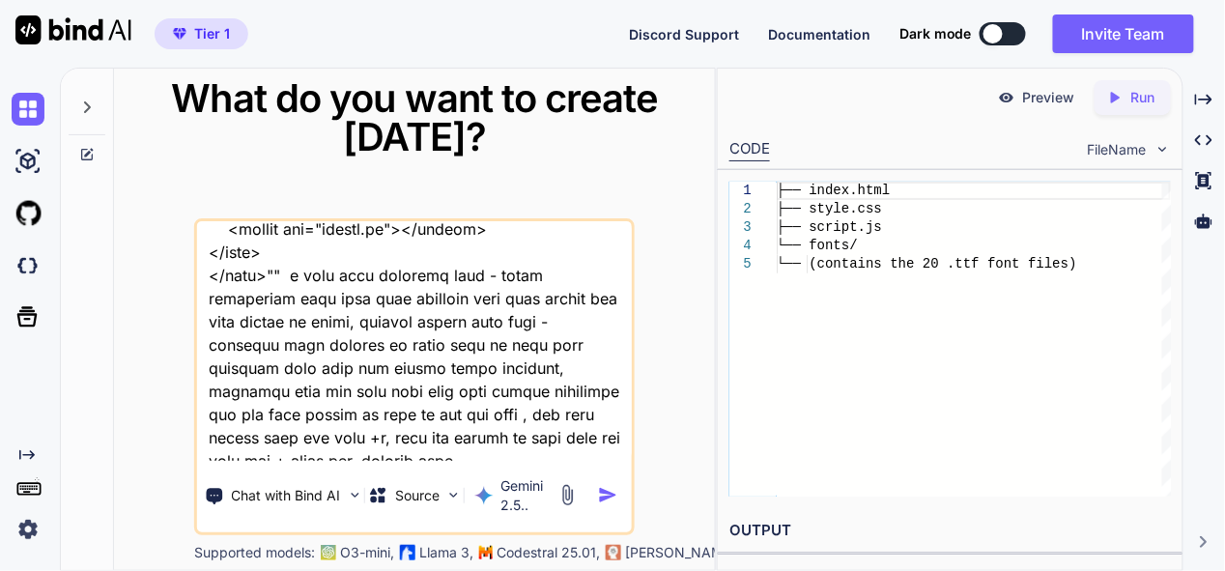
type textarea "this is my tool - "here is css code - style.css ":root { --sidebar-bg: #2c3e50;…"
type textarea "x"
type textarea "this is my tool - "here is css code - style.css ":root { --sidebar-bg: #2c3e50;…"
type textarea "x"
type textarea "this is my tool - "here is css code - style.css ":root { --sidebar-bg: #2c3e50;…"
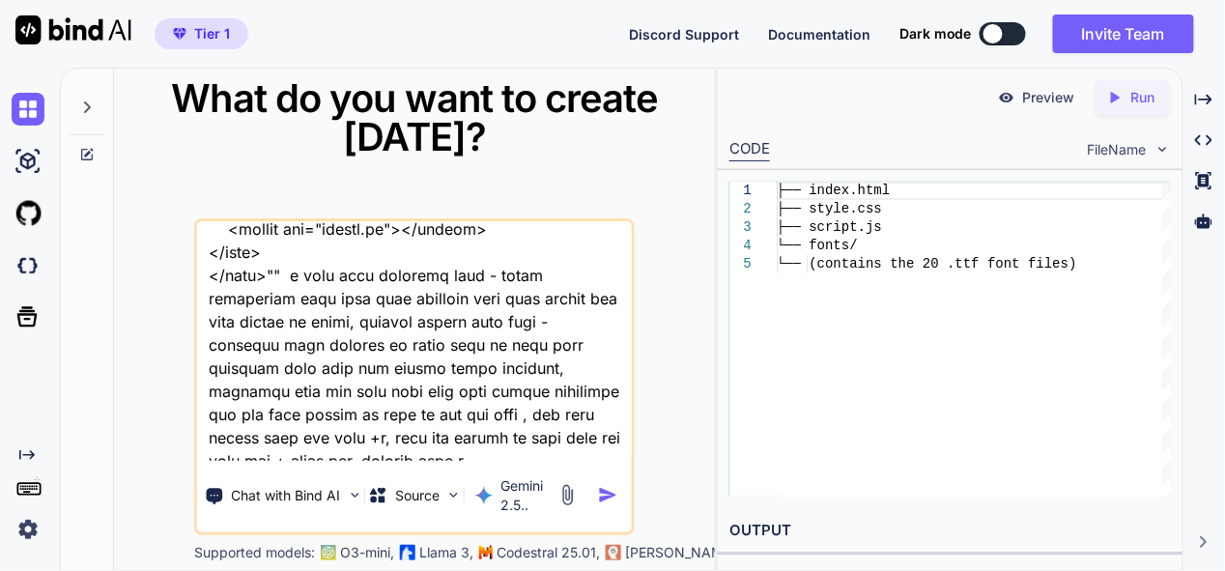
type textarea "x"
type textarea "this is my tool - "here is css code - style.css ":root { --sidebar-bg: #2c3e50;…"
type textarea "x"
type textarea "this is my tool - "here is css code - style.css ":root { --sidebar-bg: #2c3e50;…"
type textarea "x"
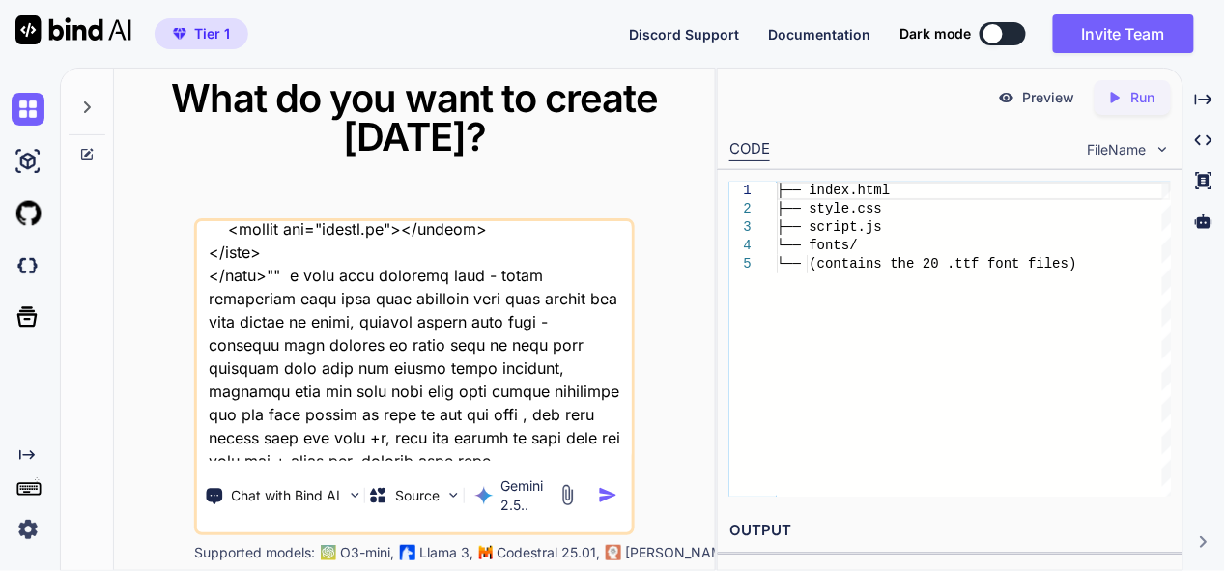
type textarea "this is my tool - "here is css code - style.css ":root { --sidebar-bg: #2c3e50;…"
type textarea "x"
type textarea "this is my tool - "here is css code - style.css ":root { --sidebar-bg: #2c3e50;…"
type textarea "x"
type textarea "this is my tool - "here is css code - style.css ":root { --sidebar-bg: #2c3e50;…"
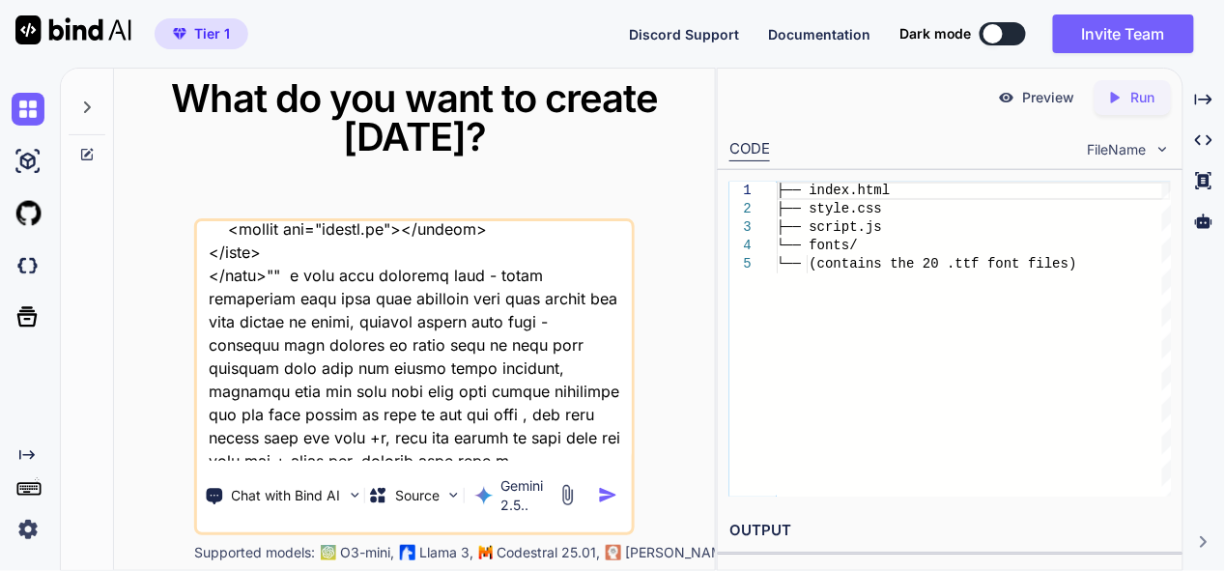
type textarea "x"
type textarea "this is my tool - "here is css code - style.css ":root { --sidebar-bg: #2c3e50;…"
type textarea "x"
type textarea "this is my tool - "here is css code - style.css ":root { --sidebar-bg: #2c3e50;…"
type textarea "x"
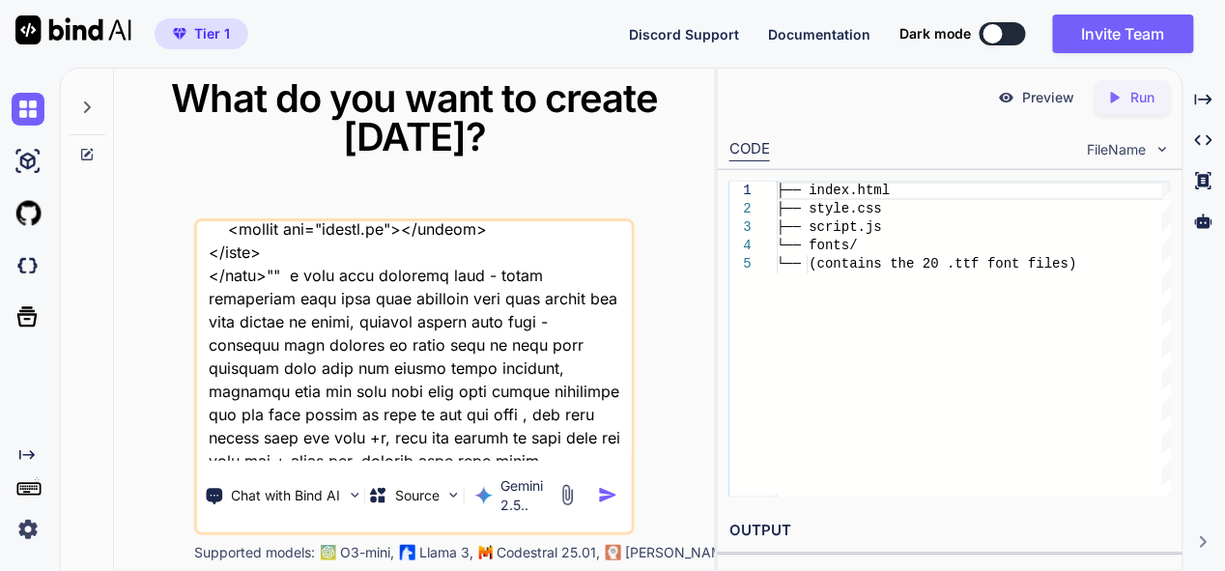
type textarea "this is my tool - "here is css code - style.css ":root { --sidebar-bg: #2c3e50;…"
click at [603, 494] on img "button" at bounding box center [608, 495] width 20 height 20
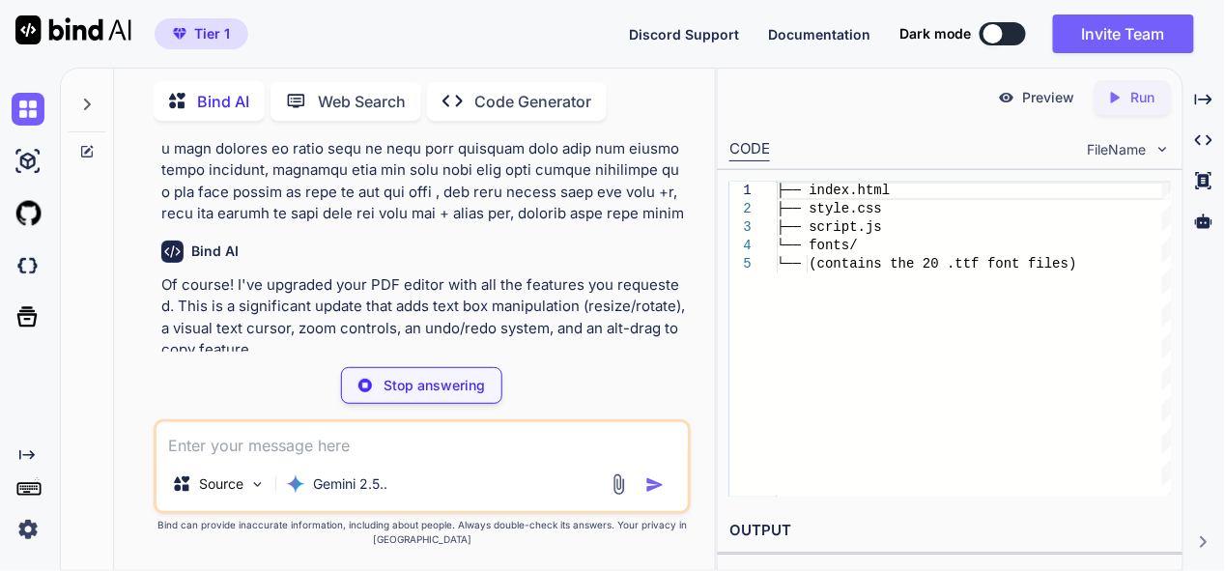
scroll to position [8185, 0]
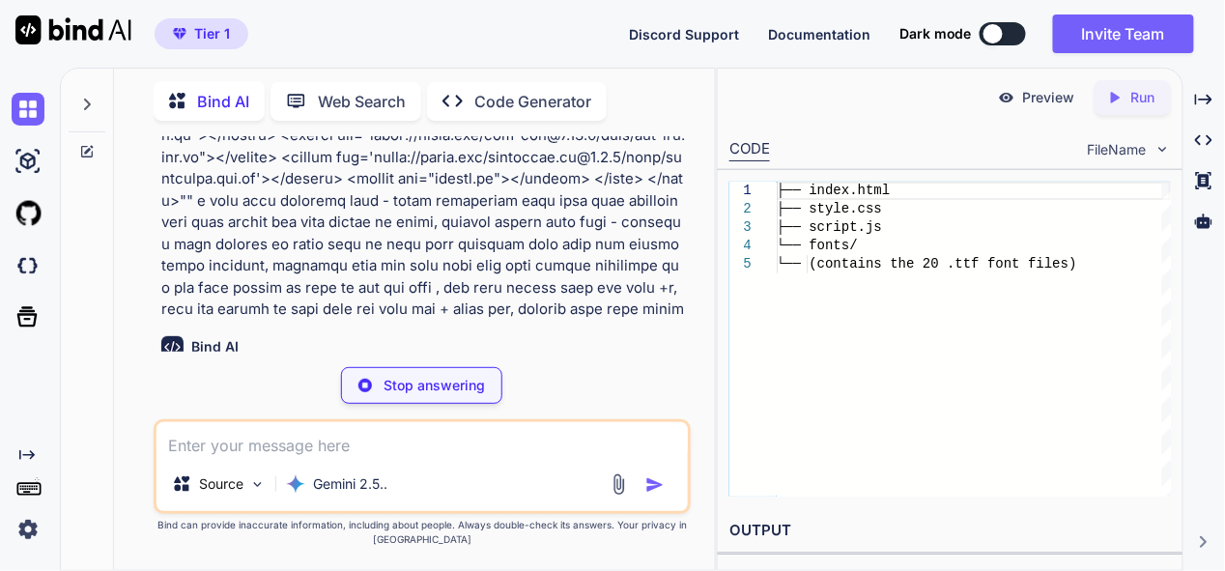
type textarea "x"
type textarea "<!-- External Libraries --> <script src="https://cdnjs.cloudflare.com/ajax/libs…"
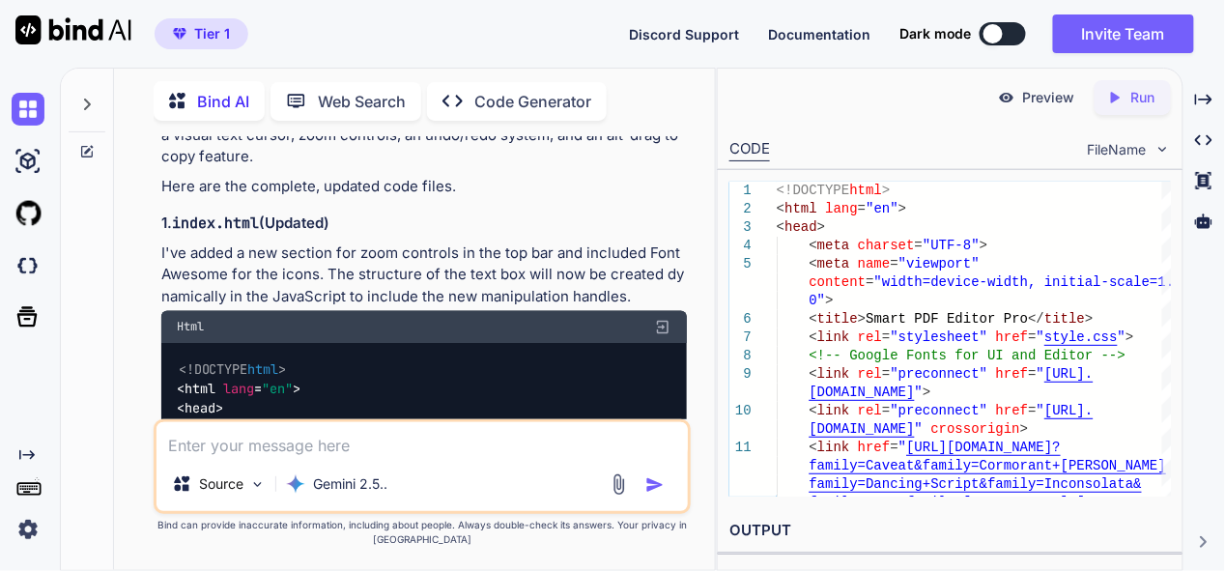
scroll to position [8378, 0]
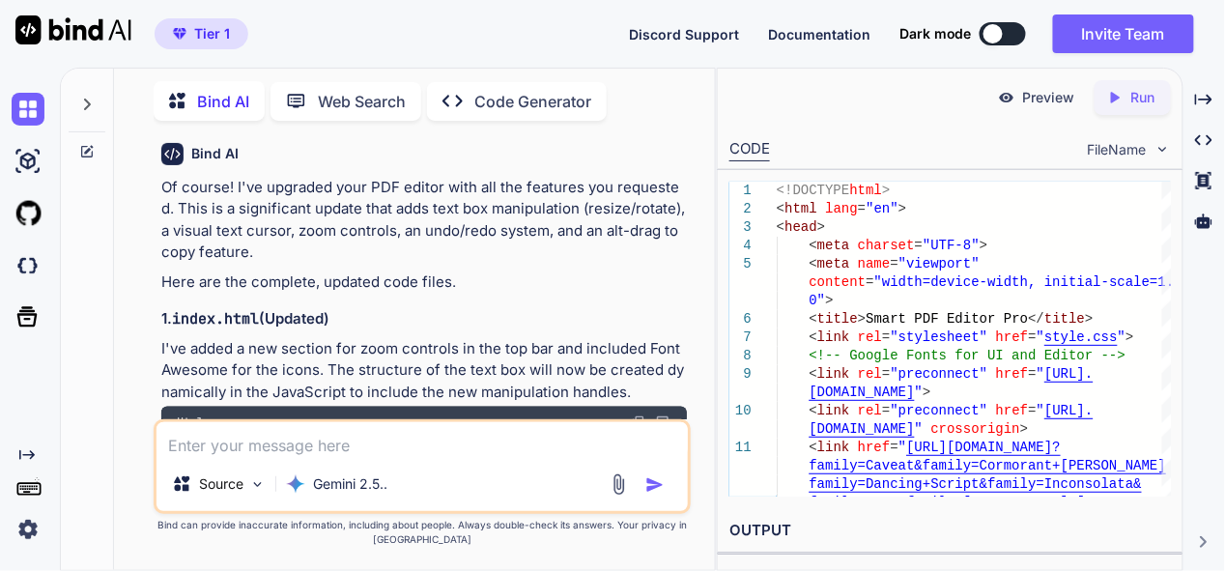
click at [641, 415] on img at bounding box center [638, 422] width 15 height 15
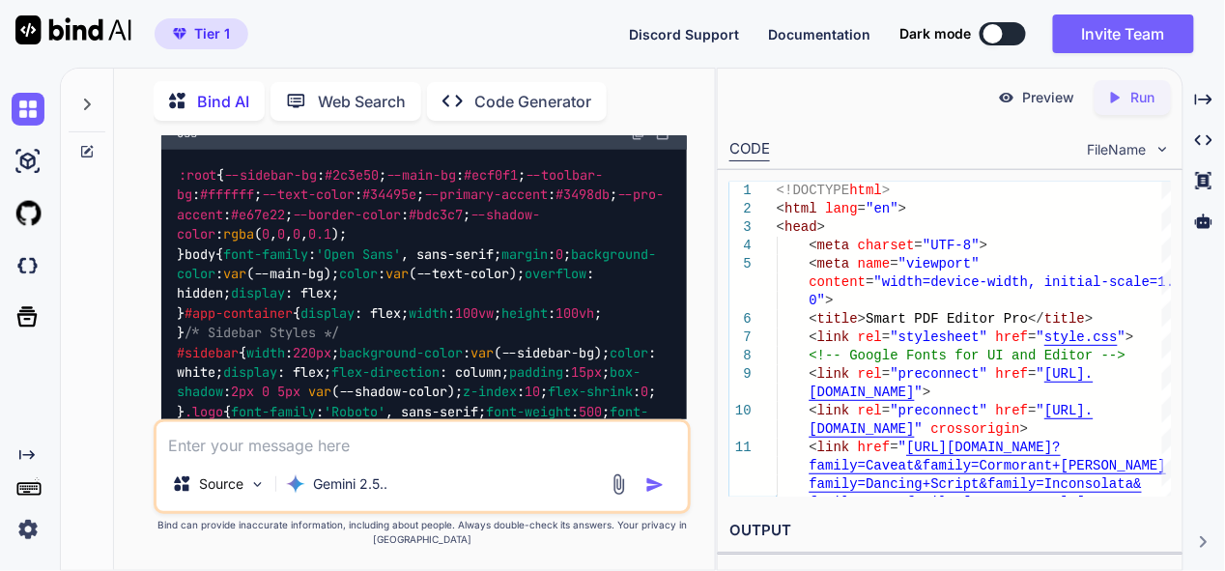
scroll to position [11855, 0]
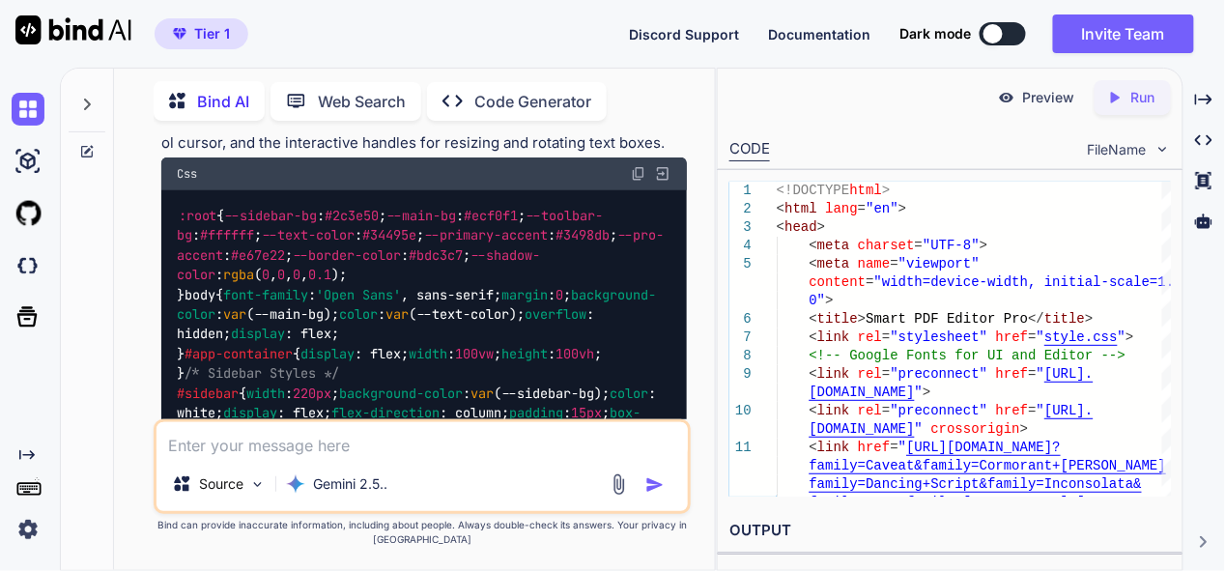
click at [637, 182] on img at bounding box center [638, 173] width 15 height 15
click at [631, 182] on img at bounding box center [638, 173] width 15 height 15
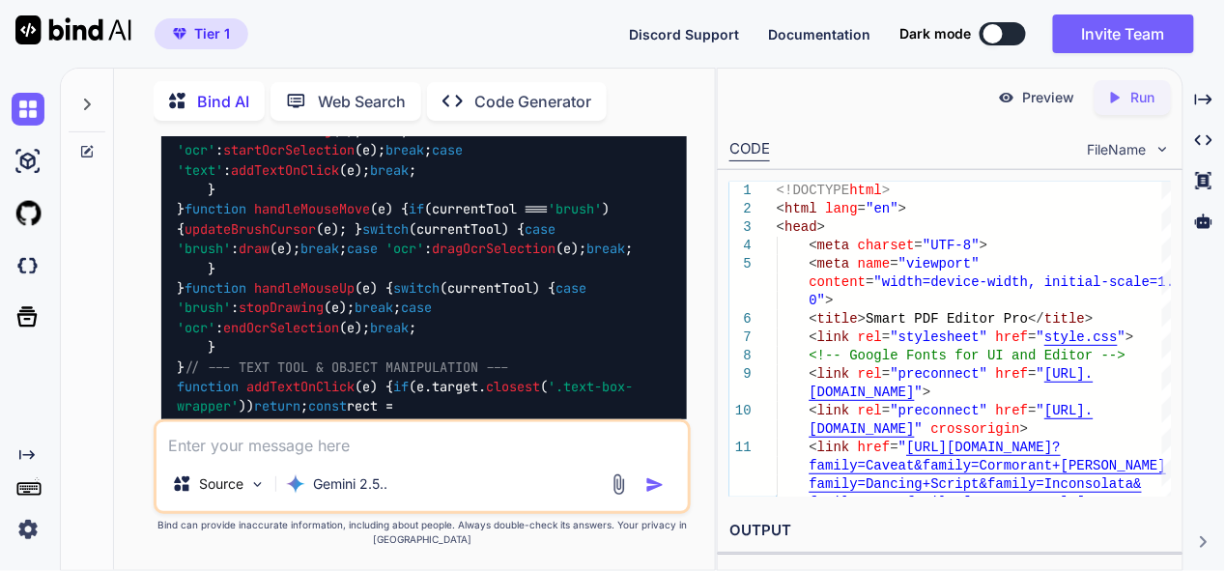
scroll to position [18036, 0]
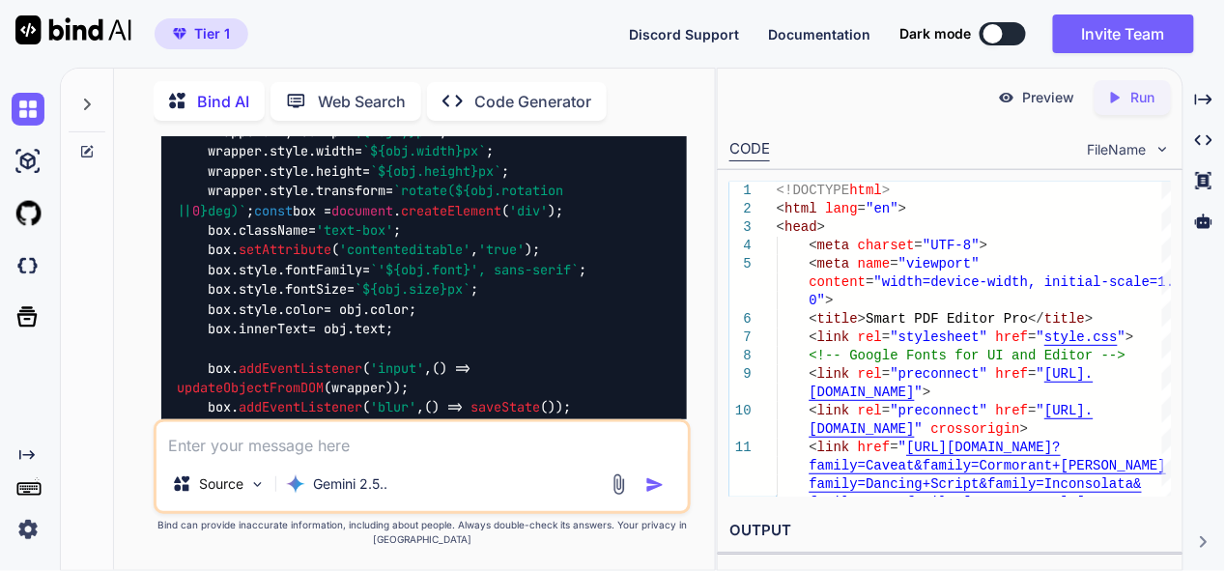
click at [306, 452] on textarea at bounding box center [421, 439] width 530 height 35
type textarea "text reconize tool not working fix it"
click at [656, 482] on img "button" at bounding box center [654, 484] width 19 height 19
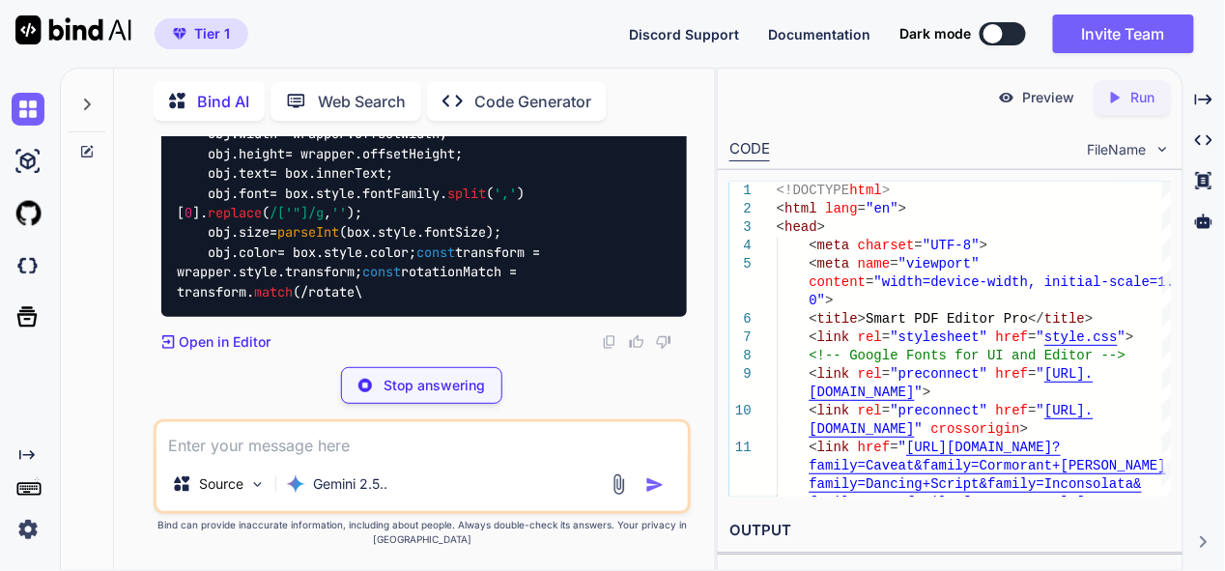
scroll to position [31707, 0]
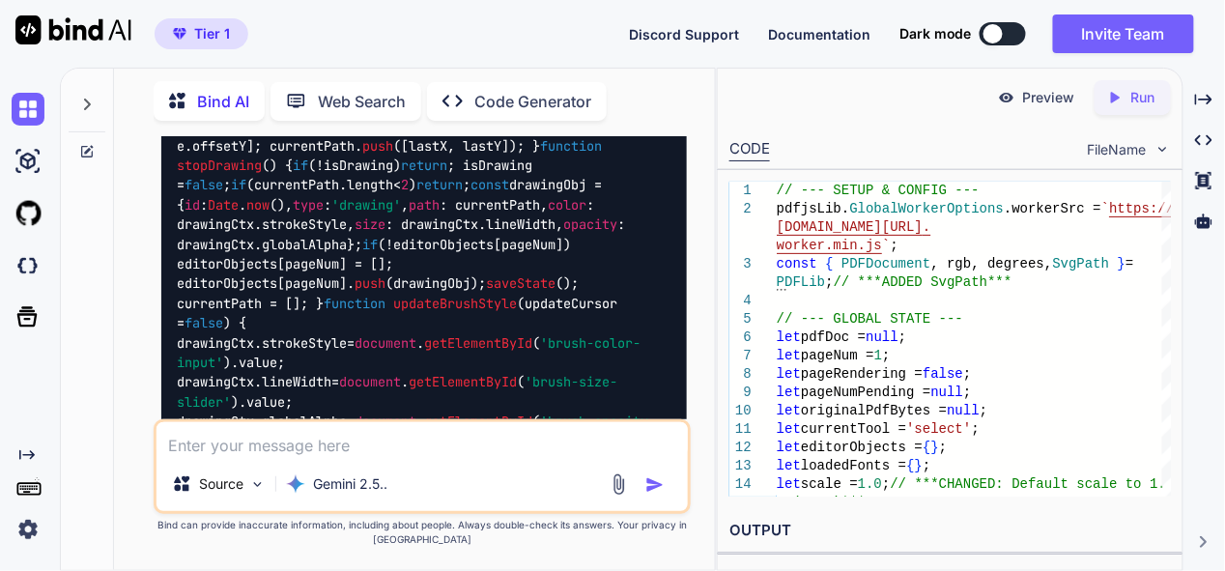
click at [364, 450] on textarea at bounding box center [421, 439] width 530 height 35
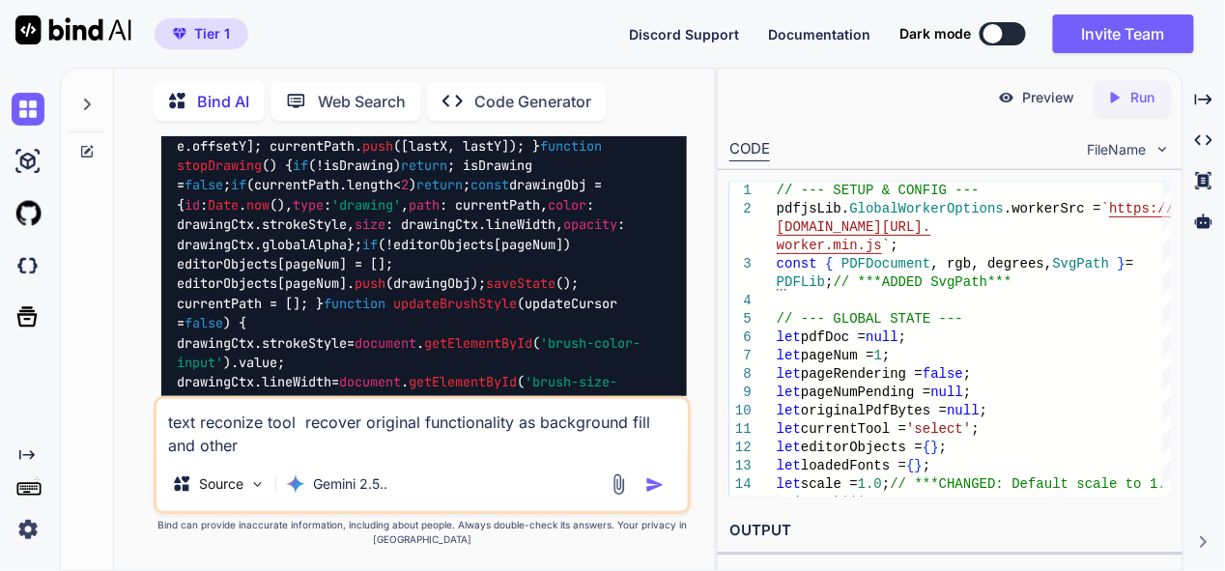
type textarea "text reconize tool recover original functionality as background fill and other"
click at [656, 479] on img "button" at bounding box center [654, 484] width 19 height 19
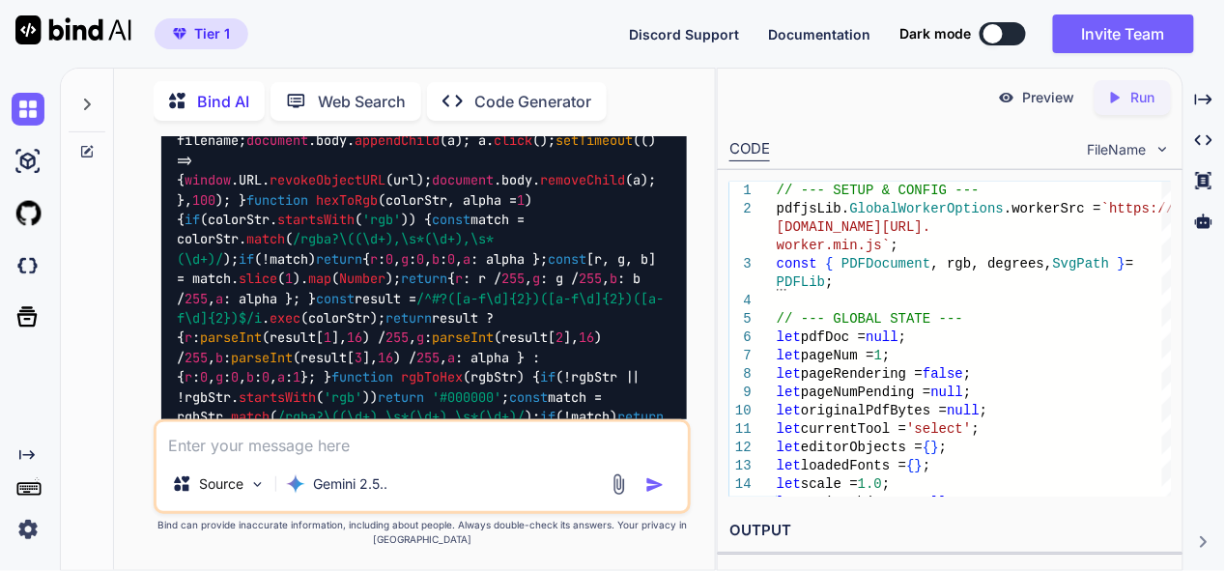
scroll to position [47299, 0]
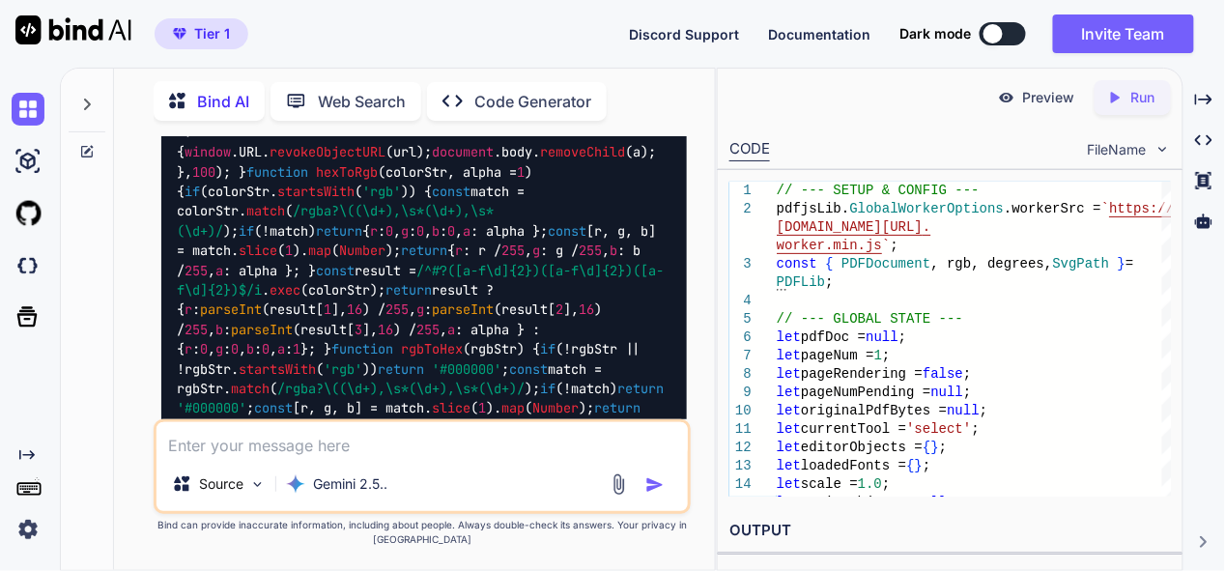
click at [351, 451] on textarea at bounding box center [421, 439] width 530 height 35
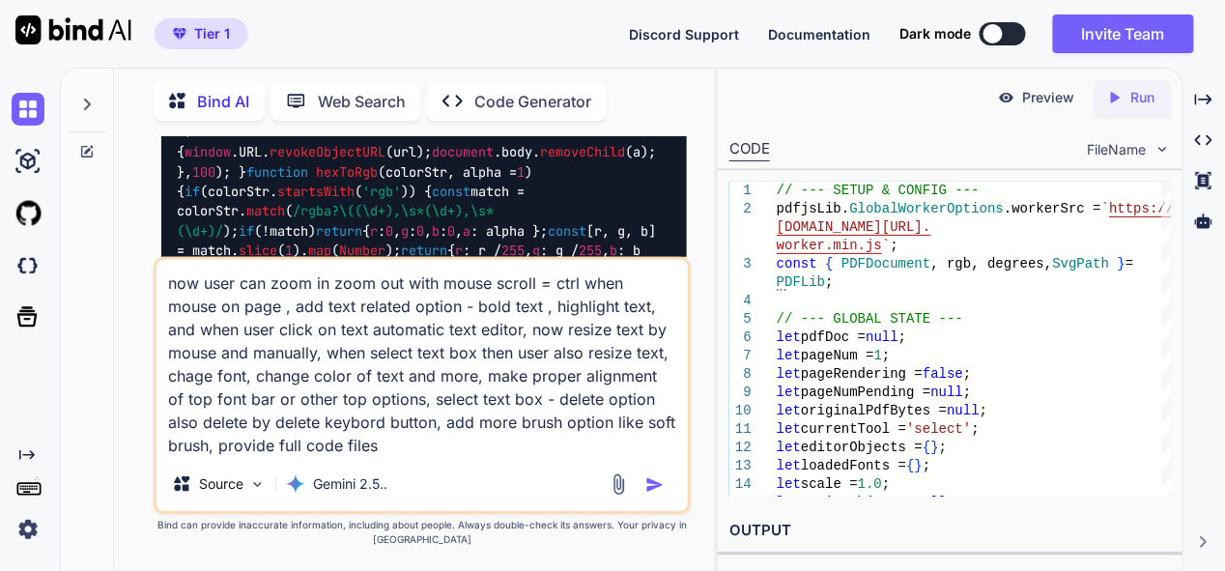
type textarea "now user can zoom in zoom out with mouse scroll = ctrl when mouse on page , add…"
click at [662, 484] on img "button" at bounding box center [654, 484] width 19 height 19
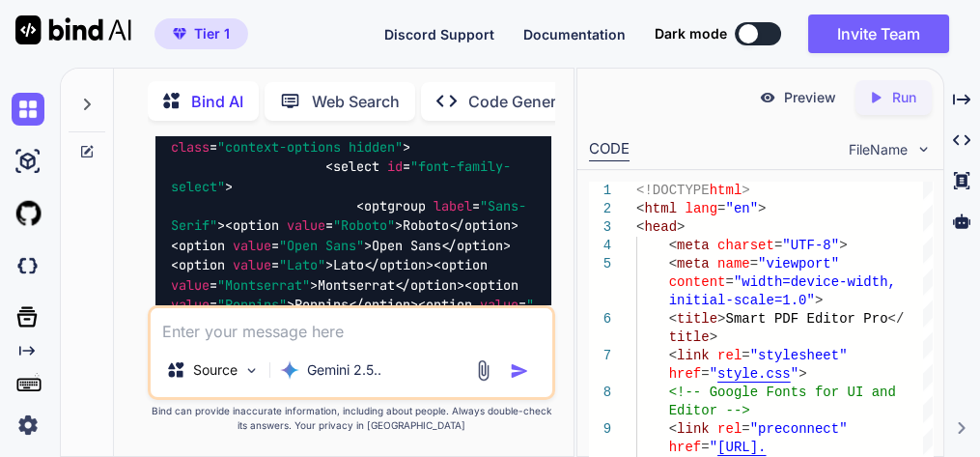
scroll to position [63697, 0]
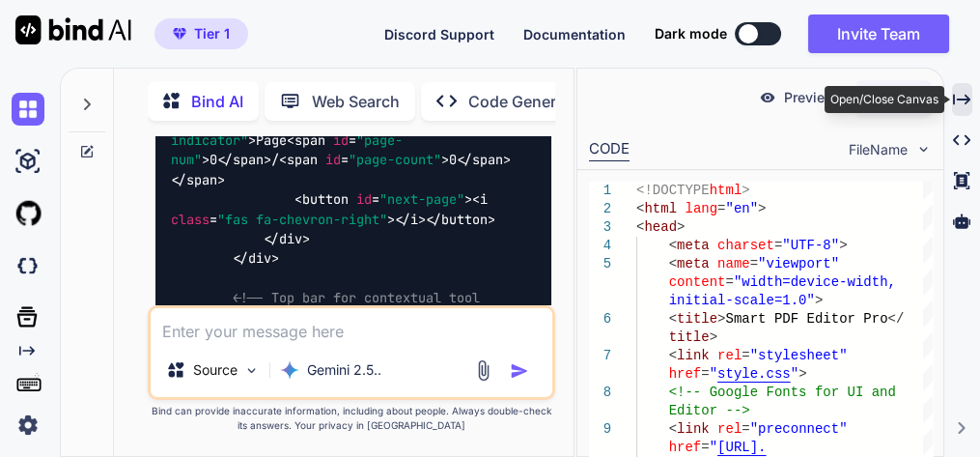
click at [969, 99] on icon at bounding box center [961, 99] width 17 height 11
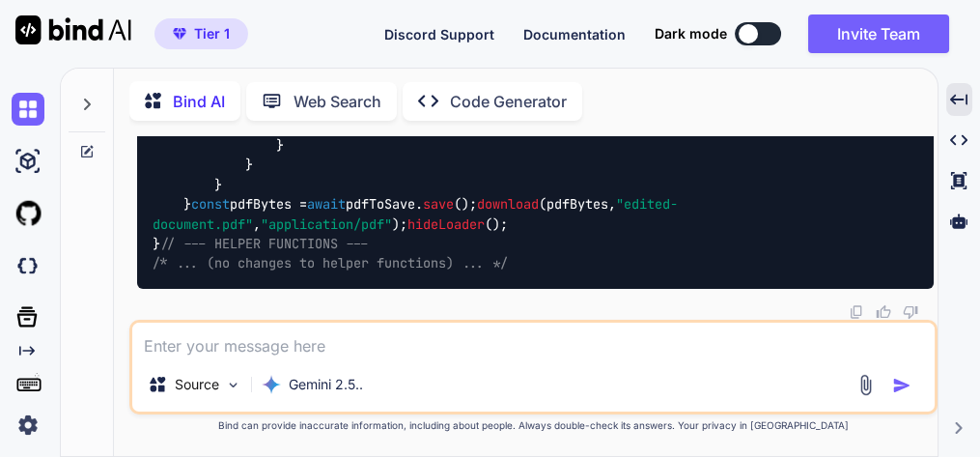
scroll to position [52253, 0]
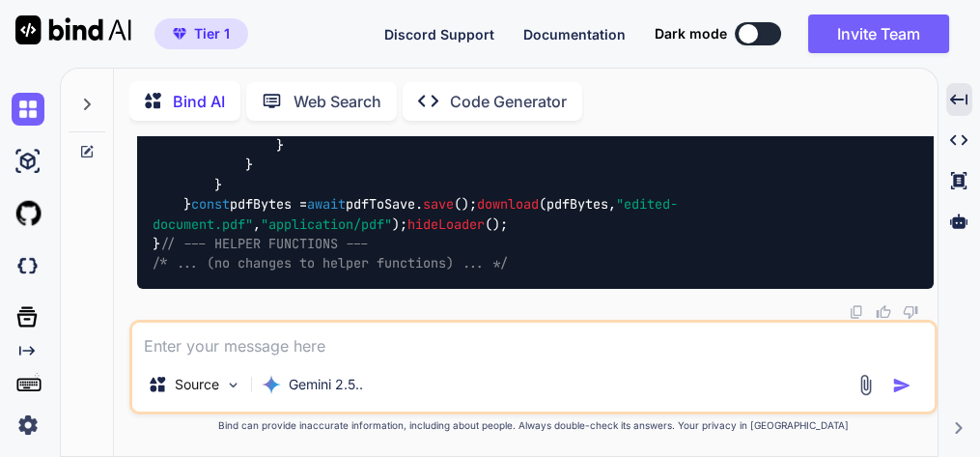
click at [288, 356] on textarea at bounding box center [533, 340] width 803 height 35
type textarea "provide full js file , upload file also working"
click at [905, 386] on img "button" at bounding box center [901, 385] width 19 height 19
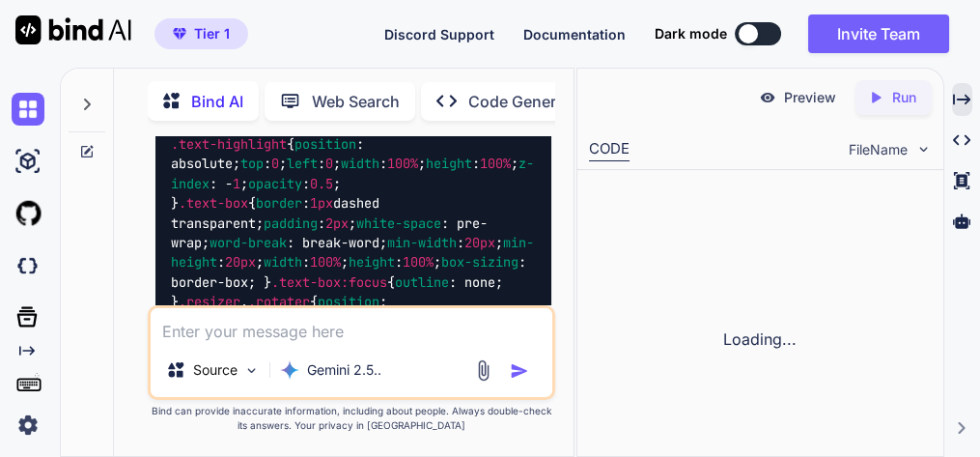
scroll to position [102921, 0]
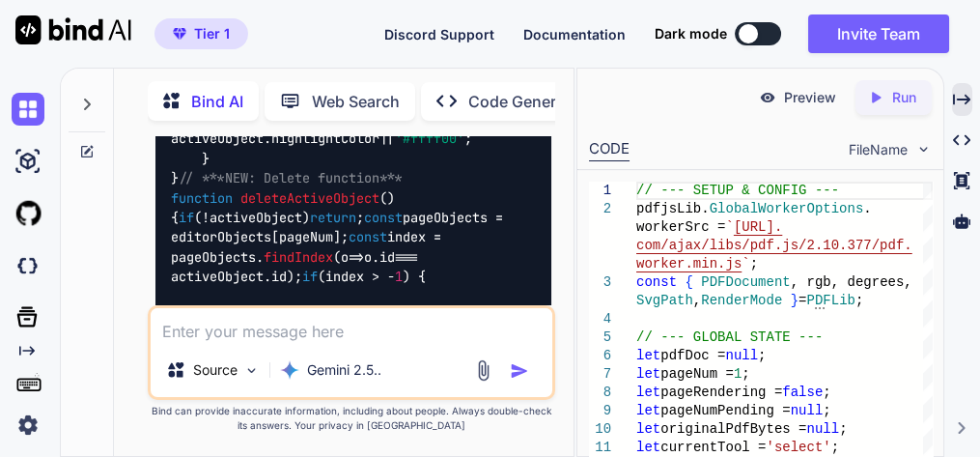
scroll to position [77656, 0]
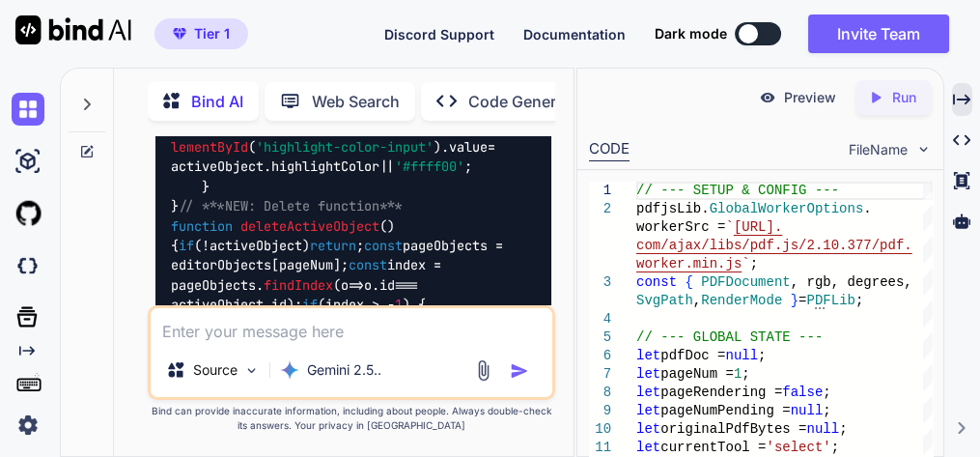
drag, startPoint x: 431, startPoint y: 248, endPoint x: 155, endPoint y: 228, distance: 276.0
copy p "now user can zoom in zoom out with mouse scroll = ctrl when mouse on page , add…"
click at [35, 106] on img at bounding box center [28, 109] width 33 height 33
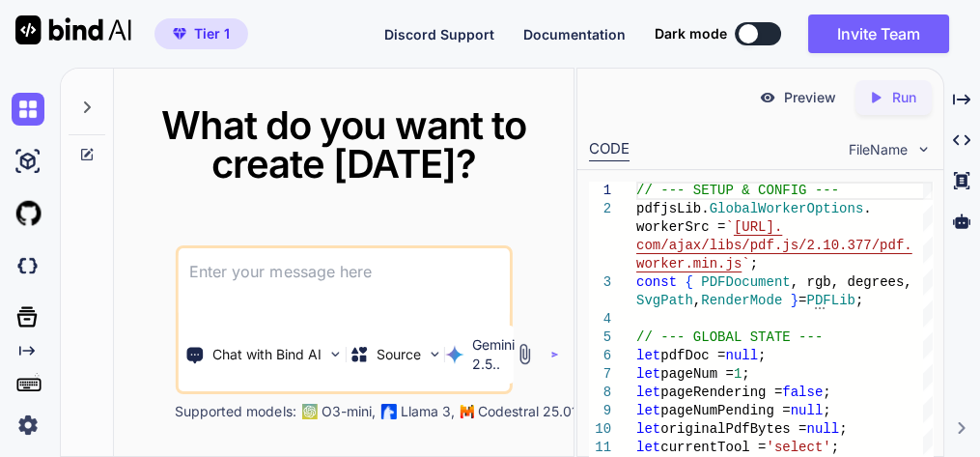
click at [309, 283] on textarea at bounding box center [343, 283] width 331 height 71
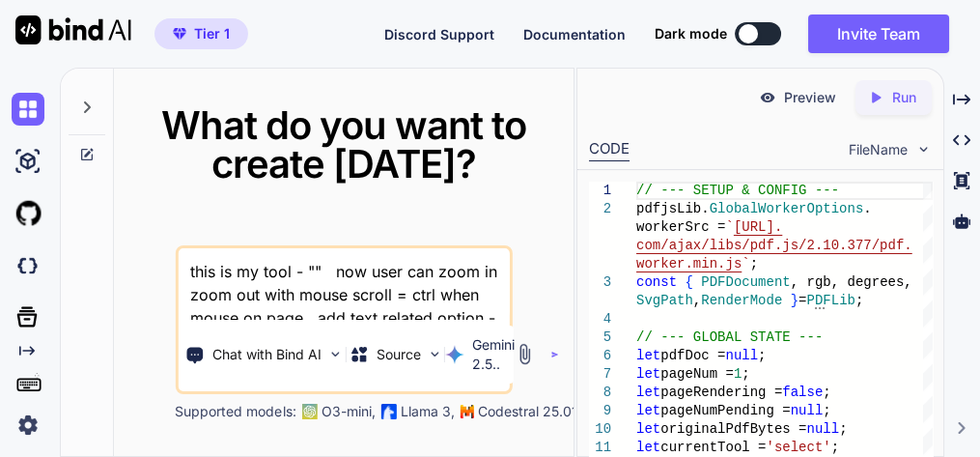
scroll to position [94, 0]
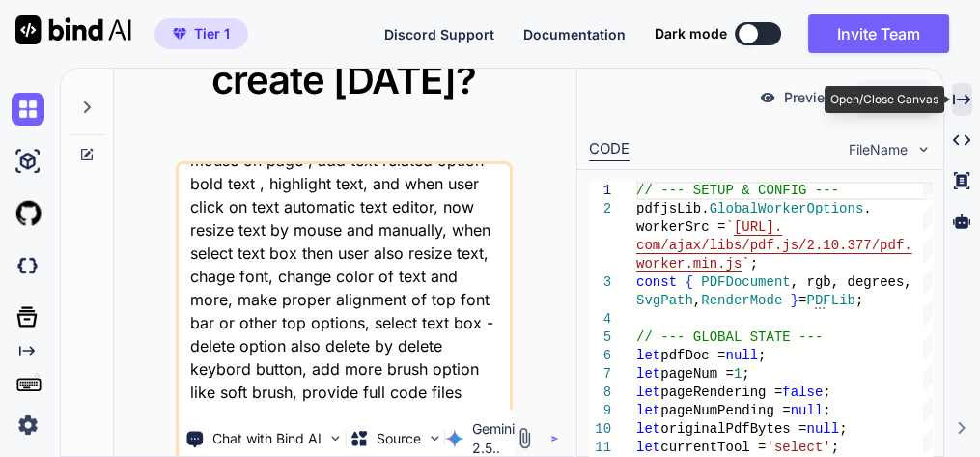
click at [964, 96] on icon "Created with Pixso." at bounding box center [961, 99] width 17 height 17
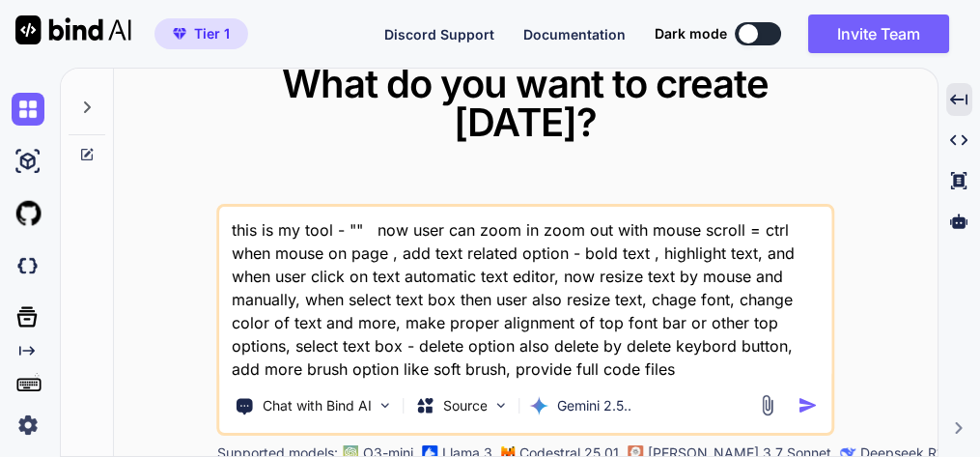
drag, startPoint x: 551, startPoint y: 254, endPoint x: 763, endPoint y: 238, distance: 213.1
click at [763, 238] on textarea "this is my tool - "" now user can zoom in zoom out with mouse scroll = ctrl whe…" at bounding box center [526, 294] width 612 height 174
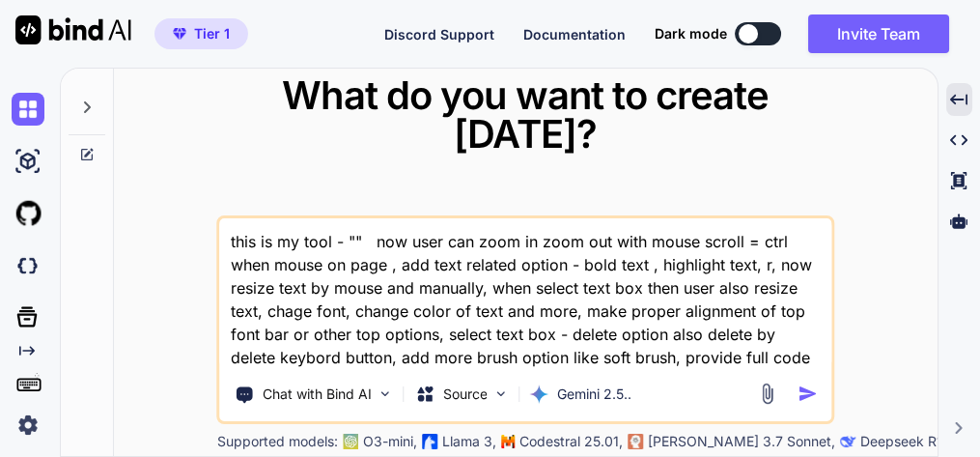
click at [766, 245] on textarea "this is my tool - "" now user can zoom in zoom out with mouse scroll = ctrl whe…" at bounding box center [526, 293] width 612 height 151
click at [624, 337] on textarea "this is my tool - "" now user can zoom in zoom out with mouse scroll = ctrl whe…" at bounding box center [526, 293] width 612 height 151
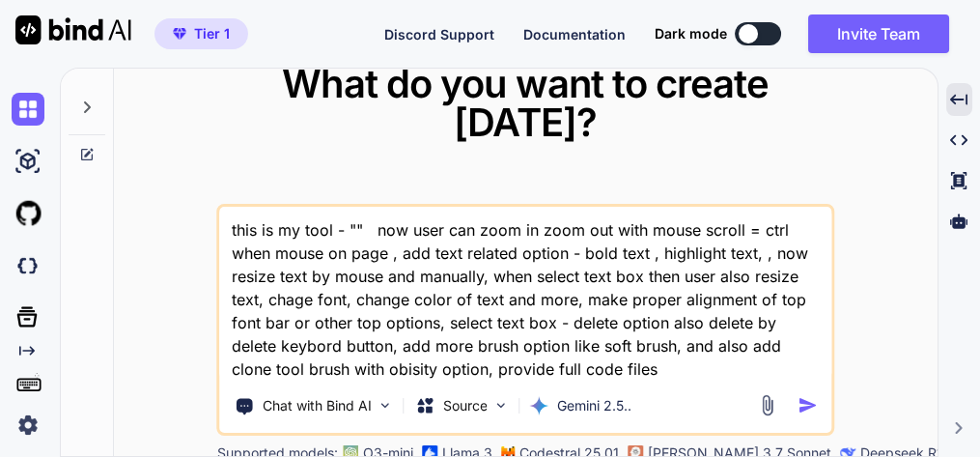
click at [353, 207] on textarea "this is my tool - "" now user can zoom in zoom out with mouse scroll = ctrl whe…" at bounding box center [526, 294] width 612 height 174
paste textarea "here is html code - index.html "<!DOCTYPE html> <html lang="en"> <head> <meta c…"
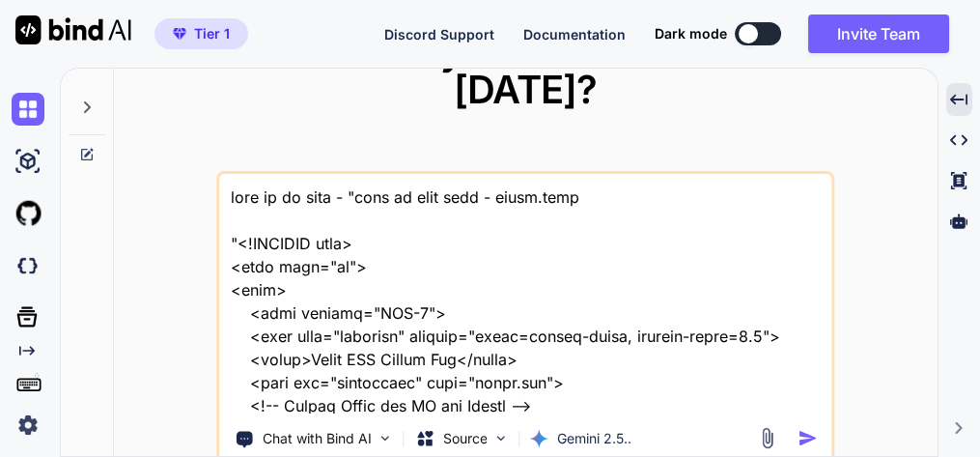
scroll to position [26418, 0]
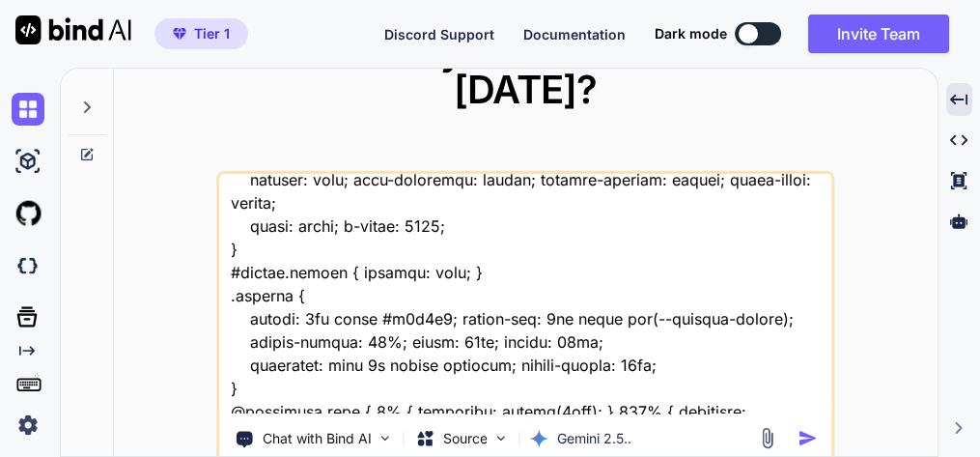
type textarea "this is my tool - "here is html code - index.html "<!DOCTYPE html> <html lang="…"
click at [807, 428] on img "button" at bounding box center [808, 438] width 20 height 20
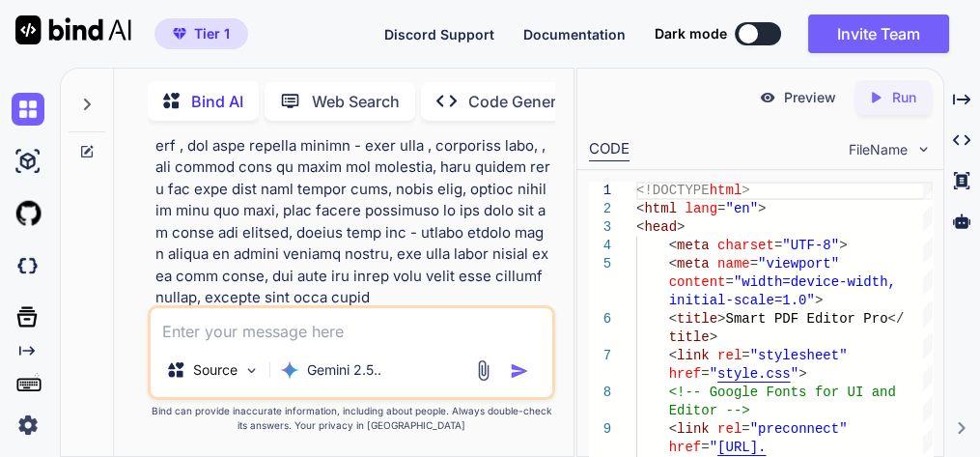
scroll to position [14870, 0]
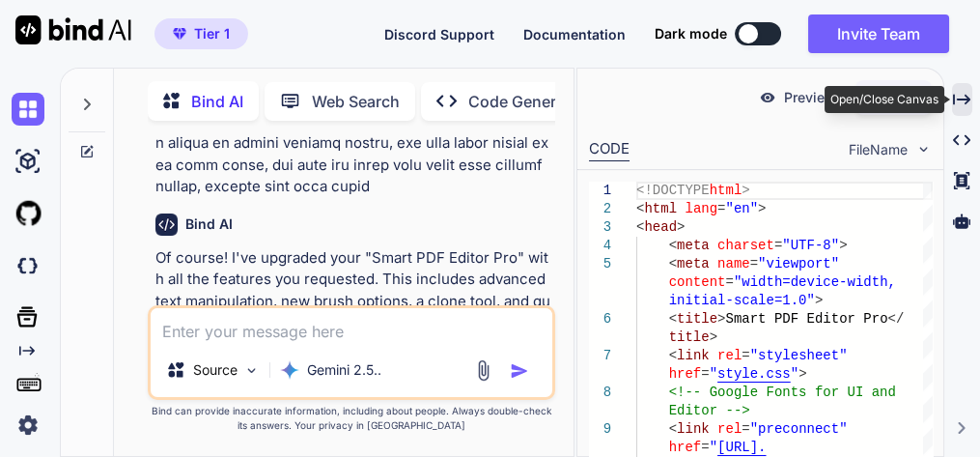
click at [961, 99] on icon at bounding box center [961, 99] width 17 height 11
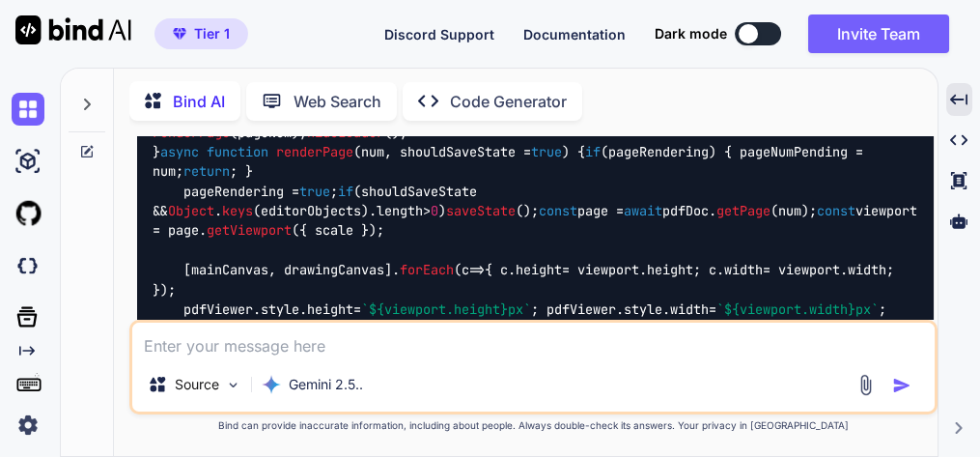
scroll to position [7417, 0]
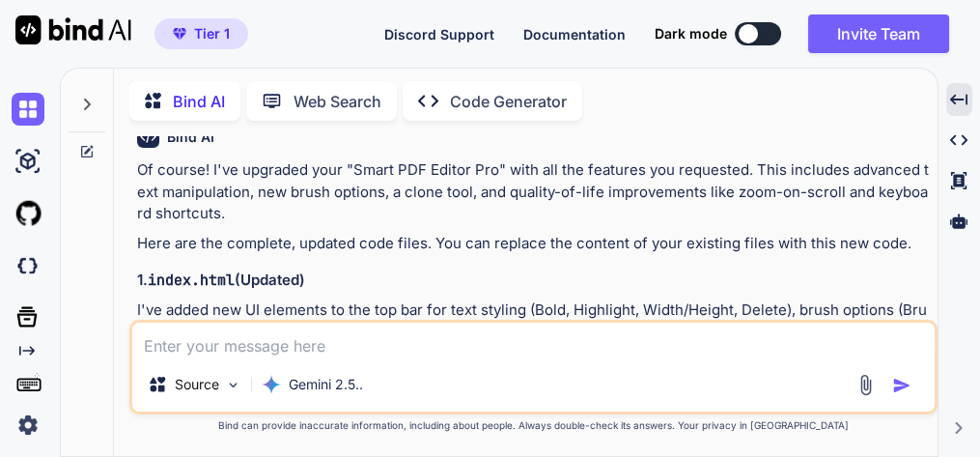
click at [889, 355] on img at bounding box center [885, 362] width 15 height 15
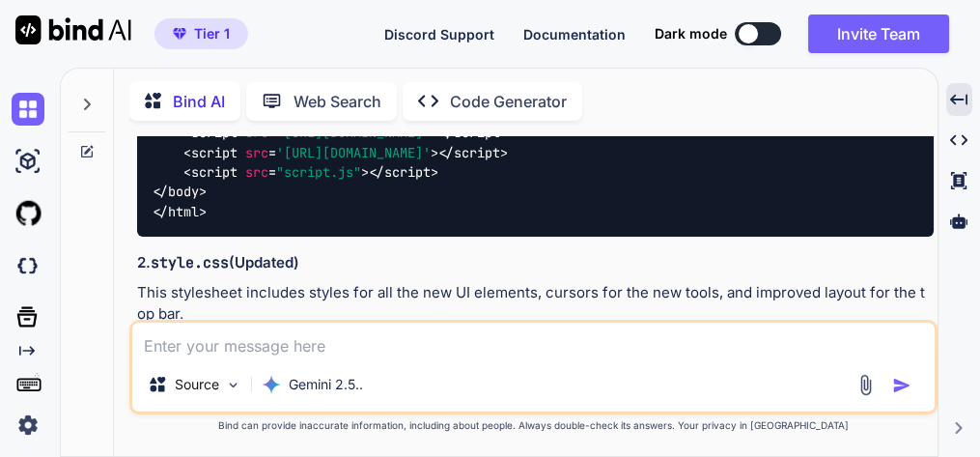
scroll to position [10740, 0]
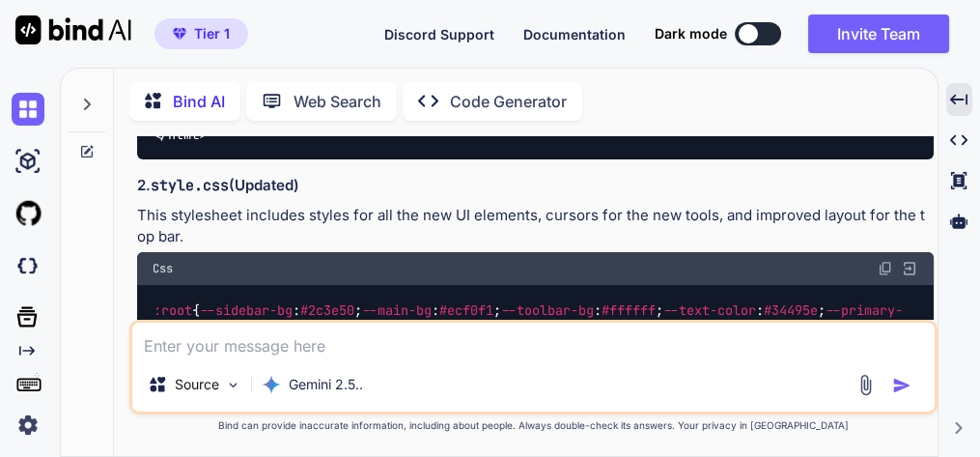
click at [885, 261] on img at bounding box center [885, 268] width 15 height 15
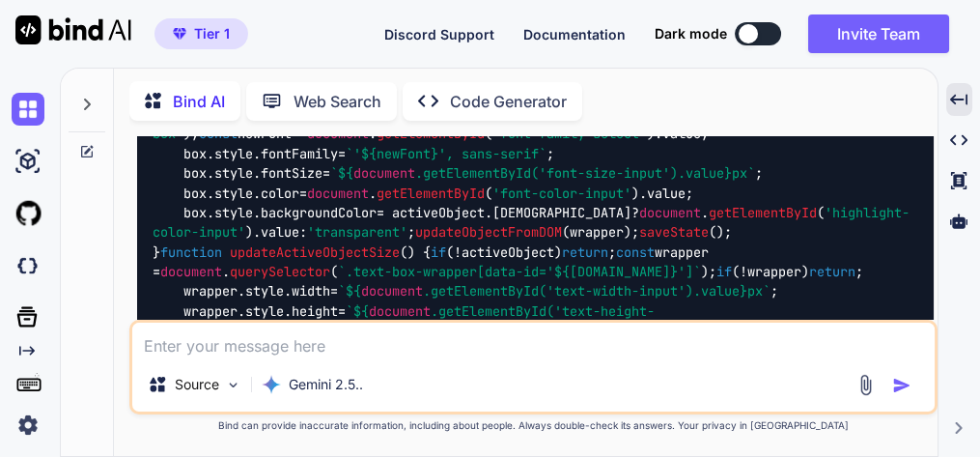
scroll to position [17462, 0]
